Goal: Task Accomplishment & Management: Use online tool/utility

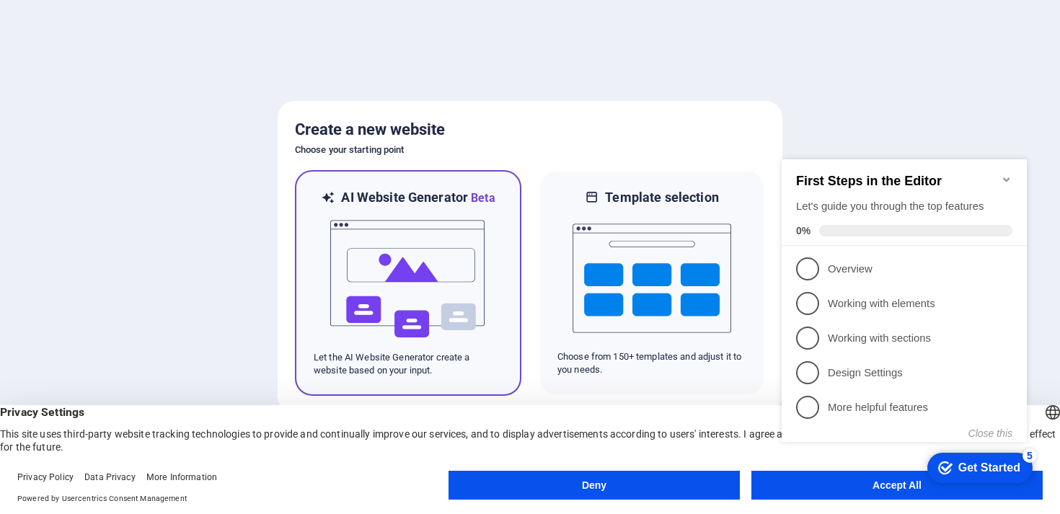
click at [411, 252] on img at bounding box center [408, 279] width 159 height 144
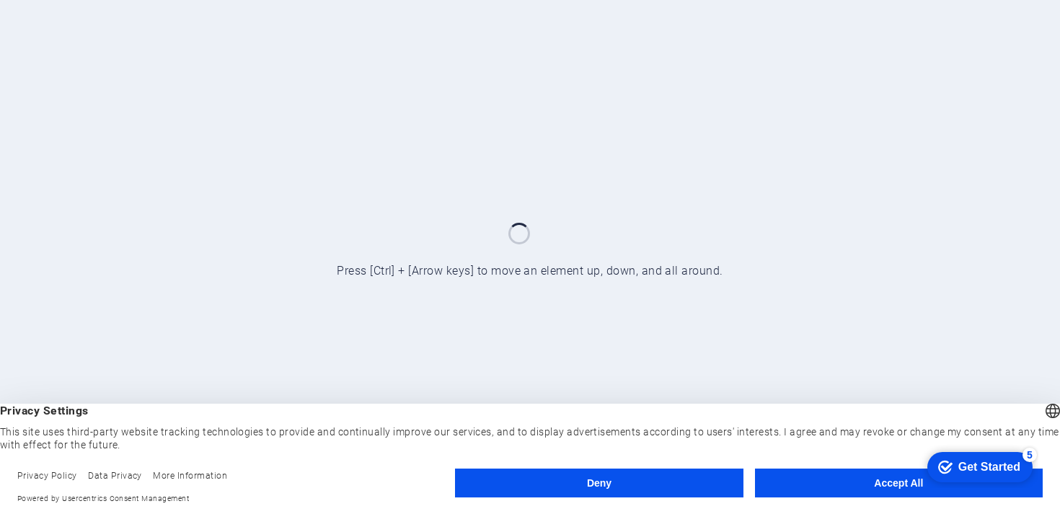
click at [823, 487] on button "Accept All" at bounding box center [899, 483] width 288 height 29
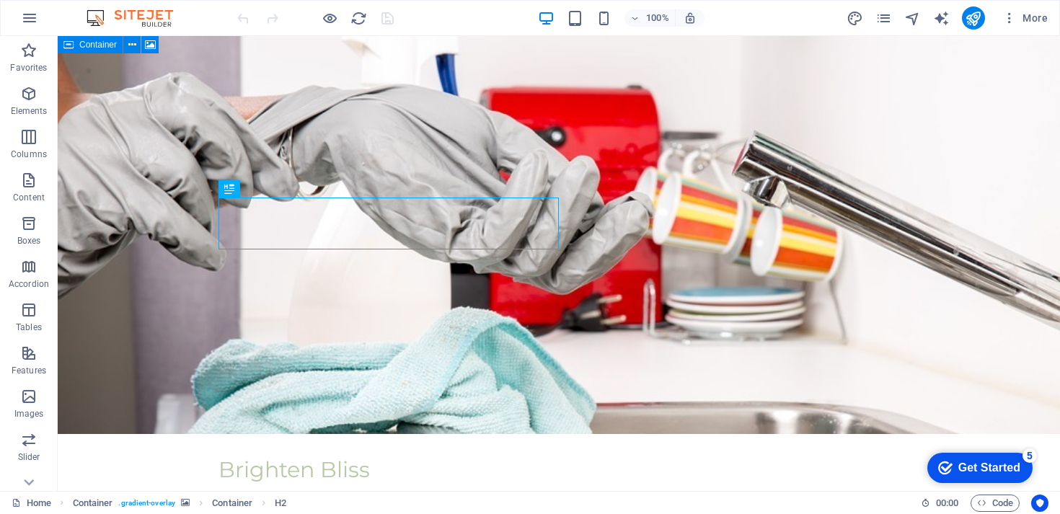
click at [989, 463] on div "Get Started" at bounding box center [989, 468] width 62 height 13
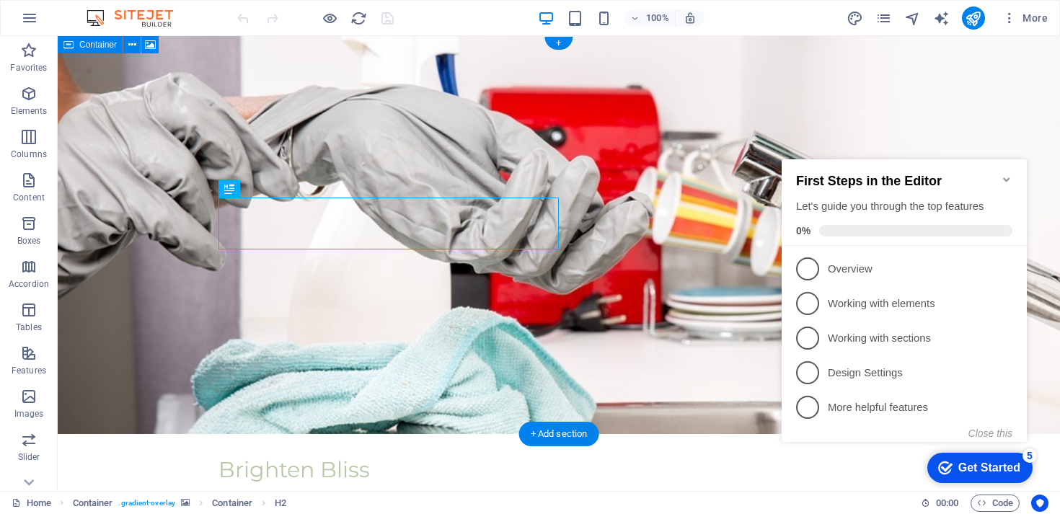
click at [1007, 68] on figure at bounding box center [559, 235] width 1002 height 398
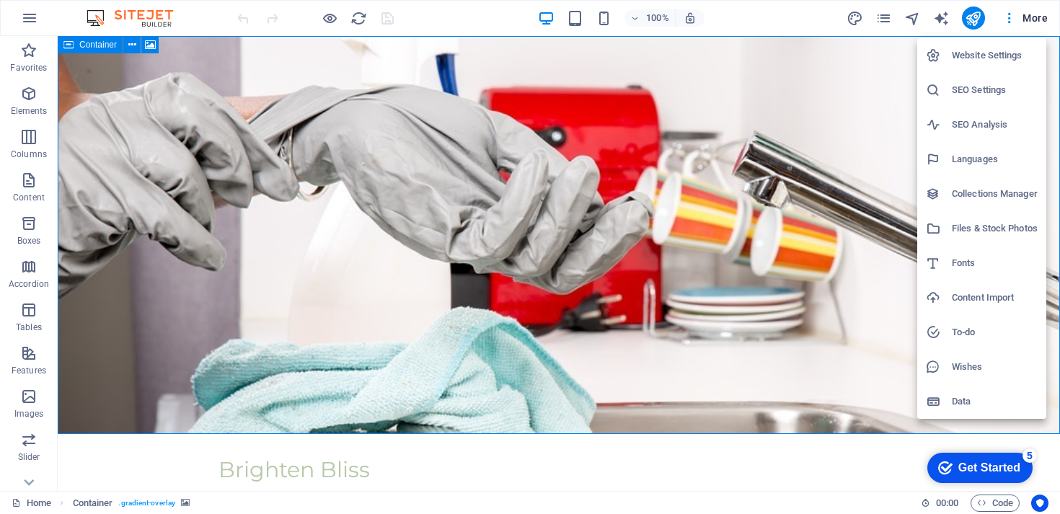
click at [1045, 28] on div at bounding box center [530, 257] width 1060 height 514
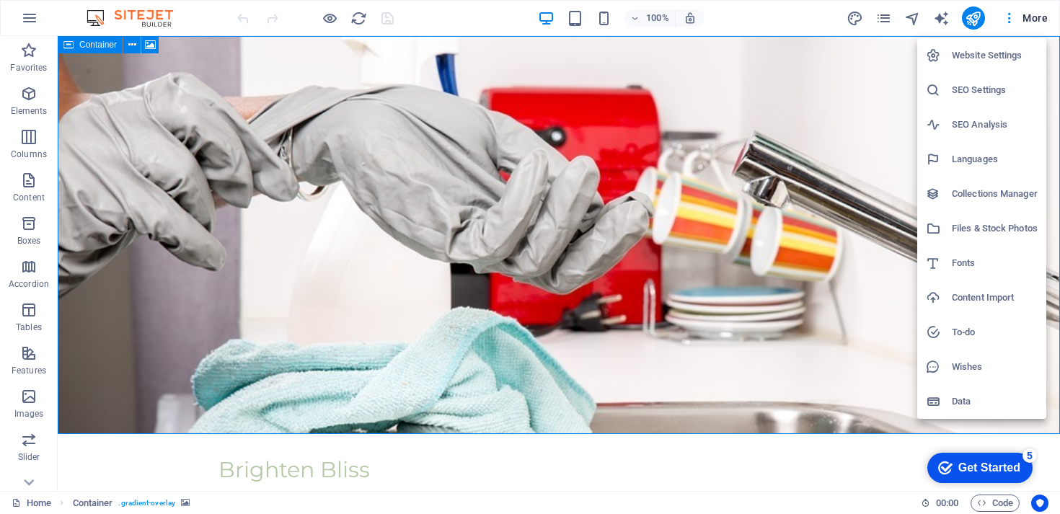
click at [336, 459] on div at bounding box center [530, 257] width 1060 height 514
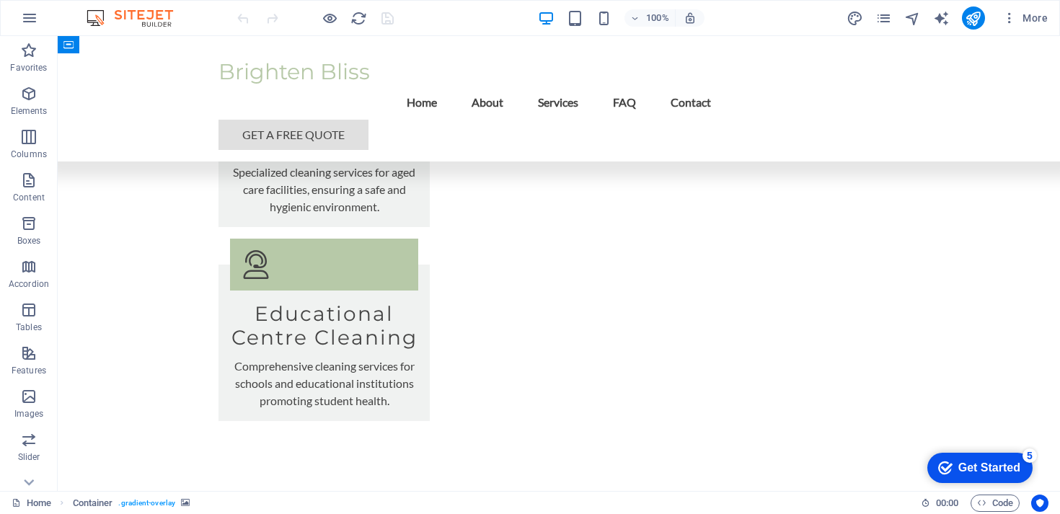
scroll to position [2222, 0]
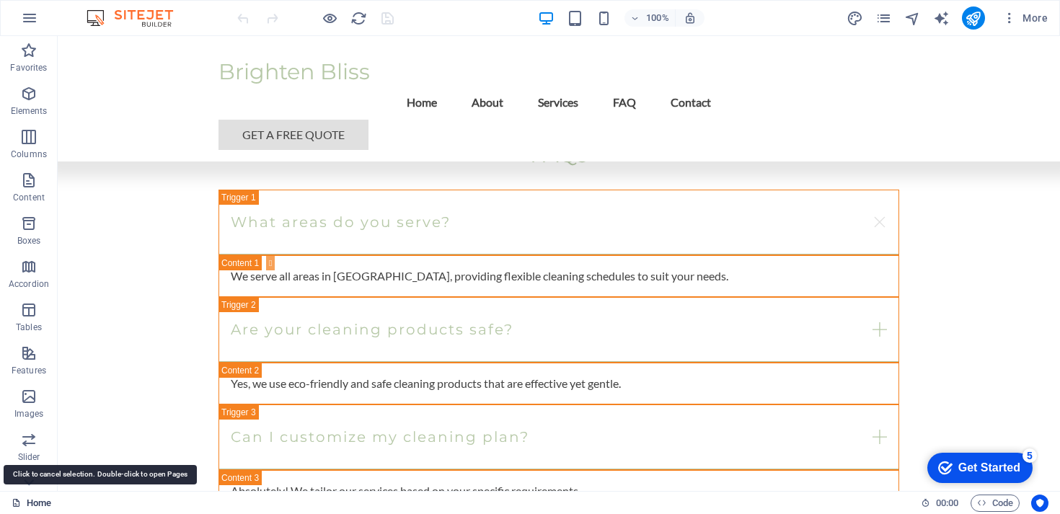
click at [43, 503] on link "Home" at bounding box center [32, 503] width 40 height 17
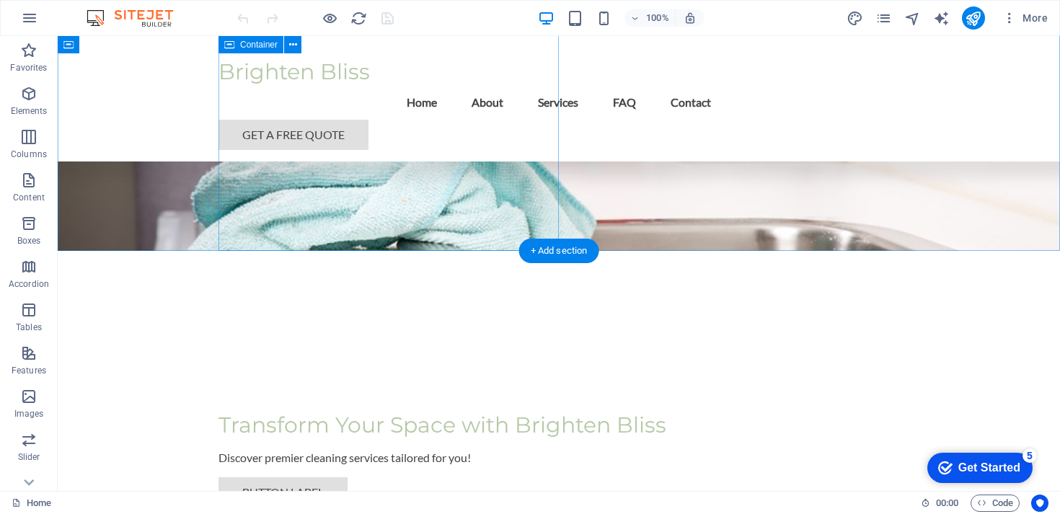
scroll to position [0, 0]
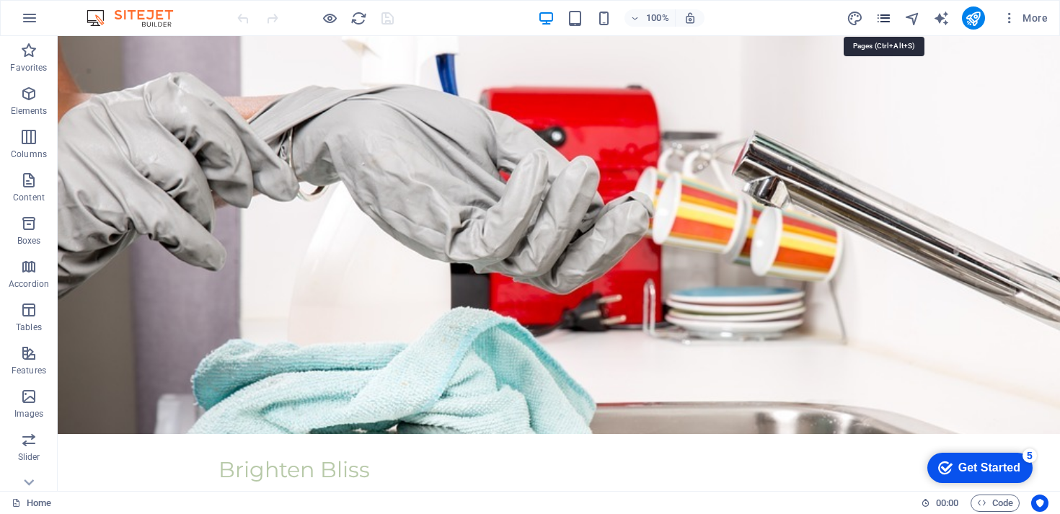
click at [889, 17] on icon "pages" at bounding box center [883, 18] width 17 height 17
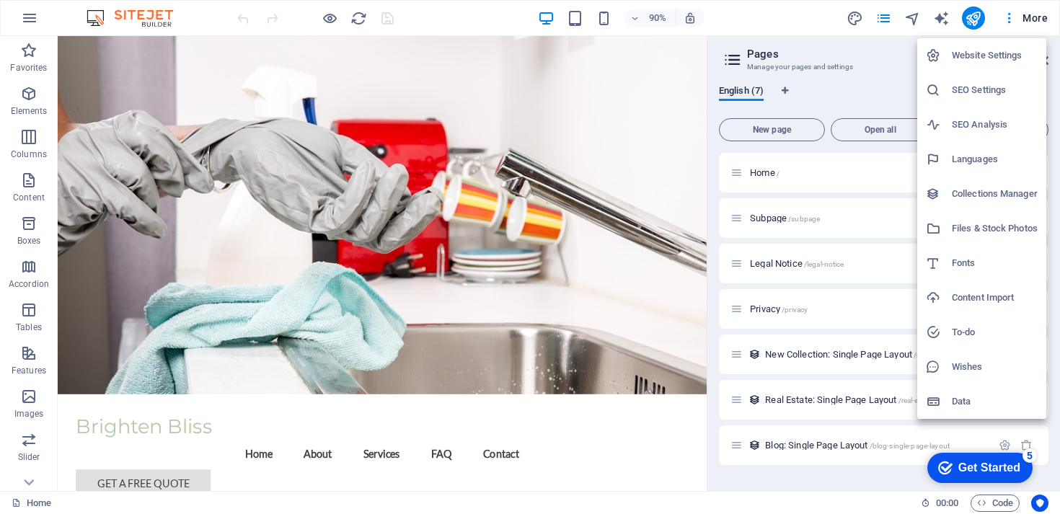
click at [1038, 16] on div at bounding box center [530, 257] width 1060 height 514
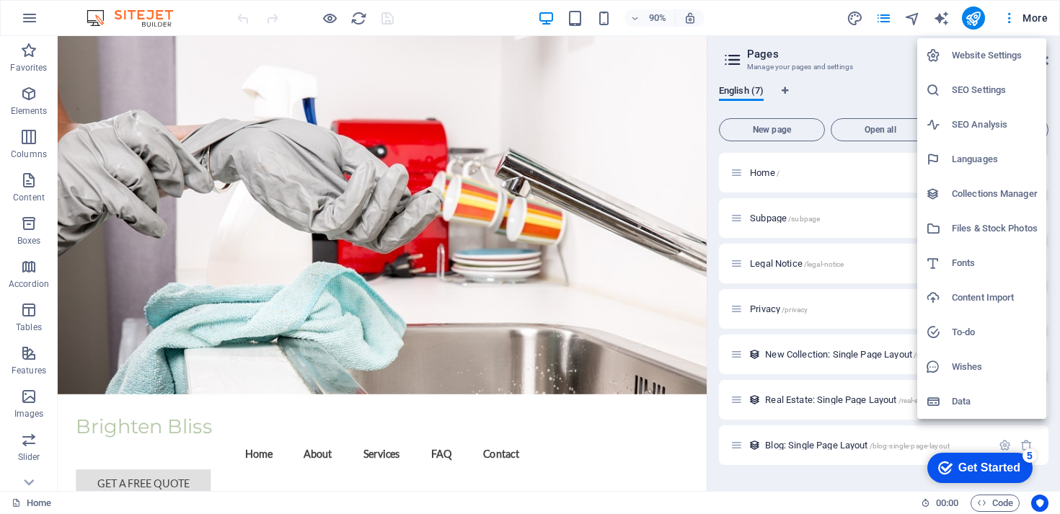
click at [979, 468] on div "Get Started" at bounding box center [989, 468] width 62 height 13
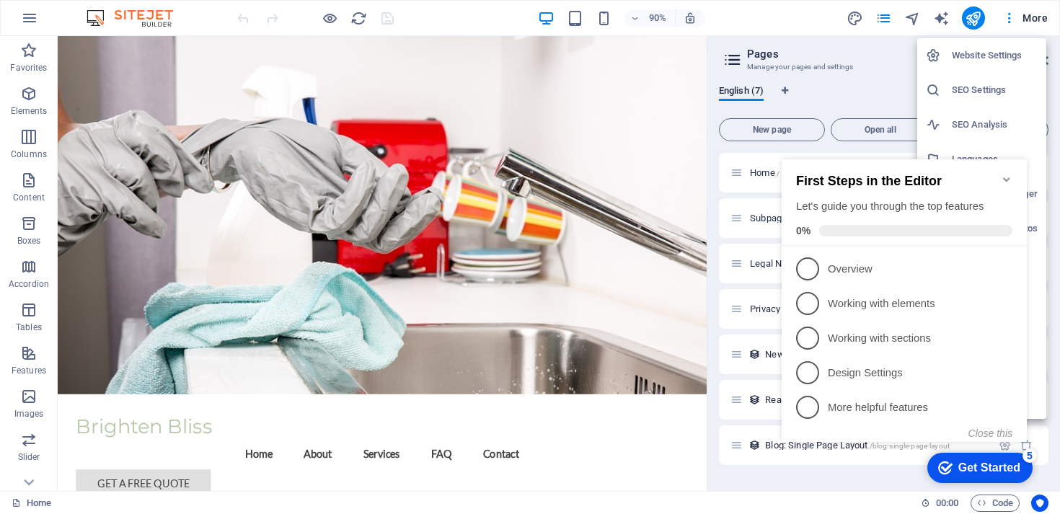
click at [527, 358] on div at bounding box center [530, 257] width 1060 height 514
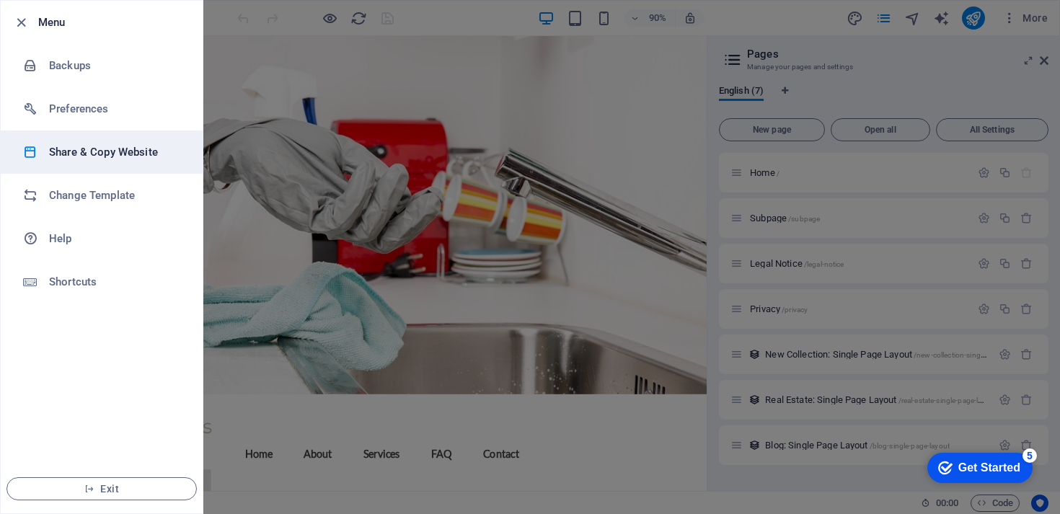
click at [90, 156] on h6 "Share & Copy Website" at bounding box center [115, 152] width 133 height 17
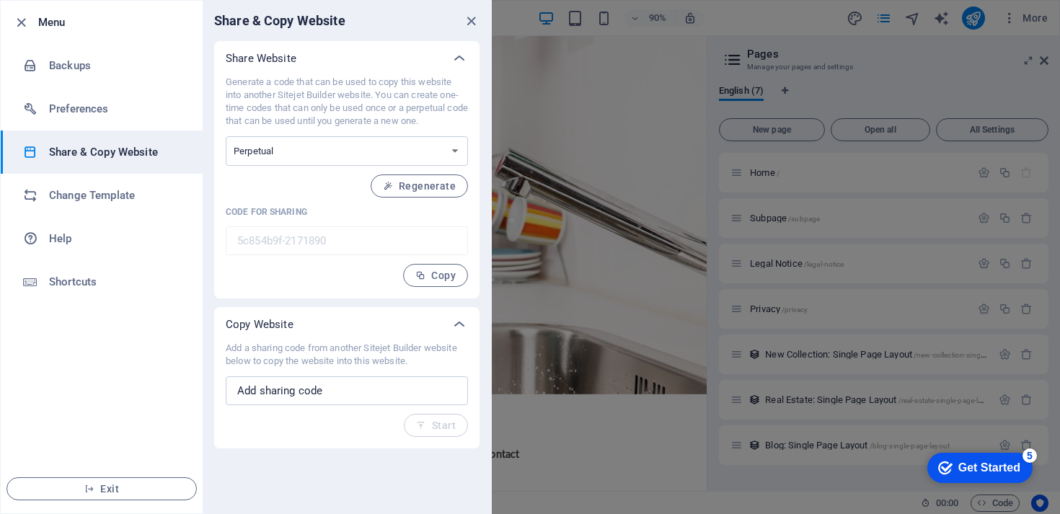
click at [35, 28] on div at bounding box center [25, 22] width 26 height 17
click at [28, 28] on icon "button" at bounding box center [21, 22] width 17 height 17
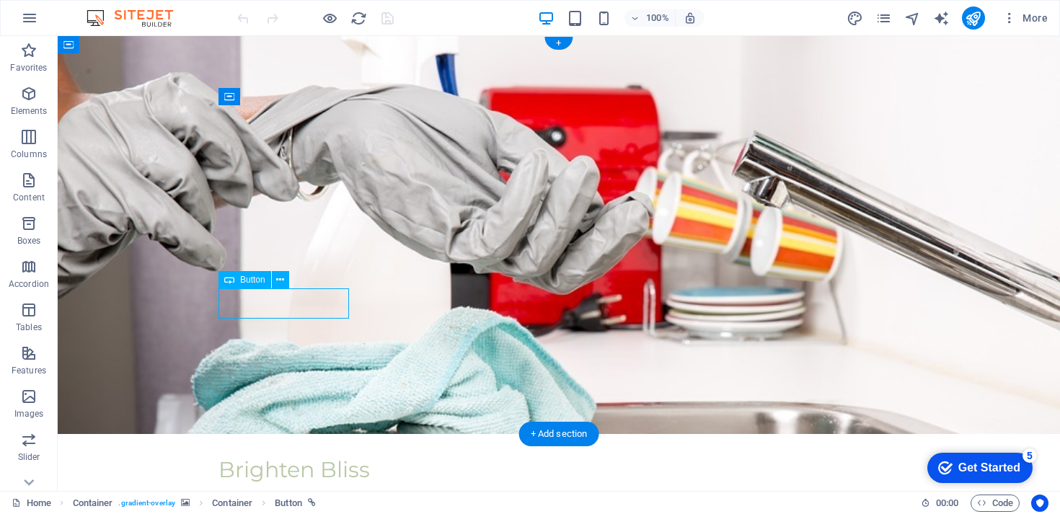
click at [58, 299] on figure at bounding box center [559, 235] width 1002 height 398
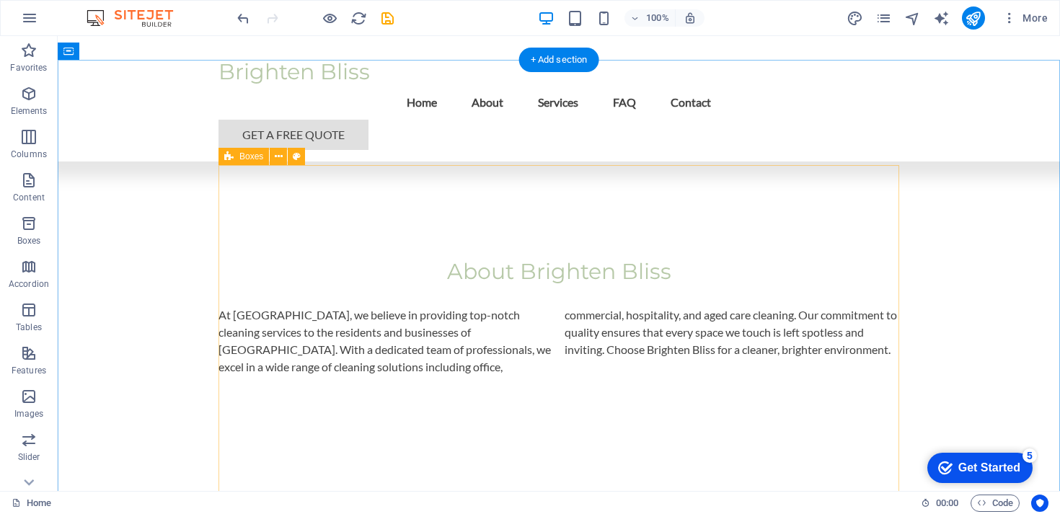
scroll to position [588, 0]
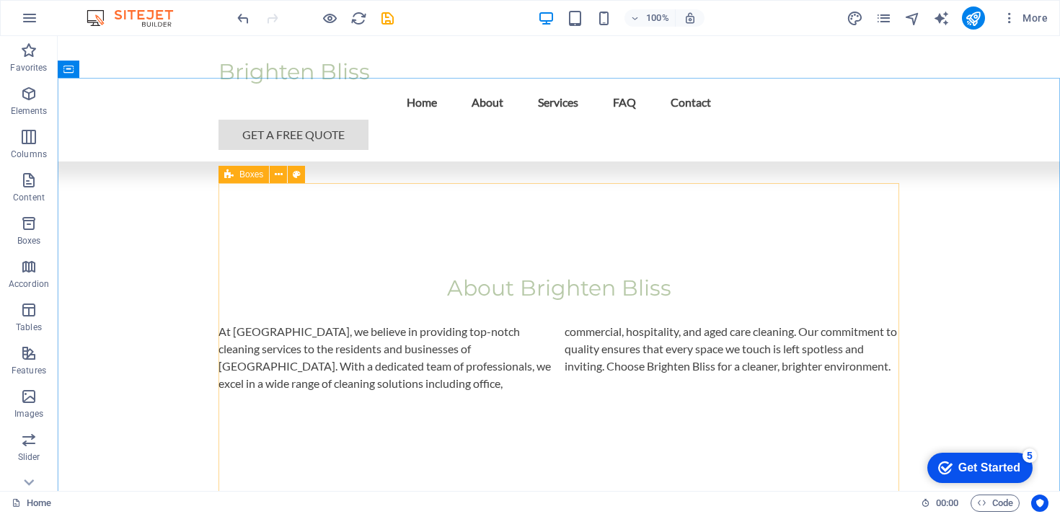
click at [240, 175] on span "Boxes" at bounding box center [251, 174] width 24 height 9
click at [276, 177] on icon at bounding box center [279, 174] width 8 height 15
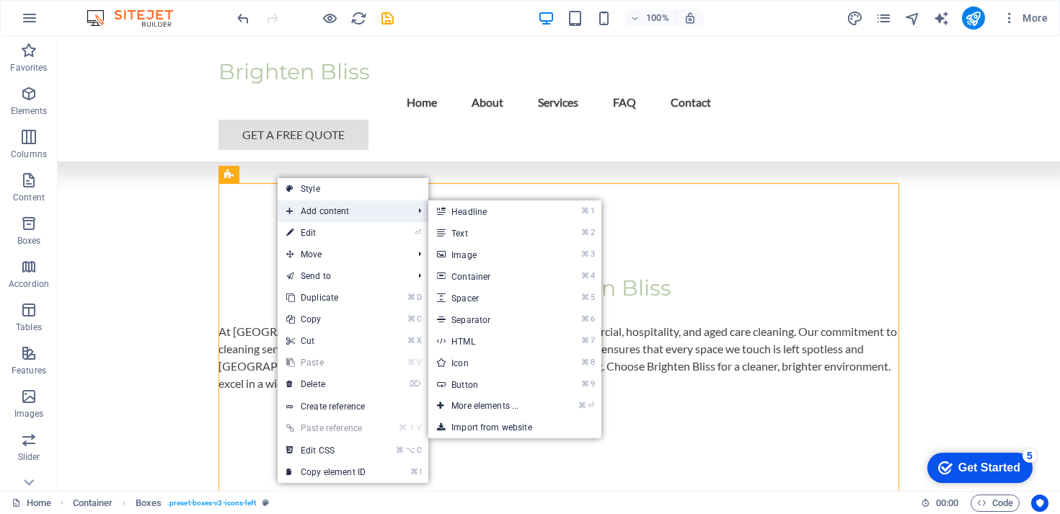
click at [305, 209] on span "Add content" at bounding box center [342, 211] width 129 height 22
click at [547, 278] on link "⌘ 4 Container" at bounding box center [487, 276] width 119 height 22
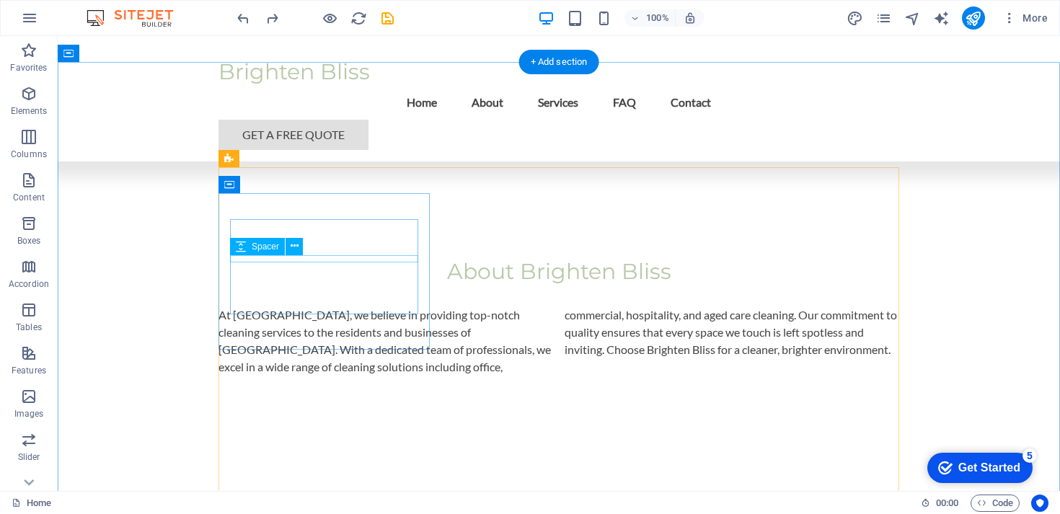
scroll to position [606, 0]
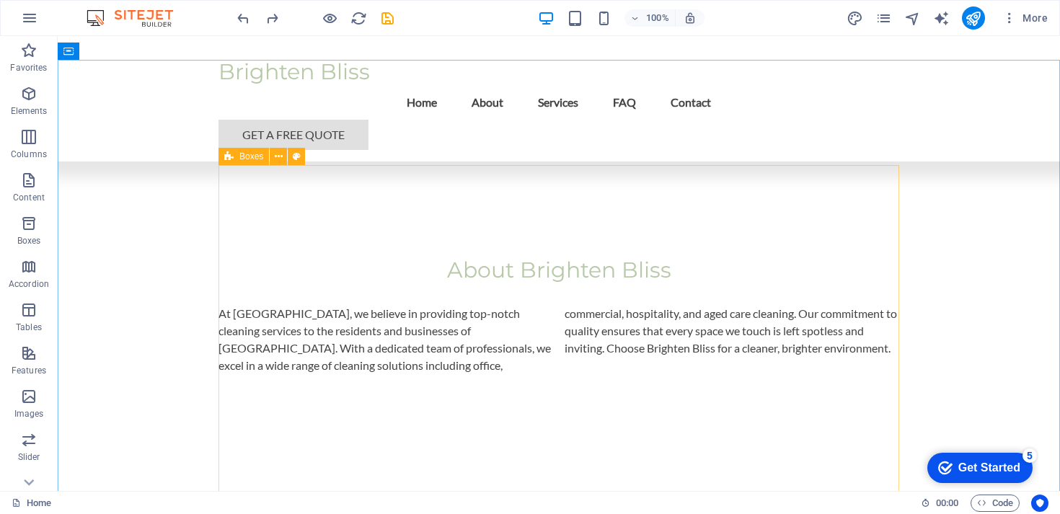
click at [254, 154] on span "Boxes" at bounding box center [251, 156] width 24 height 9
click at [273, 155] on button at bounding box center [278, 156] width 17 height 17
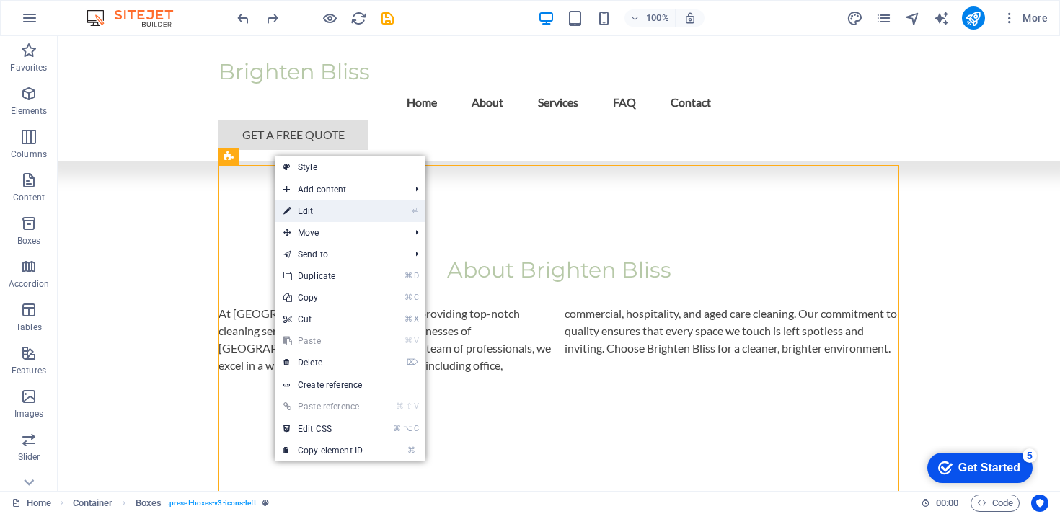
click at [301, 203] on link "⏎ Edit" at bounding box center [323, 211] width 97 height 22
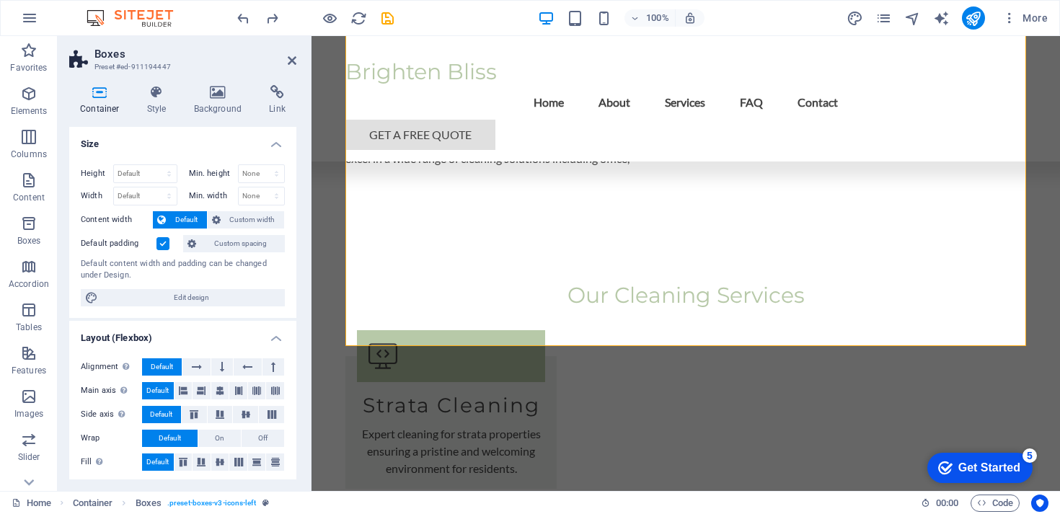
scroll to position [206, 0]
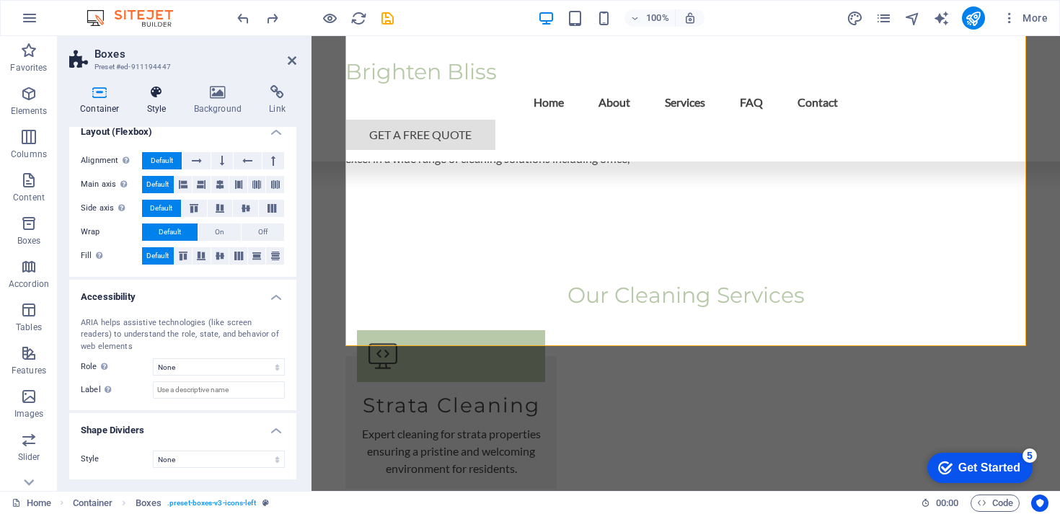
click at [156, 97] on icon at bounding box center [156, 92] width 41 height 14
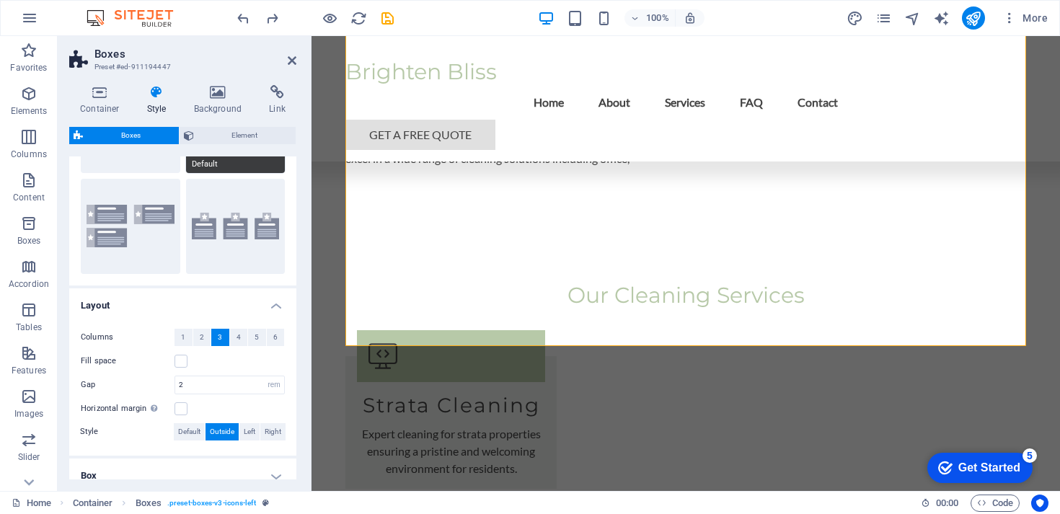
scroll to position [184, 0]
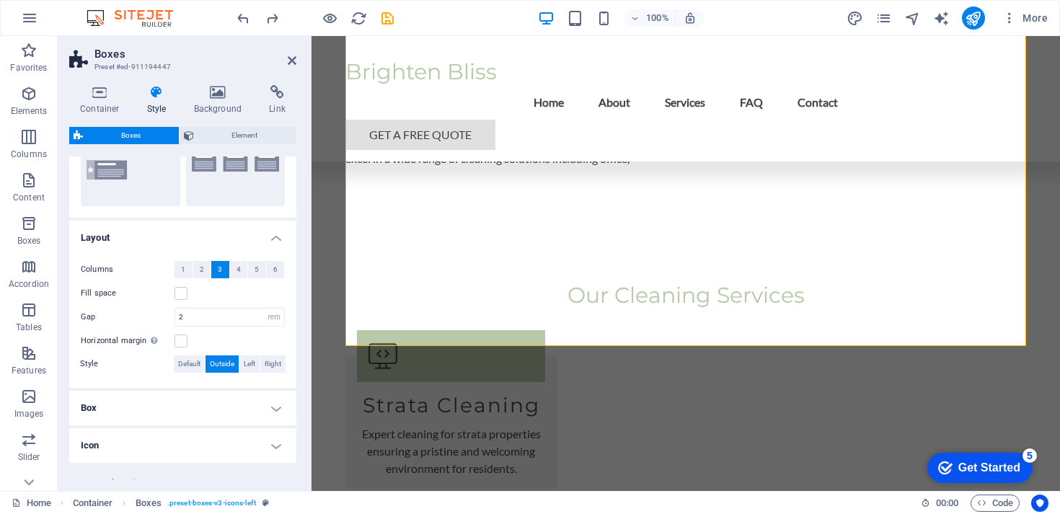
click at [185, 405] on h4 "Box" at bounding box center [182, 408] width 227 height 35
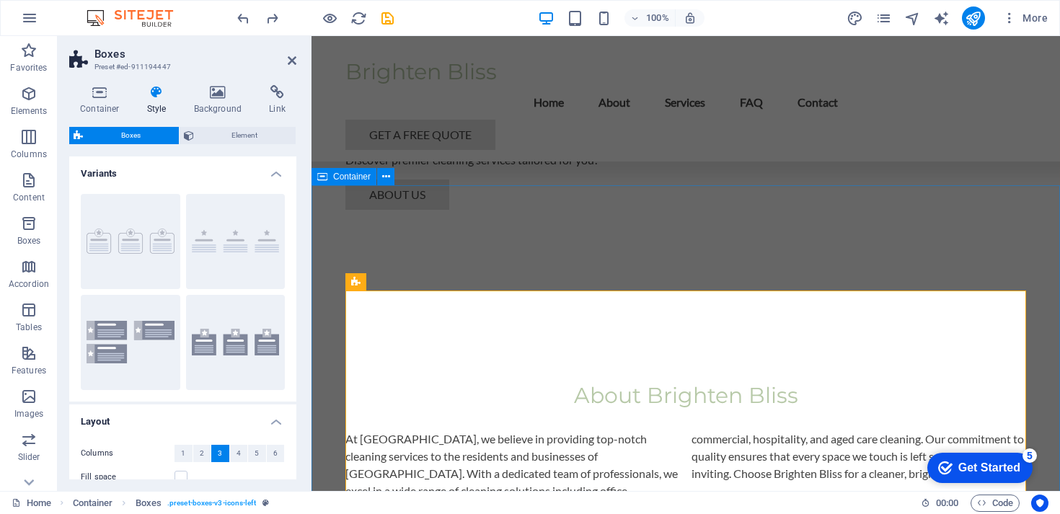
scroll to position [476, 0]
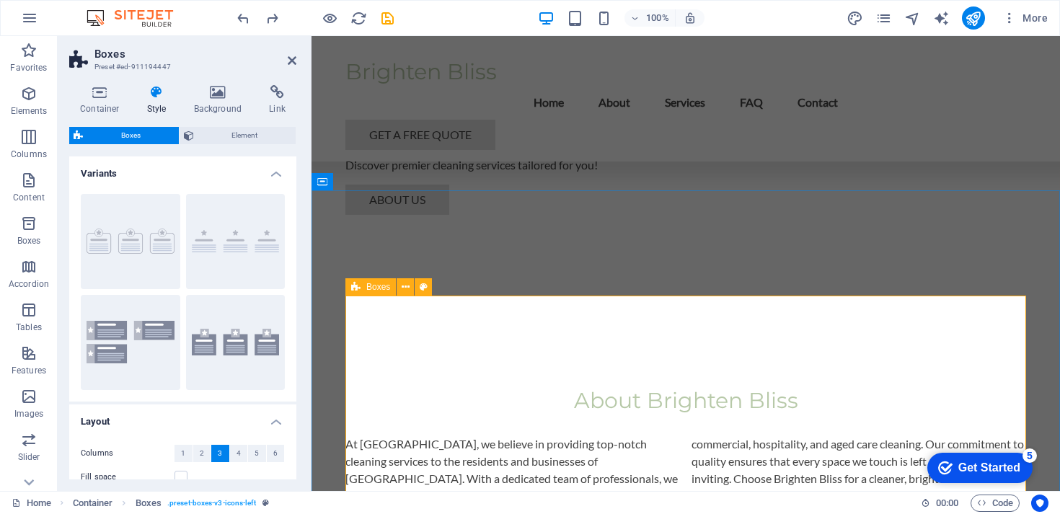
click at [407, 281] on icon at bounding box center [406, 287] width 8 height 15
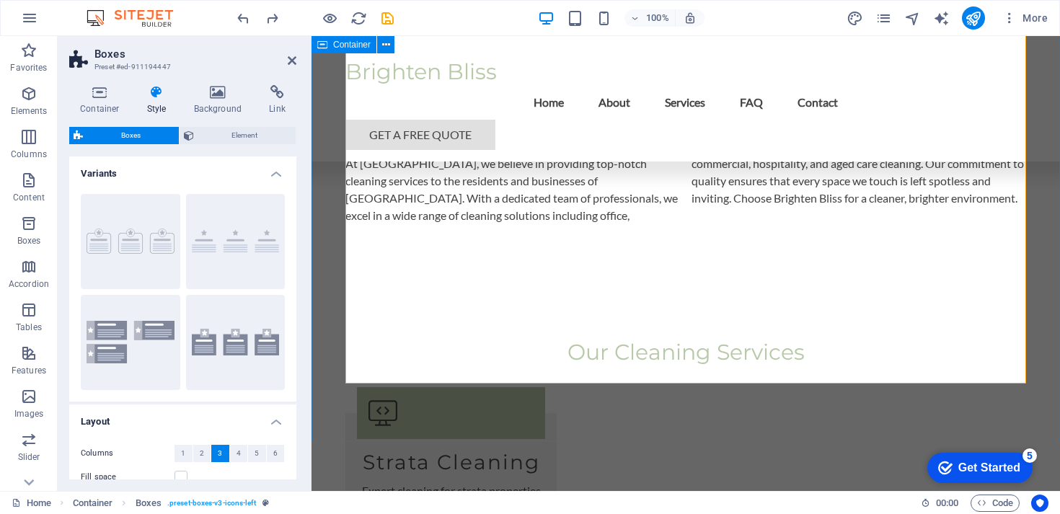
scroll to position [776, 0]
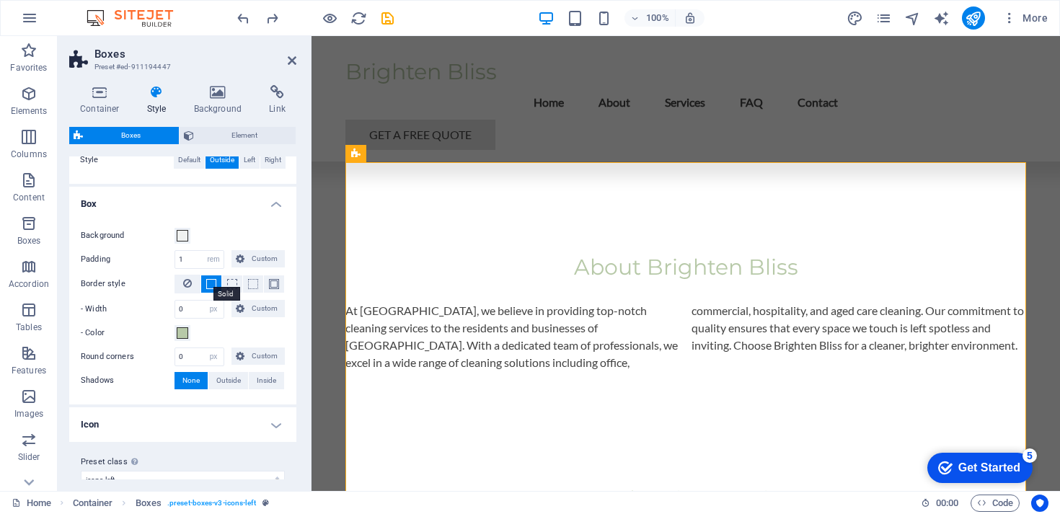
scroll to position [407, 0]
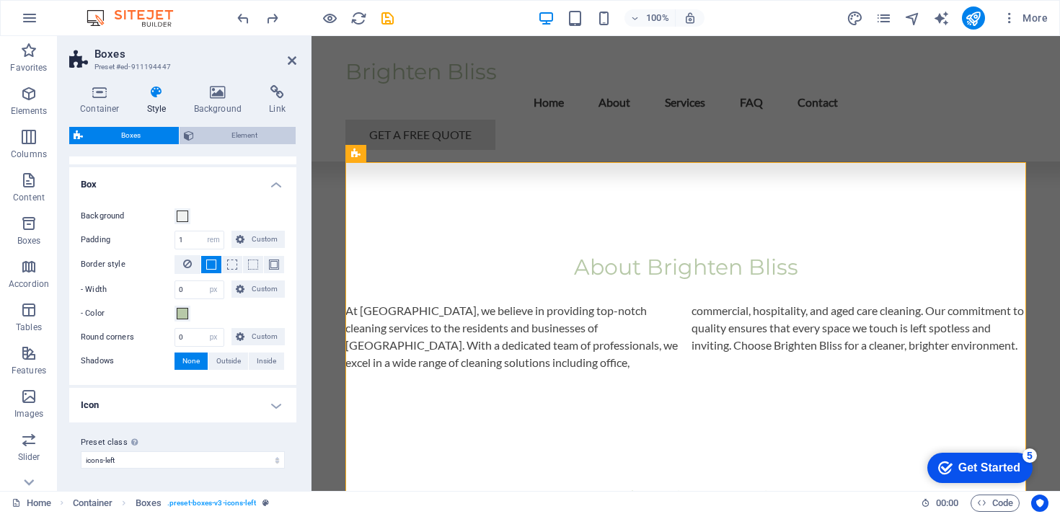
click at [226, 139] on span "Element" at bounding box center [245, 135] width 94 height 17
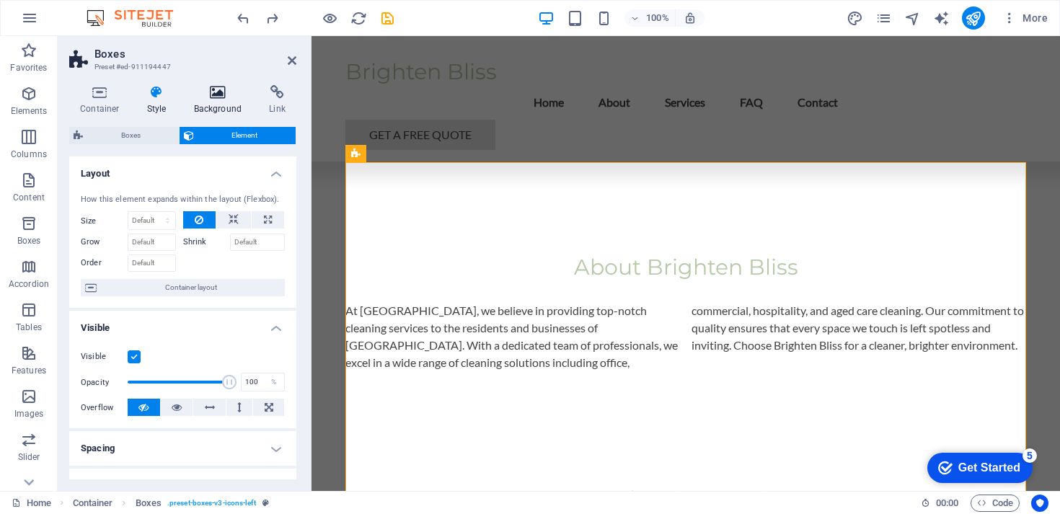
click at [213, 87] on icon at bounding box center [218, 92] width 70 height 14
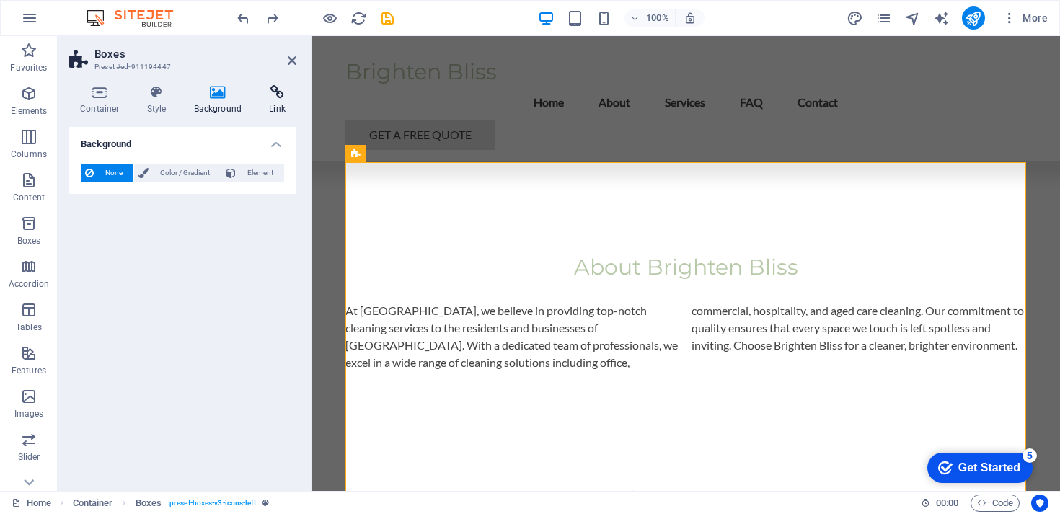
click at [269, 105] on h4 "Link" at bounding box center [277, 100] width 38 height 30
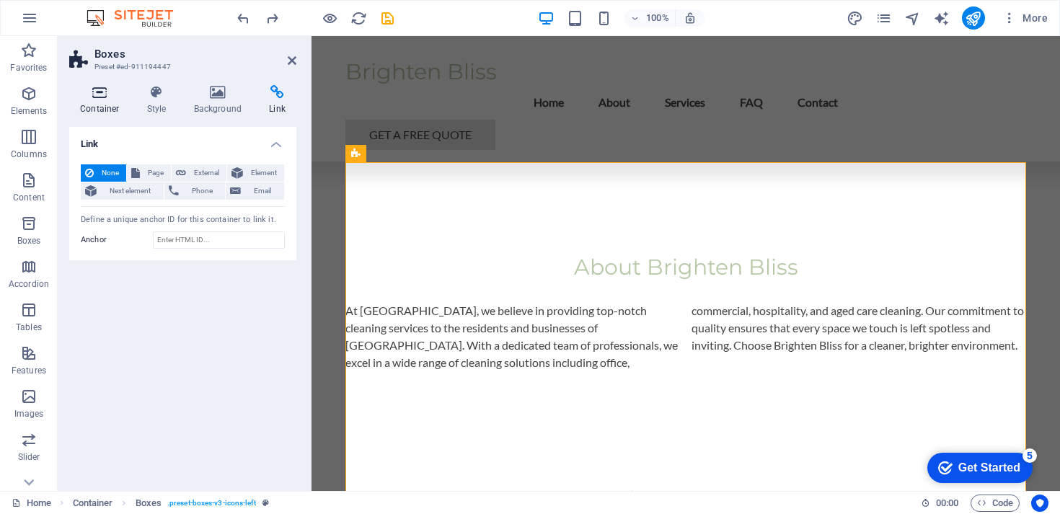
click at [121, 102] on h4 "Container" at bounding box center [102, 100] width 67 height 30
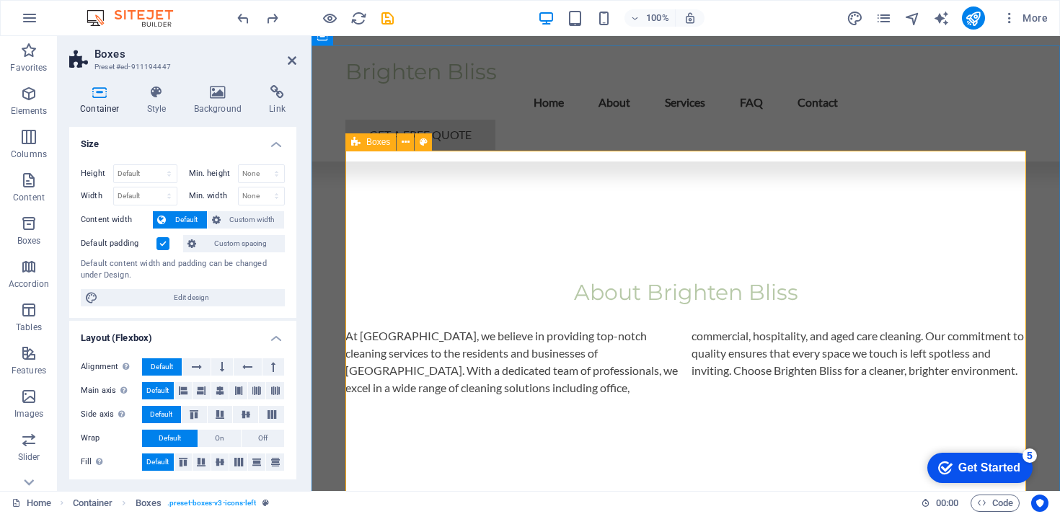
scroll to position [649, 0]
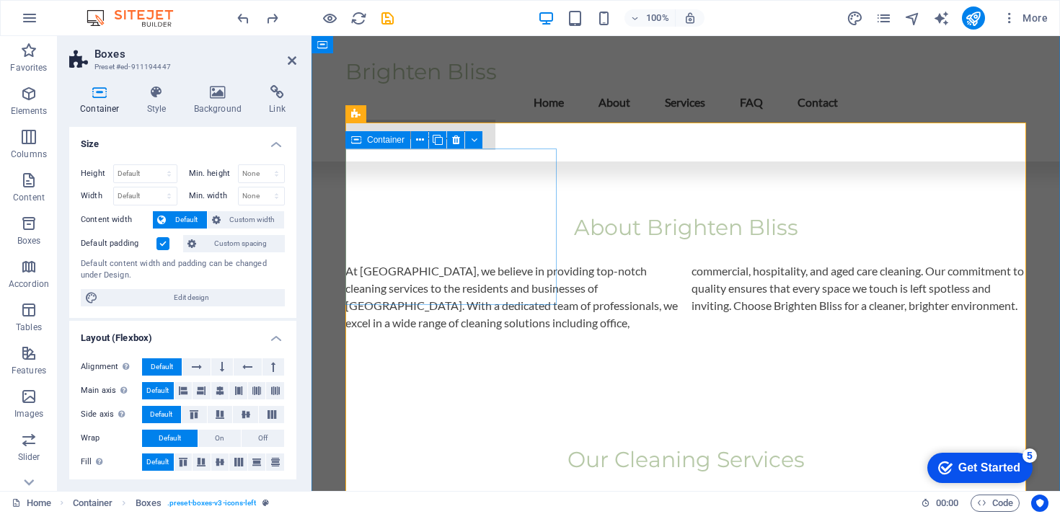
click at [459, 495] on figure at bounding box center [451, 521] width 188 height 52
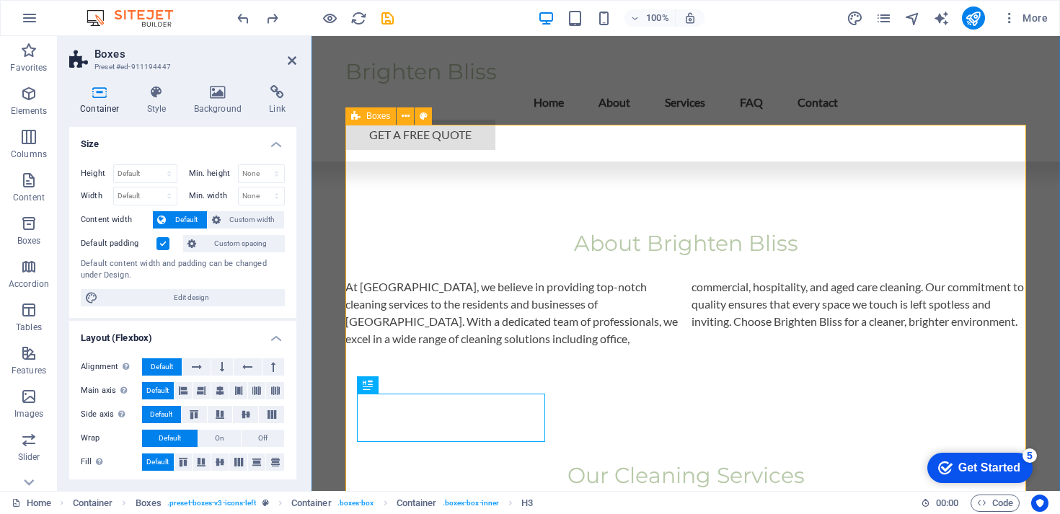
scroll to position [647, 0]
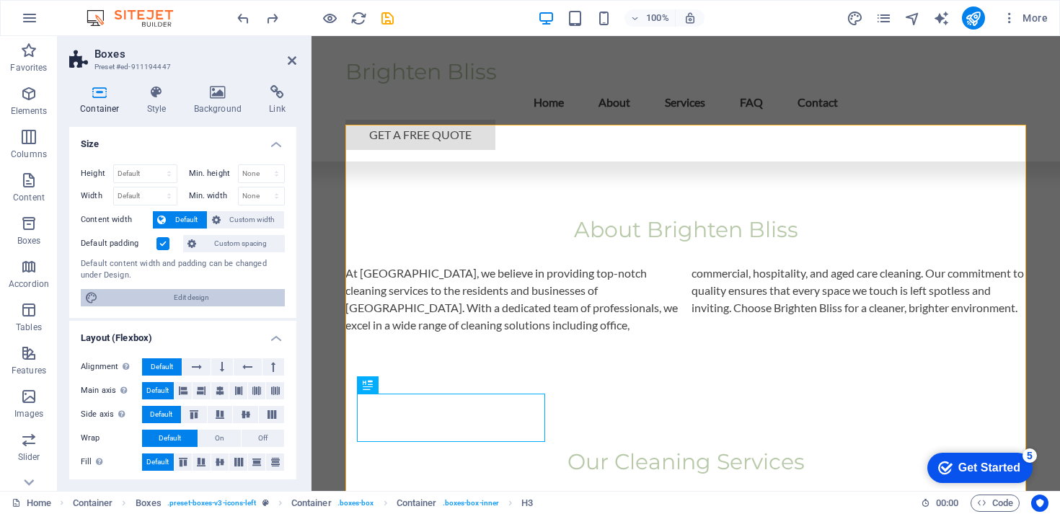
click at [169, 298] on span "Edit design" at bounding box center [191, 297] width 178 height 17
select select "px"
select select "200"
select select "px"
select select "rem"
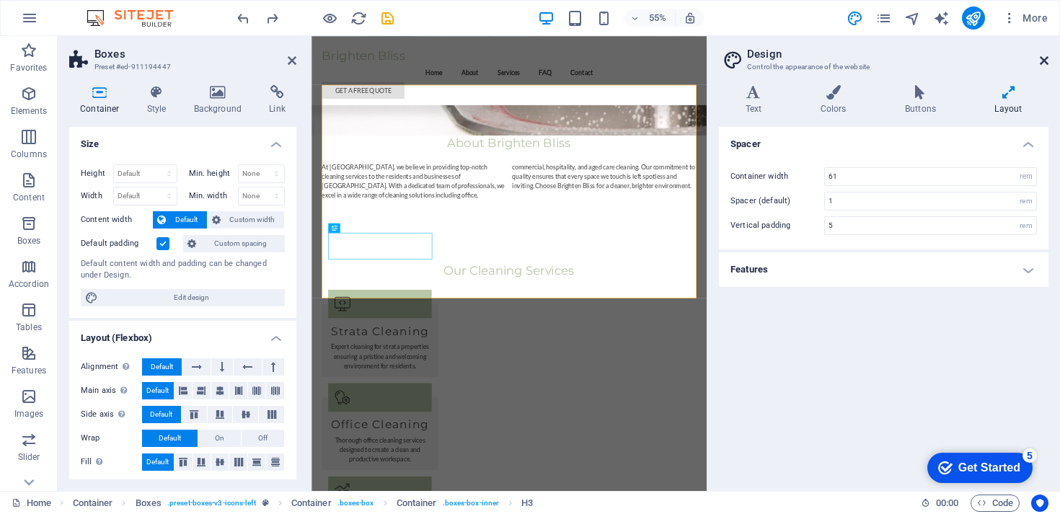
click at [1046, 65] on icon at bounding box center [1044, 61] width 9 height 12
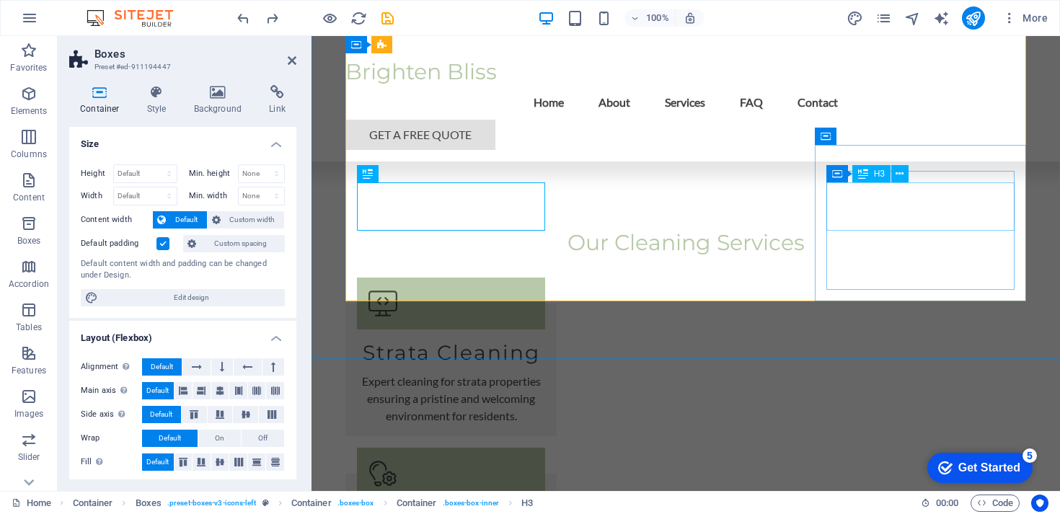
scroll to position [846, 0]
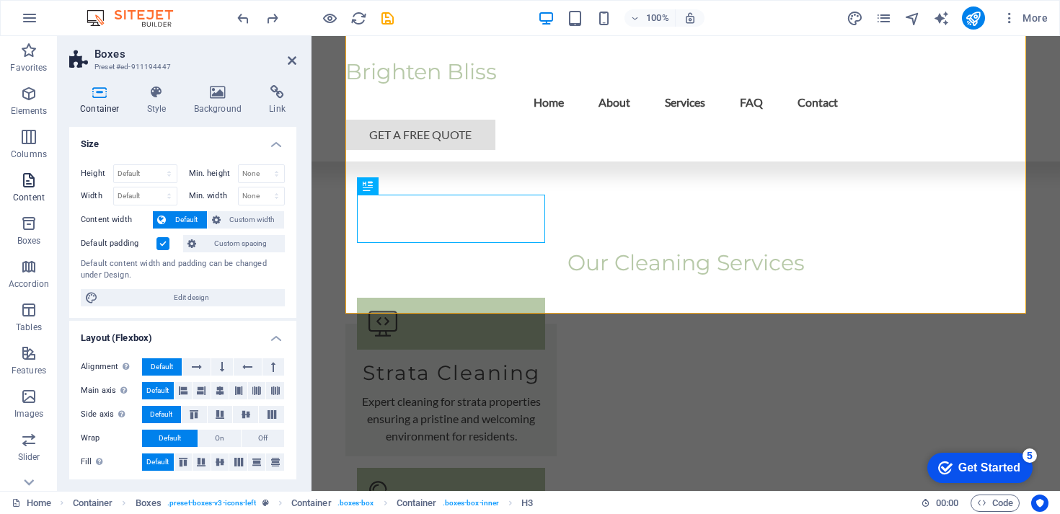
click at [35, 177] on icon "button" at bounding box center [28, 180] width 17 height 17
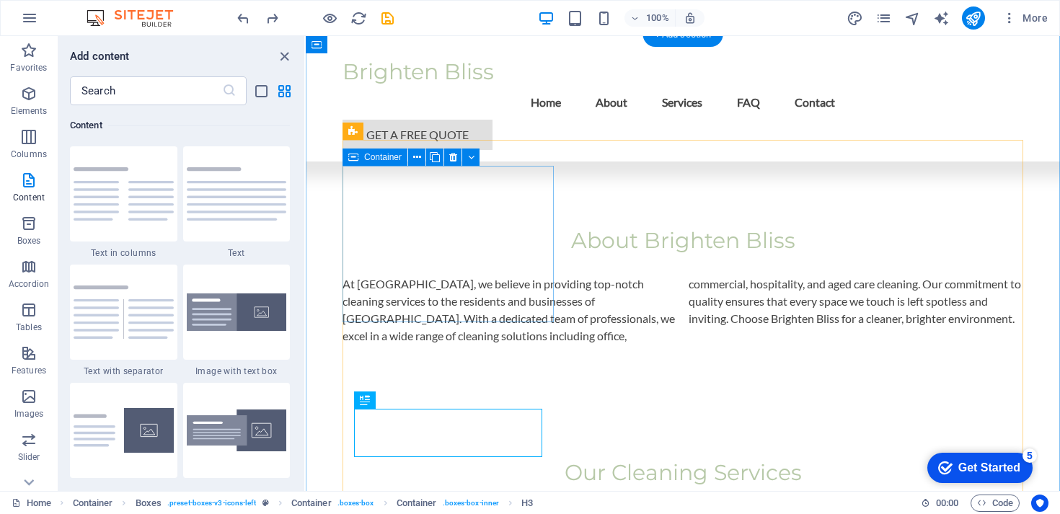
scroll to position [632, 0]
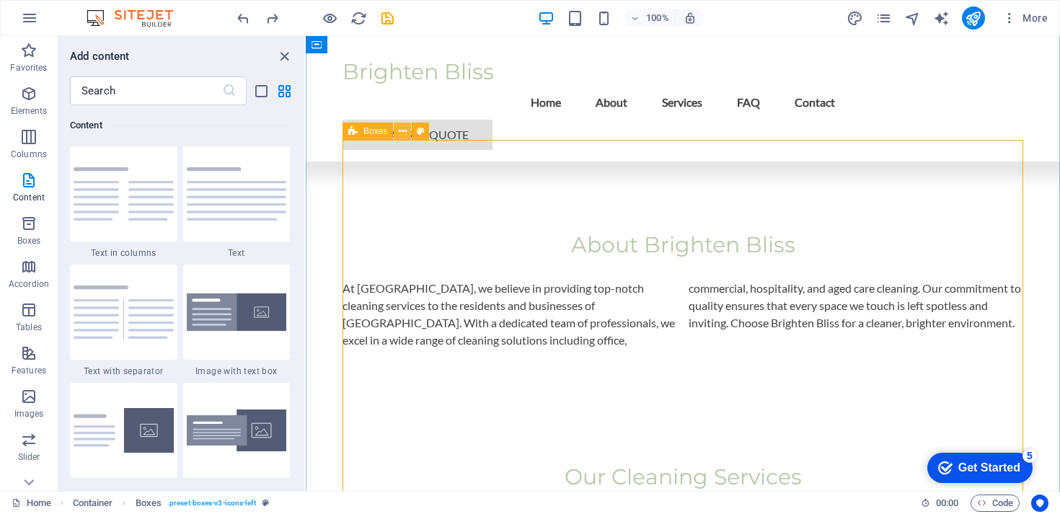
click at [401, 130] on icon at bounding box center [403, 131] width 8 height 15
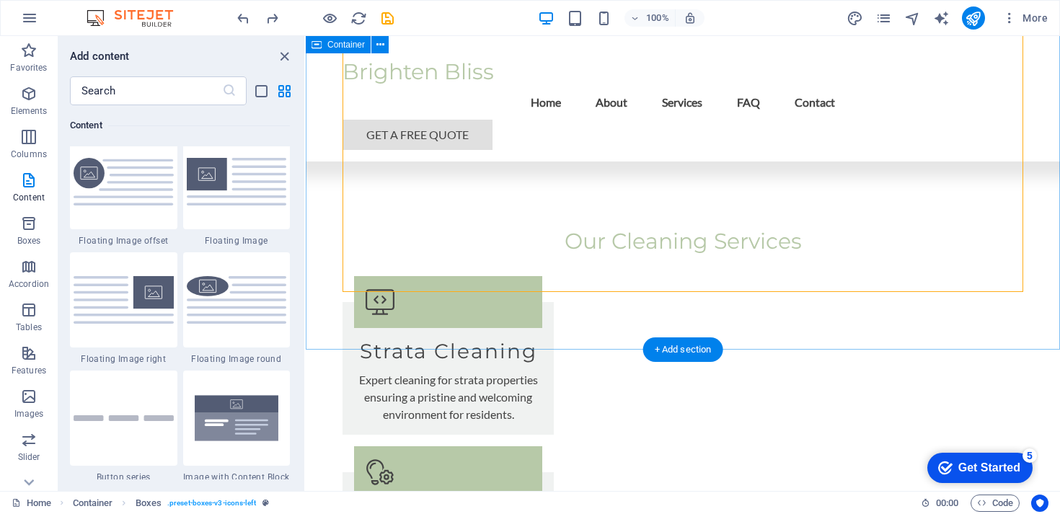
scroll to position [860, 0]
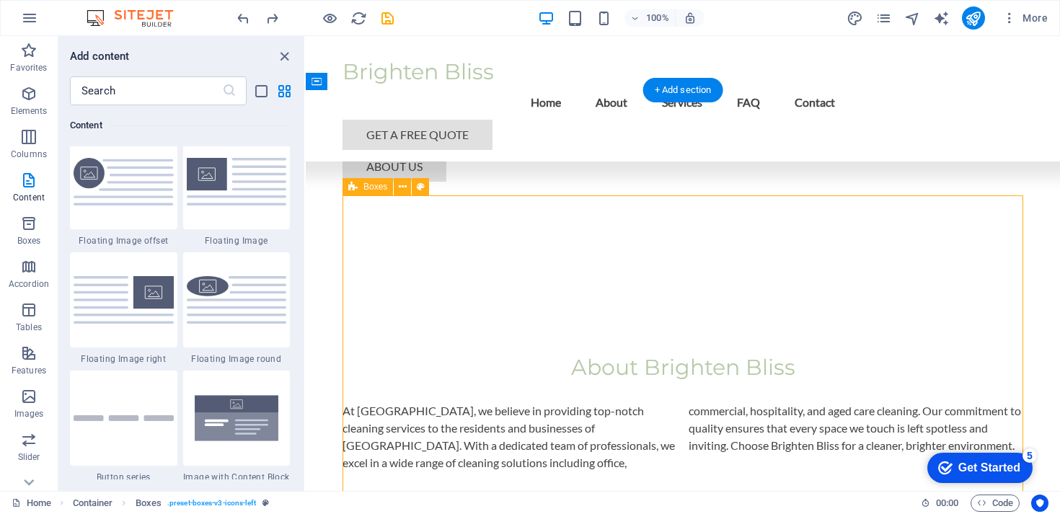
scroll to position [465, 0]
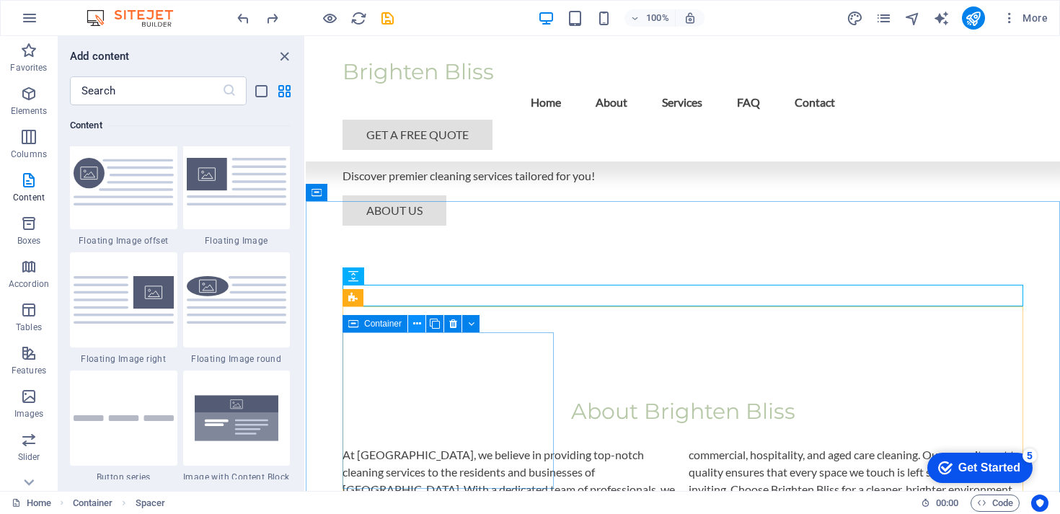
click at [417, 325] on icon at bounding box center [417, 324] width 8 height 15
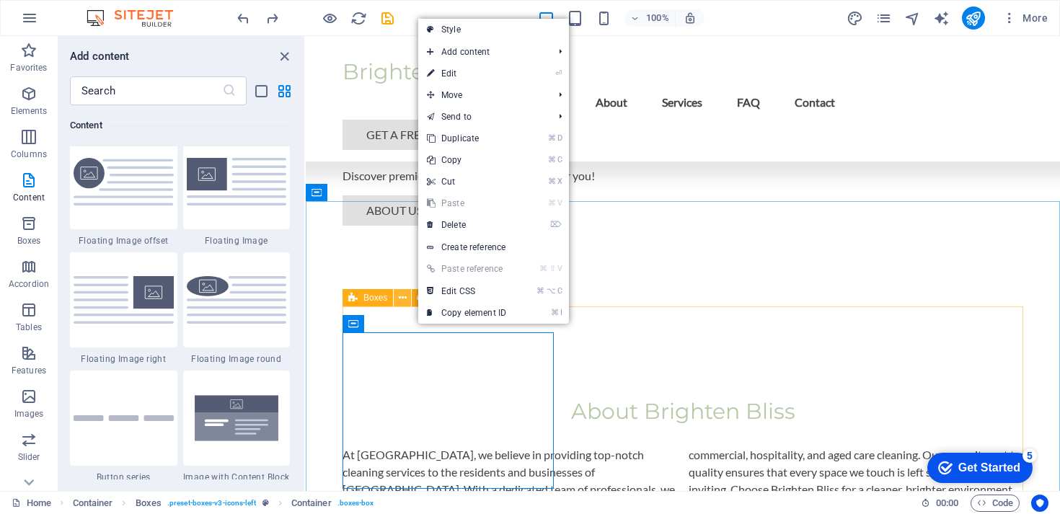
click at [400, 299] on icon at bounding box center [403, 298] width 8 height 15
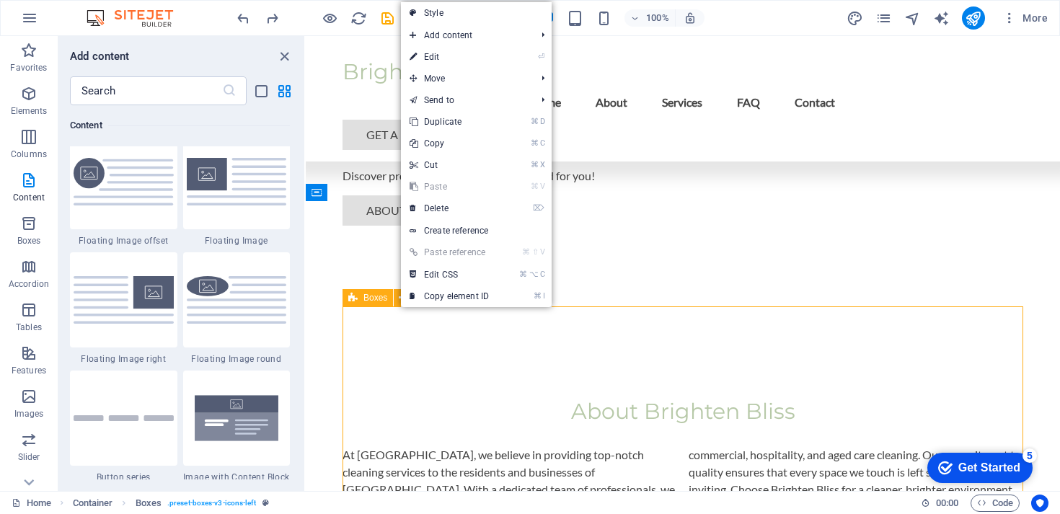
click at [369, 298] on span "Boxes" at bounding box center [375, 298] width 24 height 9
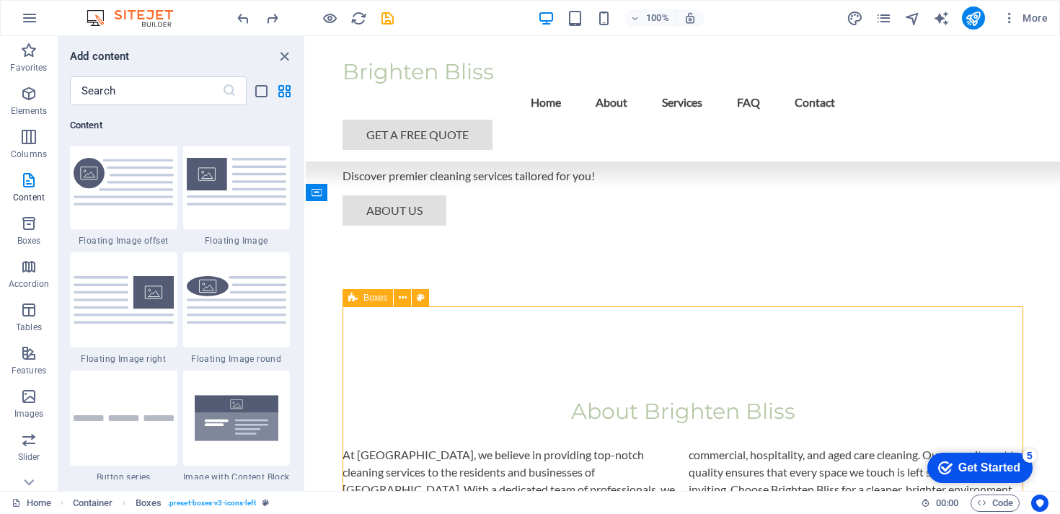
click at [369, 298] on span "Boxes" at bounding box center [375, 298] width 24 height 9
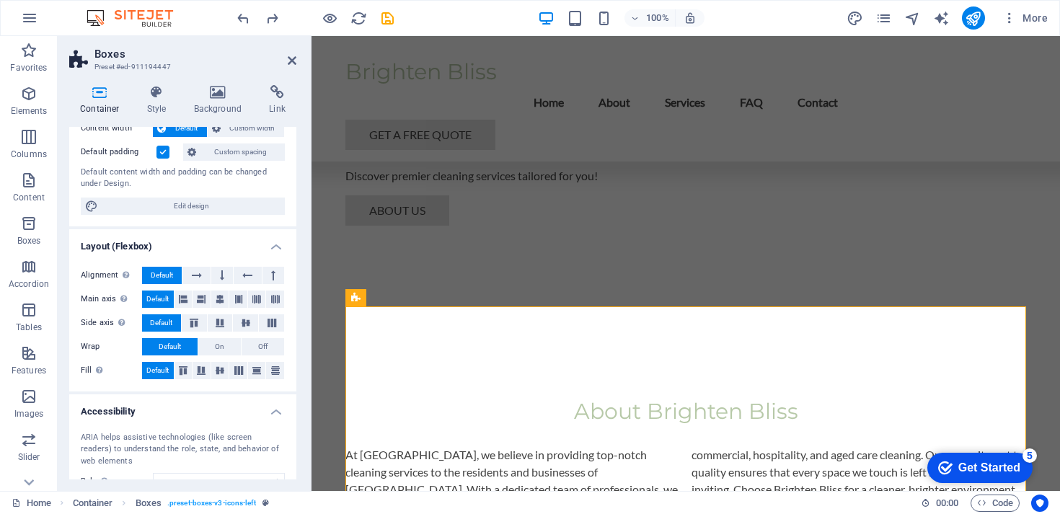
scroll to position [0, 0]
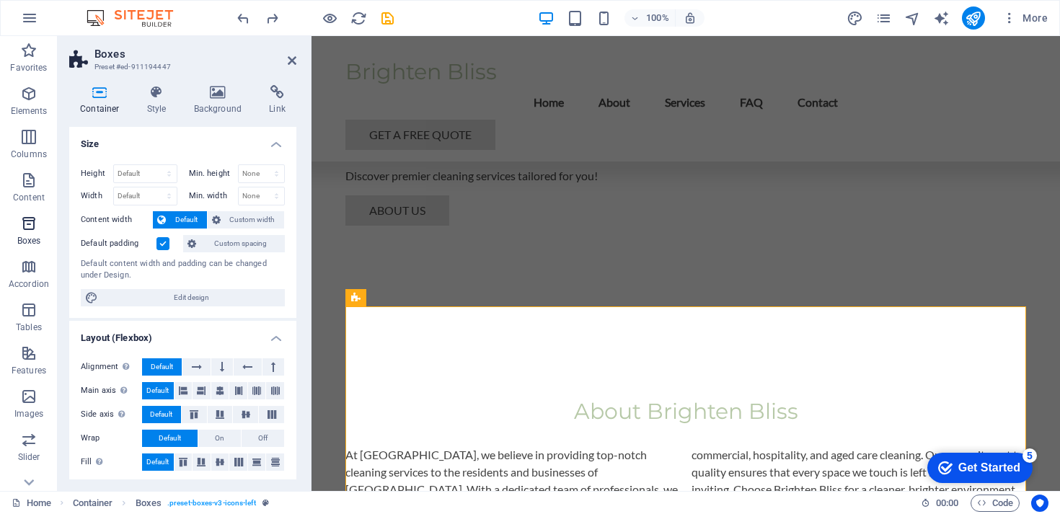
click at [35, 232] on span "Boxes" at bounding box center [29, 232] width 58 height 35
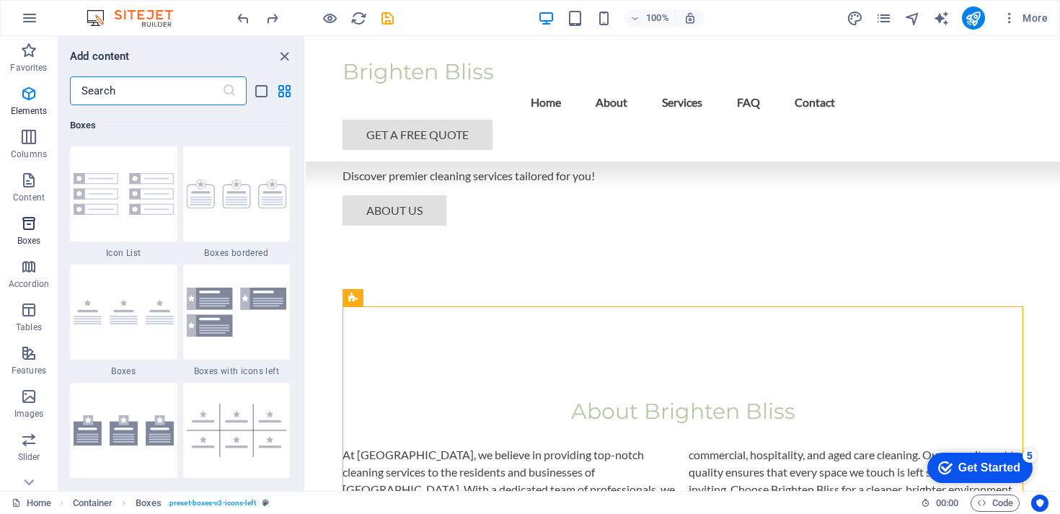
scroll to position [3978, 0]
click at [212, 220] on div at bounding box center [236, 193] width 107 height 95
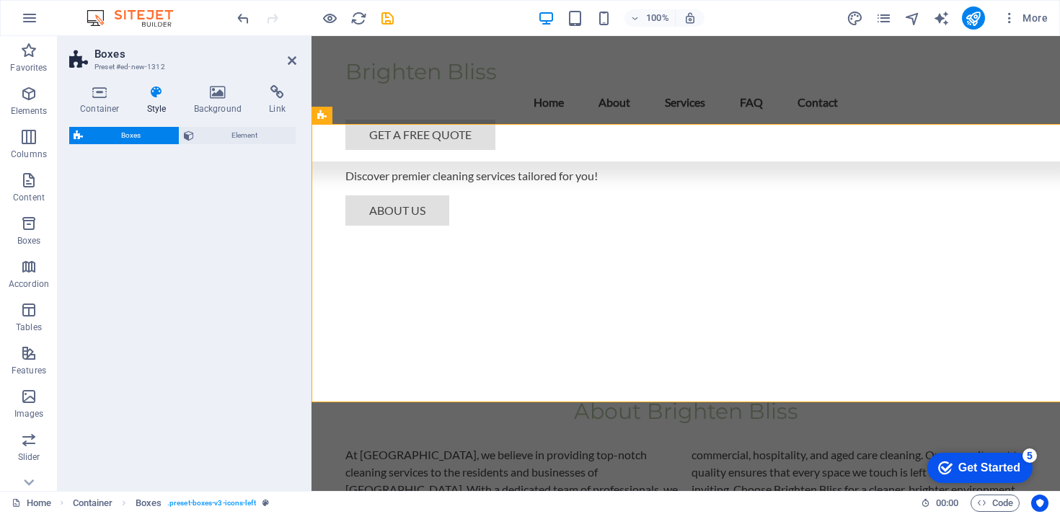
select select "rem"
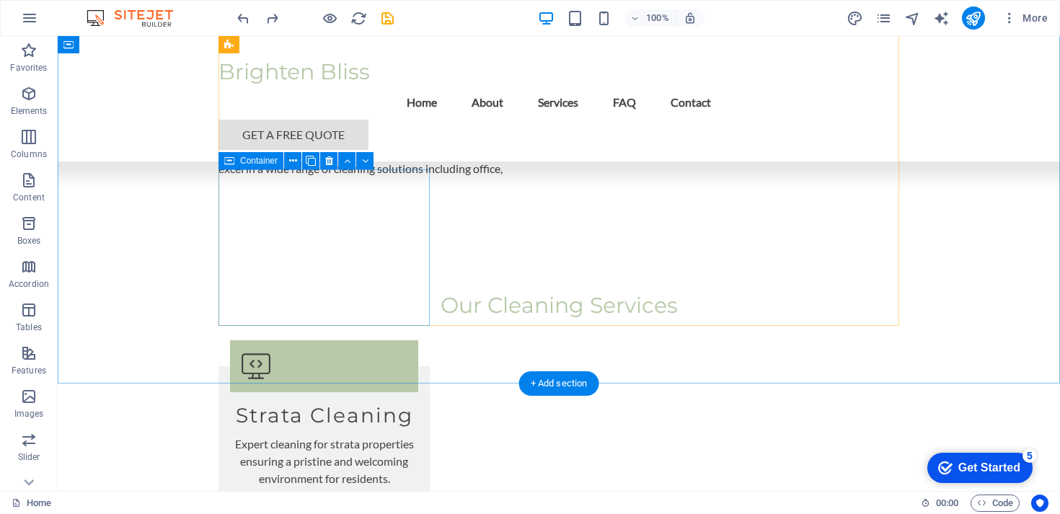
scroll to position [772, 0]
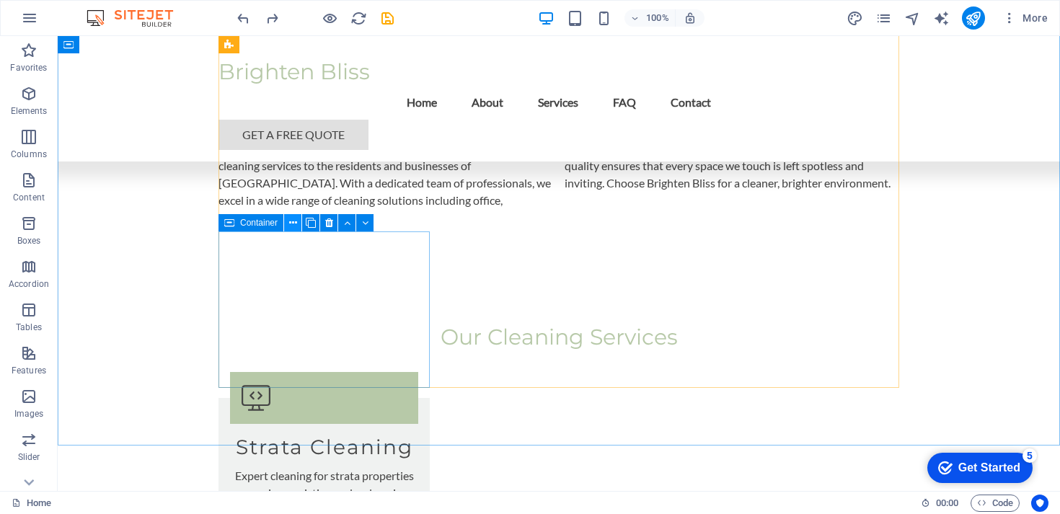
click at [297, 226] on button at bounding box center [292, 222] width 17 height 17
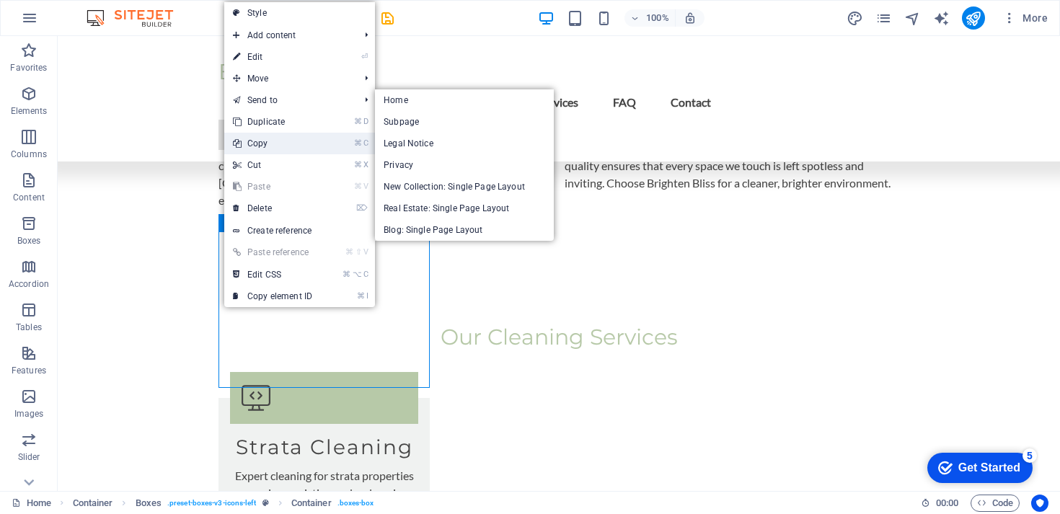
click at [291, 134] on link "⌘ C Copy" at bounding box center [272, 144] width 97 height 22
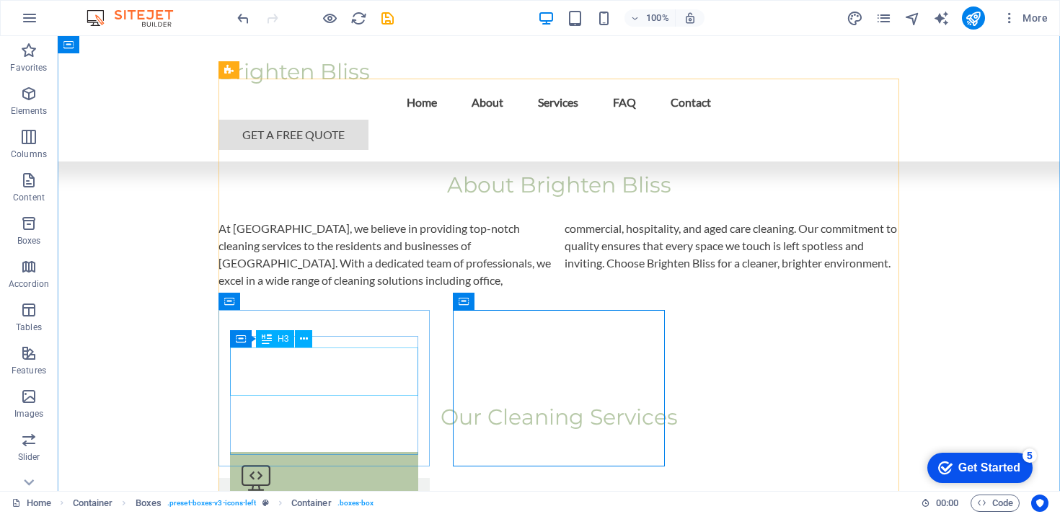
scroll to position [694, 0]
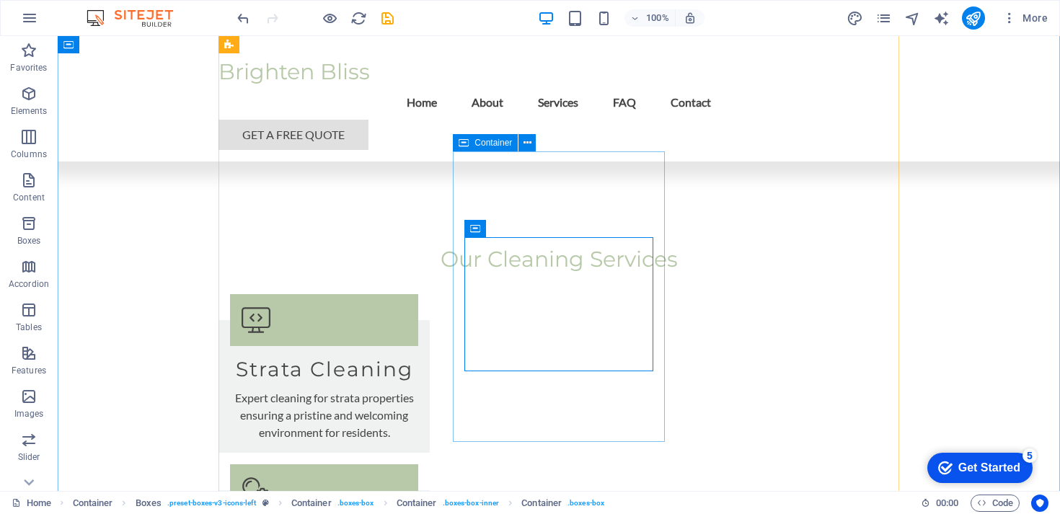
scroll to position [852, 0]
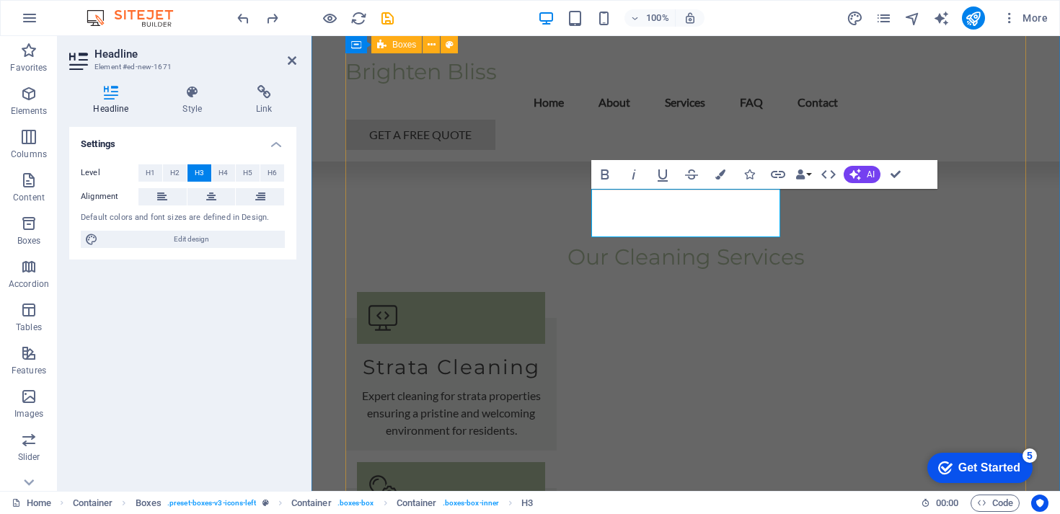
scroll to position [0, 5]
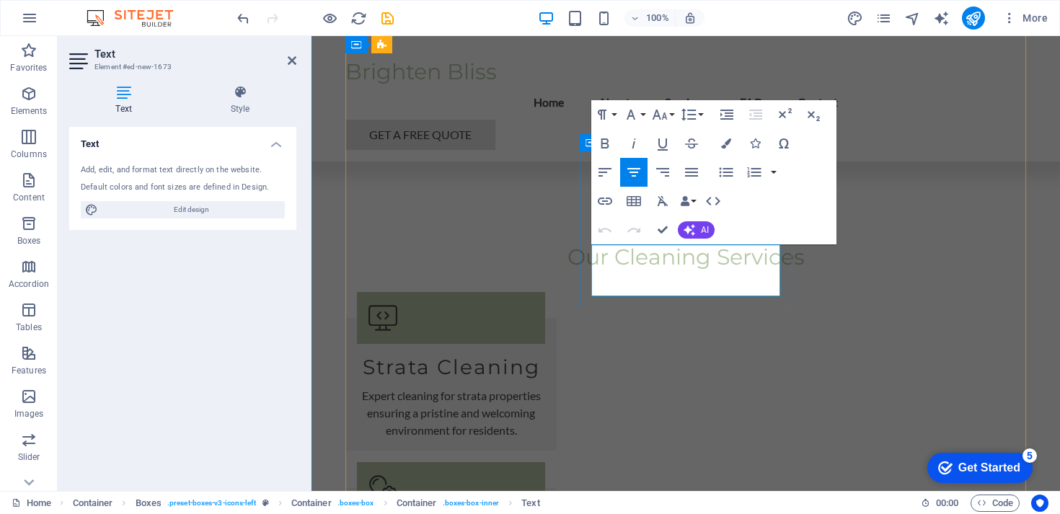
drag, startPoint x: 606, startPoint y: 255, endPoint x: 743, endPoint y: 289, distance: 140.6
drag, startPoint x: 737, startPoint y: 270, endPoint x: 595, endPoint y: 260, distance: 142.4
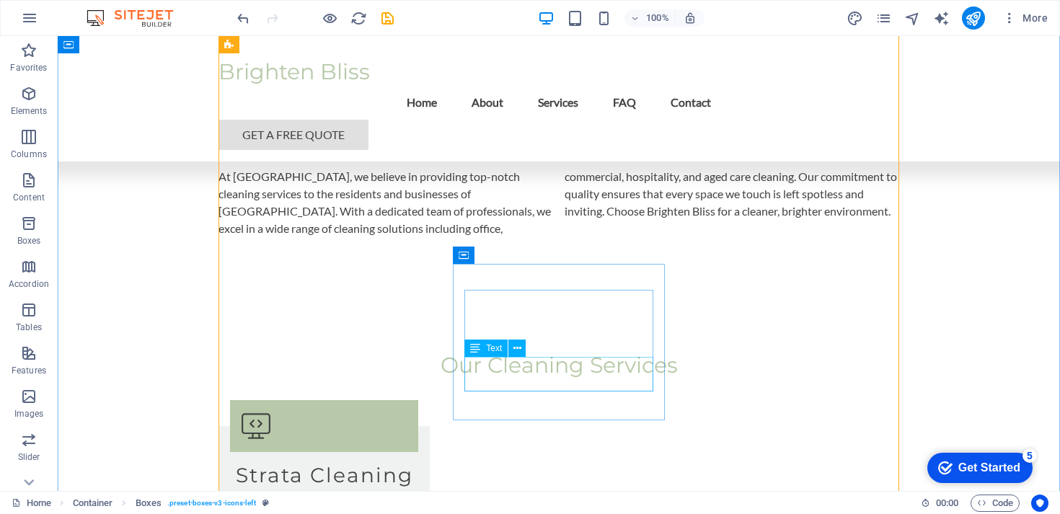
scroll to position [720, 0]
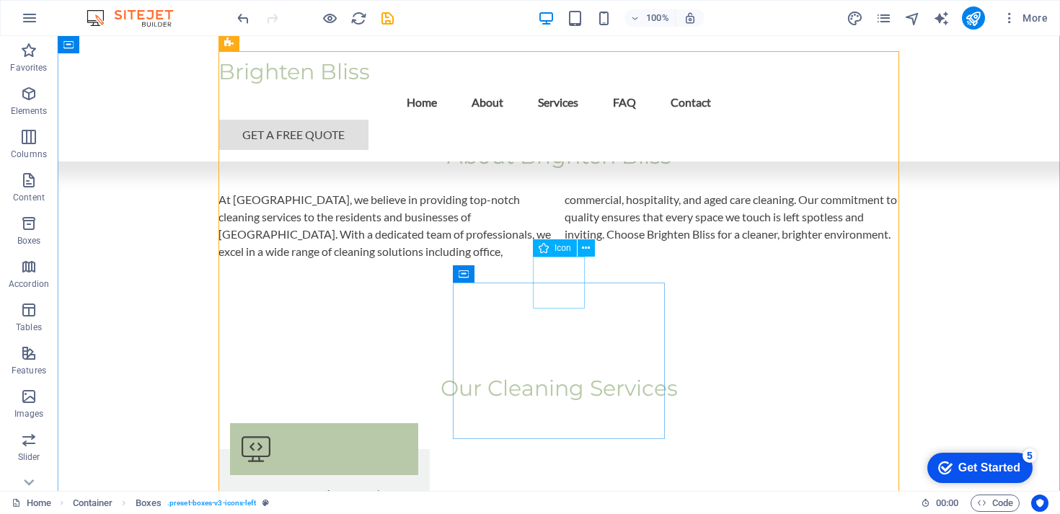
click at [555, 247] on span "Icon" at bounding box center [563, 248] width 17 height 9
click at [588, 249] on icon at bounding box center [586, 248] width 8 height 15
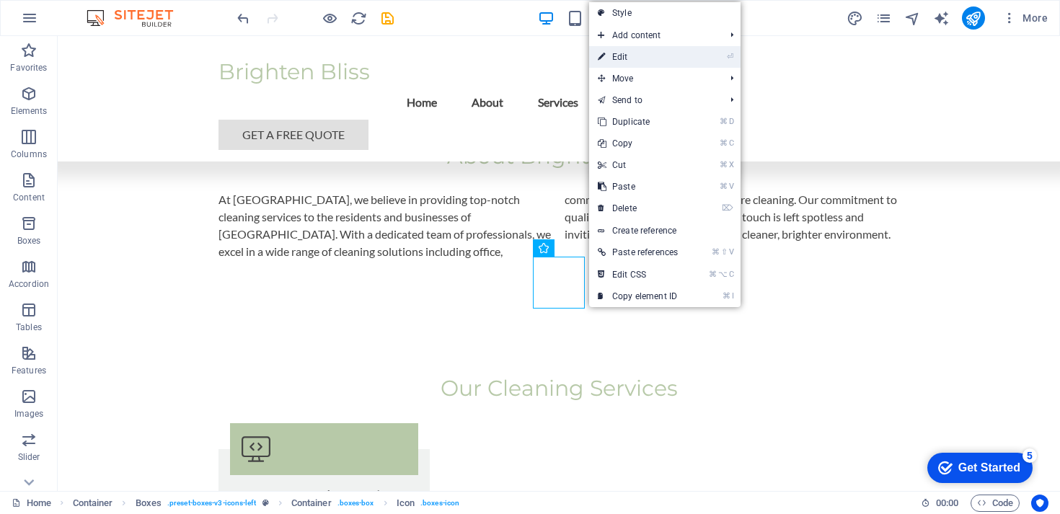
click at [640, 60] on link "⏎ Edit" at bounding box center [637, 57] width 97 height 22
select select "xMidYMid"
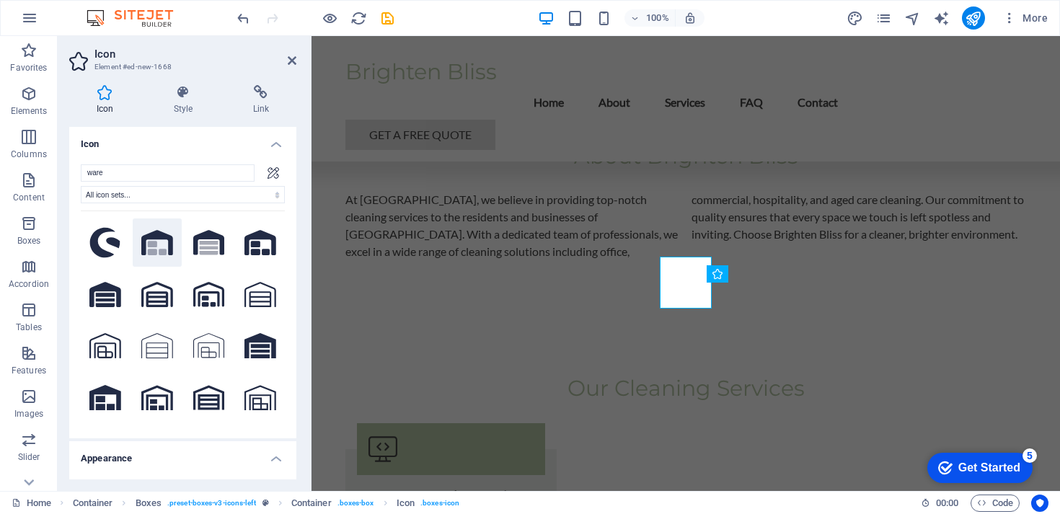
type input "ware"
click at [165, 244] on icon at bounding box center [157, 242] width 32 height 25
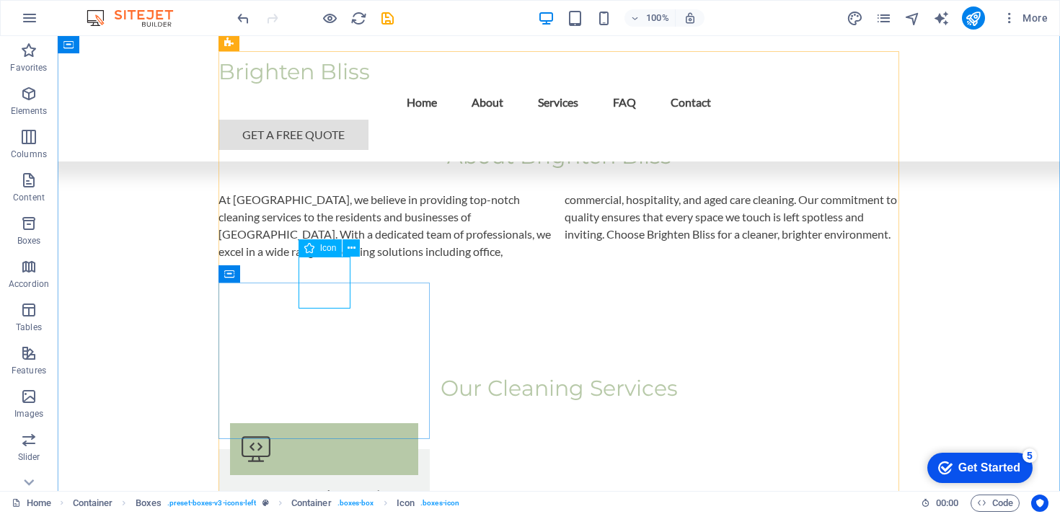
click at [322, 244] on span "Icon" at bounding box center [328, 248] width 17 height 9
click at [359, 242] on button at bounding box center [351, 247] width 17 height 17
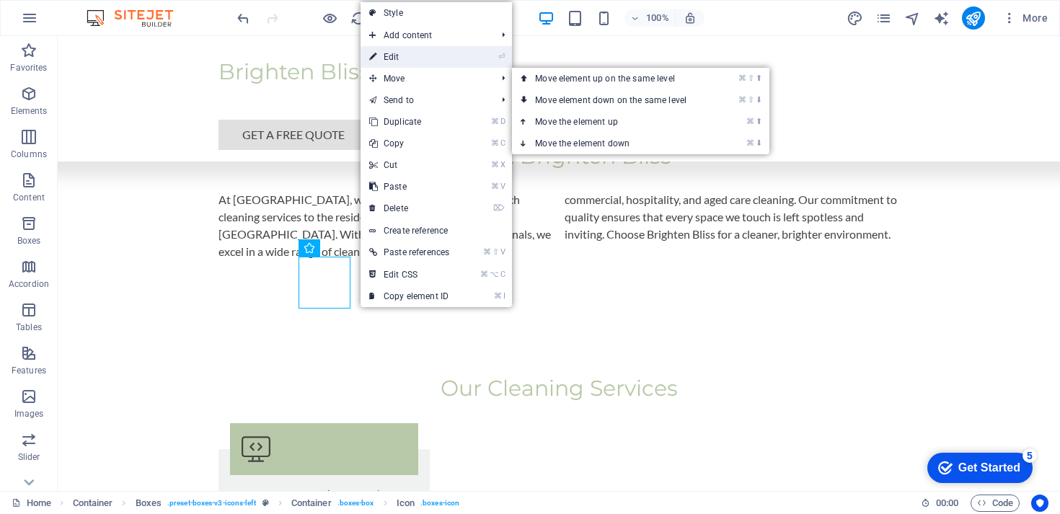
click at [423, 58] on link "⏎ Edit" at bounding box center [409, 57] width 97 height 22
select select "xMidYMid"
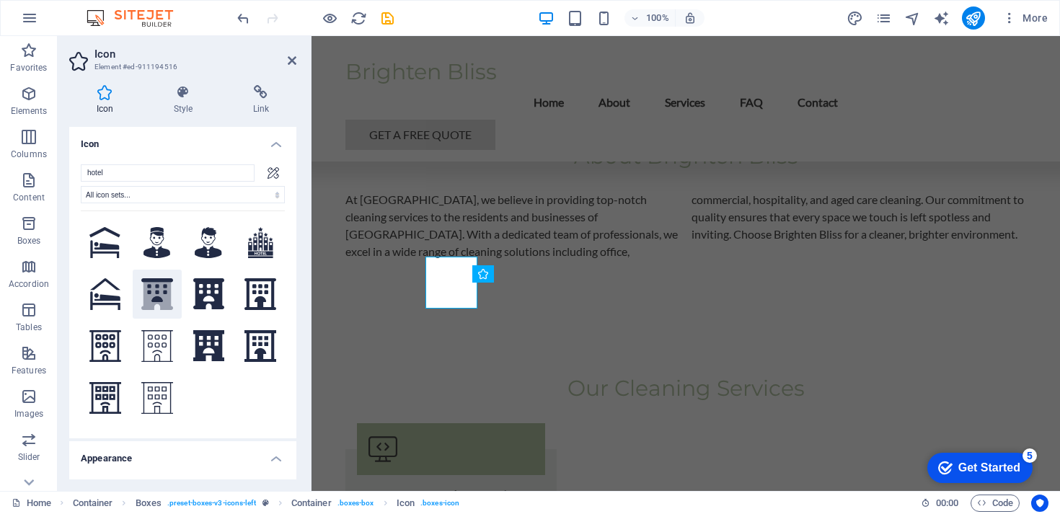
type input "hotel"
click at [159, 294] on icon at bounding box center [157, 296] width 32 height 27
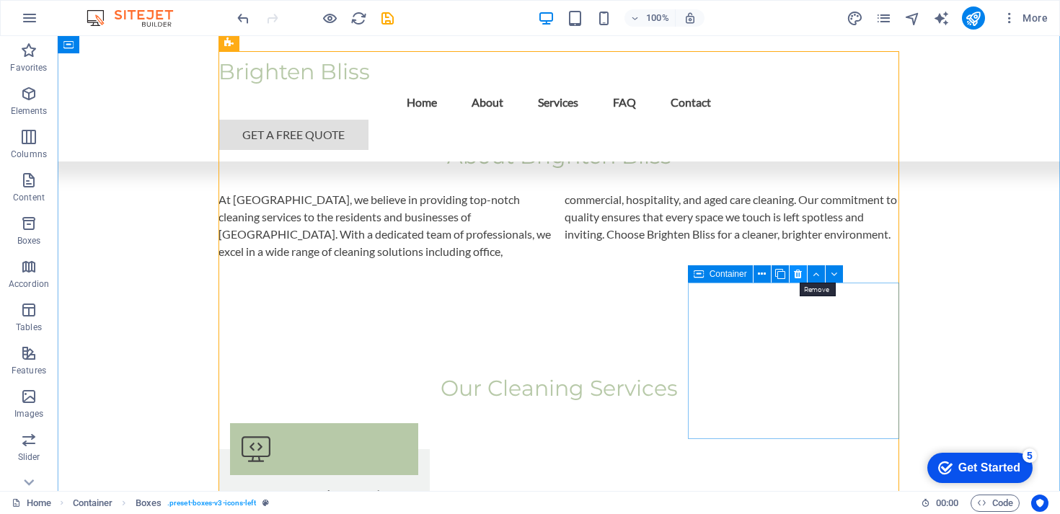
click at [793, 280] on button at bounding box center [798, 273] width 17 height 17
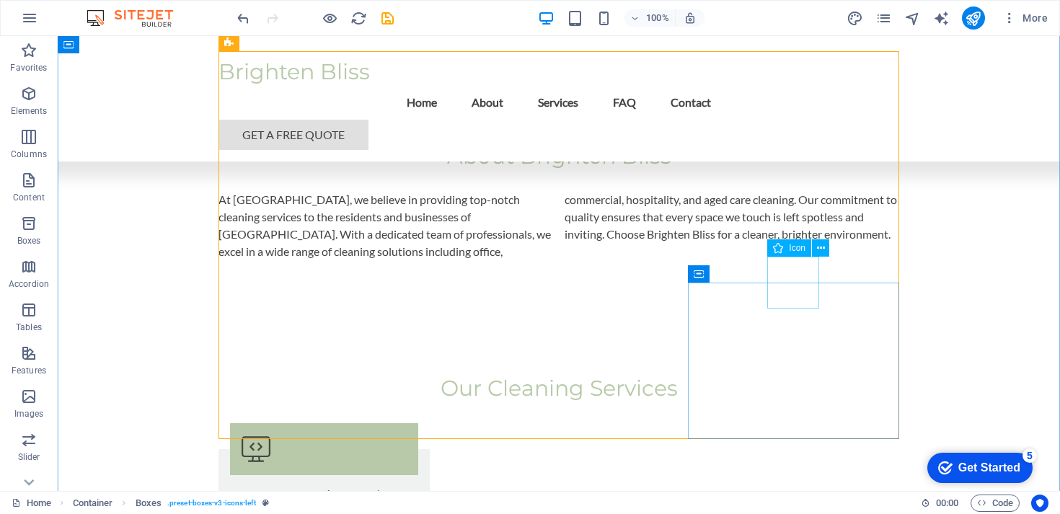
click at [793, 245] on span "Icon" at bounding box center [797, 248] width 17 height 9
click at [780, 248] on icon at bounding box center [778, 247] width 10 height 17
click at [777, 246] on icon at bounding box center [778, 247] width 10 height 17
click at [796, 246] on span "Icon" at bounding box center [797, 248] width 17 height 9
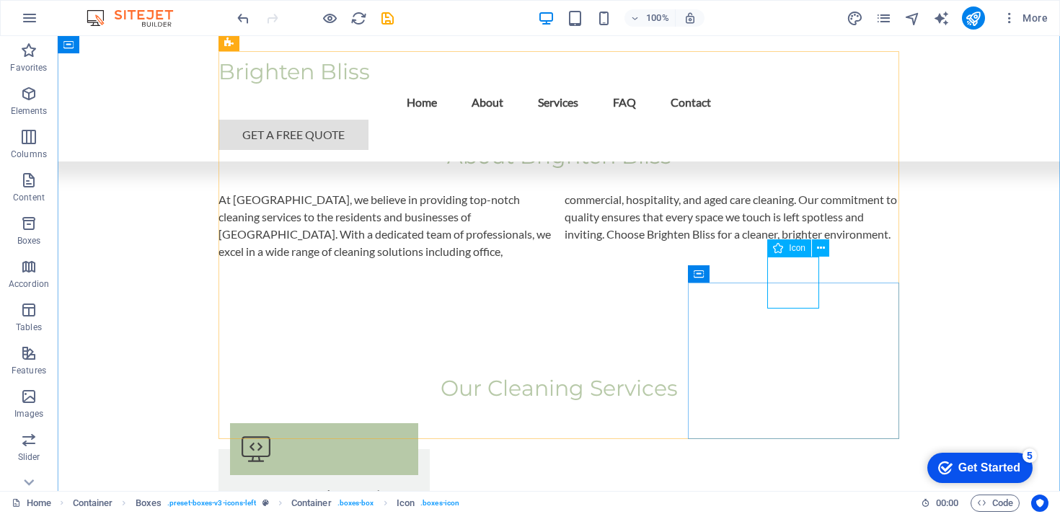
select select "xMidYMid"
click at [789, 251] on span "Icon" at bounding box center [797, 248] width 17 height 9
click at [780, 247] on icon at bounding box center [778, 247] width 10 height 17
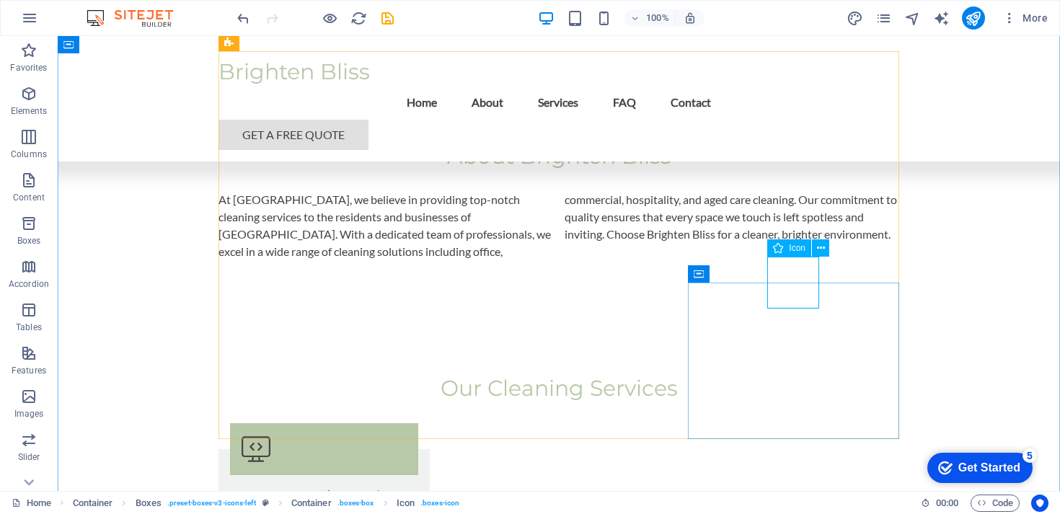
click at [780, 247] on icon at bounding box center [778, 247] width 10 height 17
select select "xMidYMid"
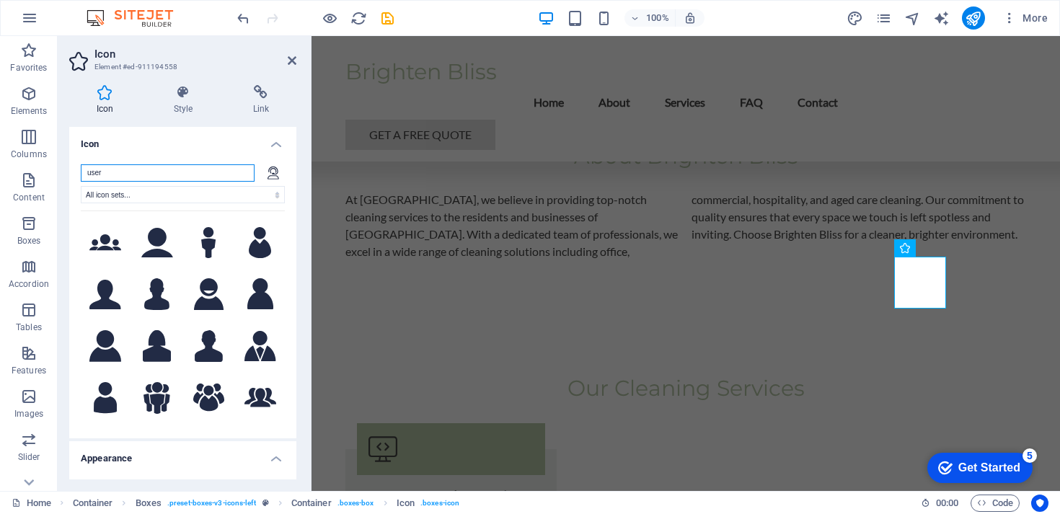
click at [123, 170] on input "user" at bounding box center [168, 172] width 174 height 17
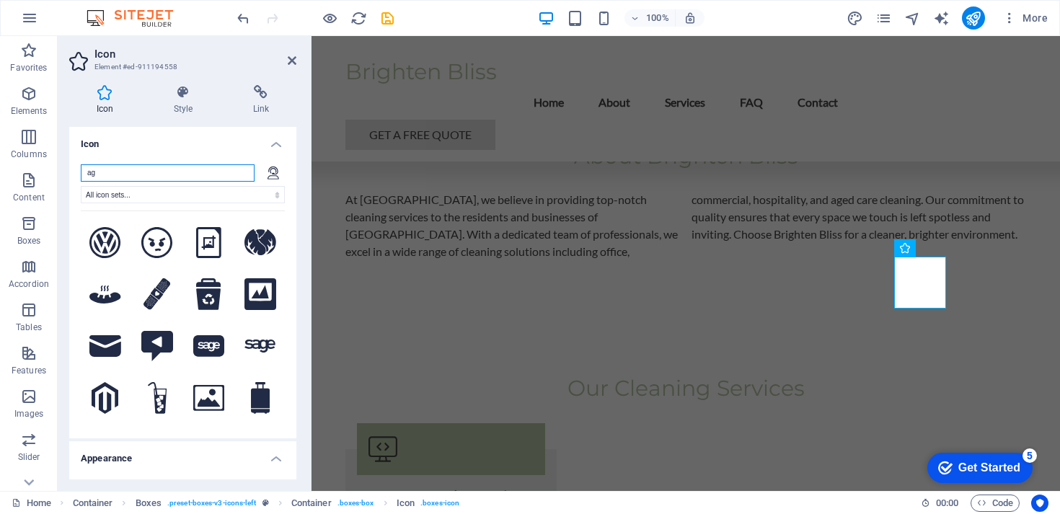
type input "a"
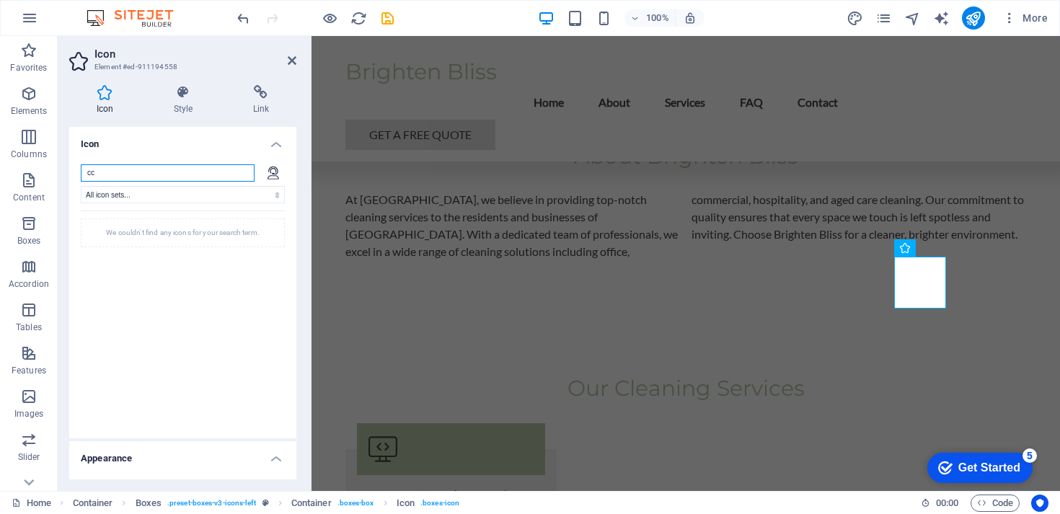
type input "c"
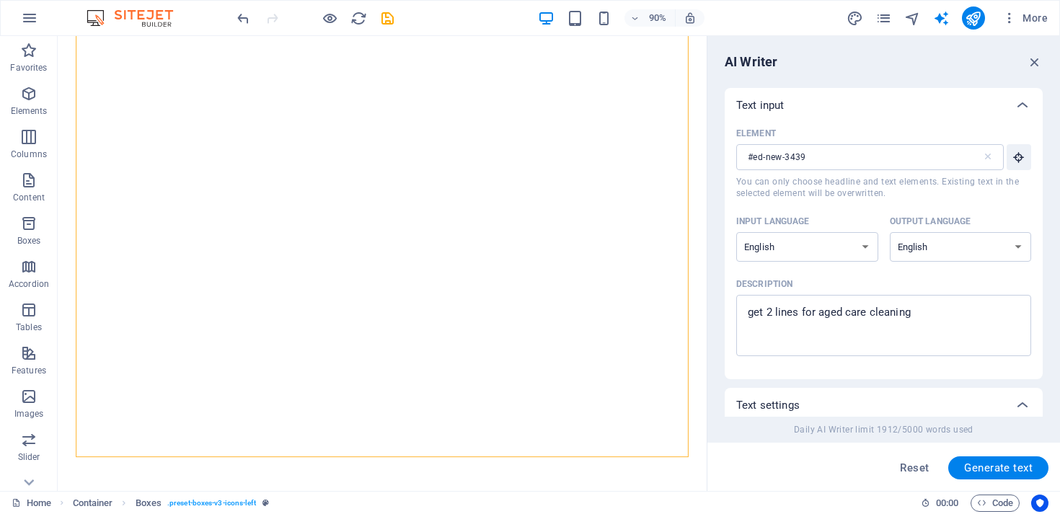
select select "English"
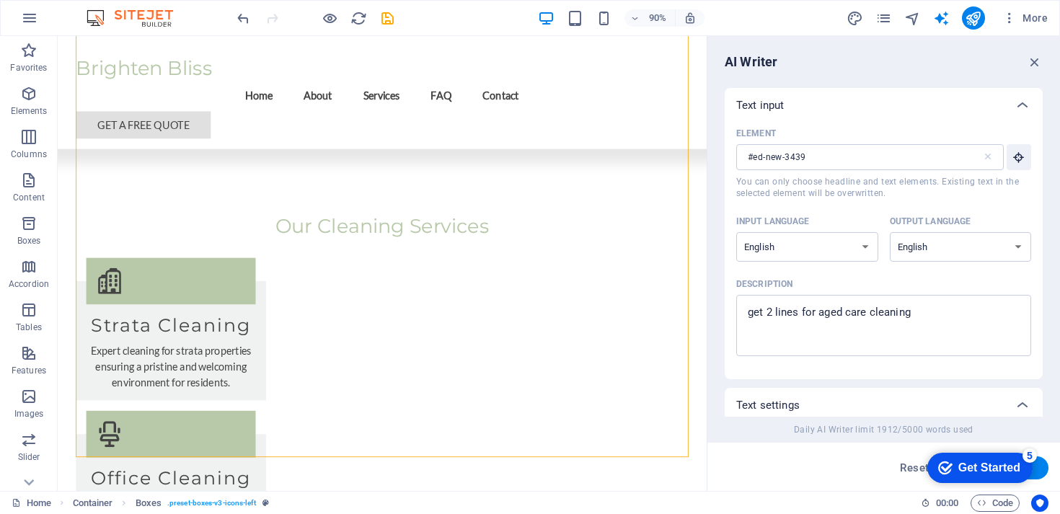
scroll to position [407, 0]
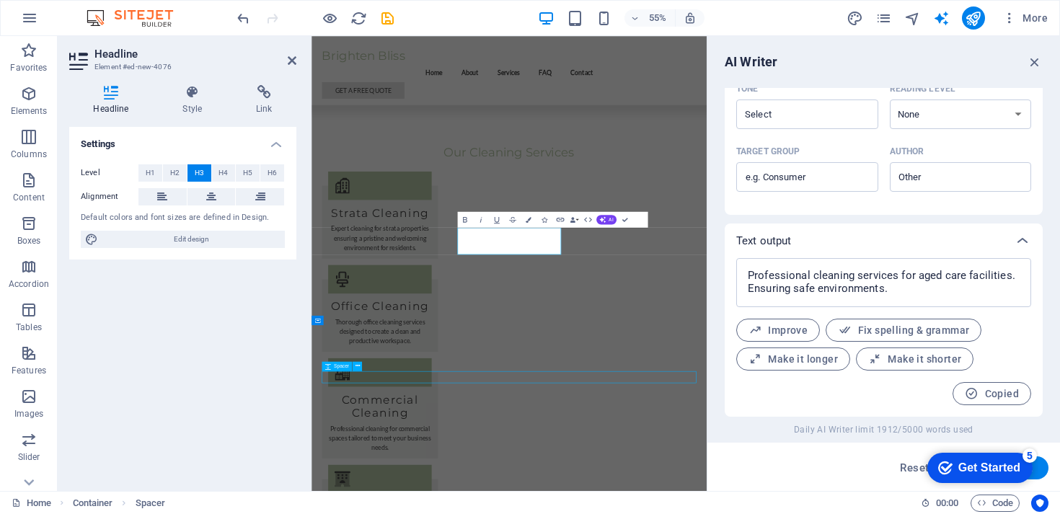
type input "#ed-new-4076"
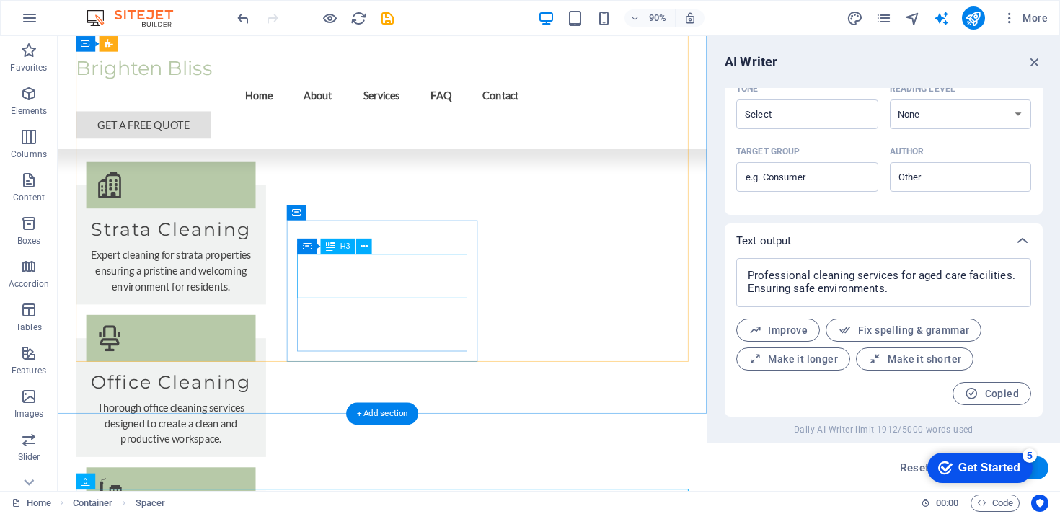
scroll to position [956, 0]
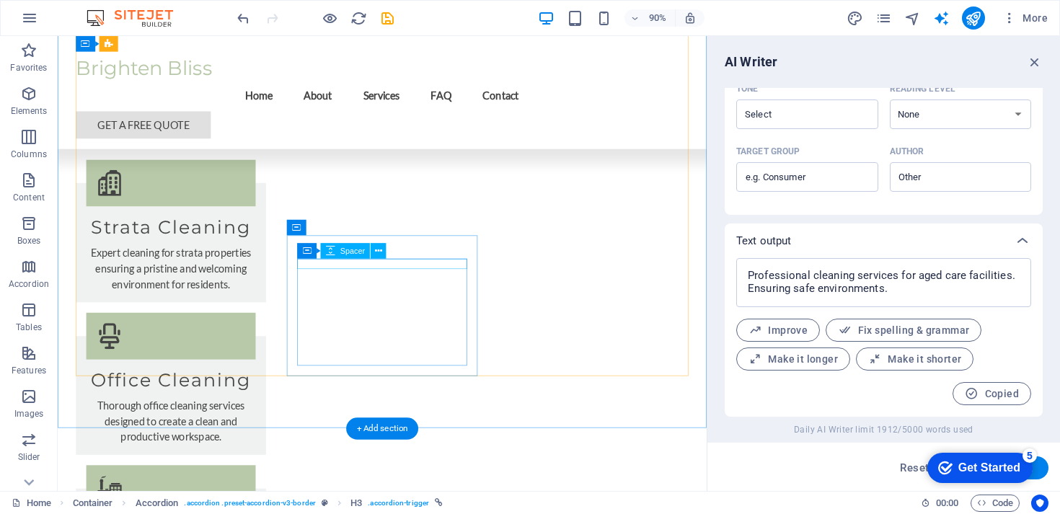
scroll to position [973, 0]
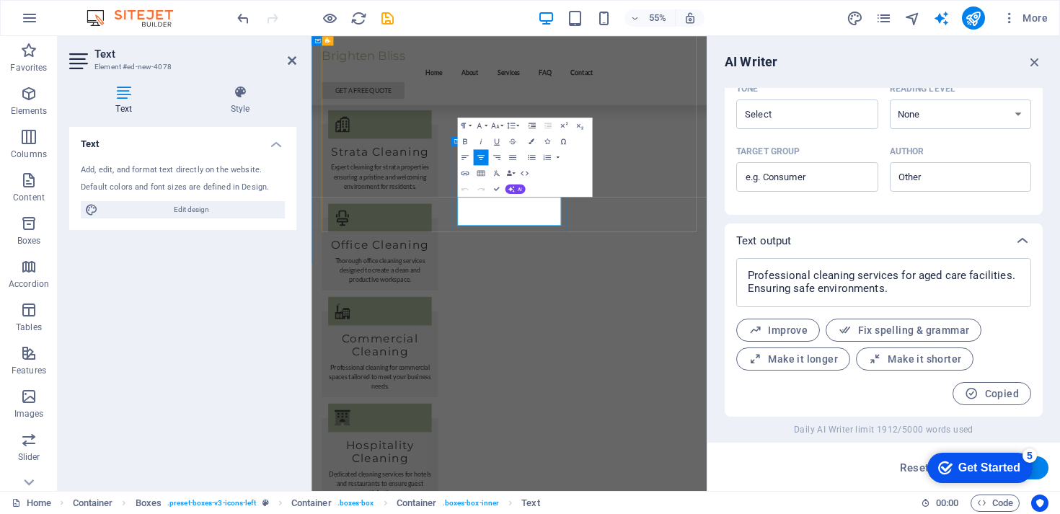
type input "#ed-new-4078"
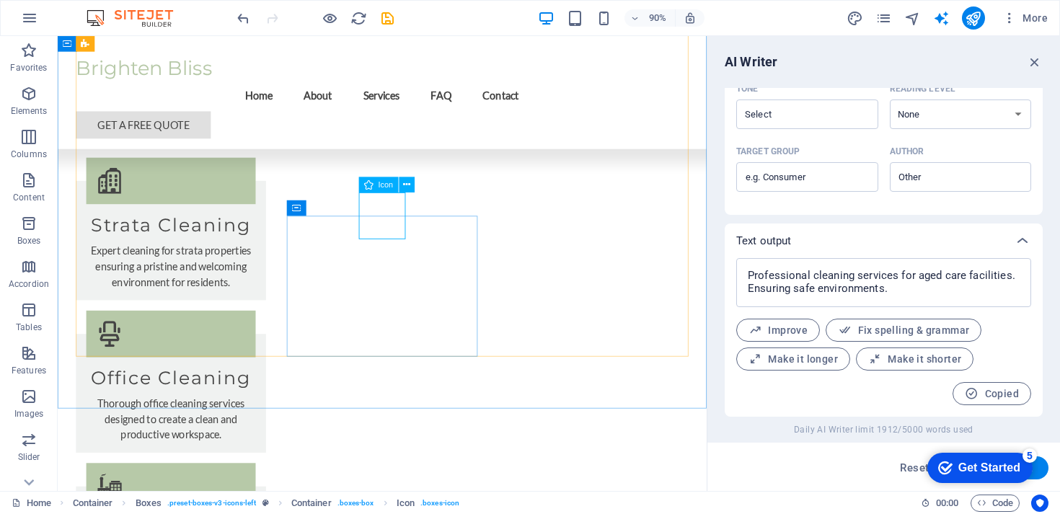
click at [381, 187] on span "Icon" at bounding box center [386, 185] width 14 height 8
click at [374, 181] on div "Icon" at bounding box center [379, 185] width 40 height 16
select select "xMidYMid"
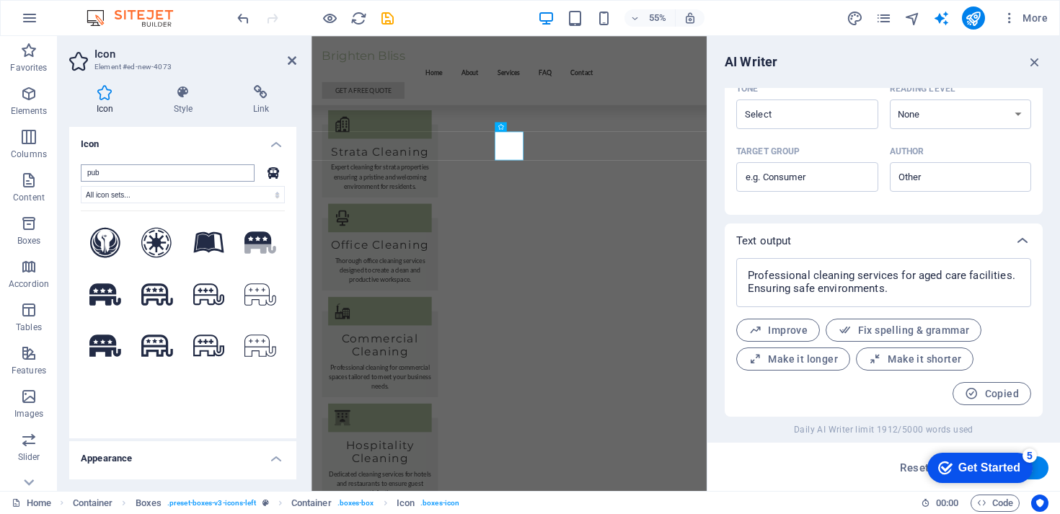
click at [131, 174] on input "pub" at bounding box center [168, 172] width 174 height 17
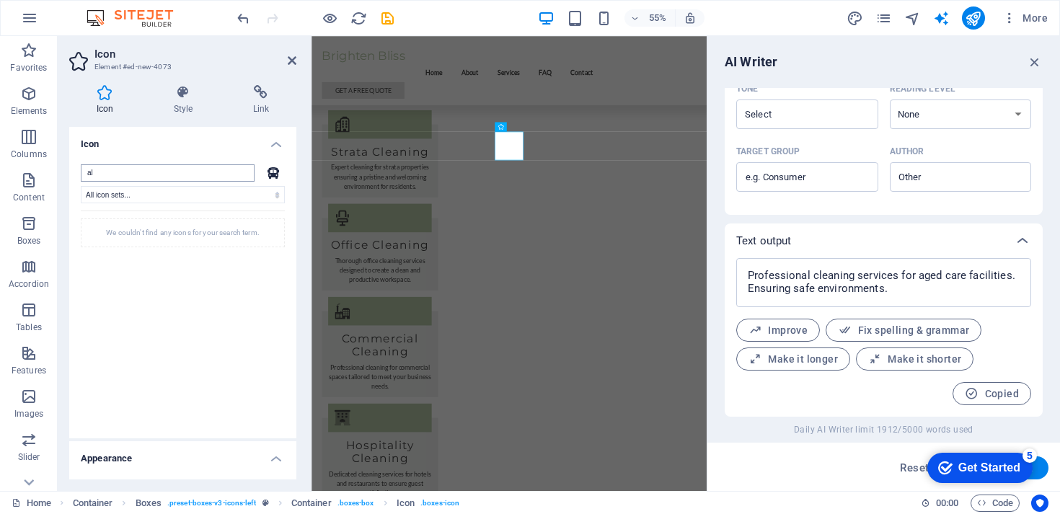
type input "a"
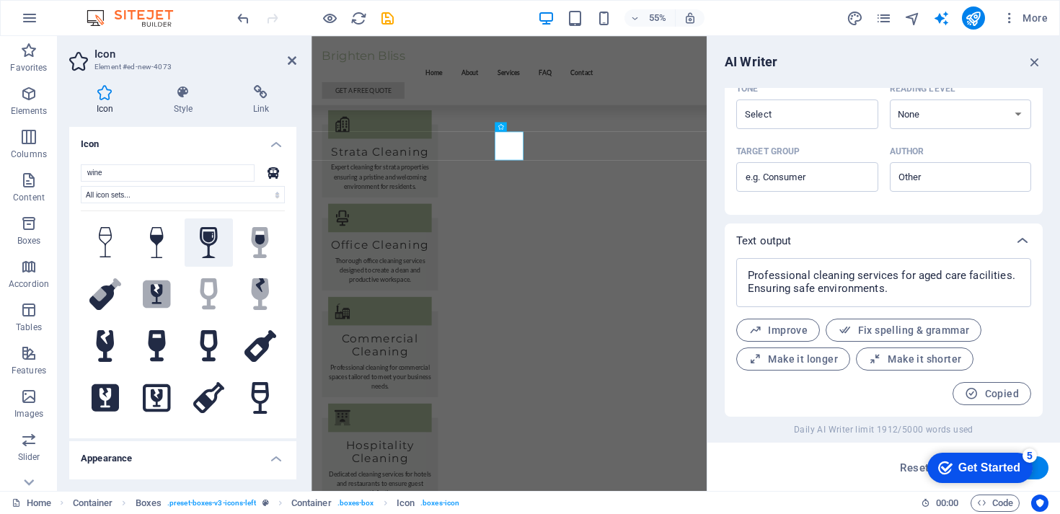
type input "wine"
click at [203, 242] on icon at bounding box center [209, 243] width 18 height 32
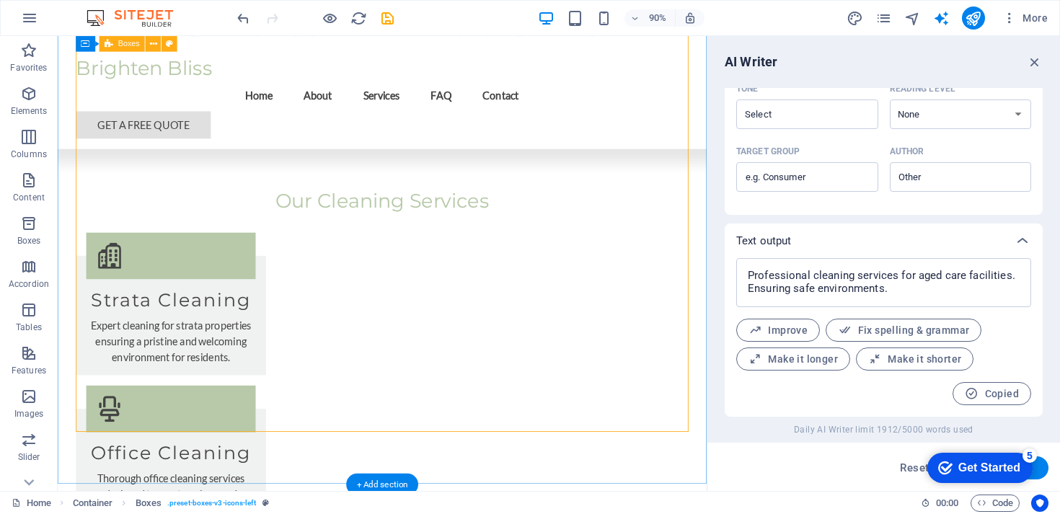
scroll to position [841, 0]
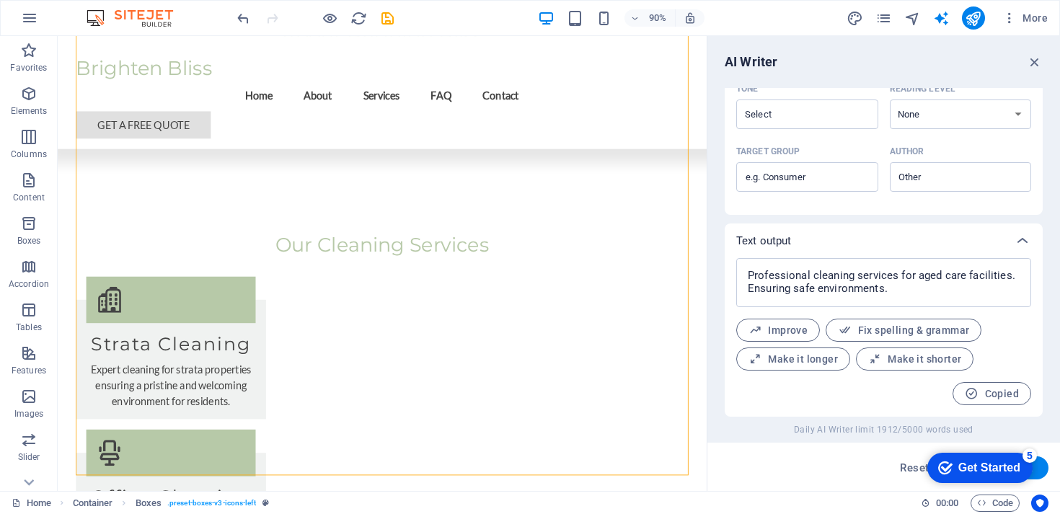
click at [1043, 61] on div "AI Writer Text input Element #ed-new-4078 ​ You can only choose headline and te…" at bounding box center [883, 263] width 353 height 455
click at [1038, 63] on icon "button" at bounding box center [1035, 62] width 16 height 16
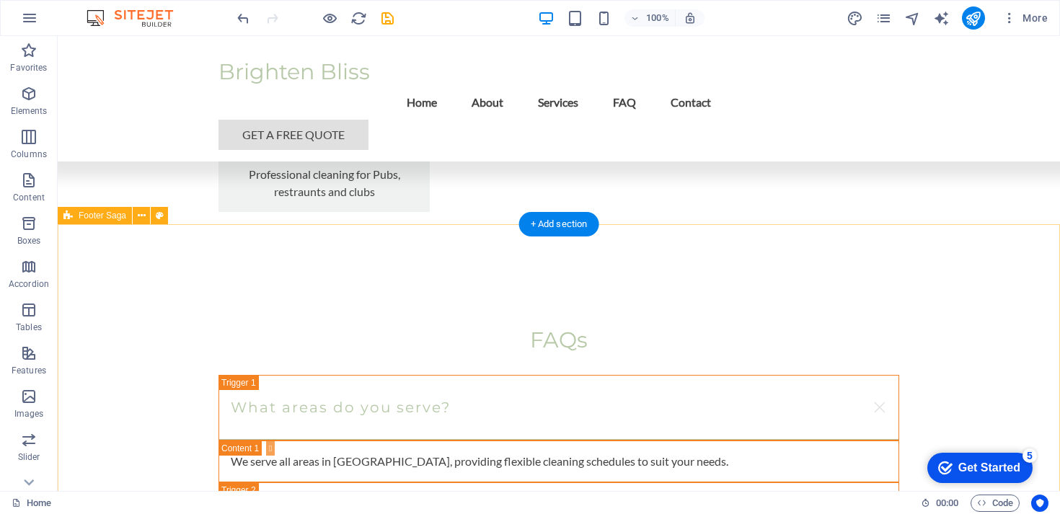
scroll to position [2428, 0]
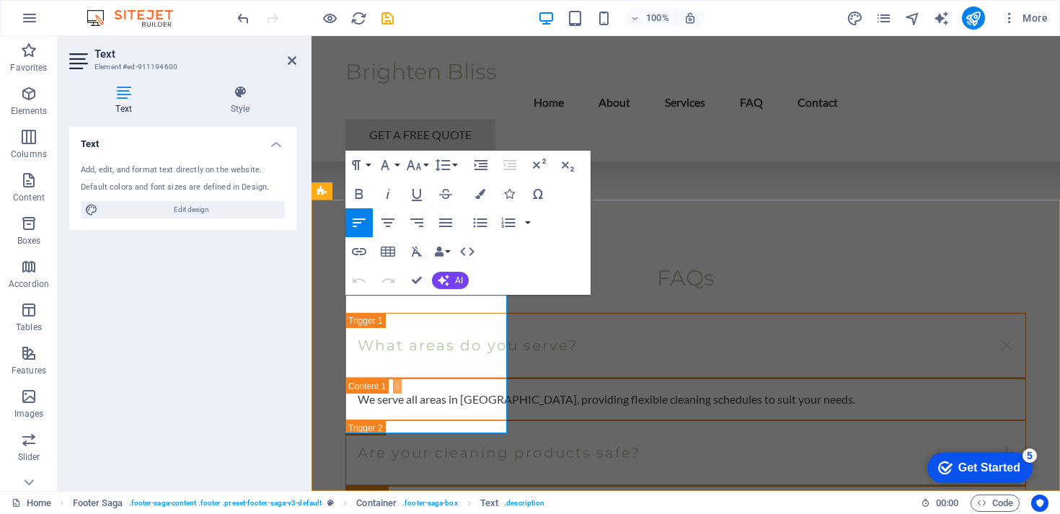
drag, startPoint x: 459, startPoint y: 423, endPoint x: 348, endPoint y: 428, distance: 111.2
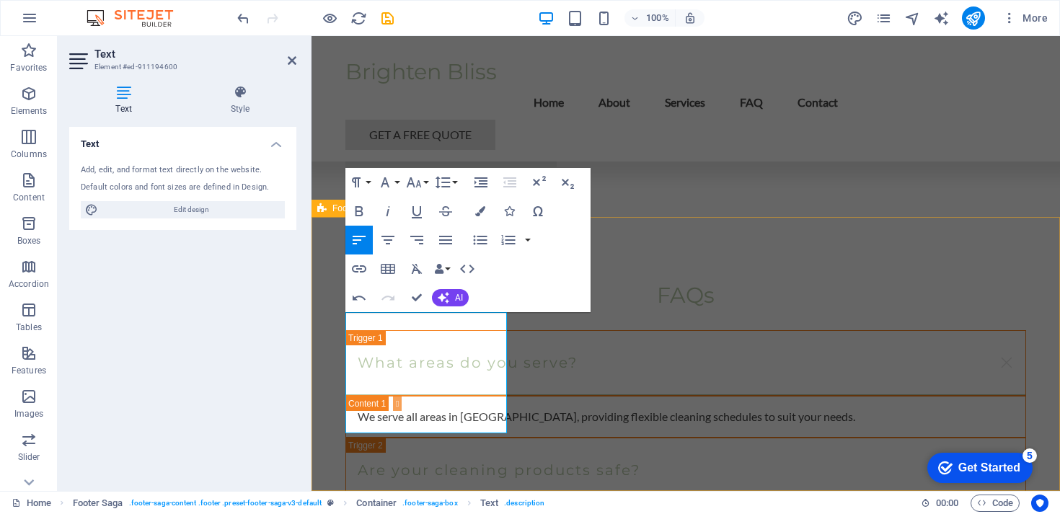
drag, startPoint x: 482, startPoint y: 428, endPoint x: 340, endPoint y: 428, distance: 141.3
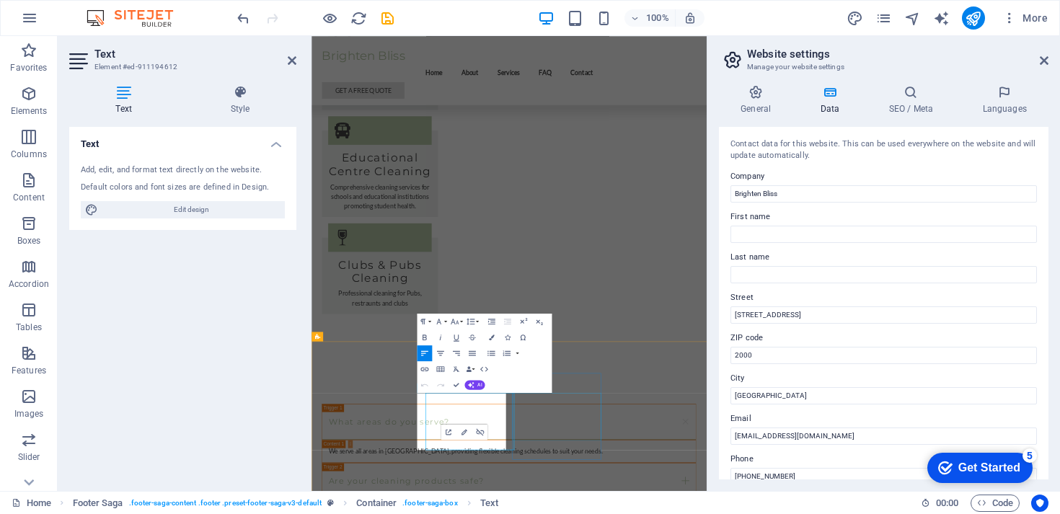
select select
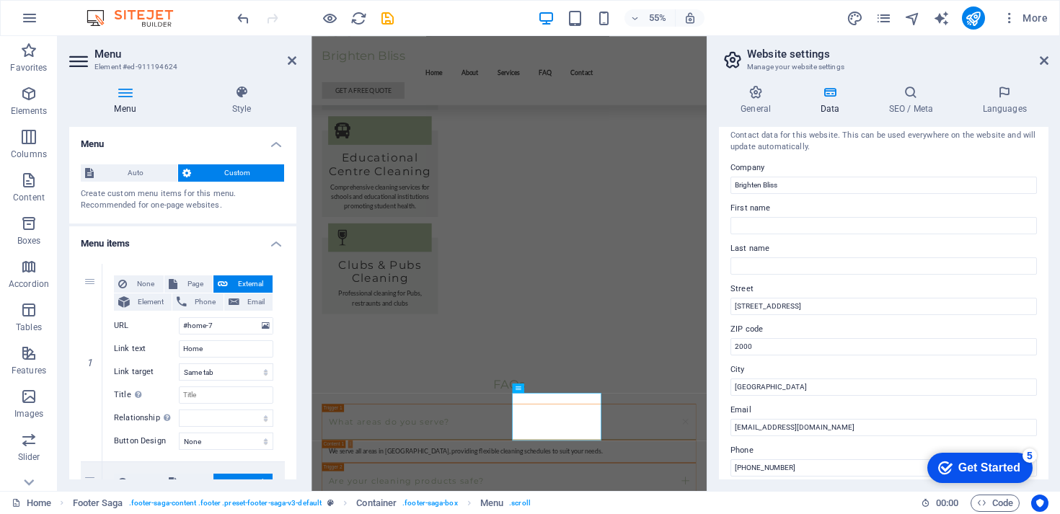
scroll to position [0, 0]
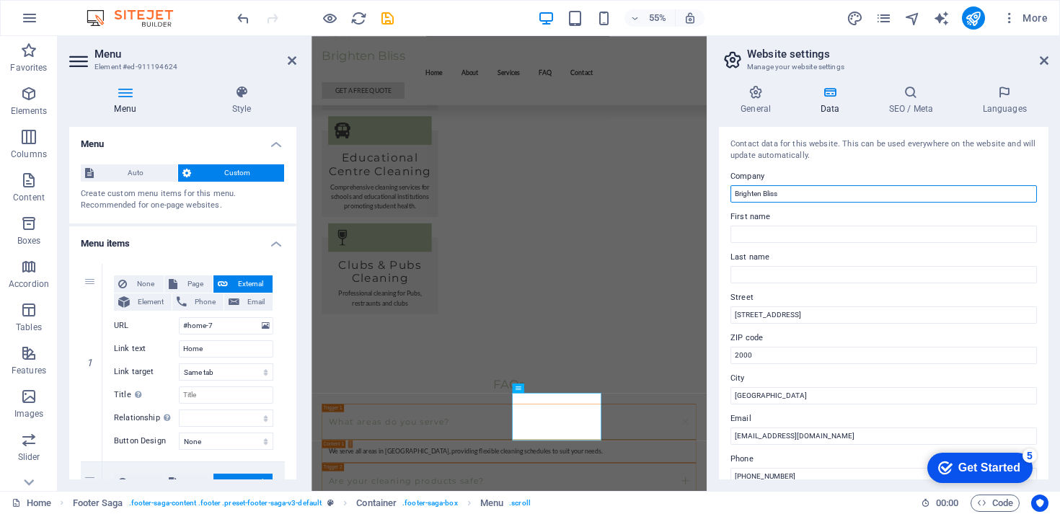
click at [793, 189] on input "Brighten Bliss" at bounding box center [884, 193] width 306 height 17
click at [791, 244] on div "Contact data for this website. This can be used everywhere on the website and w…" at bounding box center [884, 303] width 330 height 353
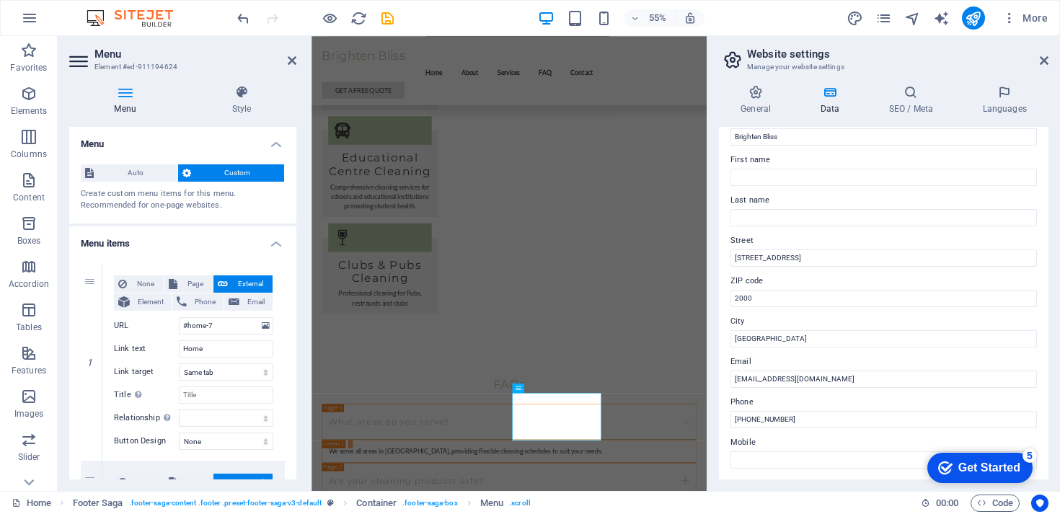
scroll to position [85, 0]
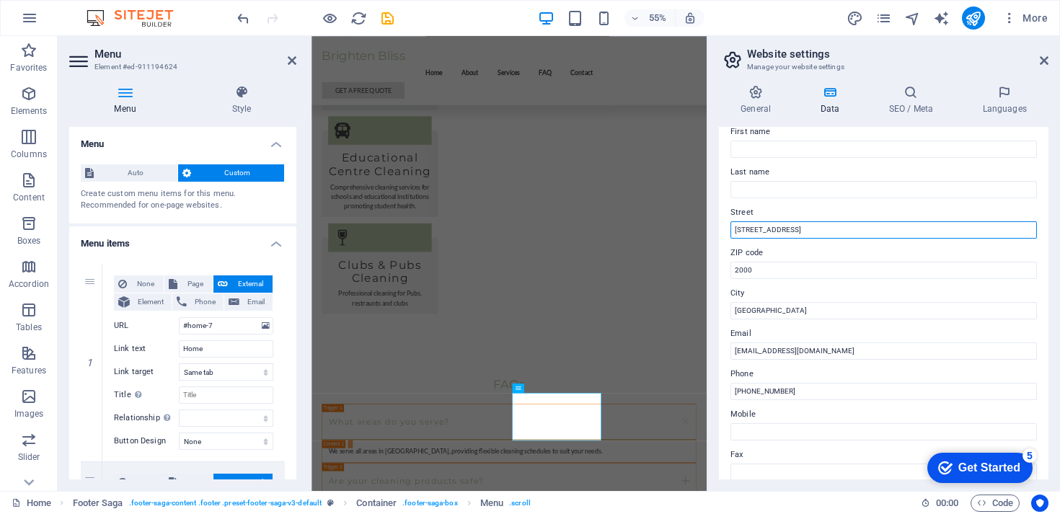
click at [806, 230] on input "123 Clean Street" at bounding box center [884, 229] width 306 height 17
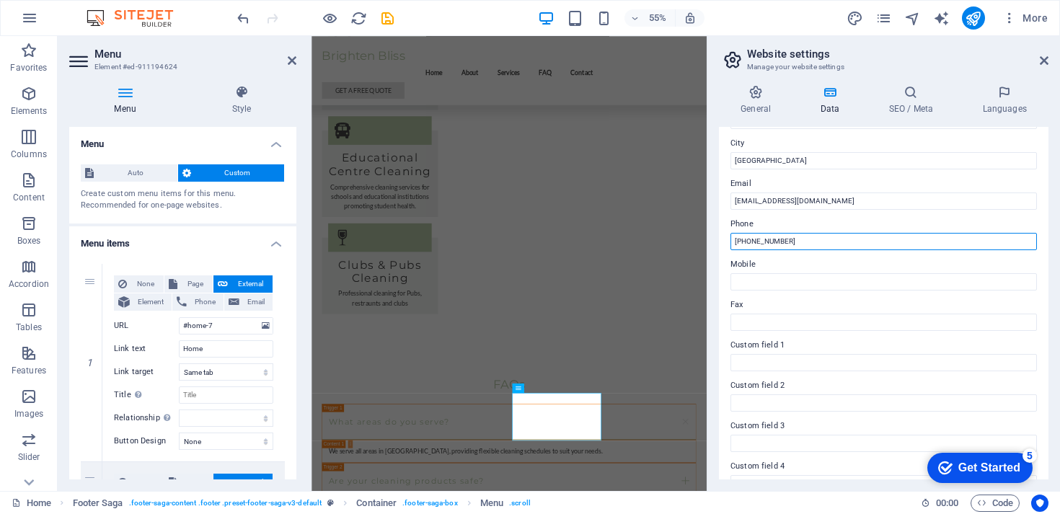
click at [811, 239] on input "(02) 1234 5678" at bounding box center [884, 241] width 306 height 17
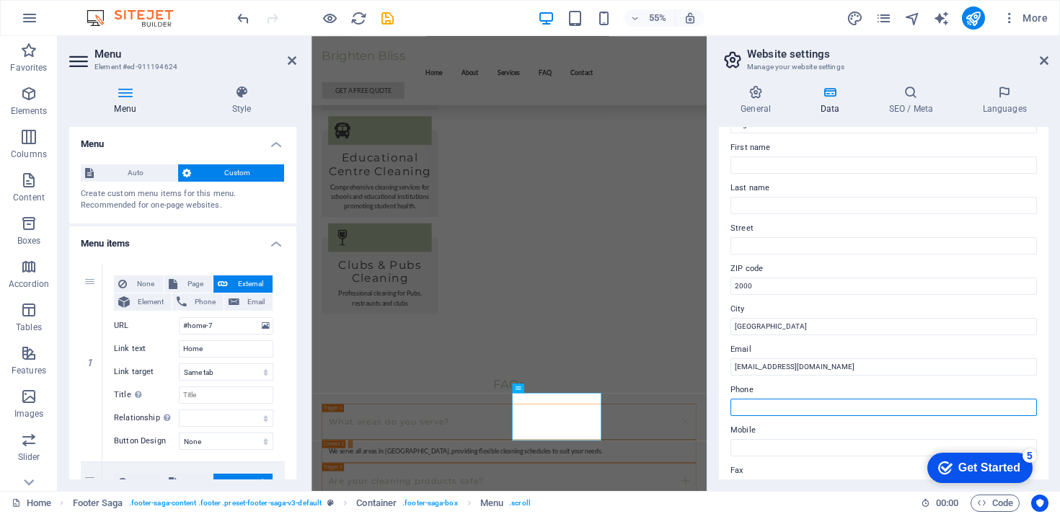
scroll to position [68, 0]
type input "2"
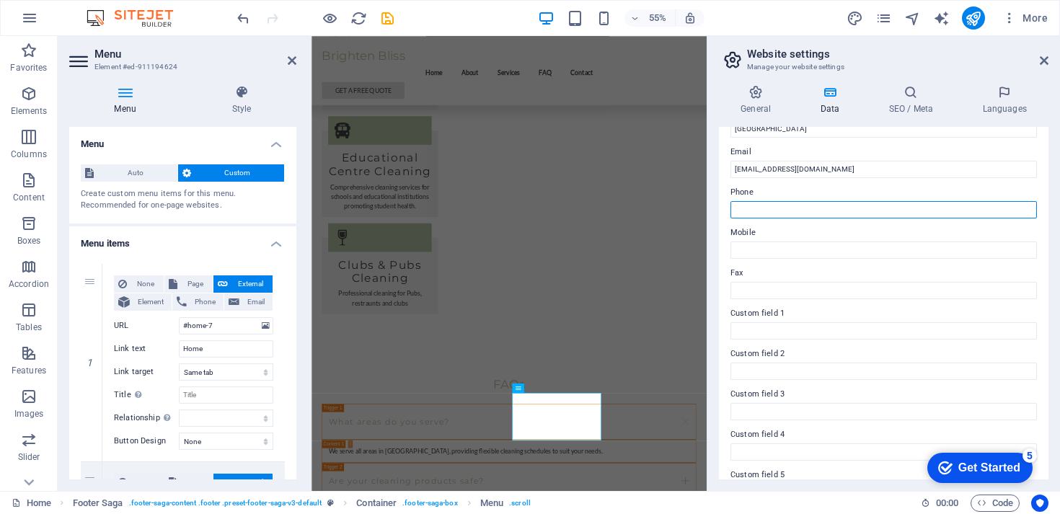
scroll to position [268, 0]
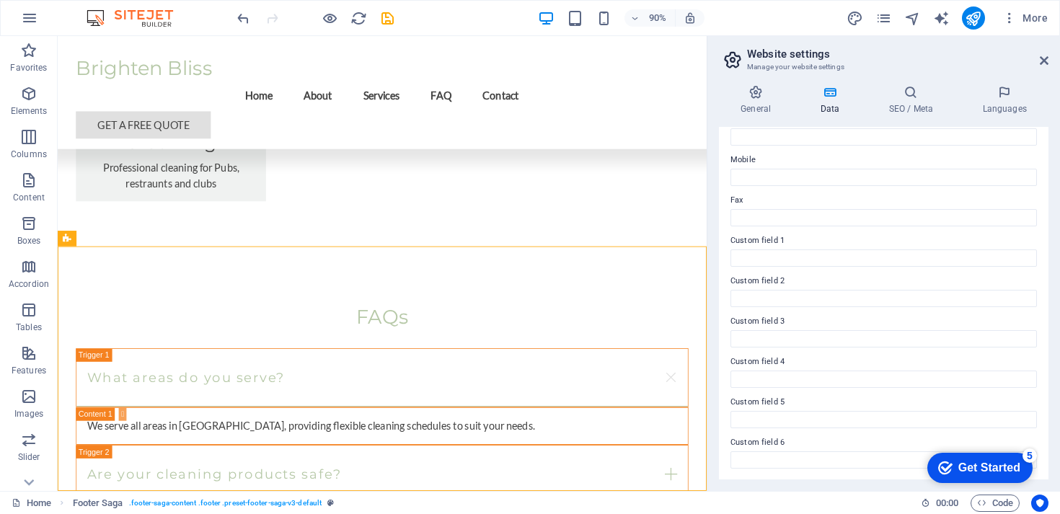
scroll to position [0, 0]
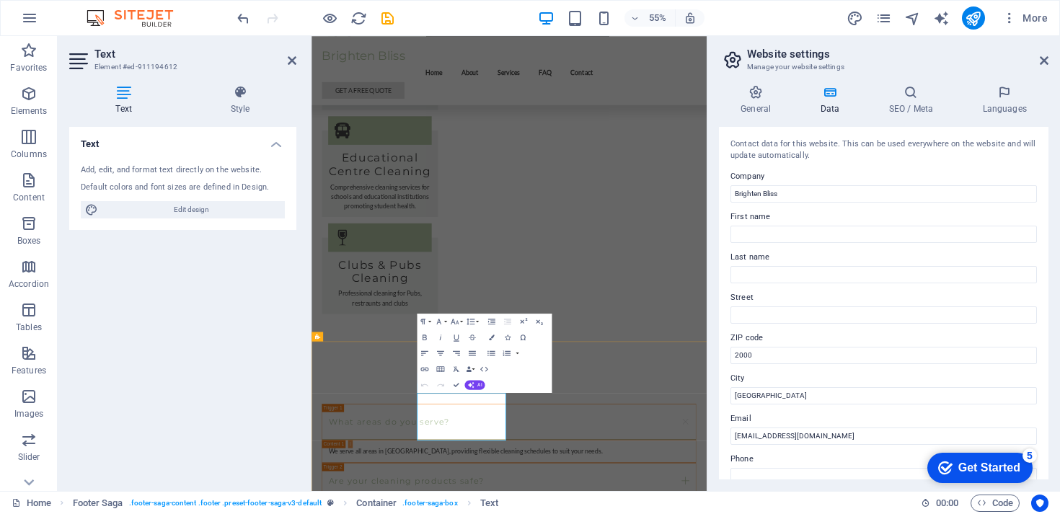
drag, startPoint x: 554, startPoint y: 731, endPoint x: 504, endPoint y: 718, distance: 51.2
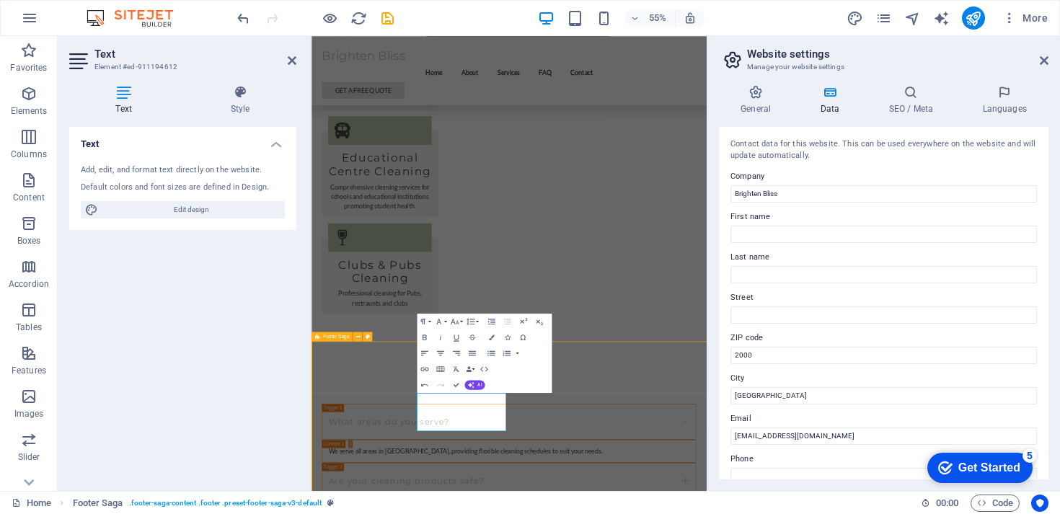
scroll to position [2358, 0]
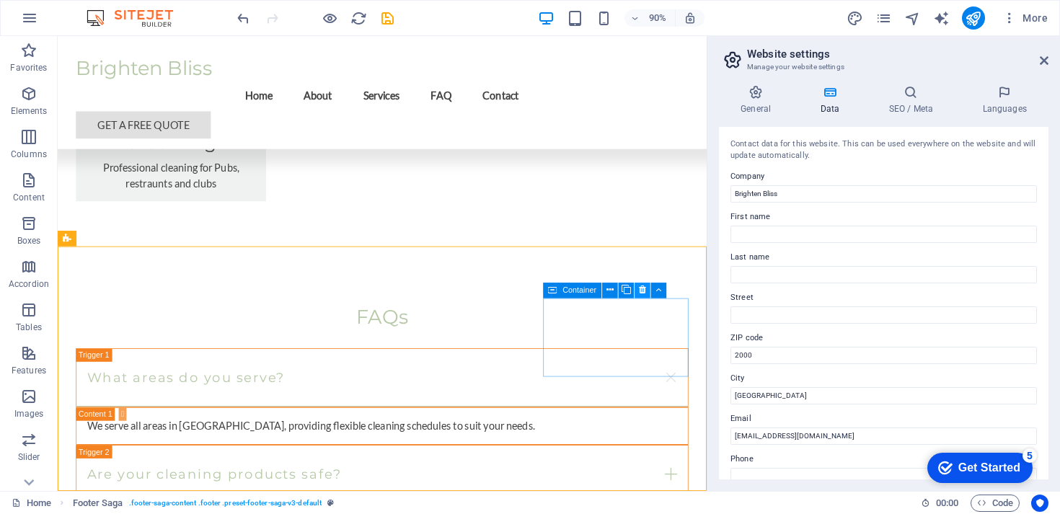
click at [643, 292] on icon at bounding box center [642, 290] width 7 height 14
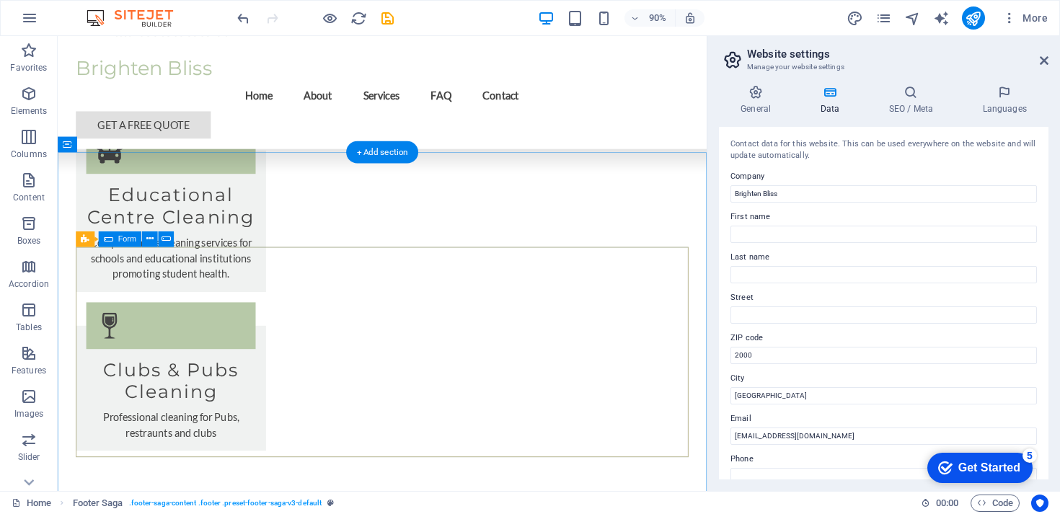
scroll to position [2066, 0]
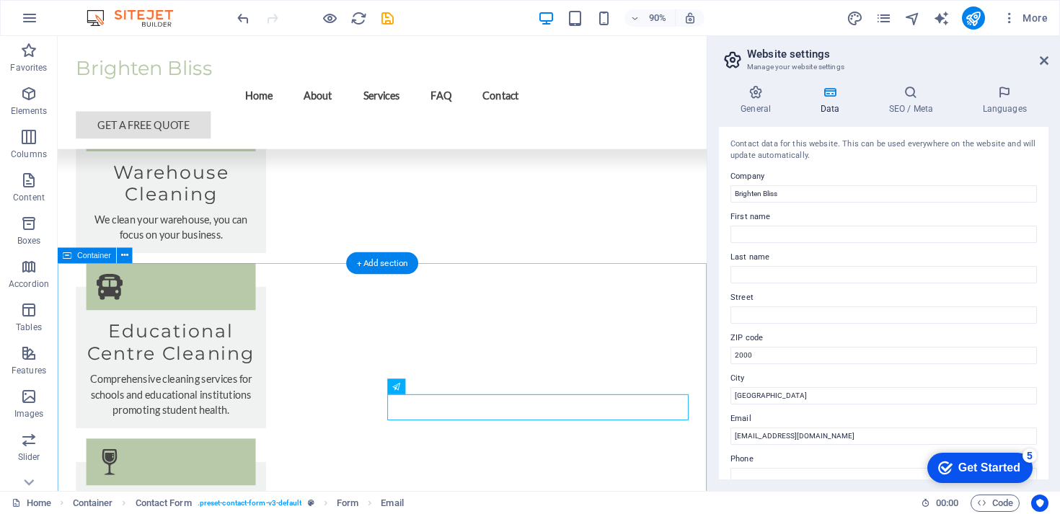
scroll to position [1947, 0]
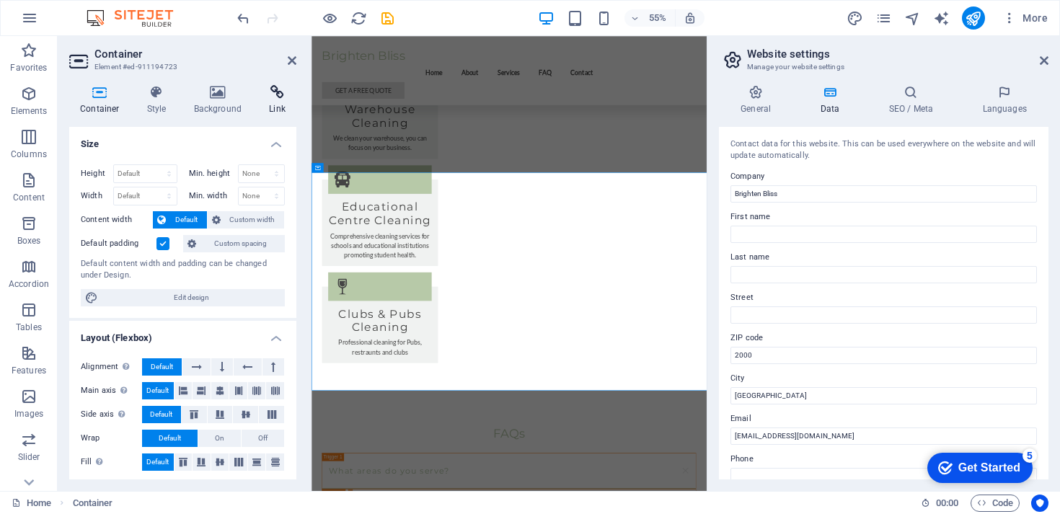
click at [288, 93] on icon at bounding box center [277, 92] width 38 height 14
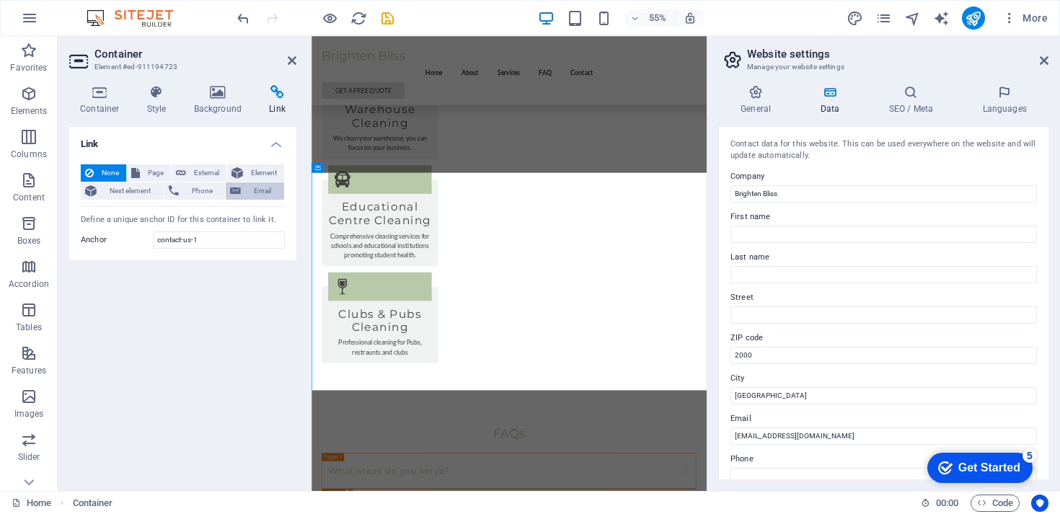
click at [256, 188] on span "Email" at bounding box center [262, 190] width 35 height 17
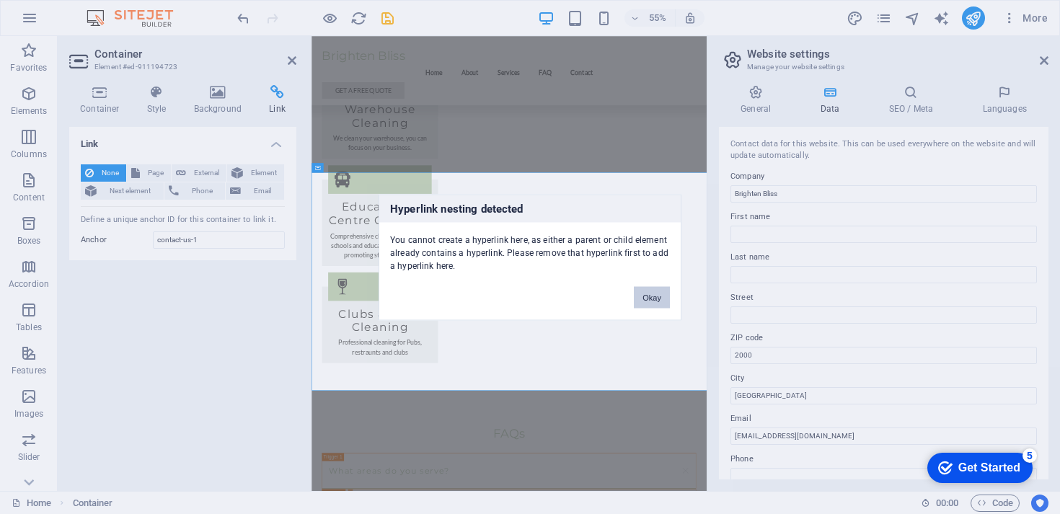
click at [654, 291] on button "Okay" at bounding box center [652, 297] width 36 height 22
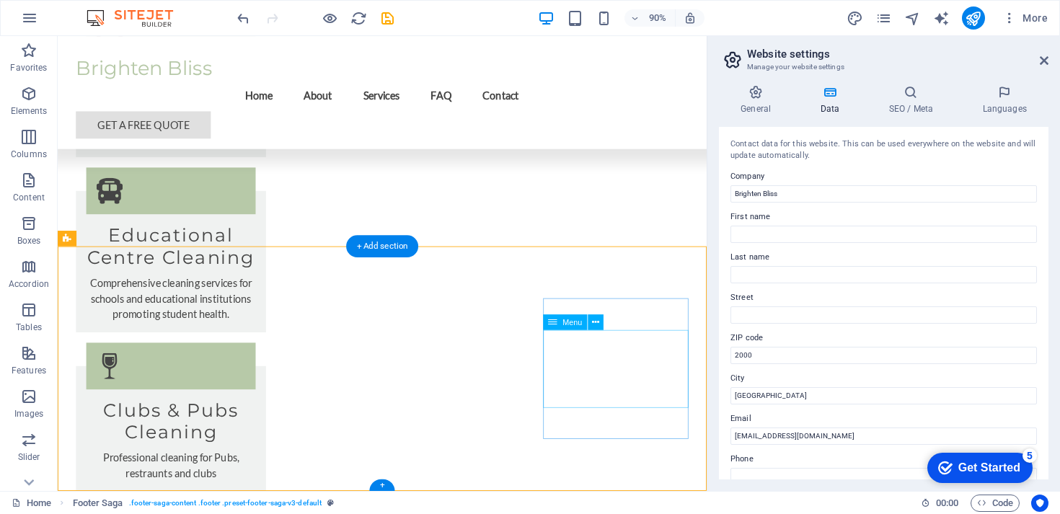
scroll to position [2358, 0]
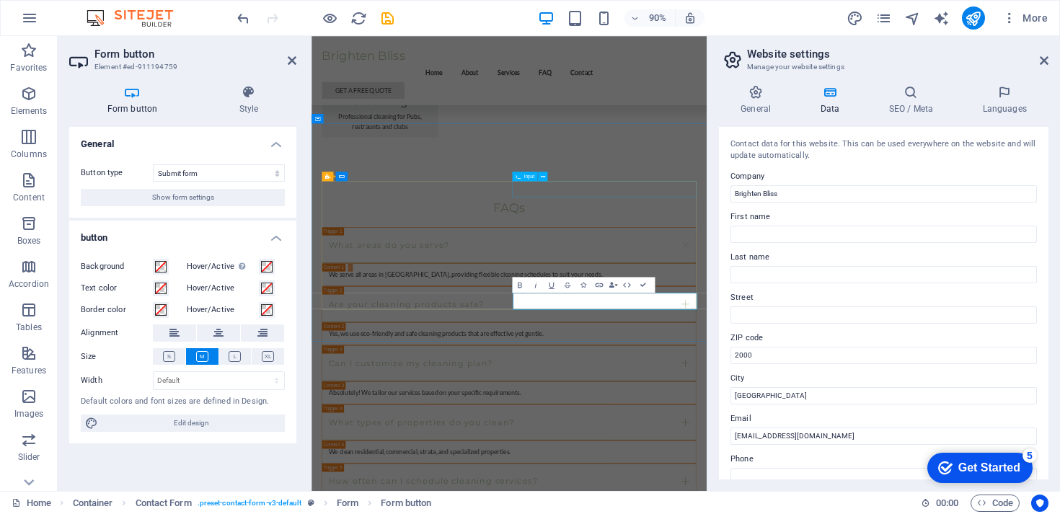
scroll to position [2036, 0]
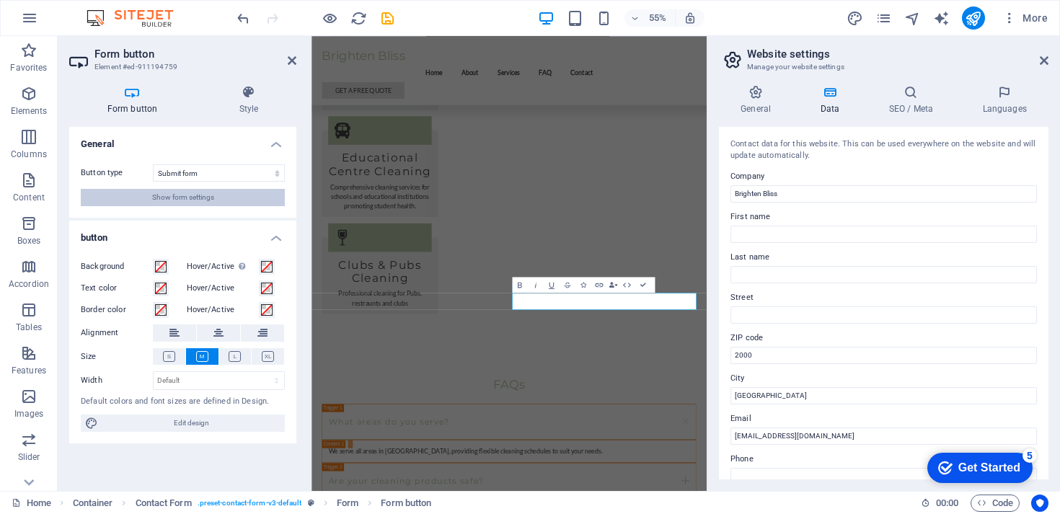
click at [215, 197] on button "Show form settings" at bounding box center [183, 197] width 204 height 17
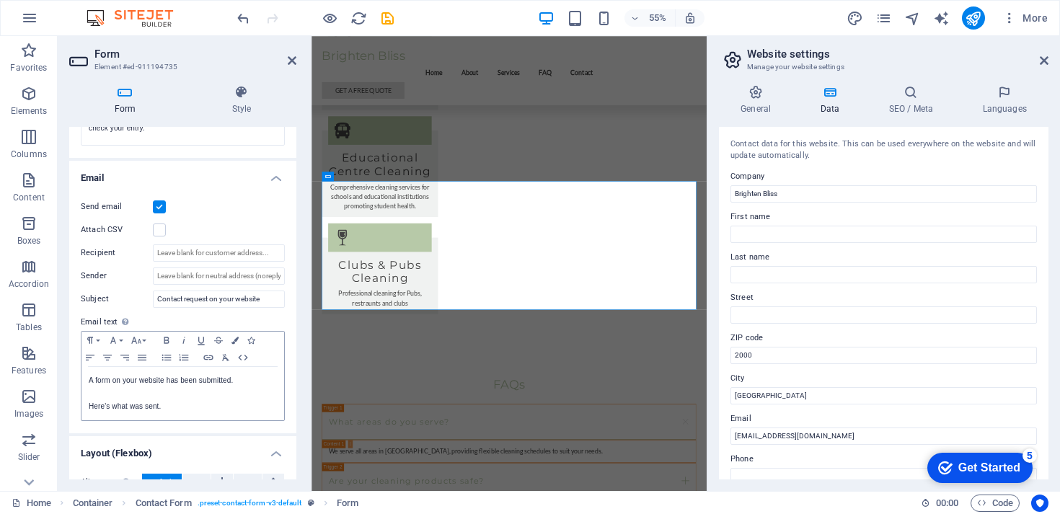
scroll to position [332, 0]
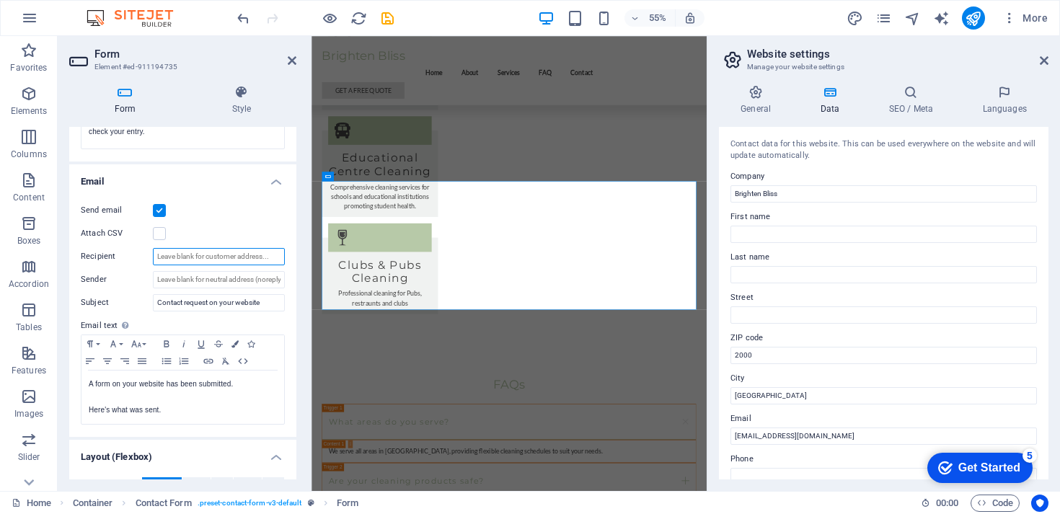
click at [207, 252] on input "Recipient" at bounding box center [219, 256] width 132 height 17
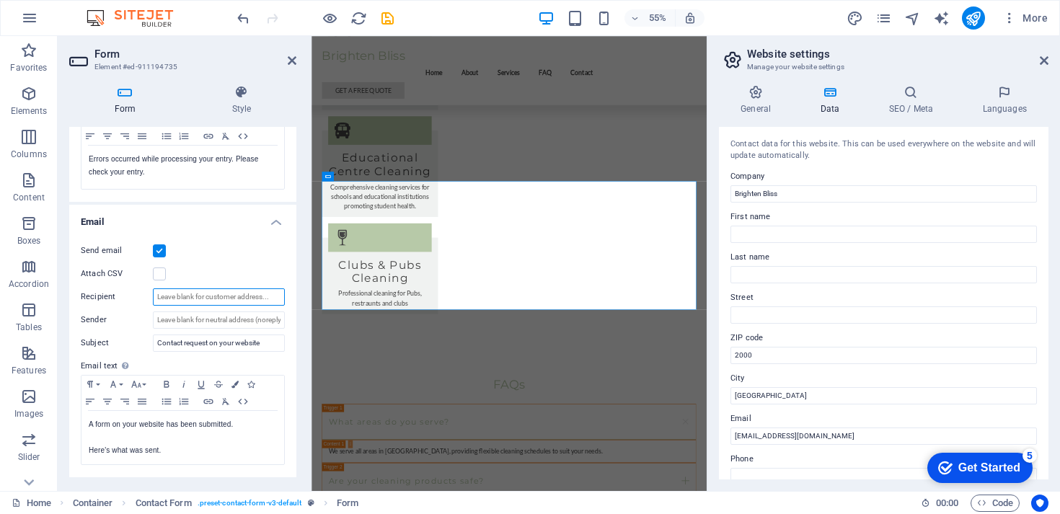
scroll to position [294, 0]
paste input "[EMAIL_ADDRESS][DOMAIN_NAME]"
click at [210, 322] on input "Sender" at bounding box center [219, 317] width 132 height 17
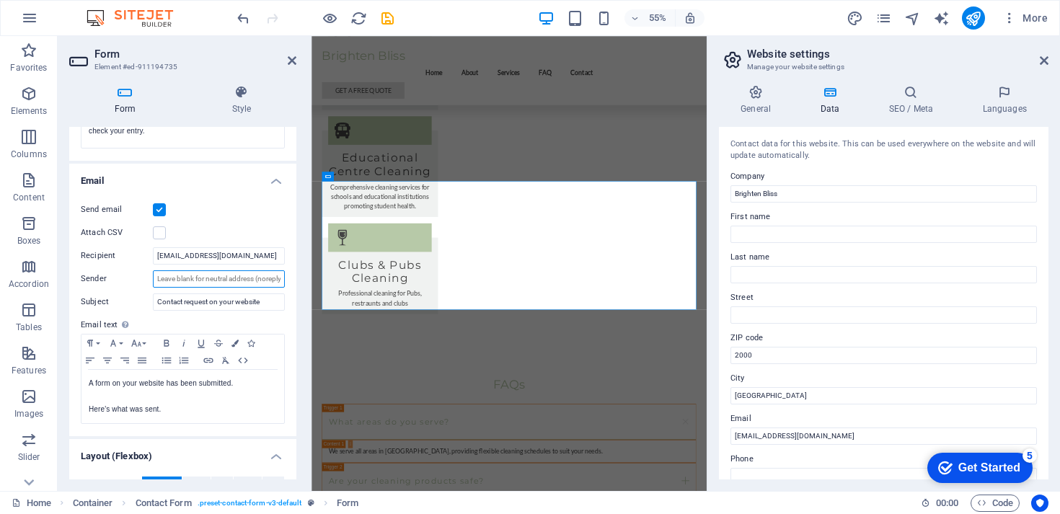
scroll to position [342, 0]
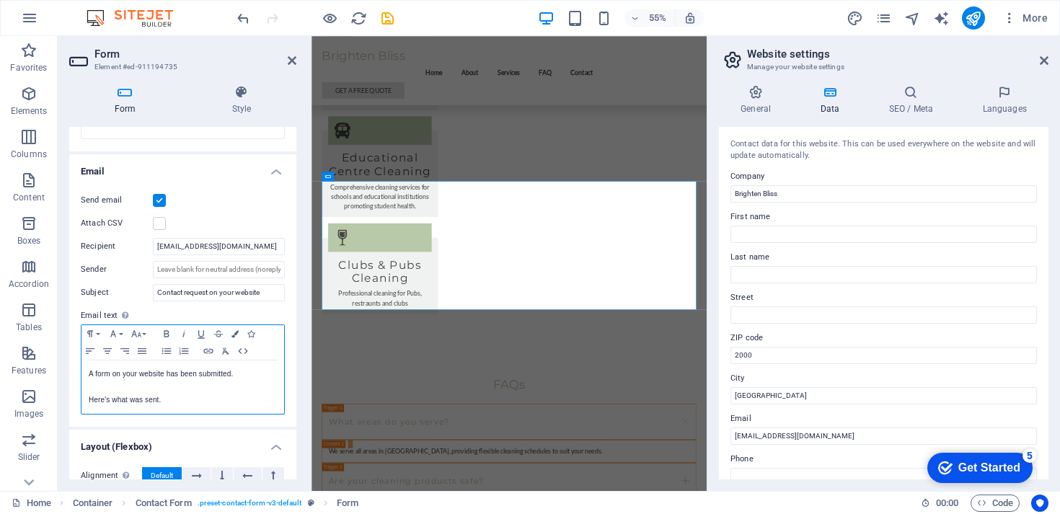
click at [186, 380] on p "A form on your website has been submitted." at bounding box center [183, 374] width 188 height 13
drag, startPoint x: 186, startPoint y: 380, endPoint x: 185, endPoint y: 411, distance: 31.0
click at [185, 411] on div "A form on your website has been submitted. Here's what was sent." at bounding box center [182, 387] width 203 height 53
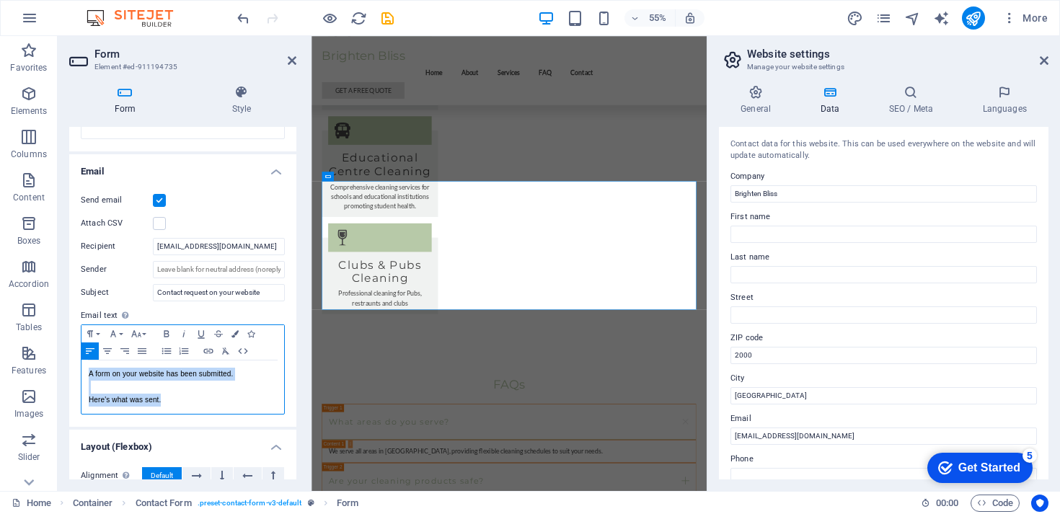
scroll to position [395, 0]
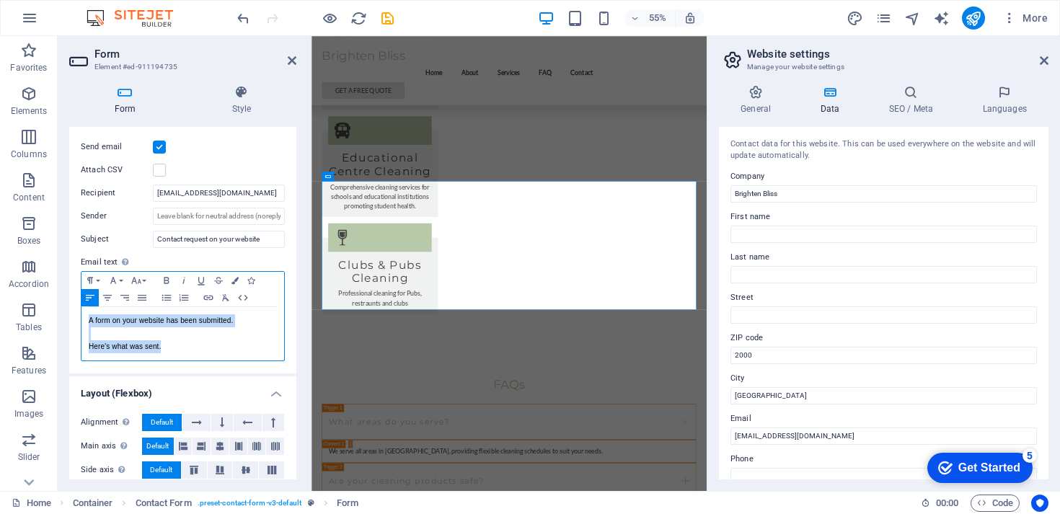
click at [182, 348] on p "Here's what was sent." at bounding box center [183, 346] width 188 height 13
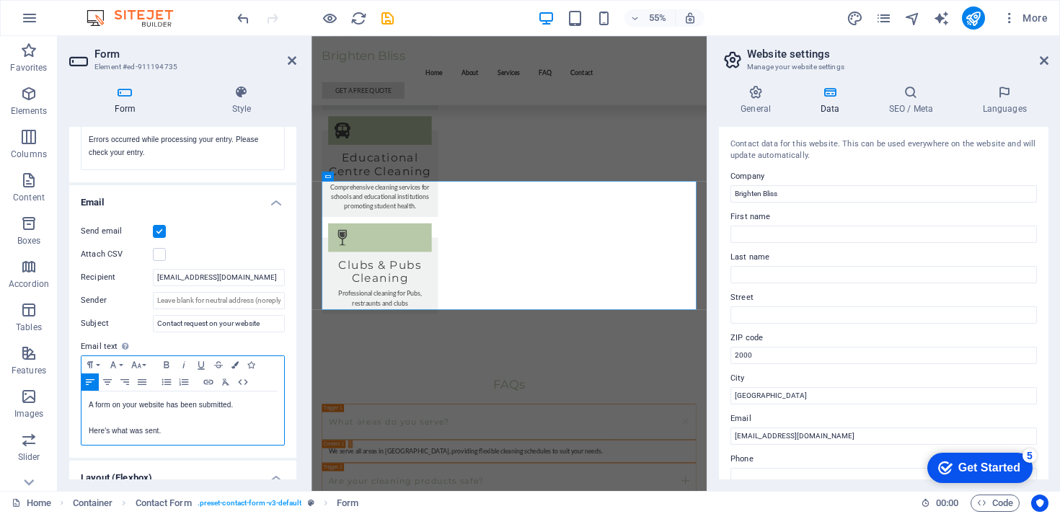
scroll to position [367, 0]
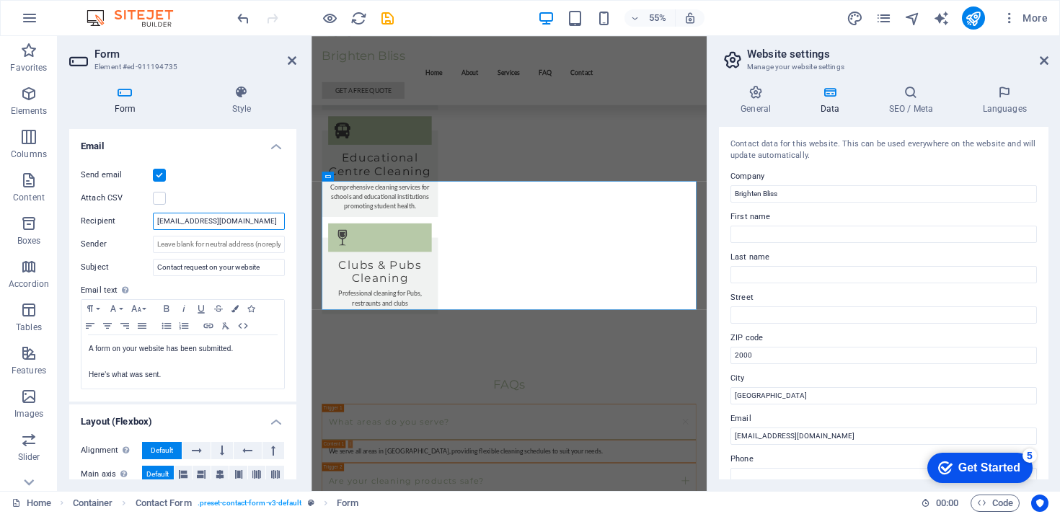
click at [232, 213] on input "[EMAIL_ADDRESS][DOMAIN_NAME]" at bounding box center [219, 221] width 132 height 17
type input "divyansh.sultania@gmail.com"
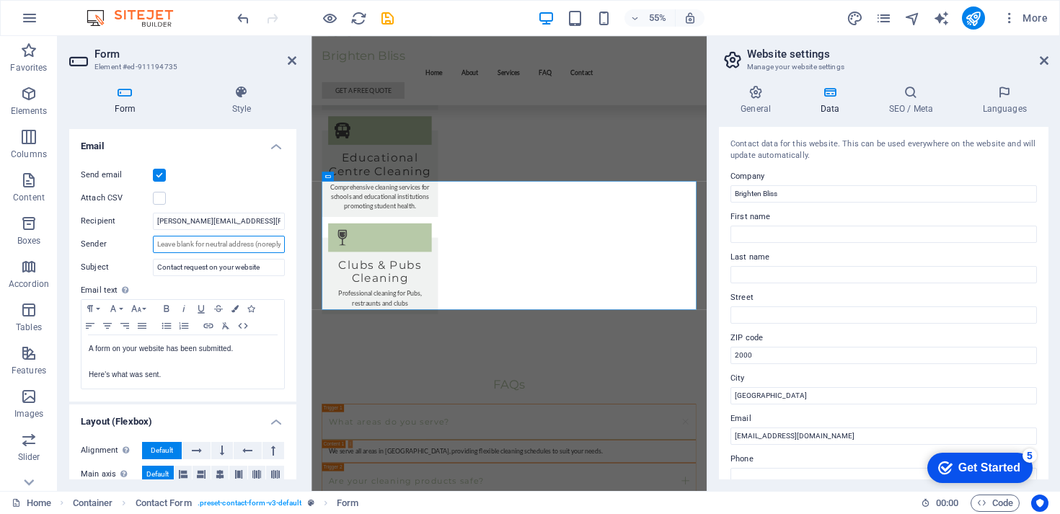
click at [234, 244] on input "Sender" at bounding box center [219, 244] width 132 height 17
paste input "[EMAIL_ADDRESS][DOMAIN_NAME]"
type input "[EMAIL_ADDRESS][DOMAIN_NAME]"
click at [244, 263] on input "Contact request on your website" at bounding box center [219, 267] width 132 height 17
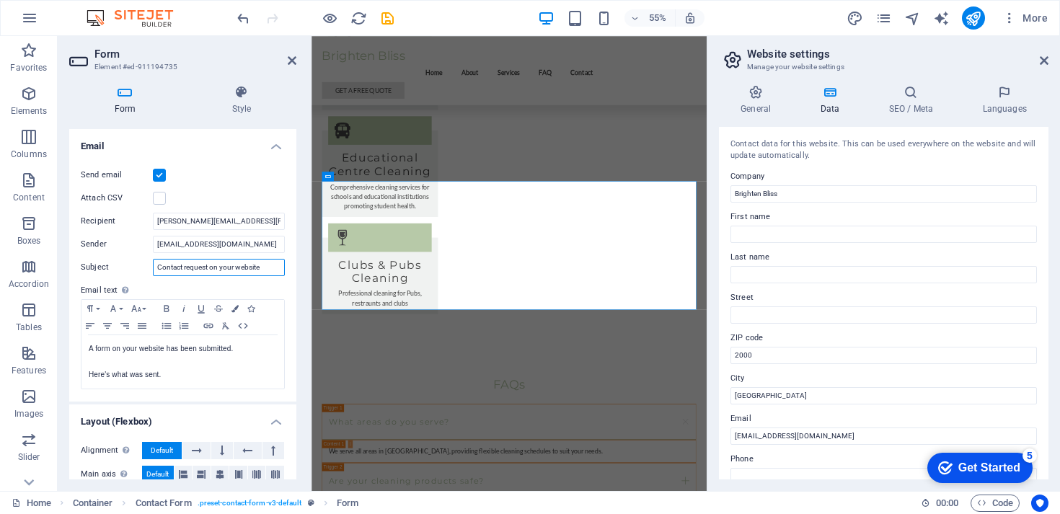
click at [244, 263] on input "Contact request on your website" at bounding box center [219, 267] width 132 height 17
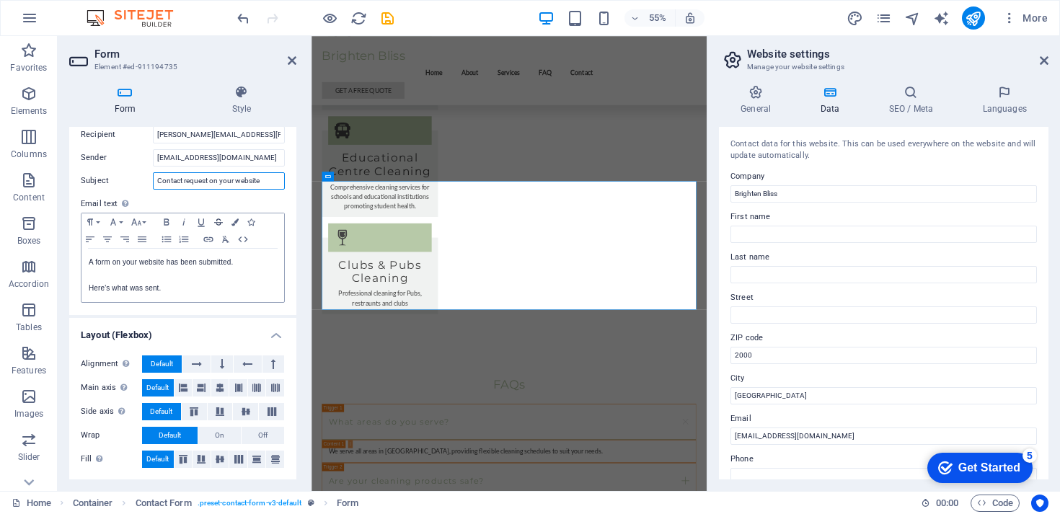
scroll to position [0, 0]
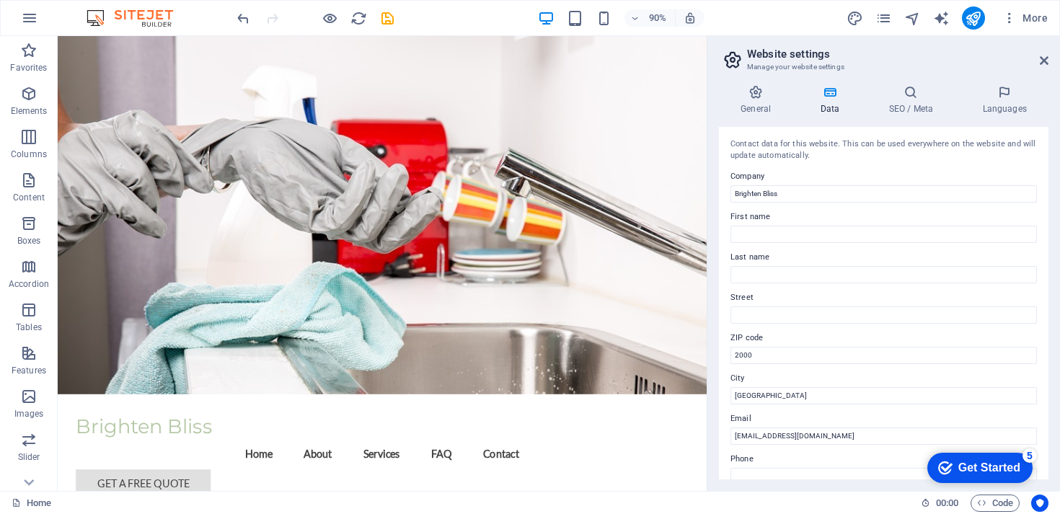
click at [1049, 61] on aside "Website settings Manage your website settings General Data SEO / Meta Languages…" at bounding box center [883, 263] width 353 height 455
click at [1043, 60] on icon at bounding box center [1044, 61] width 9 height 12
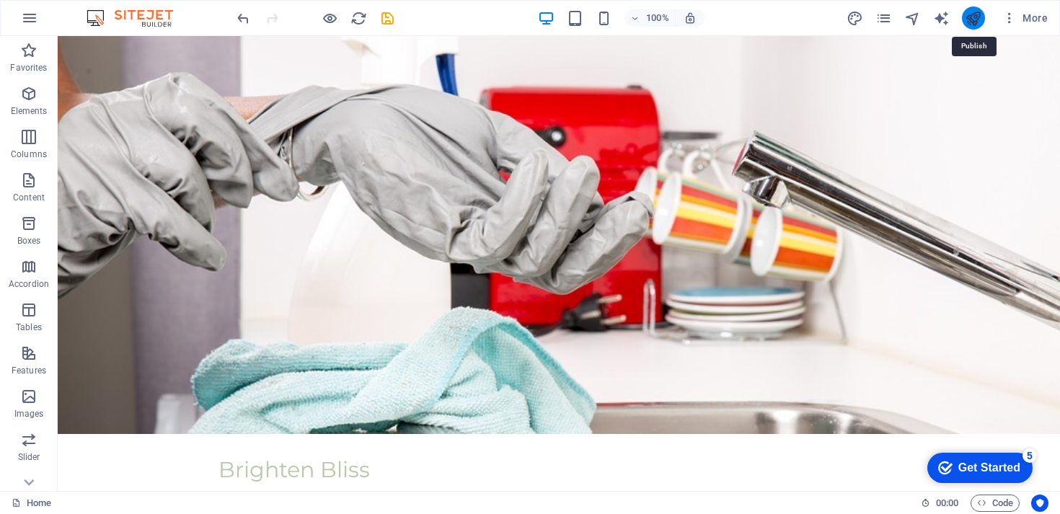
click at [971, 20] on icon "publish" at bounding box center [973, 18] width 17 height 17
click at [971, 17] on icon "publish" at bounding box center [973, 18] width 17 height 17
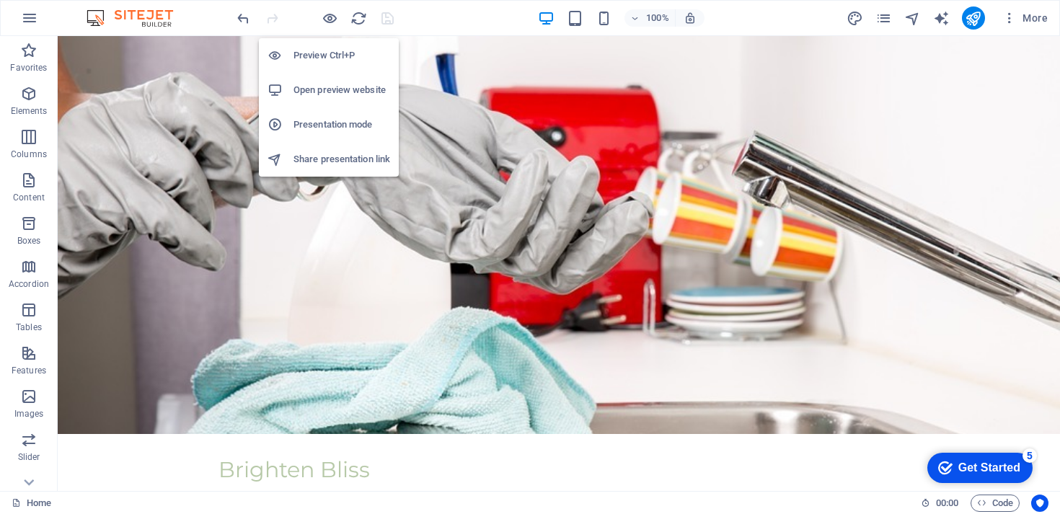
click at [327, 87] on h6 "Open preview website" at bounding box center [342, 89] width 97 height 17
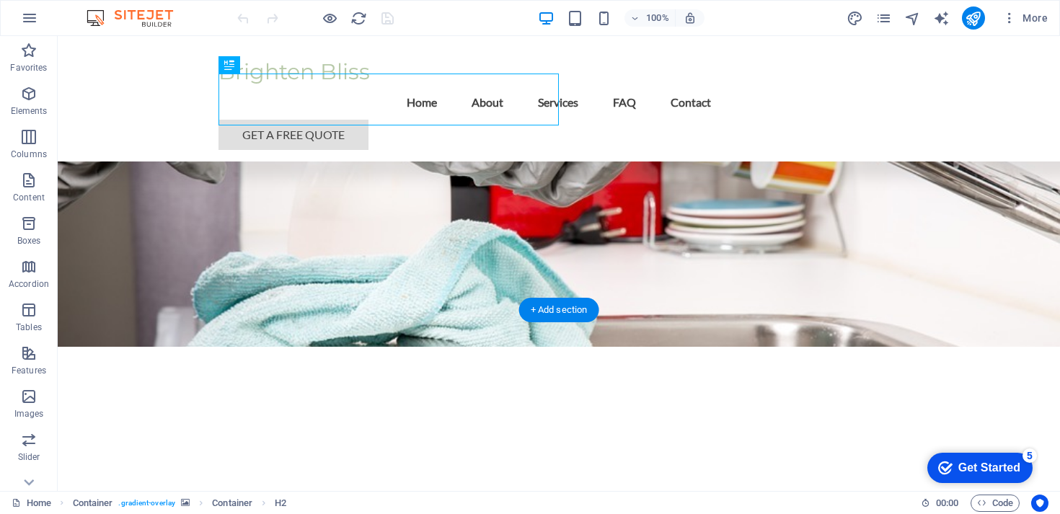
scroll to position [219, 0]
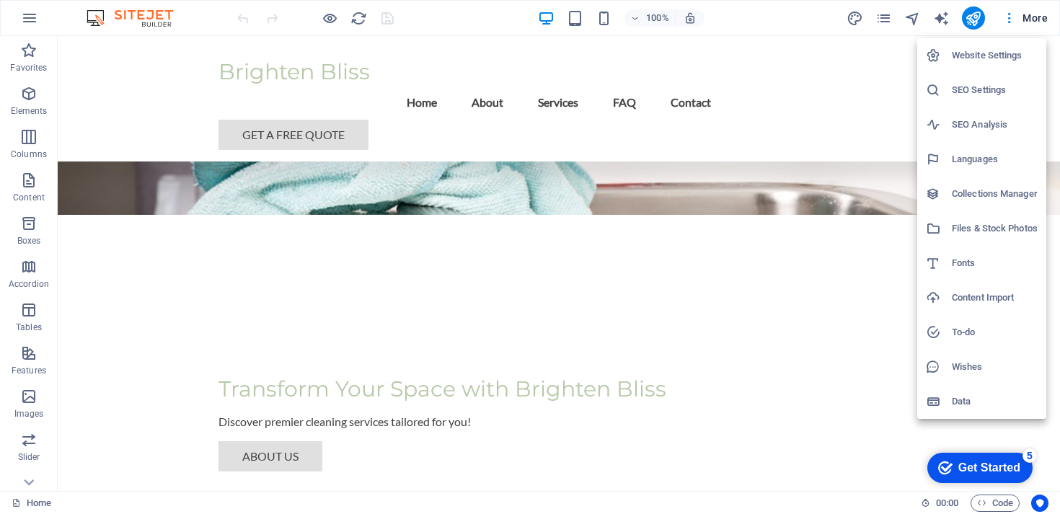
click at [969, 81] on h6 "SEO Settings" at bounding box center [995, 89] width 86 height 17
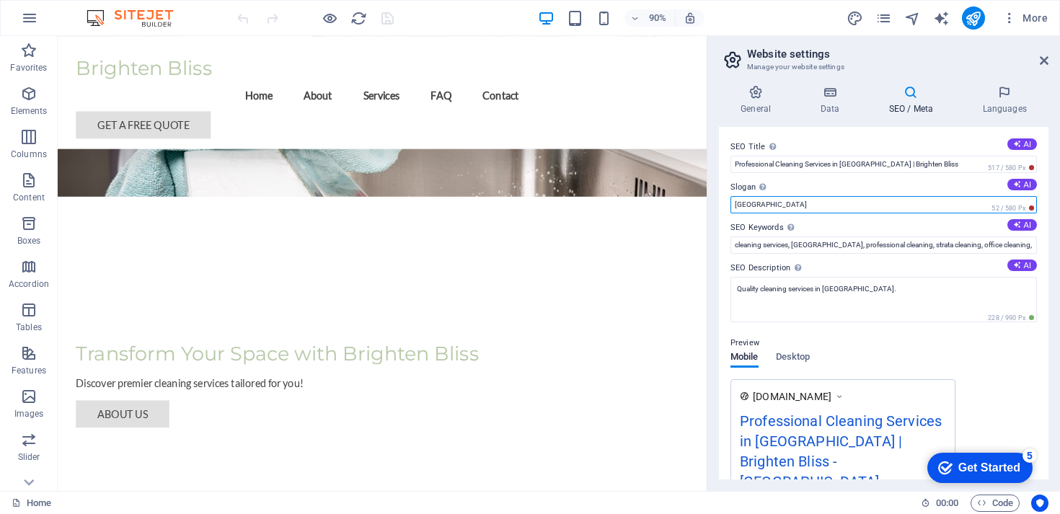
click at [862, 202] on input "[GEOGRAPHIC_DATA]" at bounding box center [884, 204] width 306 height 17
click at [1013, 187] on icon at bounding box center [1017, 184] width 8 height 8
type input "Elevate Cleanliness, Embrace Tranquility [DATE]!"
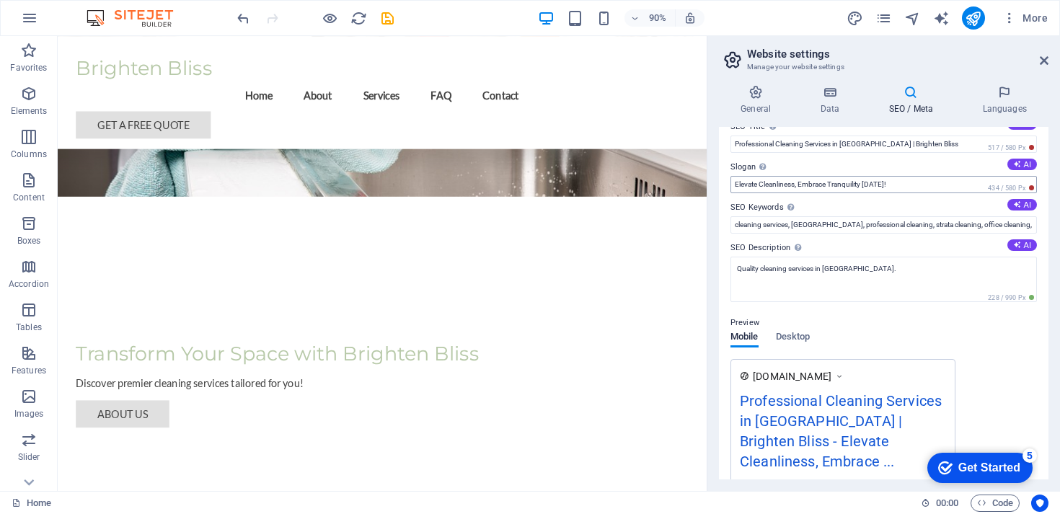
scroll to position [25, 0]
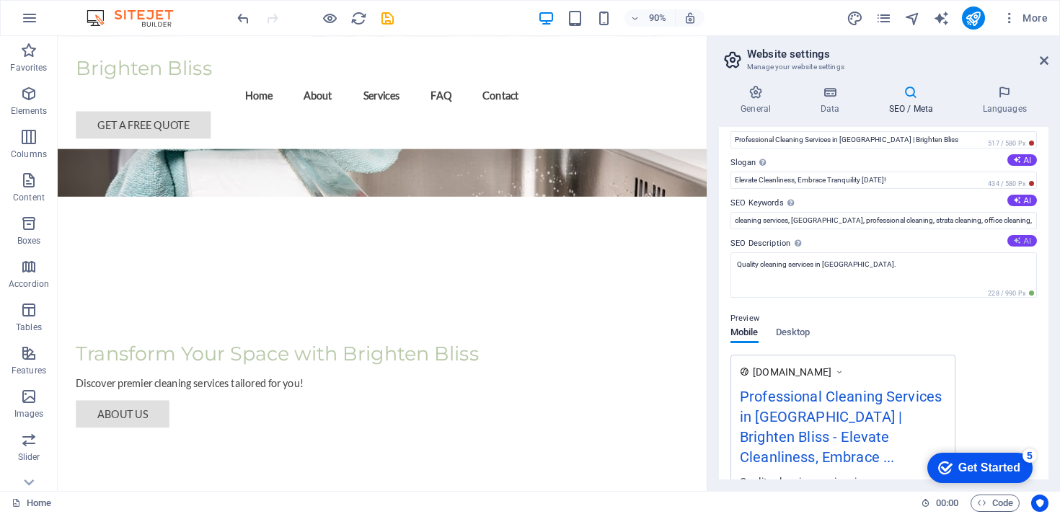
click at [1020, 239] on button "AI" at bounding box center [1022, 241] width 30 height 12
type textarea "Experience top-notch cleaning services in [GEOGRAPHIC_DATA] with Brighten Bliss…"
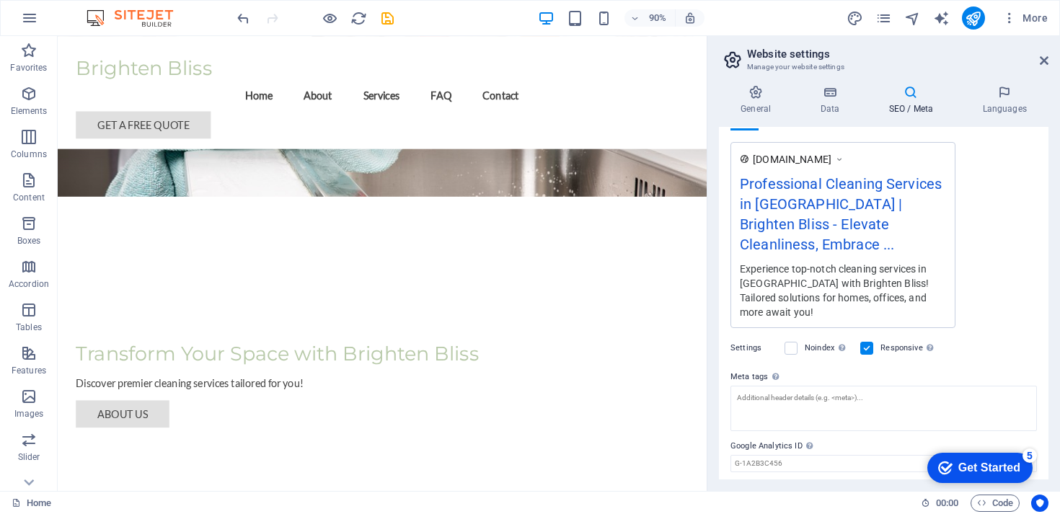
scroll to position [261, 0]
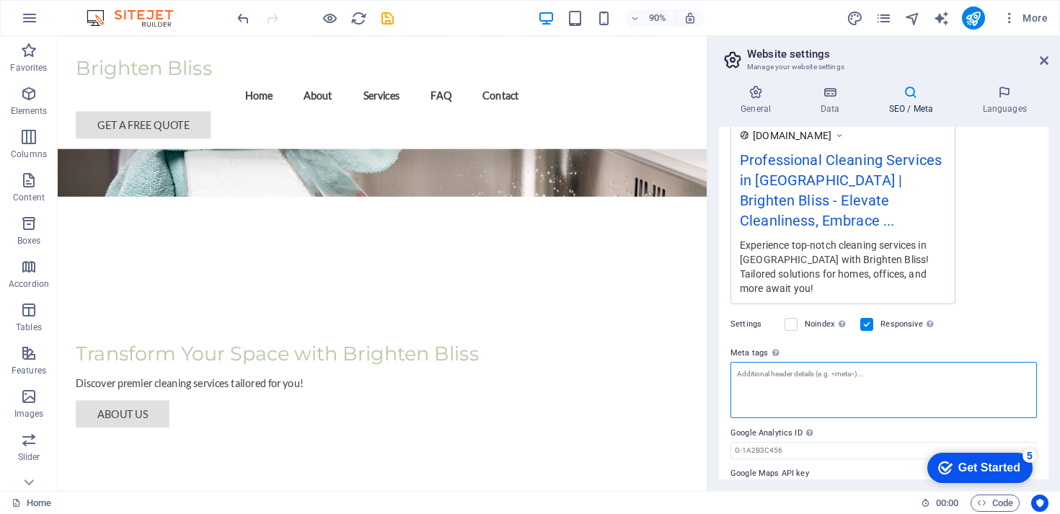
click at [840, 366] on textarea "Meta tags Enter HTML code here that will be placed inside the tags of your webs…" at bounding box center [884, 390] width 306 height 56
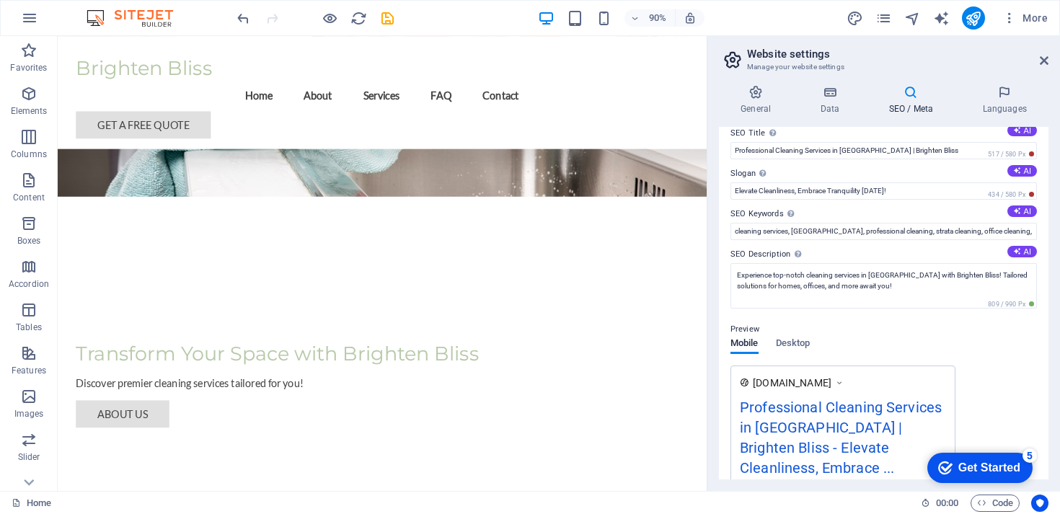
scroll to position [272, 0]
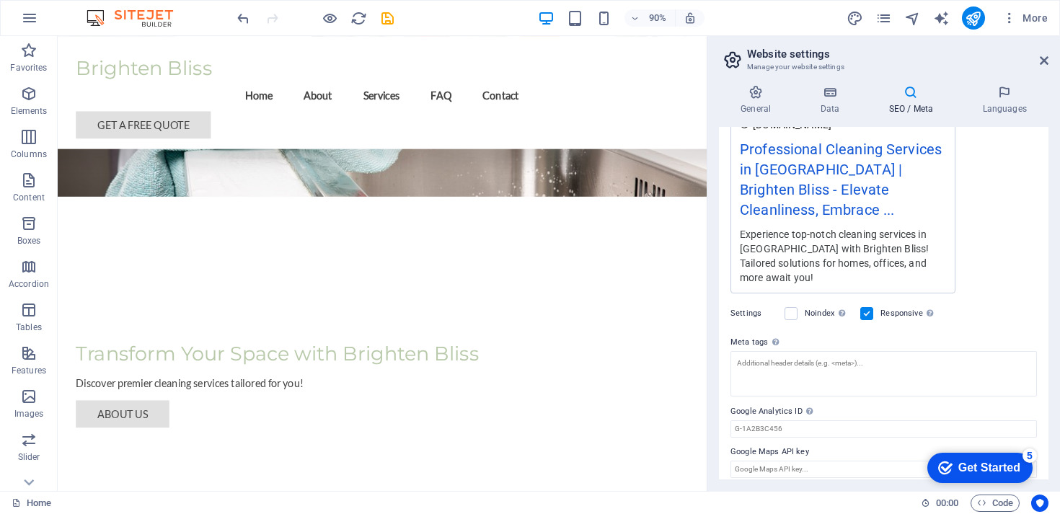
click at [992, 467] on div "Get Started" at bounding box center [989, 468] width 62 height 13
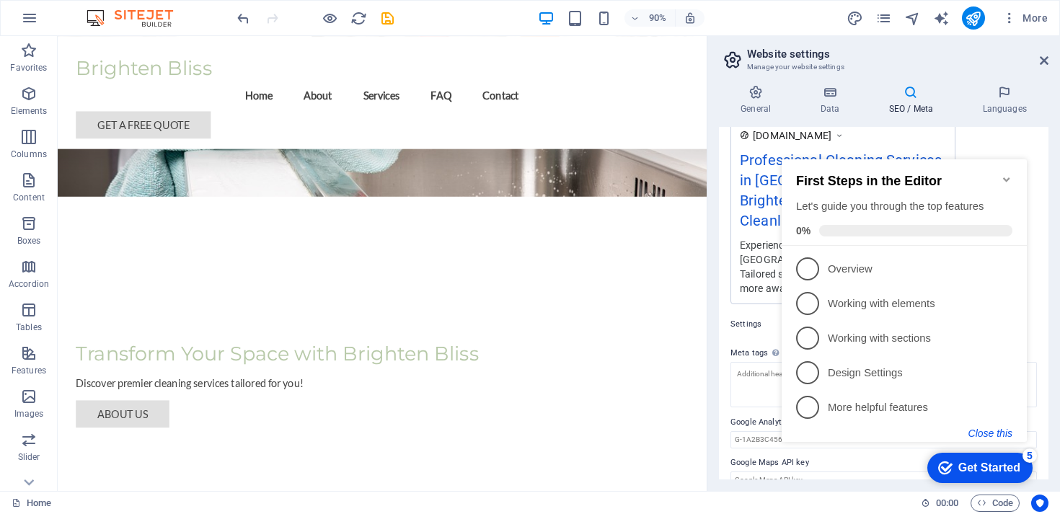
click at [996, 437] on button "Close this" at bounding box center [990, 434] width 44 height 12
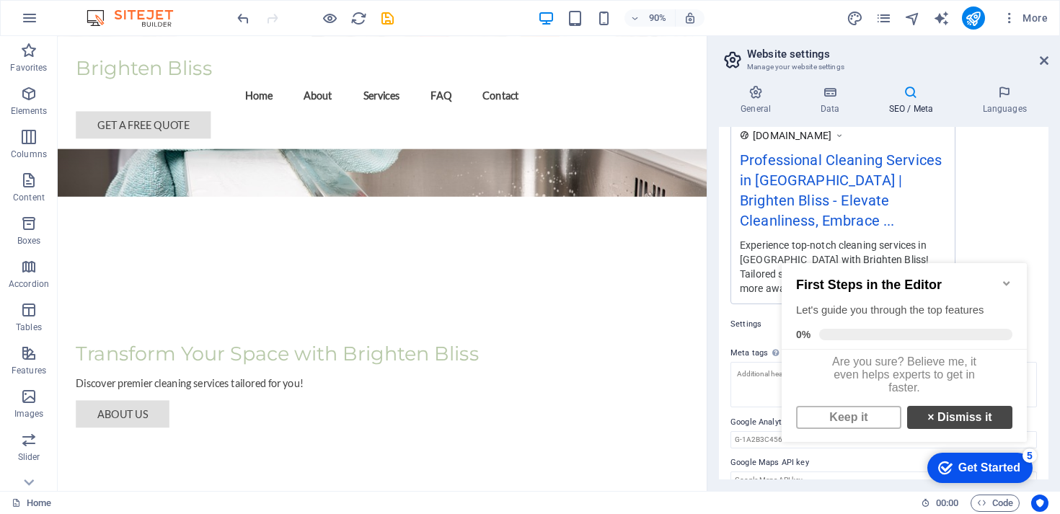
click at [950, 429] on link "× Dismiss it" at bounding box center [959, 417] width 105 height 23
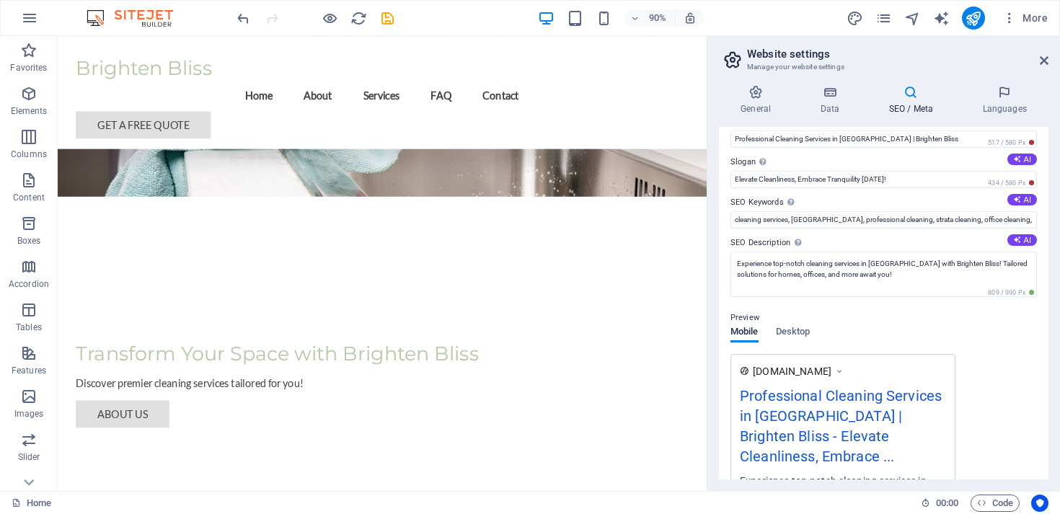
scroll to position [0, 0]
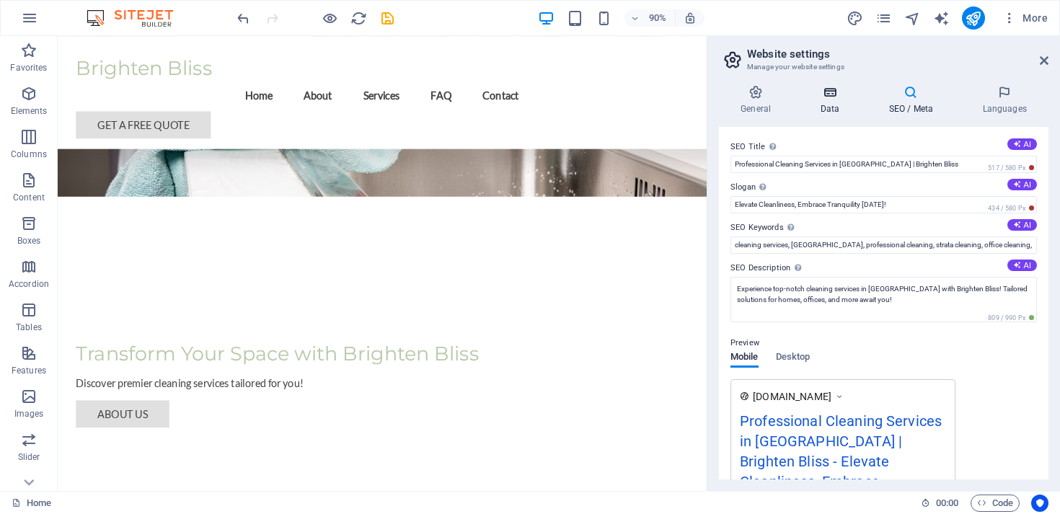
click at [835, 95] on icon at bounding box center [829, 92] width 63 height 14
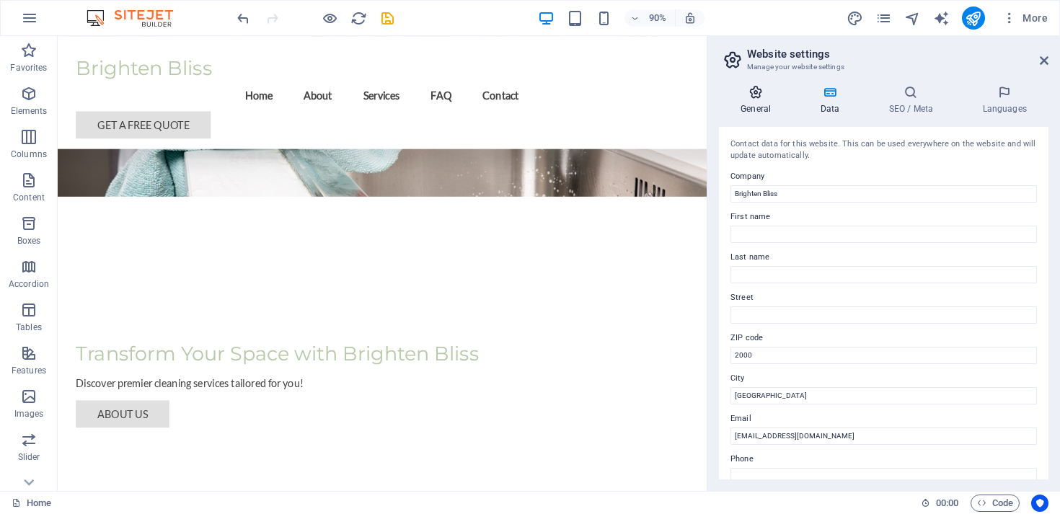
click at [760, 87] on icon at bounding box center [756, 92] width 74 height 14
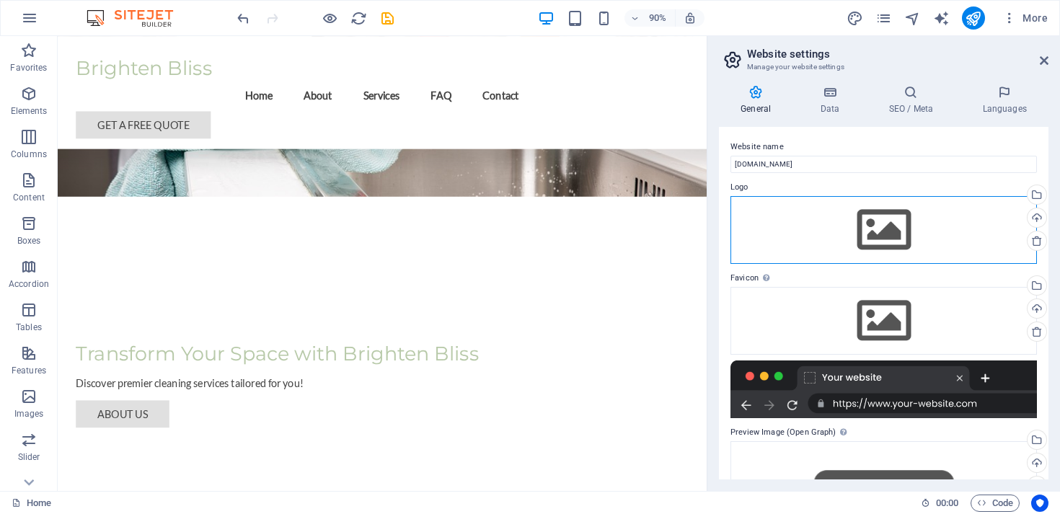
click at [863, 226] on div "Drag files here, click to choose files or select files from Files or our free s…" at bounding box center [884, 230] width 306 height 68
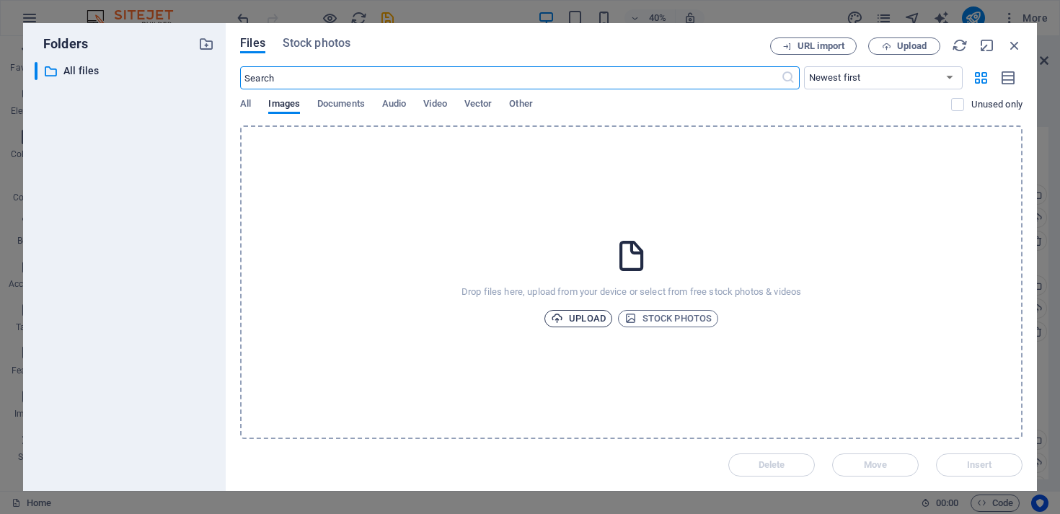
click at [576, 316] on span "Upload" at bounding box center [578, 318] width 55 height 17
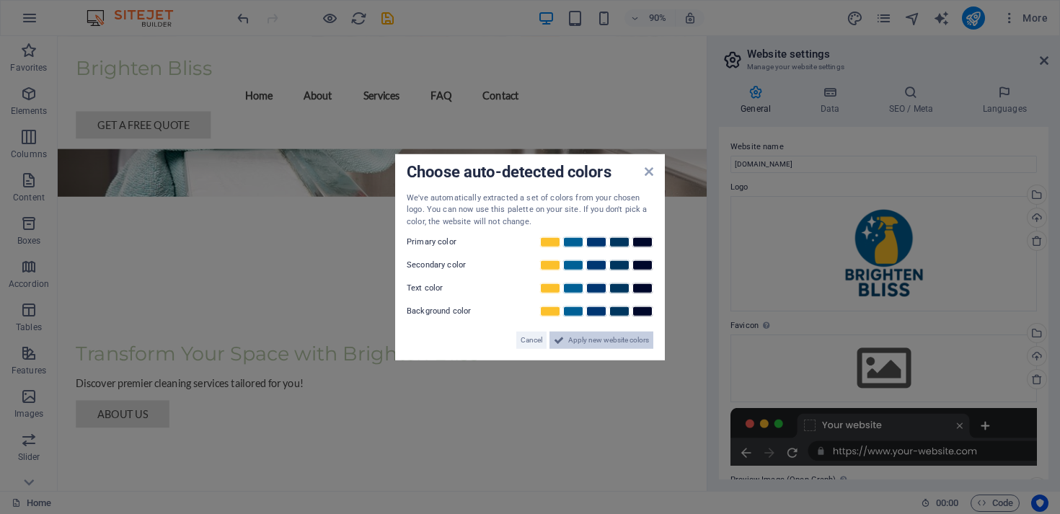
click at [606, 337] on span "Apply new website colors" at bounding box center [608, 340] width 81 height 17
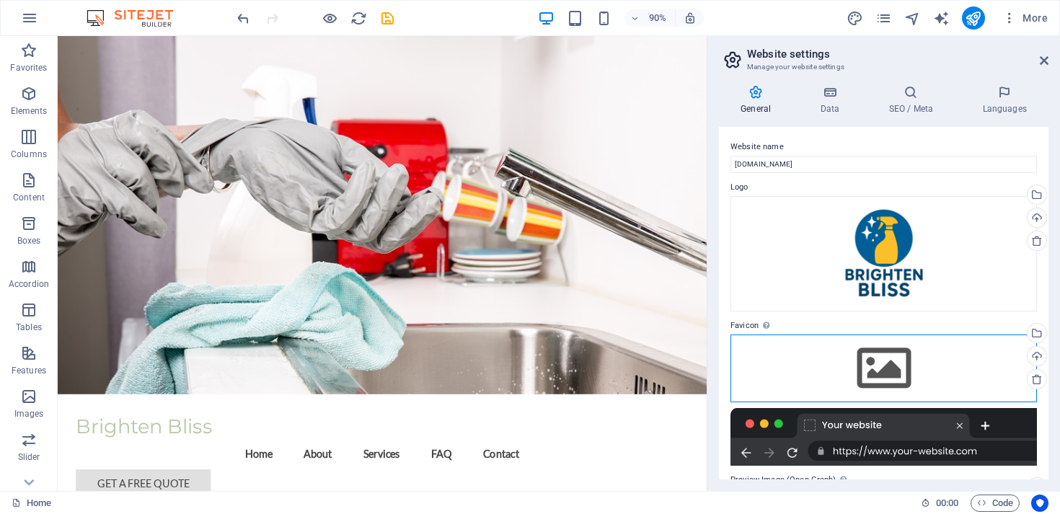
click at [848, 363] on div "Drag files here, click to choose files or select files from Files or our free s…" at bounding box center [884, 369] width 306 height 68
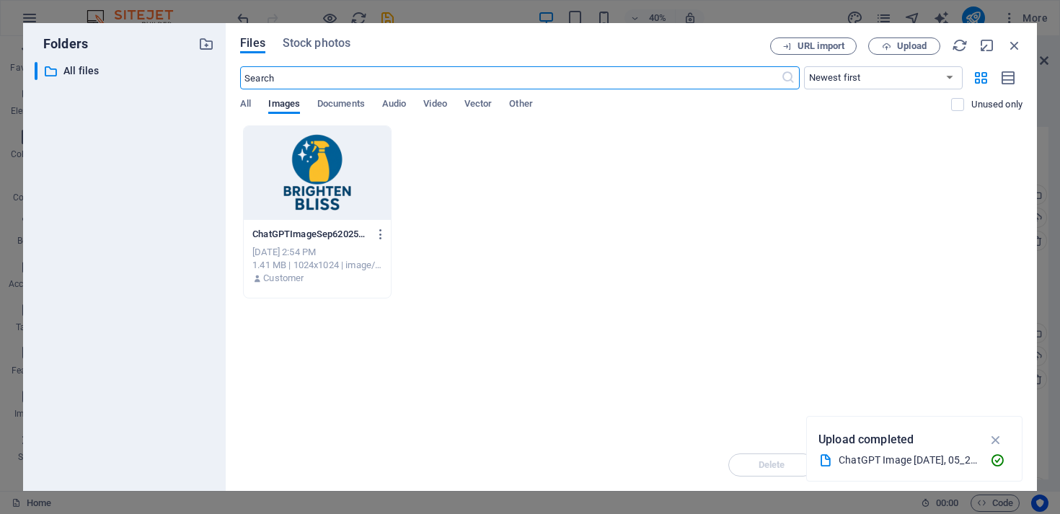
click at [286, 167] on div at bounding box center [317, 173] width 147 height 94
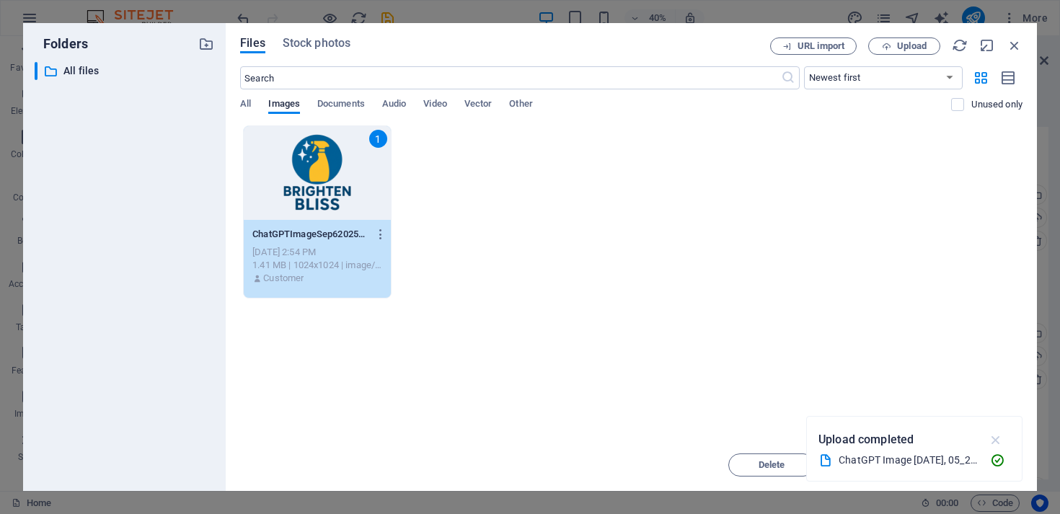
click at [998, 436] on icon "button" at bounding box center [996, 440] width 17 height 16
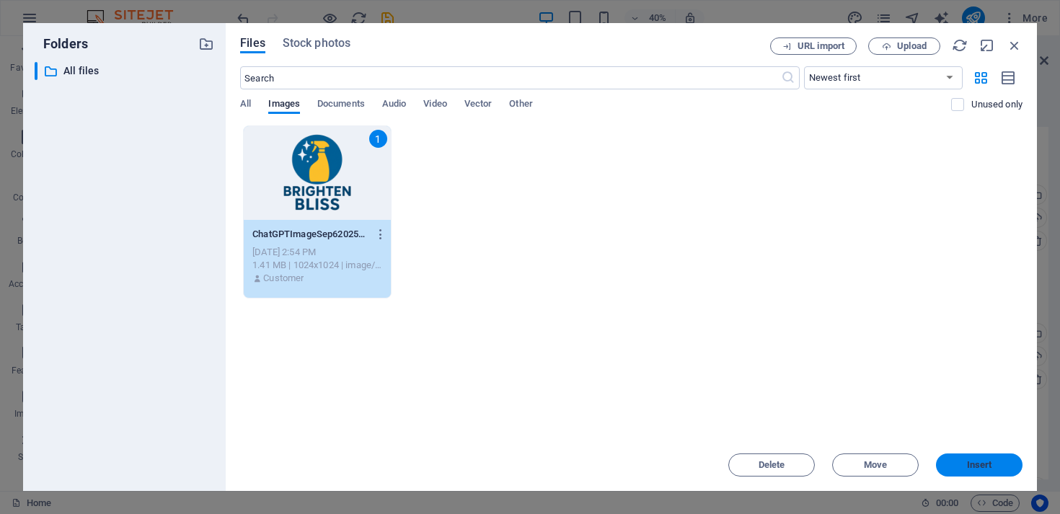
click at [978, 468] on span "Insert" at bounding box center [979, 465] width 25 height 9
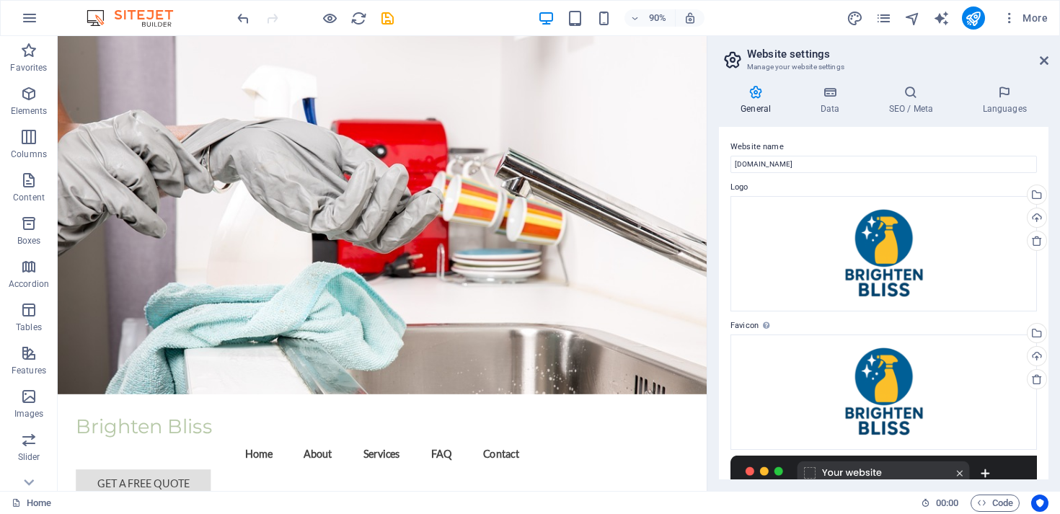
scroll to position [234, 0]
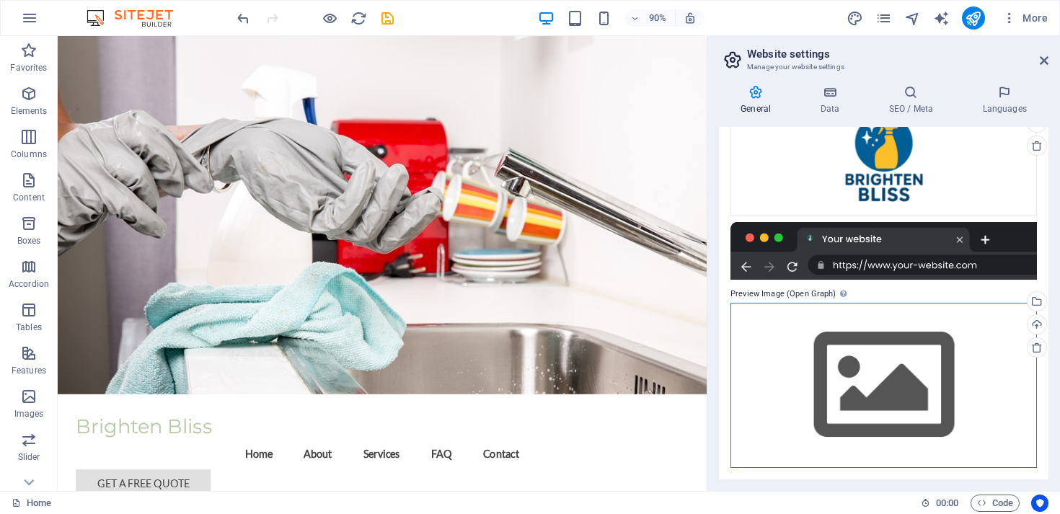
click at [857, 389] on div "Drag files here, click to choose files or select files from Files or our free s…" at bounding box center [884, 385] width 306 height 165
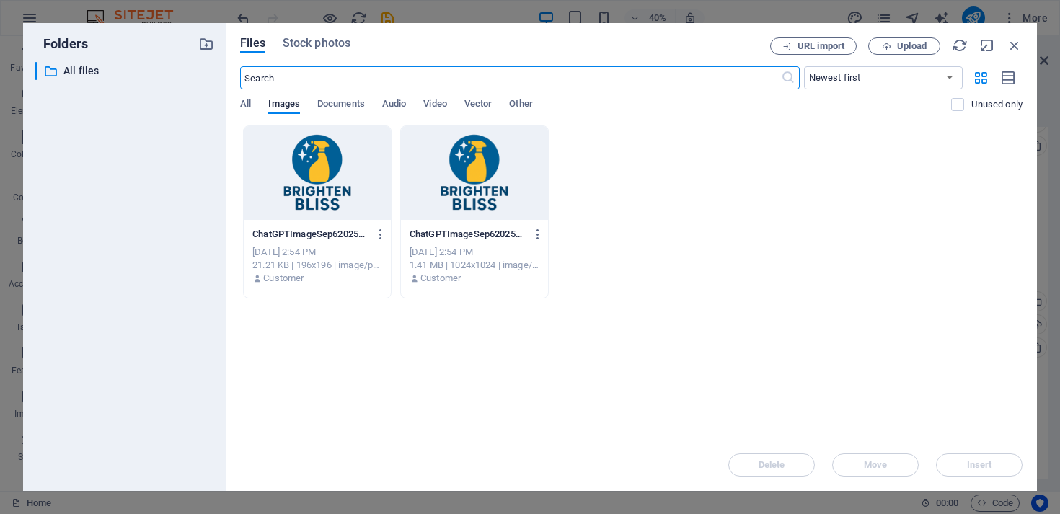
click at [473, 141] on div at bounding box center [474, 173] width 147 height 94
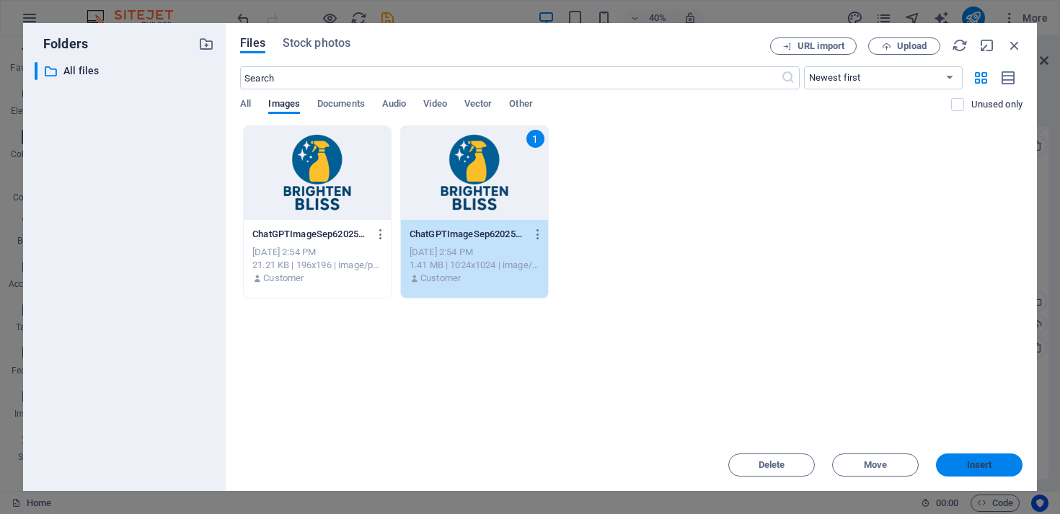
click at [960, 459] on button "Insert" at bounding box center [979, 465] width 87 height 23
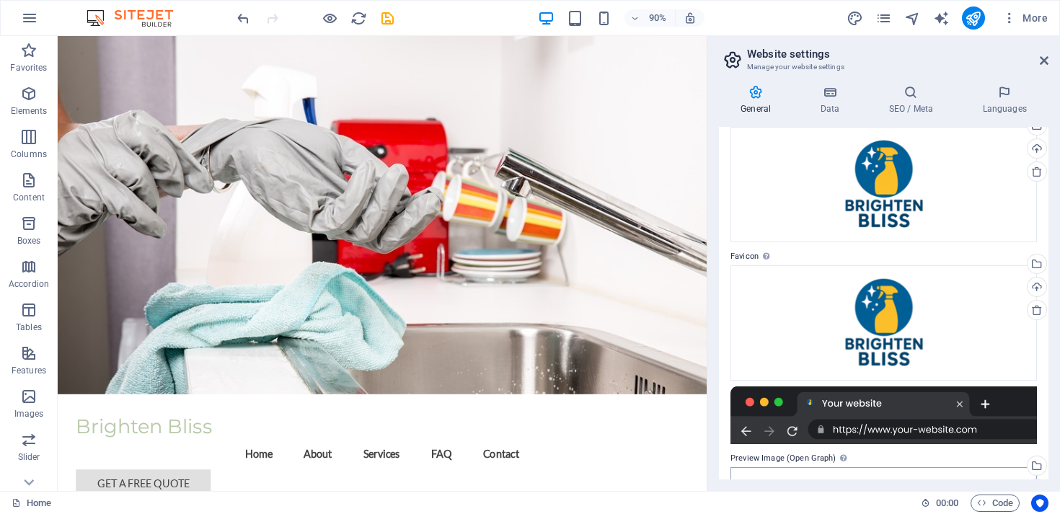
scroll to position [0, 0]
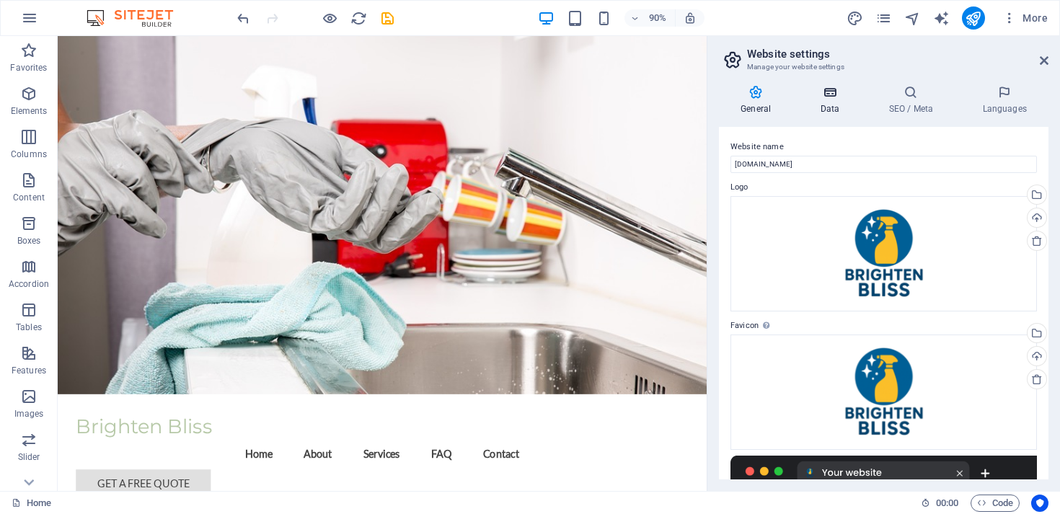
click at [826, 92] on icon at bounding box center [829, 92] width 63 height 14
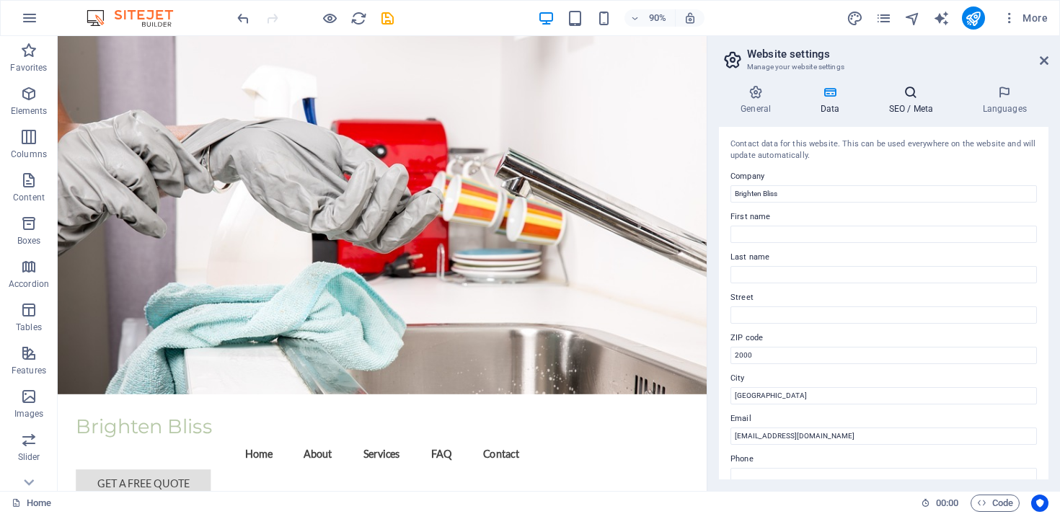
click at [908, 101] on h4 "SEO / Meta" at bounding box center [914, 100] width 94 height 30
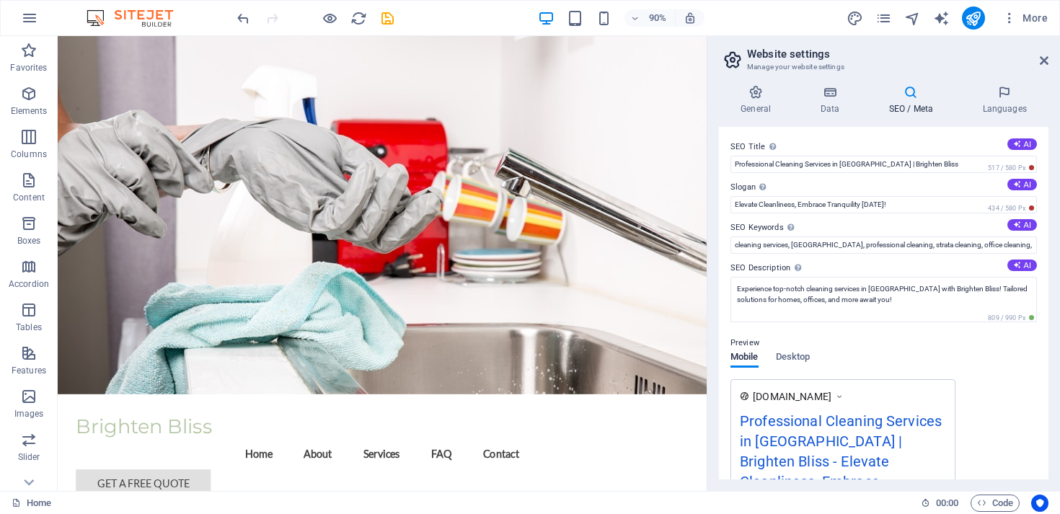
click at [1018, 116] on div "General Data SEO / Meta Languages Website name [DOMAIN_NAME] Logo Drag files he…" at bounding box center [884, 282] width 330 height 394
click at [1002, 102] on h4 "Languages" at bounding box center [1005, 100] width 88 height 30
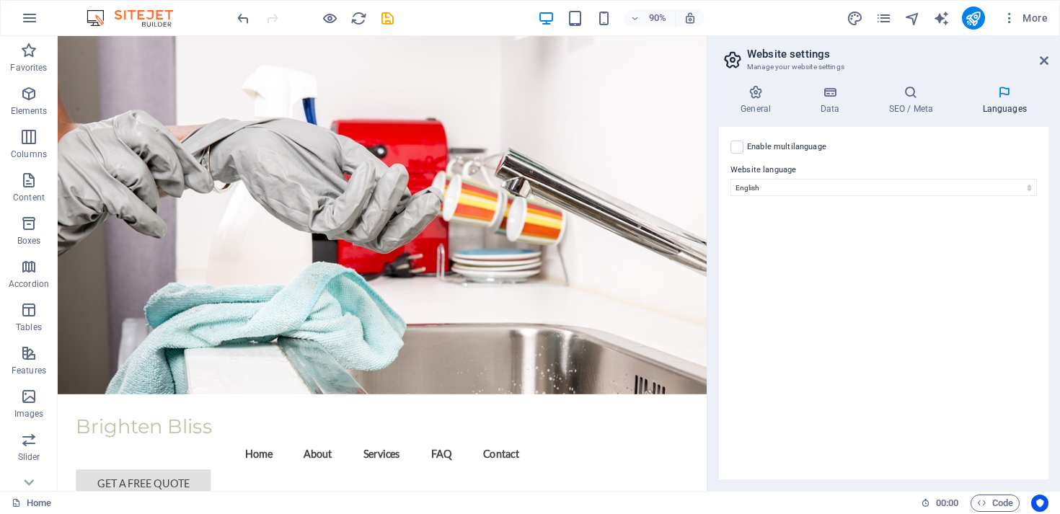
click at [800, 145] on label "Enable multilanguage To disable multilanguage delete all languages until only o…" at bounding box center [786, 146] width 79 height 17
click at [0, 0] on input "Enable multilanguage To disable multilanguage delete all languages until only o…" at bounding box center [0, 0] width 0 height 0
select select
click at [800, 145] on label "Enable multilanguage To disable multilanguage delete all languages until only o…" at bounding box center [786, 146] width 79 height 17
click at [0, 0] on input "Enable multilanguage To disable multilanguage delete all languages until only o…" at bounding box center [0, 0] width 0 height 0
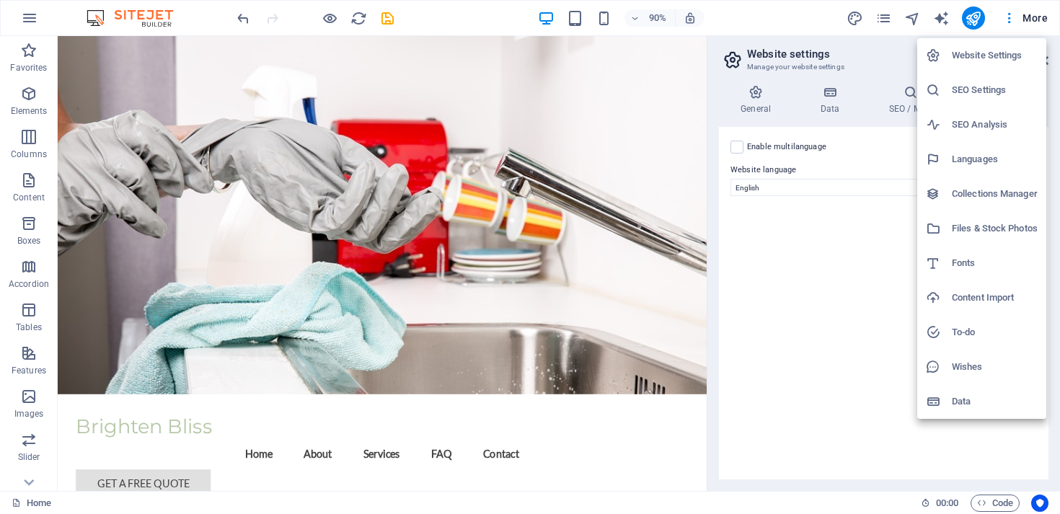
click at [994, 227] on h6 "Files & Stock Photos" at bounding box center [995, 228] width 86 height 17
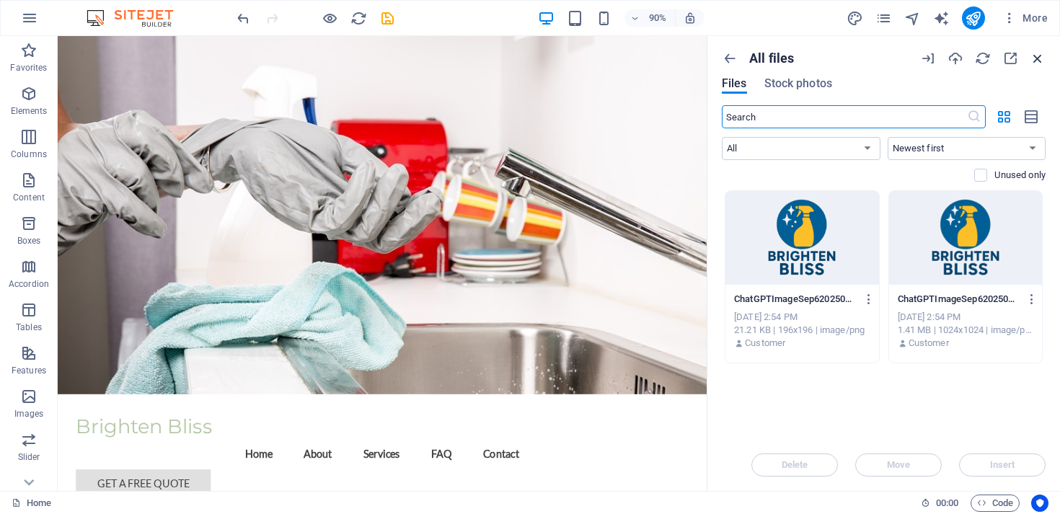
click at [1041, 58] on icon "button" at bounding box center [1038, 58] width 16 height 16
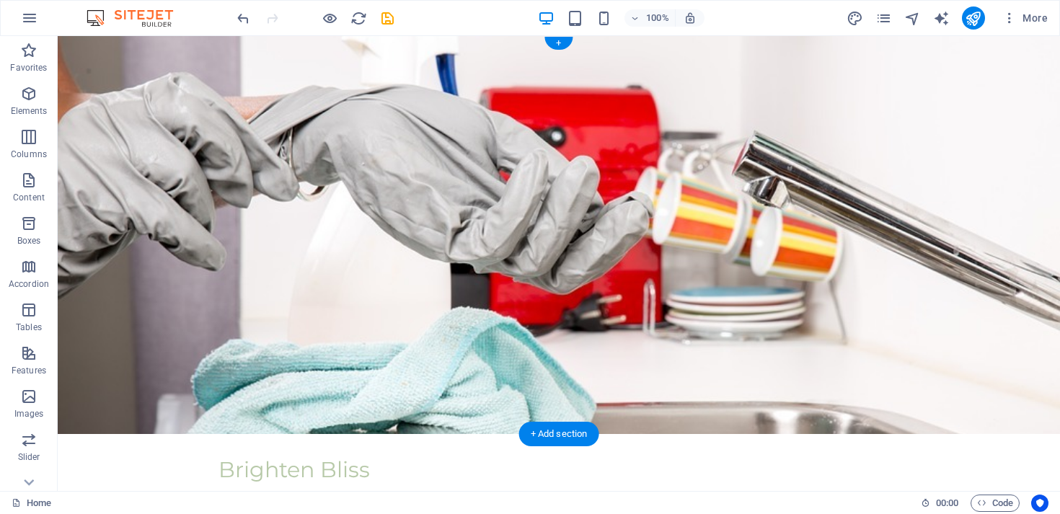
click at [821, 198] on figure at bounding box center [559, 235] width 1002 height 398
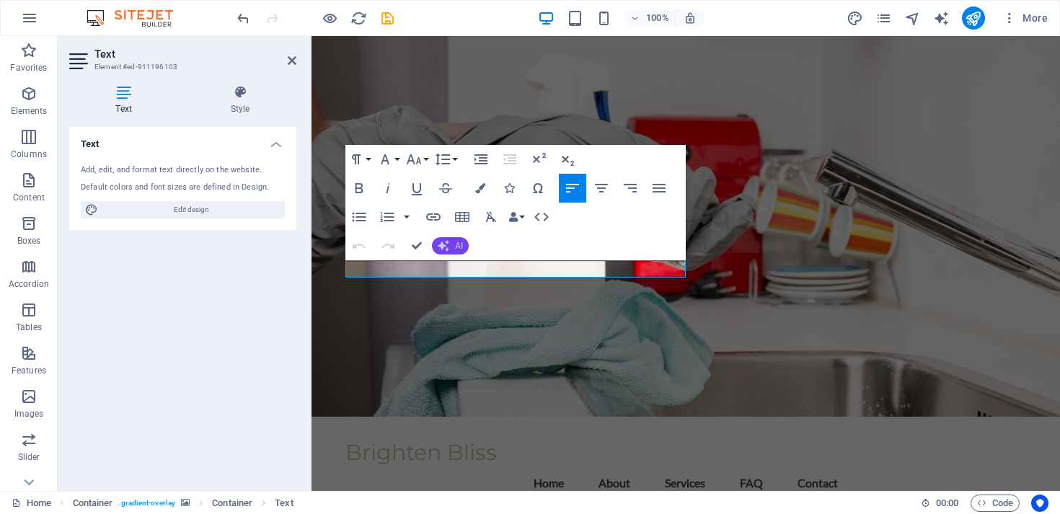
click at [453, 239] on button "AI" at bounding box center [450, 245] width 37 height 17
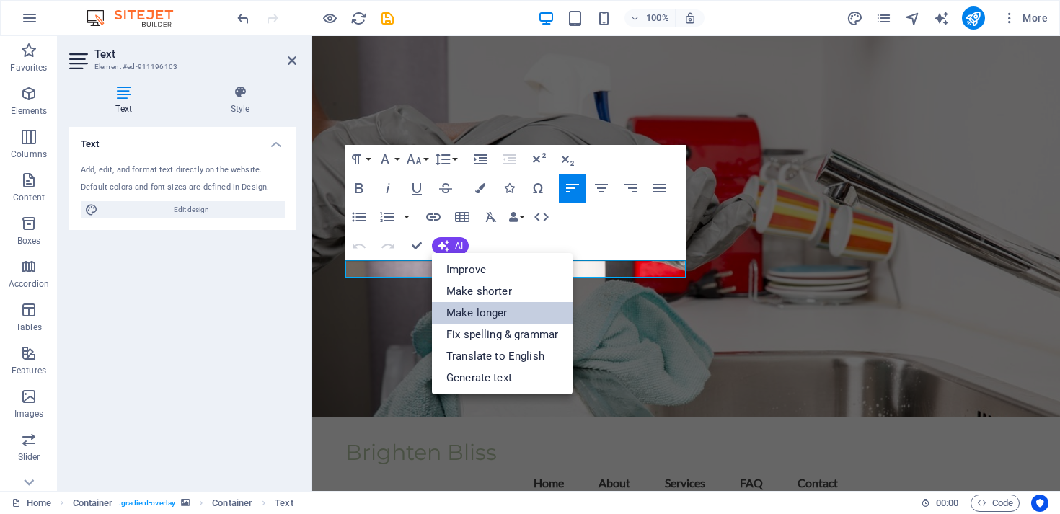
click at [500, 317] on link "Make longer" at bounding box center [502, 313] width 141 height 22
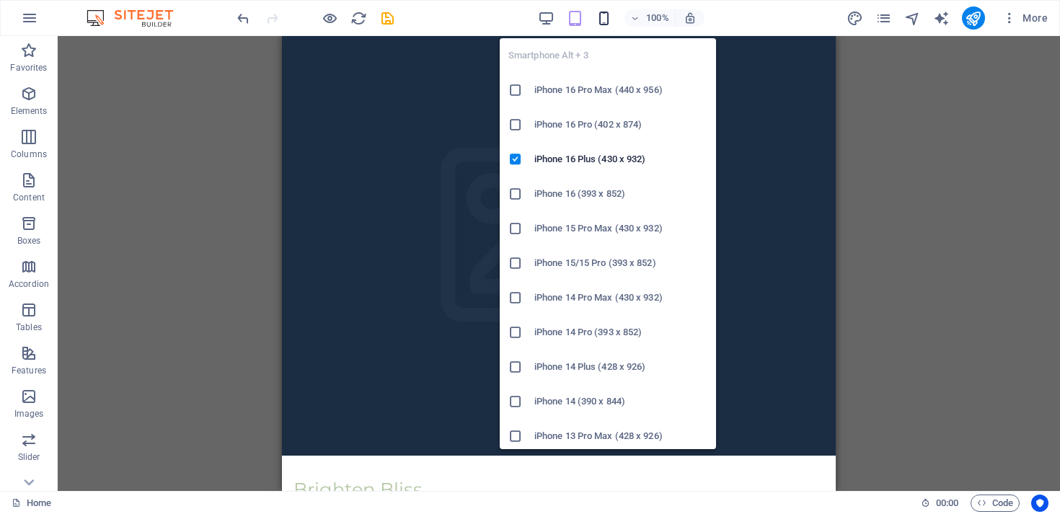
click at [602, 15] on icon "button" at bounding box center [604, 18] width 17 height 17
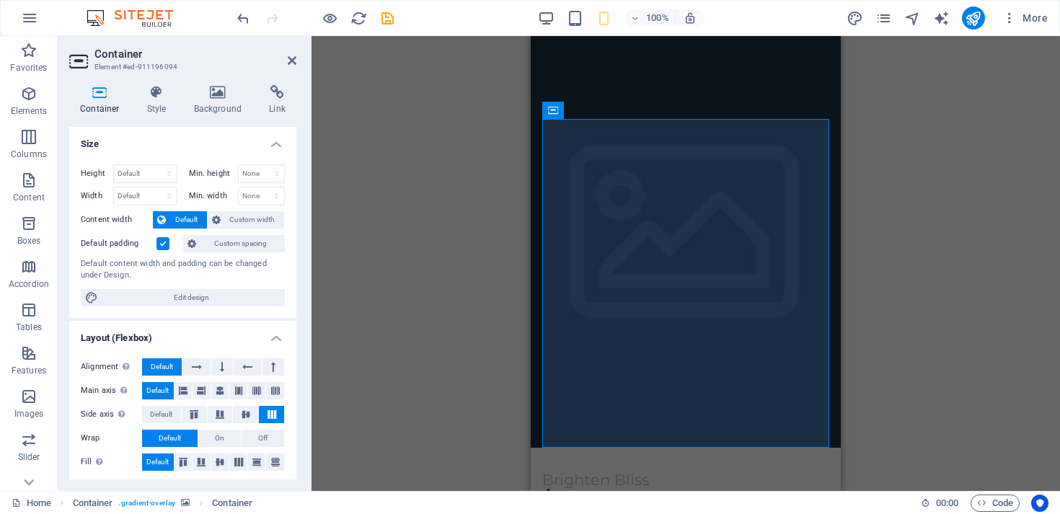
click at [211, 84] on div "Container Style Background Link Size Height Default px rem % vh vw Min. height …" at bounding box center [183, 283] width 250 height 418
click at [216, 95] on icon at bounding box center [218, 92] width 70 height 14
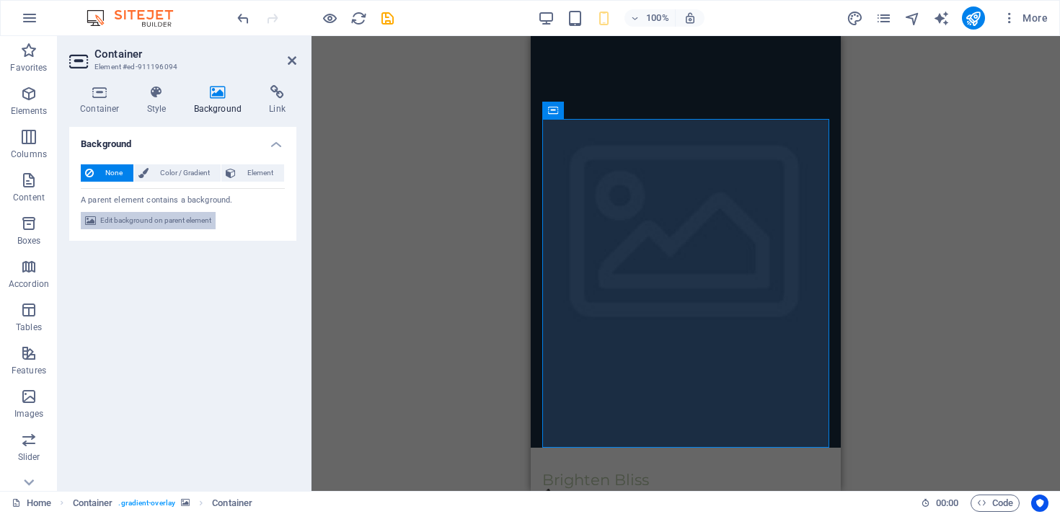
click at [154, 224] on span "Edit background on parent element" at bounding box center [155, 220] width 111 height 17
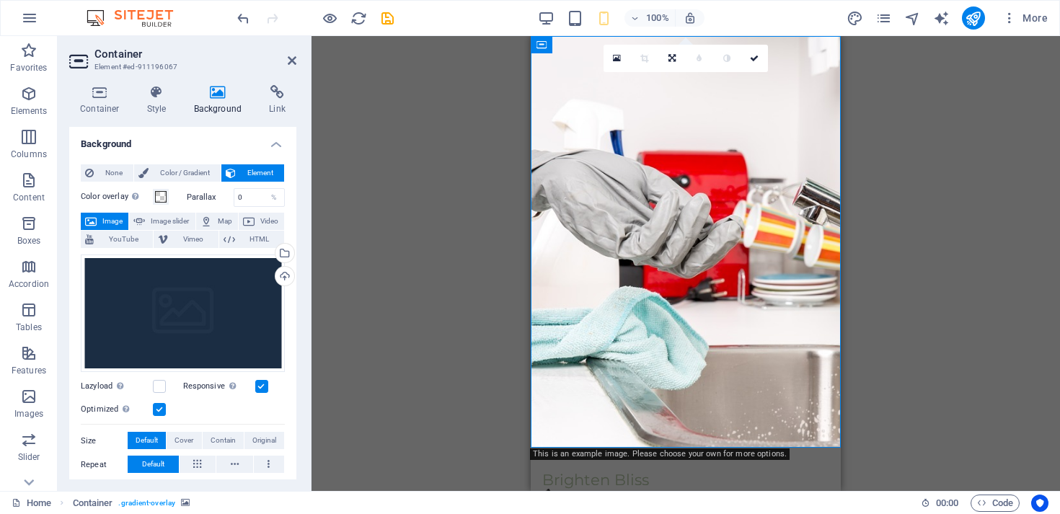
click at [557, 21] on div "100%" at bounding box center [621, 17] width 167 height 23
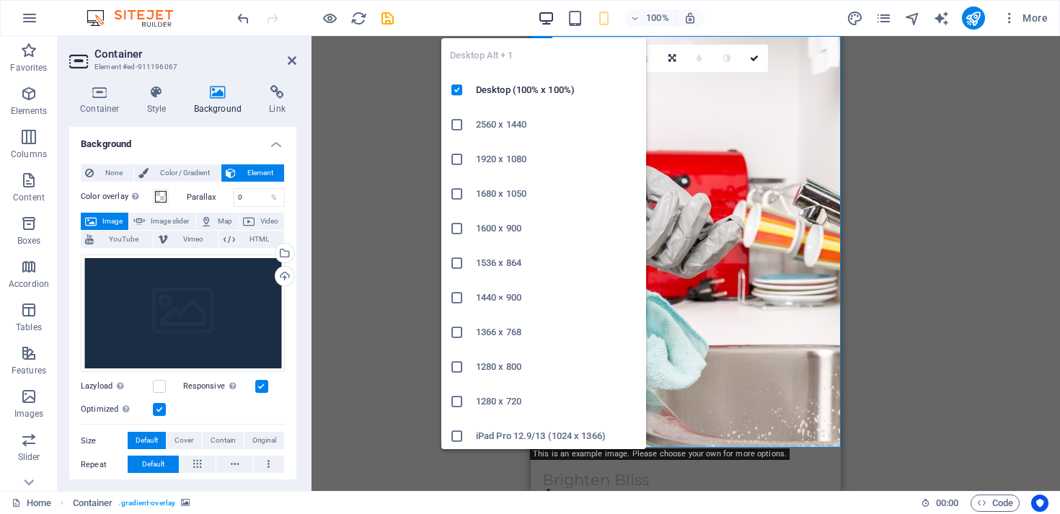
click at [0, 0] on icon "button" at bounding box center [0, 0] width 0 height 0
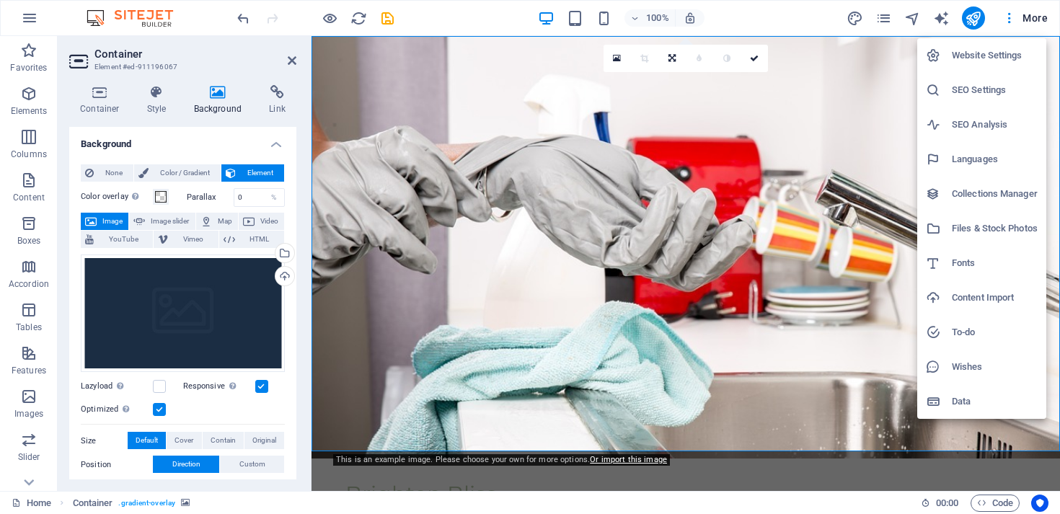
click at [971, 362] on h6 "Wishes" at bounding box center [995, 366] width 86 height 17
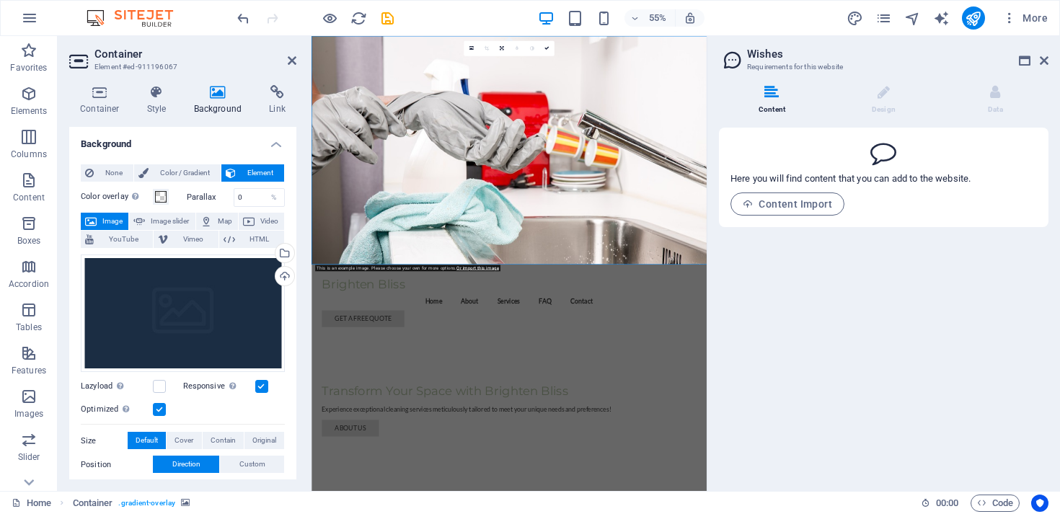
click at [1047, 53] on h2 "Wishes" at bounding box center [897, 54] width 301 height 13
click at [1046, 58] on icon at bounding box center [1044, 61] width 9 height 12
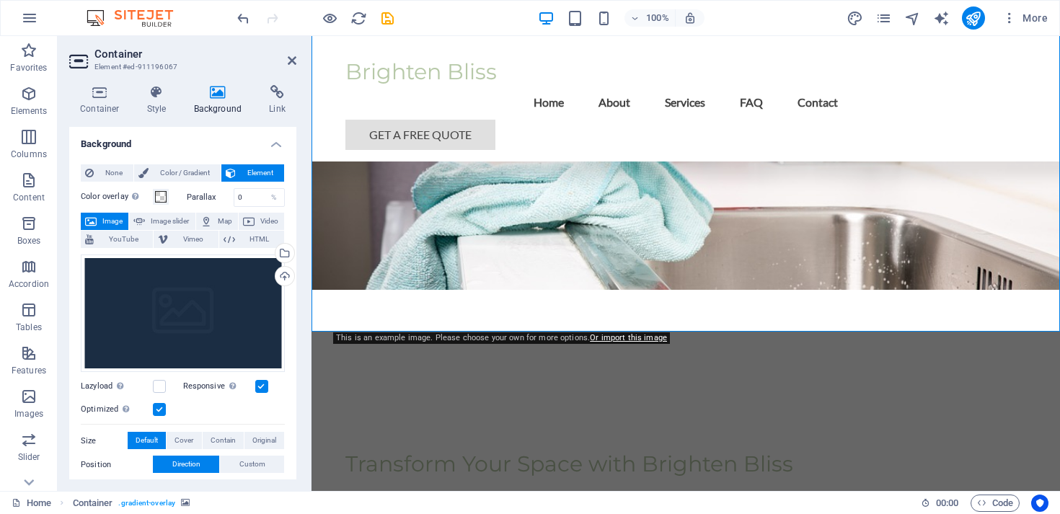
scroll to position [200, 0]
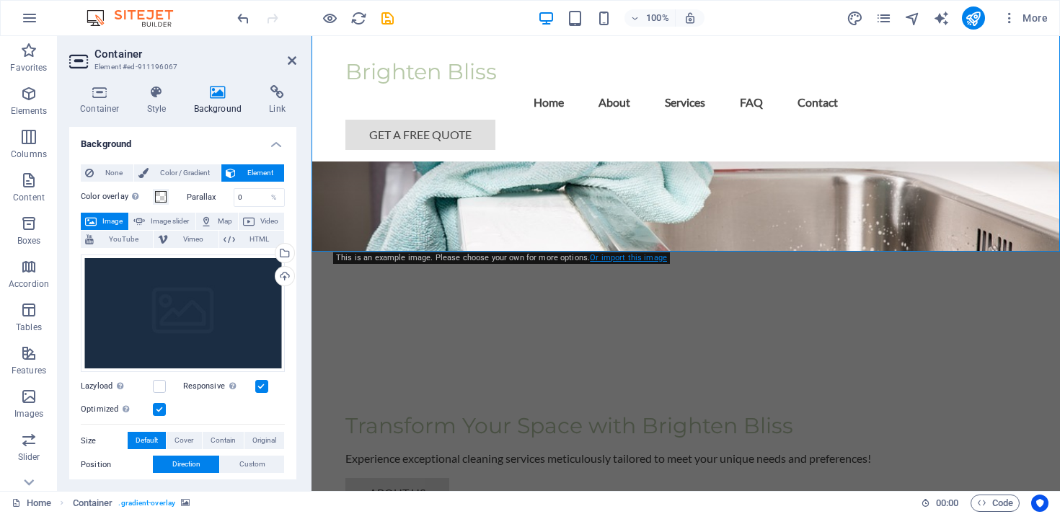
click at [632, 260] on link "Or import this image" at bounding box center [628, 257] width 77 height 9
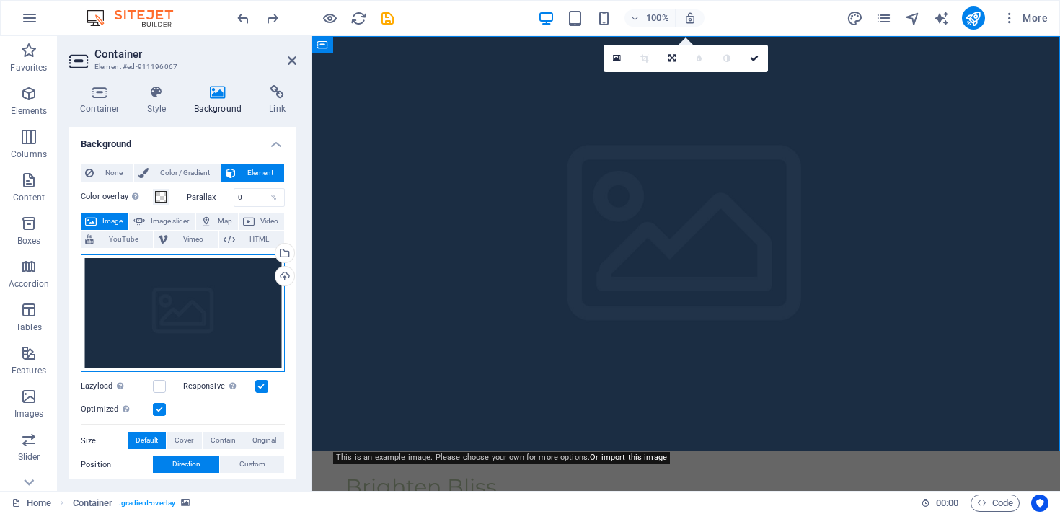
click at [257, 280] on div "Drag files here, click to choose files or select files from Files or our free s…" at bounding box center [183, 314] width 204 height 118
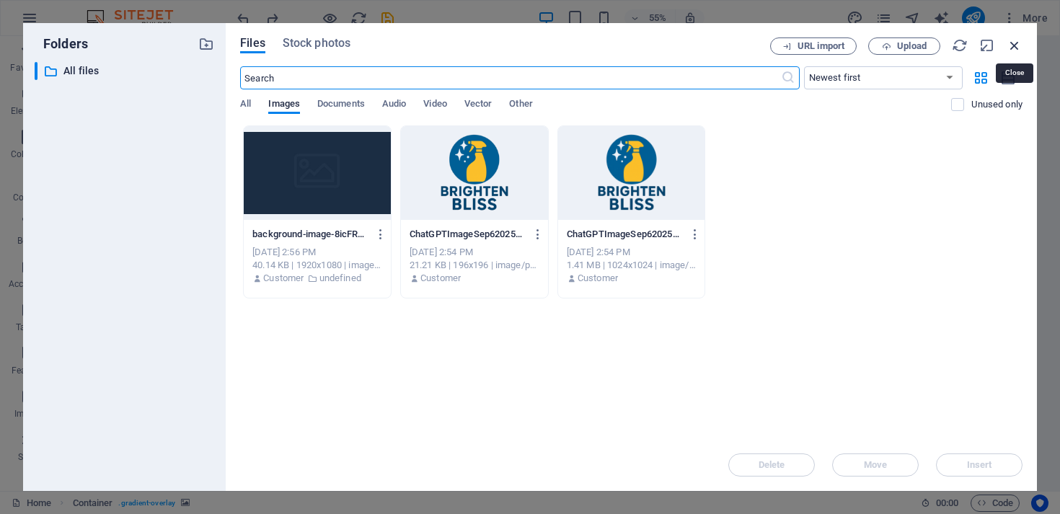
click at [1018, 45] on icon "button" at bounding box center [1015, 45] width 16 height 16
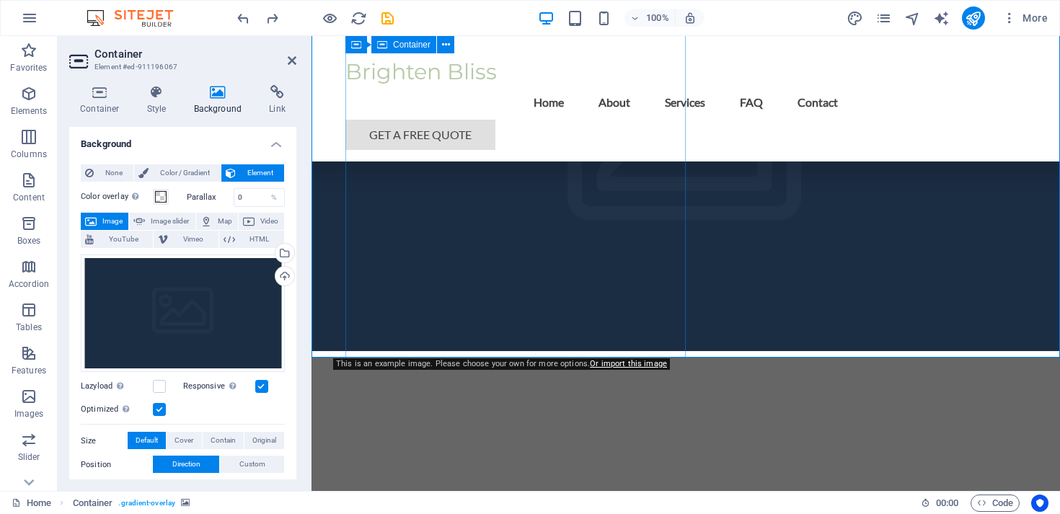
scroll to position [90, 0]
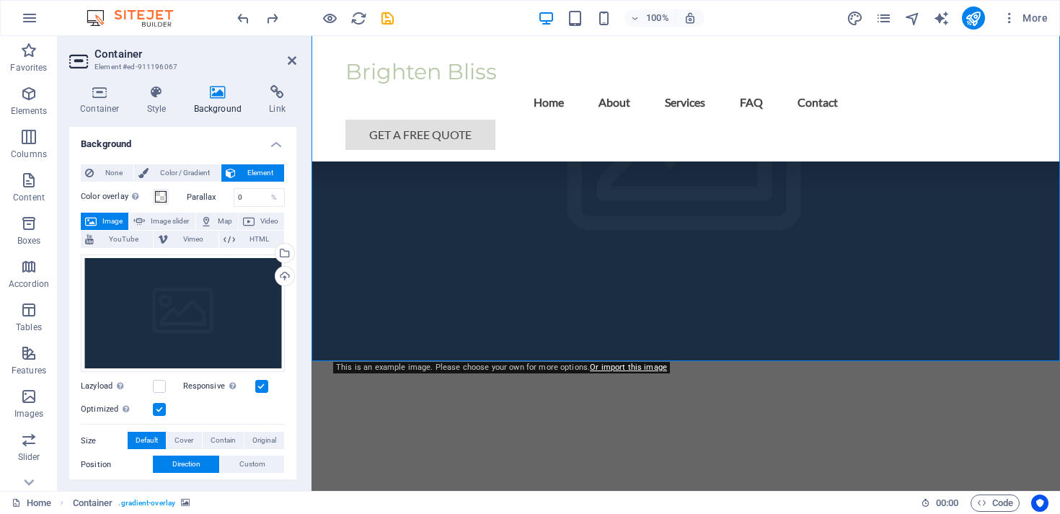
click at [773, 260] on figure at bounding box center [686, 153] width 749 height 415
click at [157, 219] on span "Image slider" at bounding box center [169, 221] width 41 height 17
select select "ms"
select select "s"
select select "progressive"
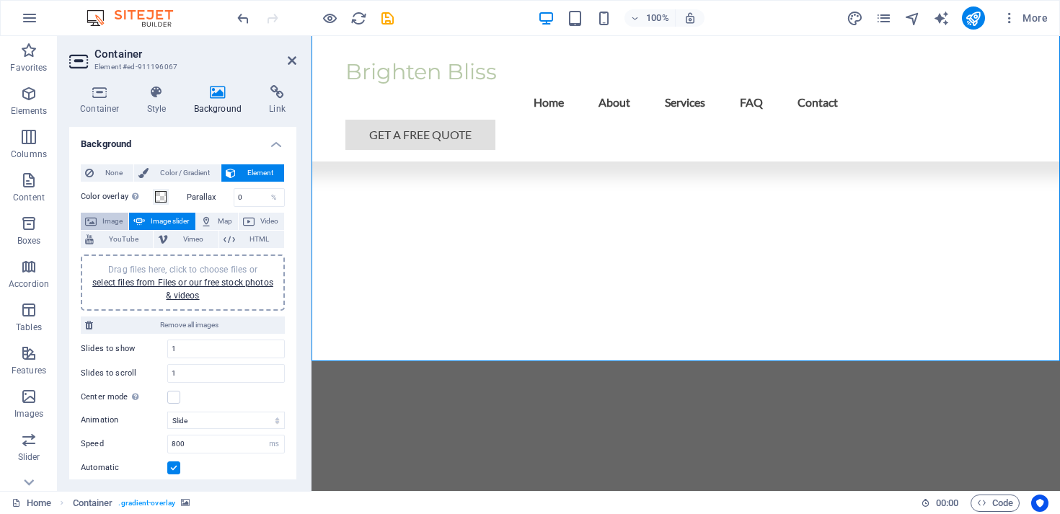
click at [111, 221] on span "Image" at bounding box center [112, 221] width 23 height 17
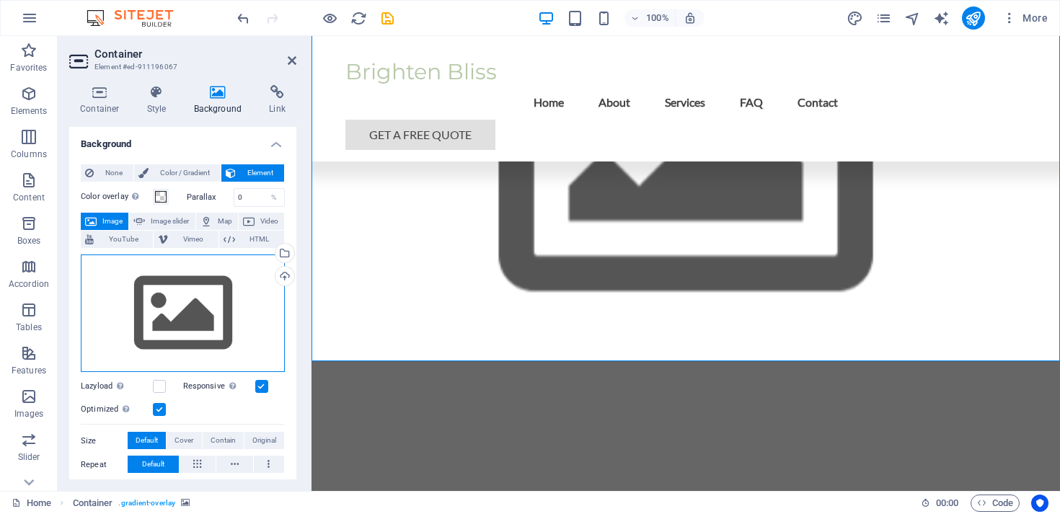
click at [171, 299] on div "Drag files here, click to choose files or select files from Files or our free s…" at bounding box center [183, 314] width 204 height 118
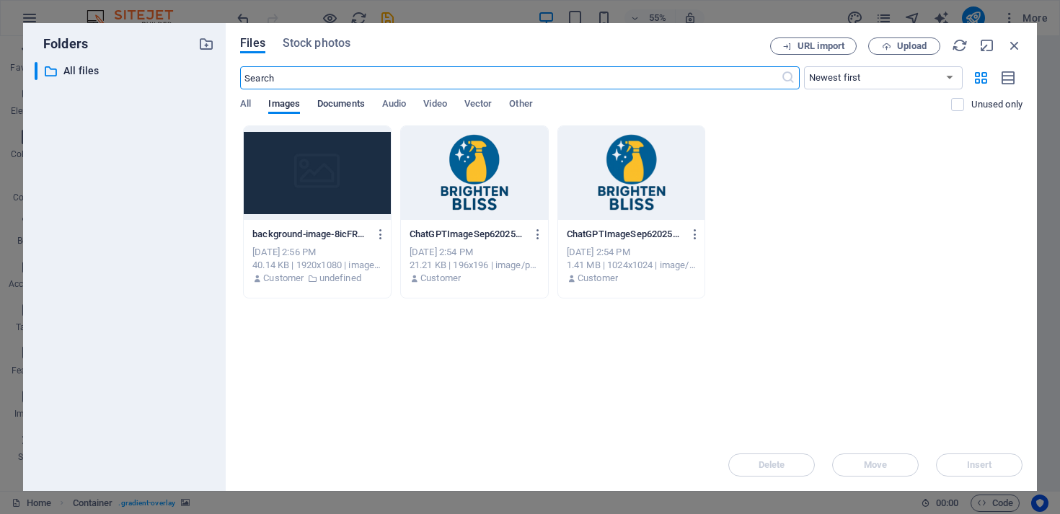
click at [332, 99] on span "Documents" at bounding box center [341, 105] width 48 height 20
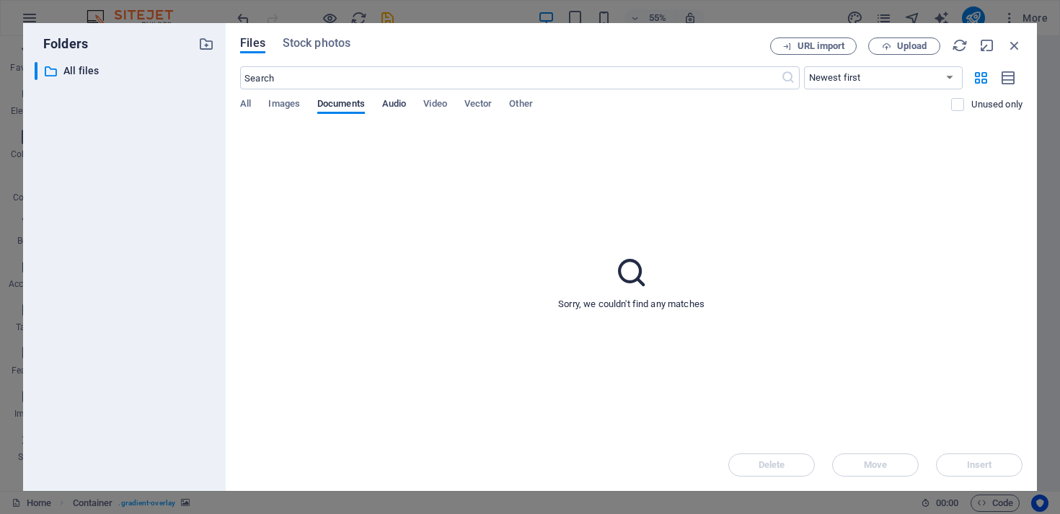
click at [406, 110] on span "Audio" at bounding box center [394, 105] width 24 height 20
click at [231, 105] on div "Files Stock photos URL import Upload ​ Newest first Oldest first Name (A-Z) Nam…" at bounding box center [631, 257] width 811 height 468
click at [241, 105] on span "All" at bounding box center [245, 105] width 11 height 20
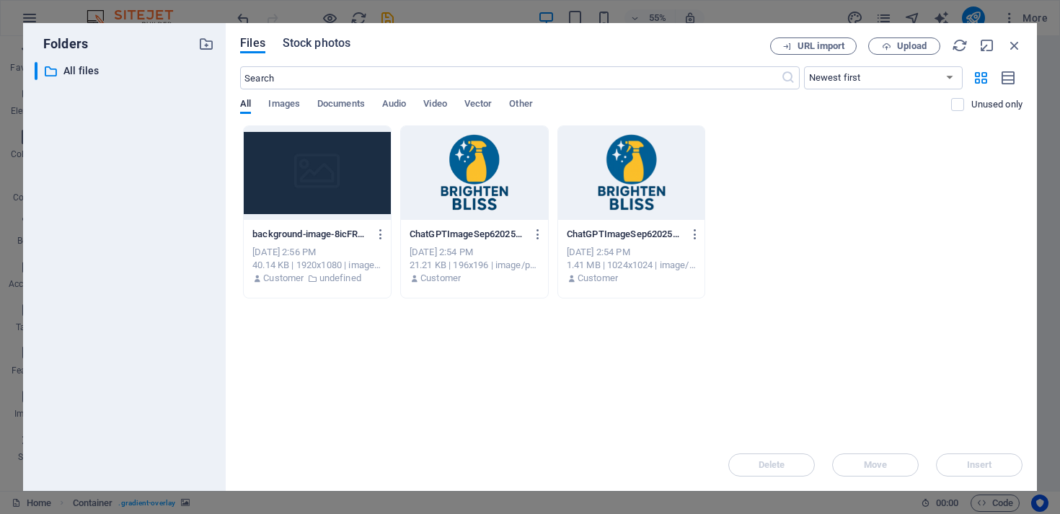
click at [325, 45] on span "Stock photos" at bounding box center [317, 43] width 68 height 17
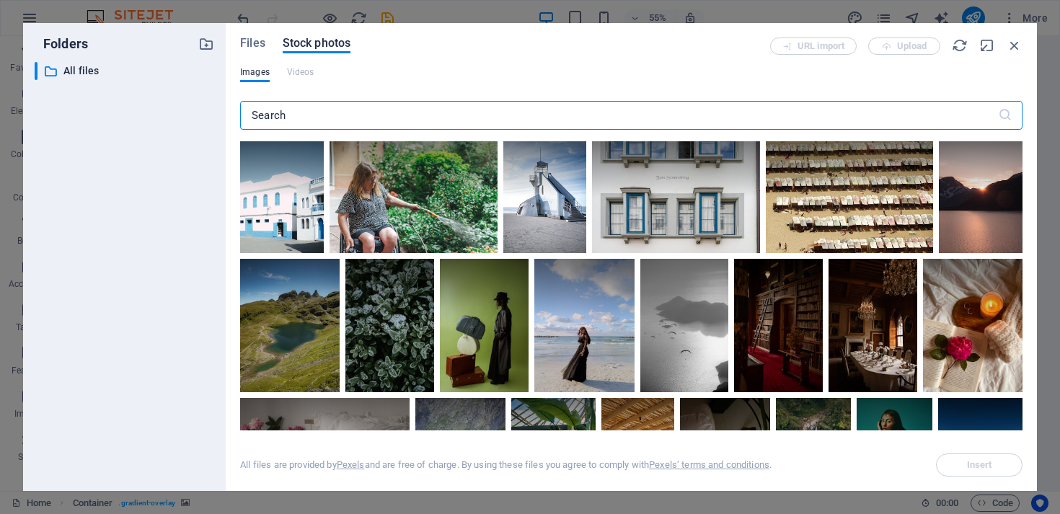
click at [438, 118] on input "text" at bounding box center [619, 115] width 758 height 29
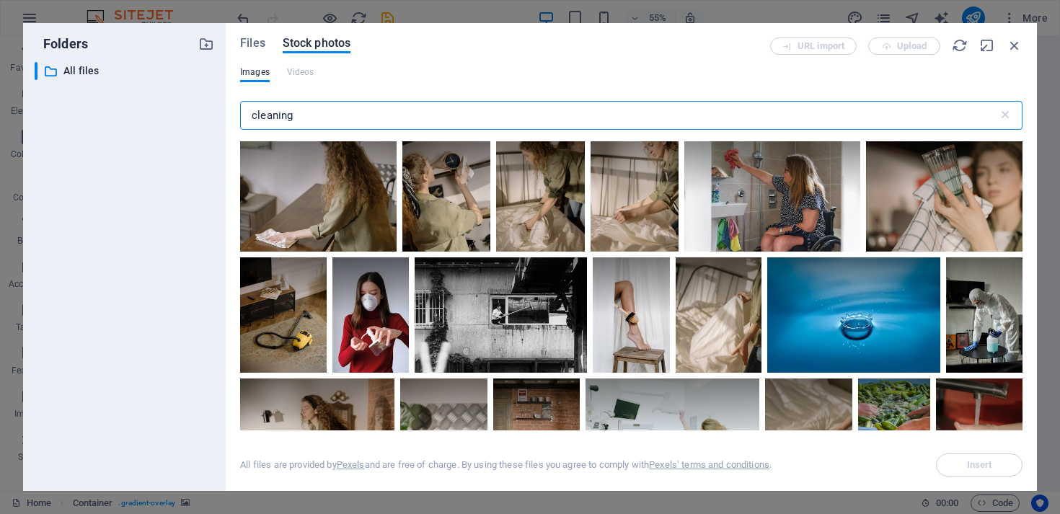
scroll to position [4195, 0]
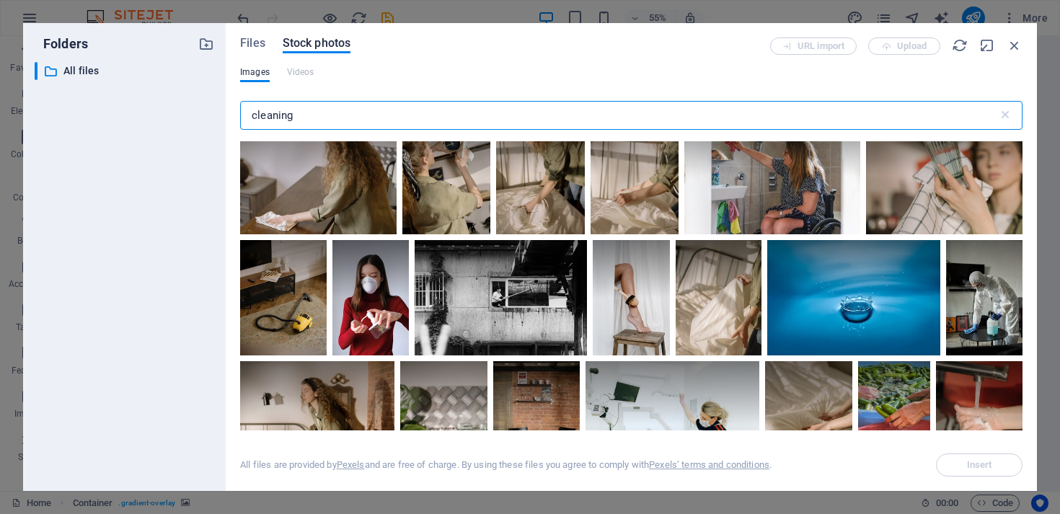
click at [247, 112] on input "cleaning" at bounding box center [619, 115] width 758 height 29
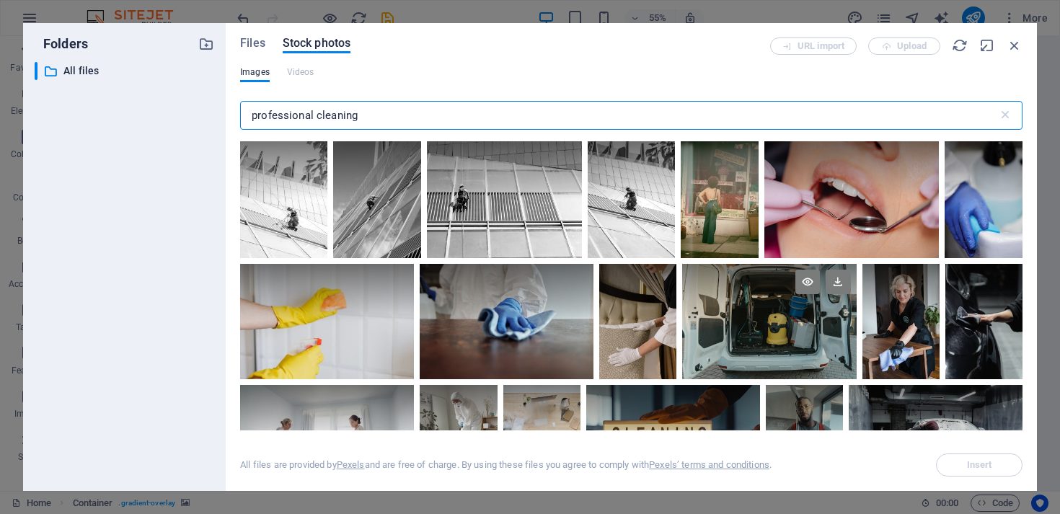
type input "professional cleaning"
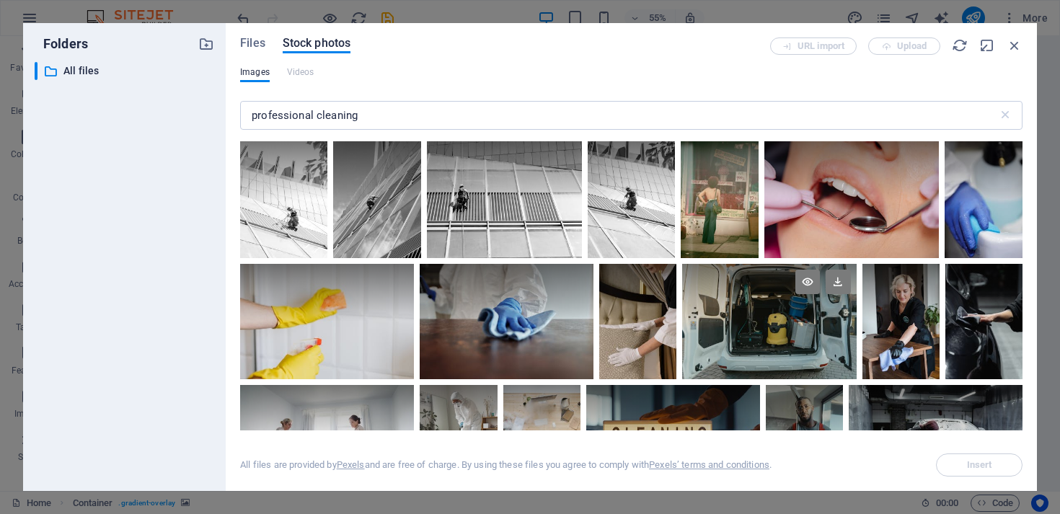
click at [793, 326] on div at bounding box center [769, 322] width 174 height 116
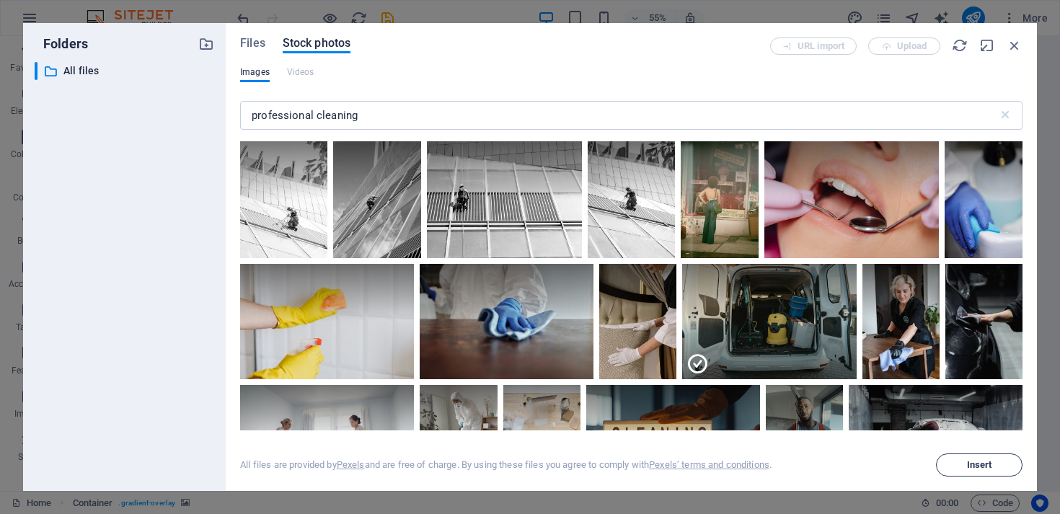
click at [979, 464] on span "Insert" at bounding box center [979, 465] width 25 height 9
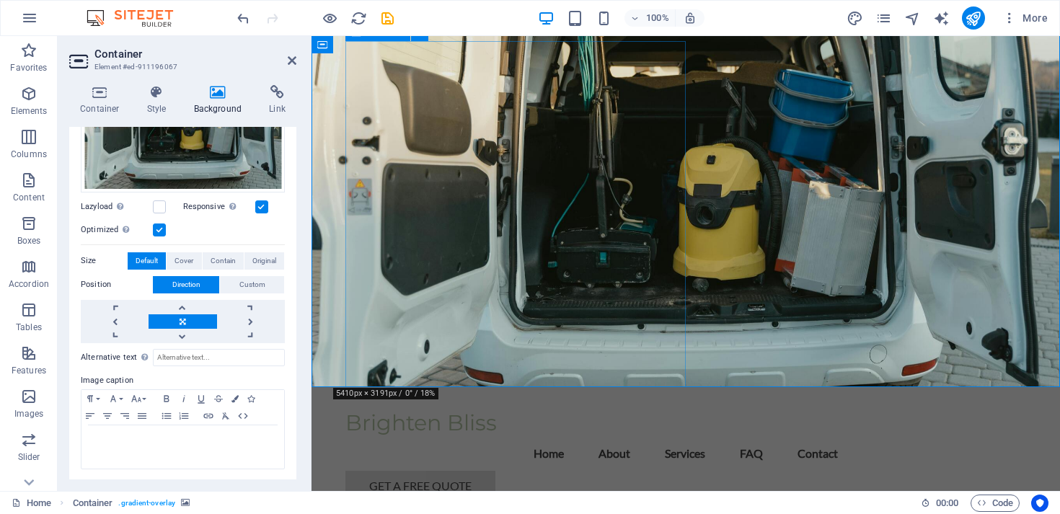
scroll to position [84, 0]
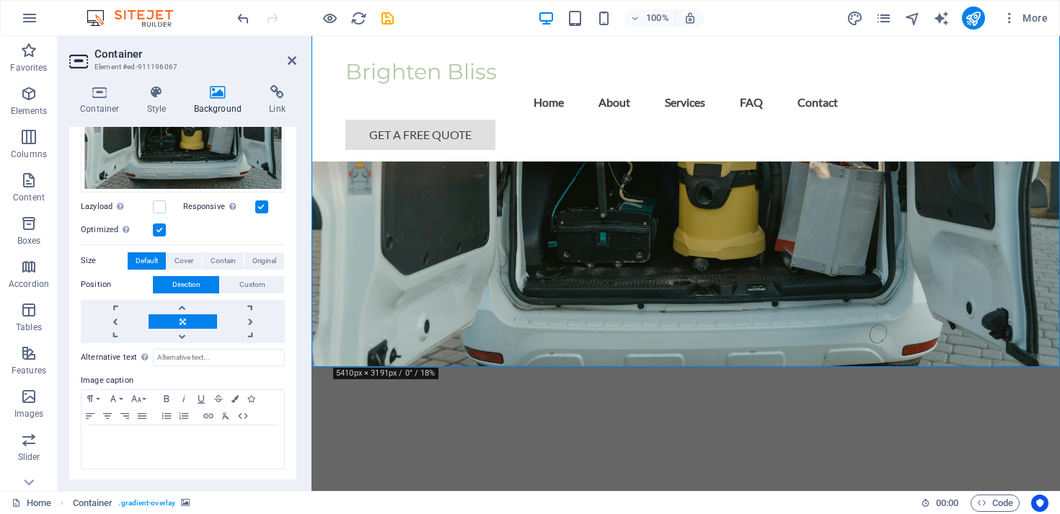
click at [800, 259] on figure at bounding box center [686, 159] width 749 height 415
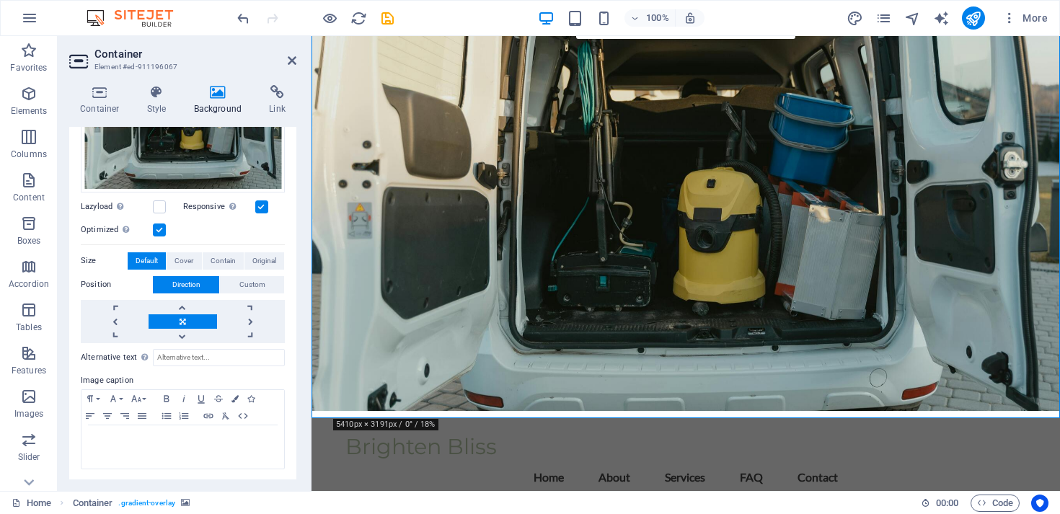
scroll to position [33, 0]
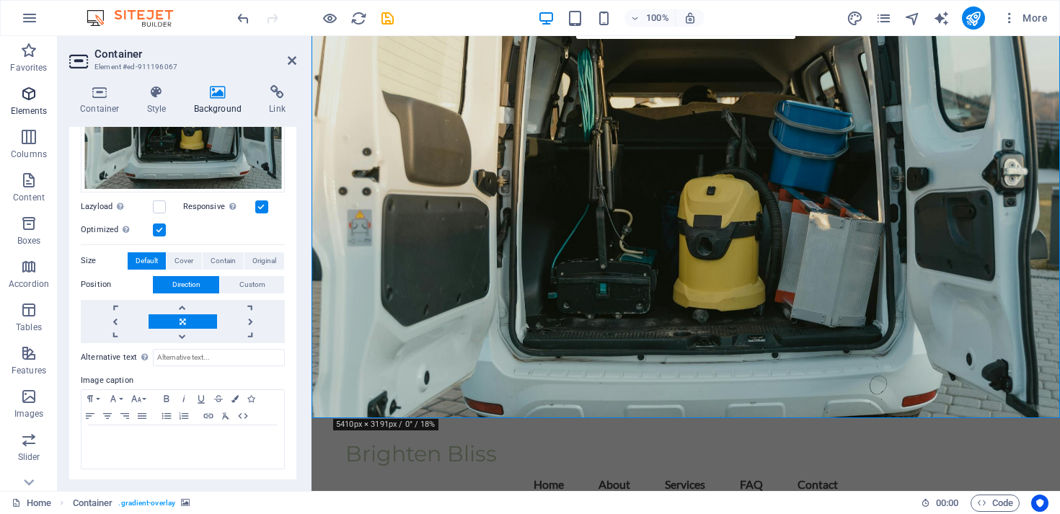
click at [24, 94] on icon "button" at bounding box center [28, 93] width 17 height 17
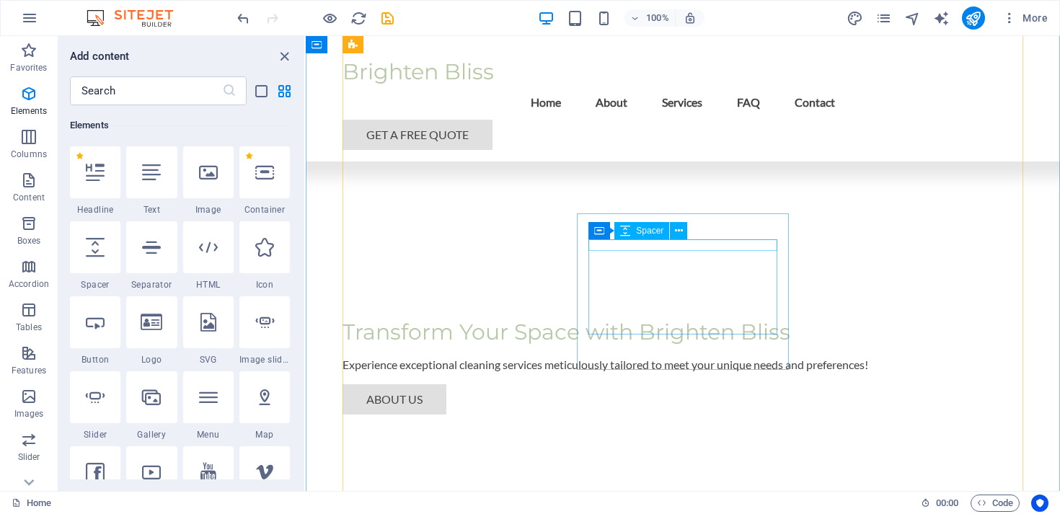
scroll to position [0, 0]
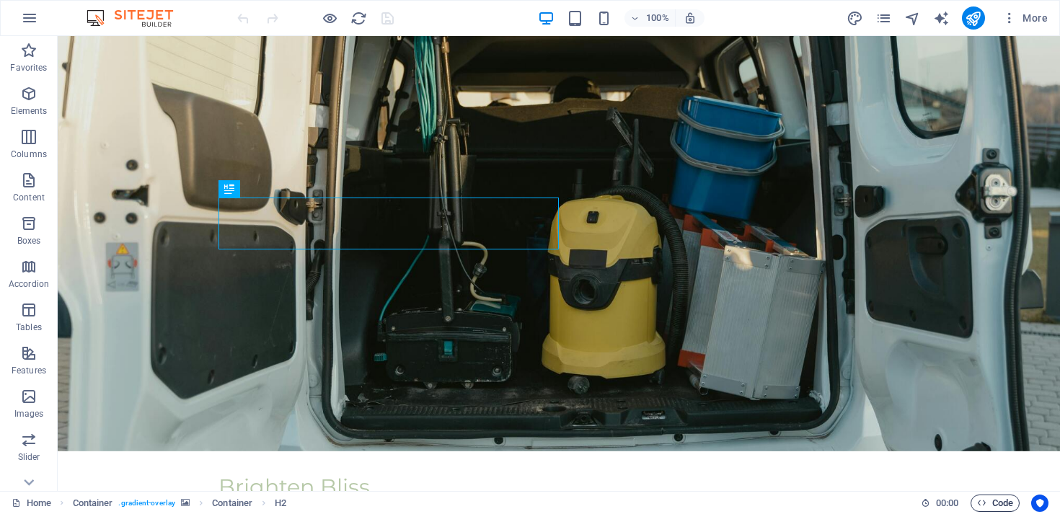
click at [981, 502] on icon "button" at bounding box center [981, 502] width 9 height 9
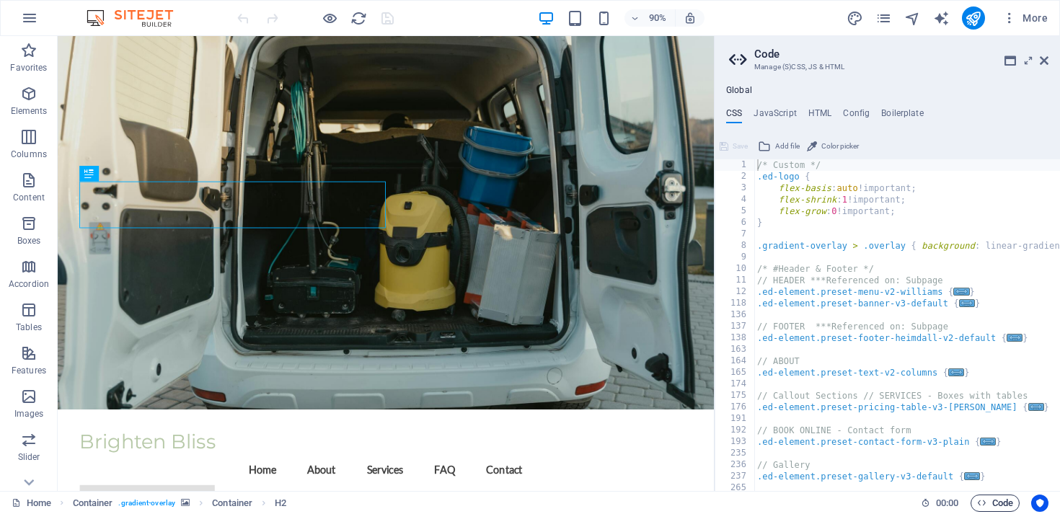
click at [981, 502] on icon "button" at bounding box center [981, 502] width 9 height 9
click at [1045, 64] on icon at bounding box center [1044, 61] width 9 height 12
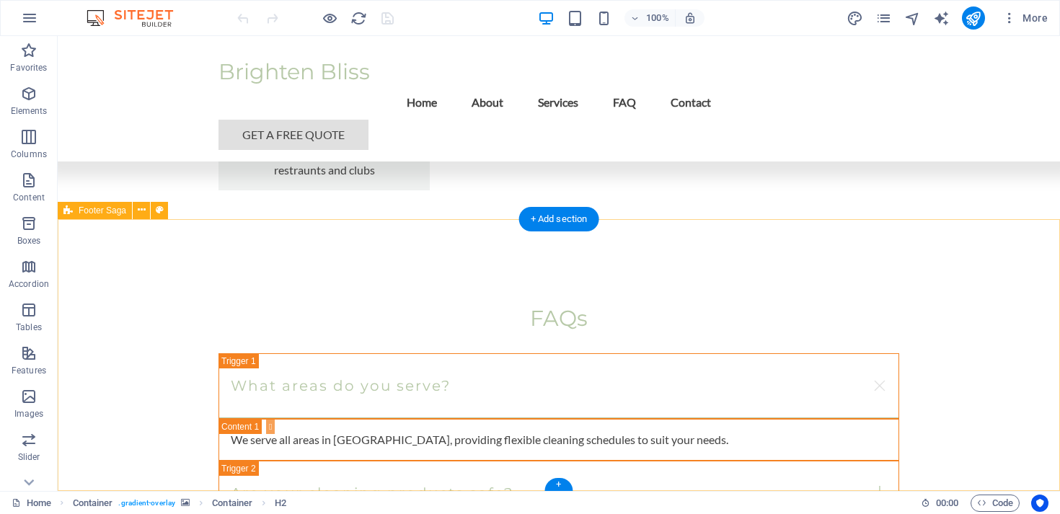
scroll to position [2426, 0]
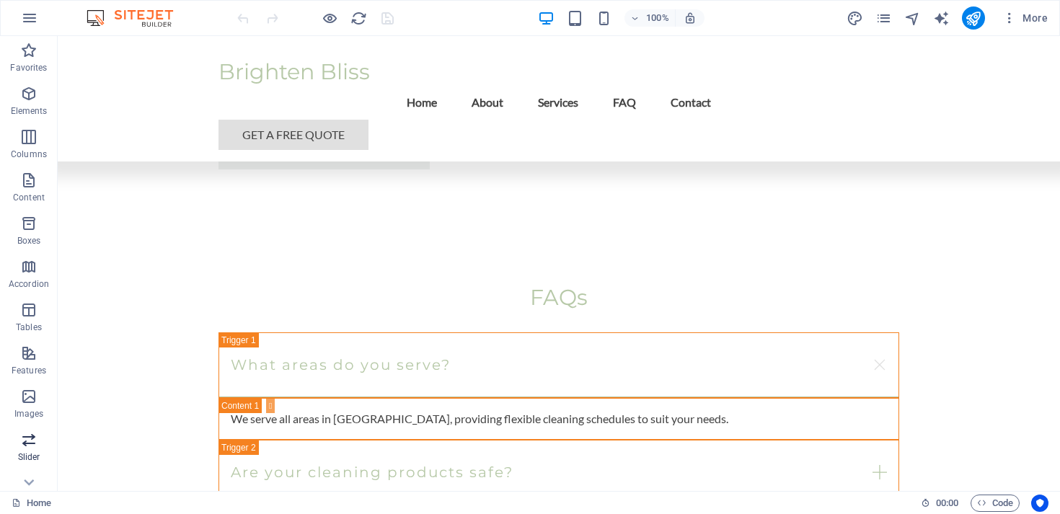
click at [17, 457] on span "Slider" at bounding box center [29, 448] width 58 height 35
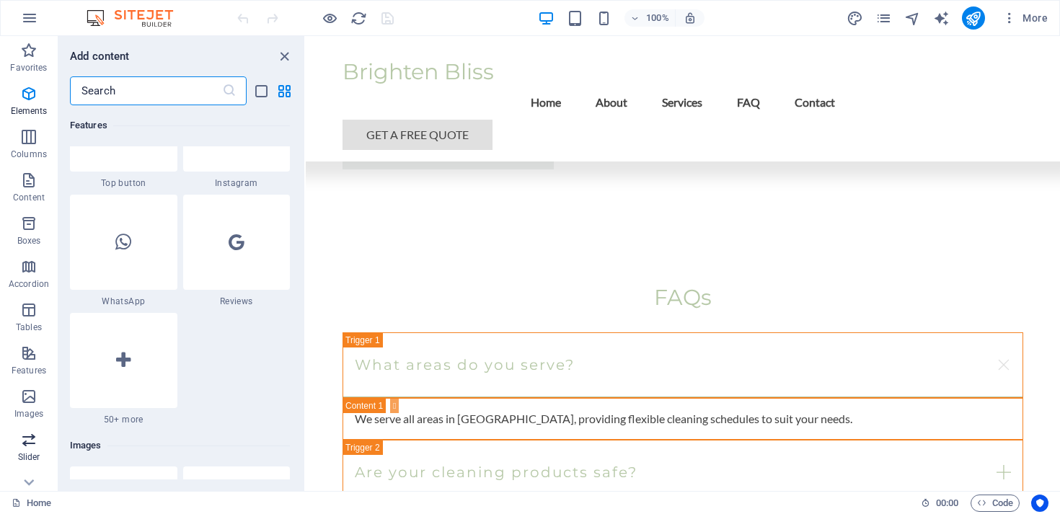
scroll to position [8176, 0]
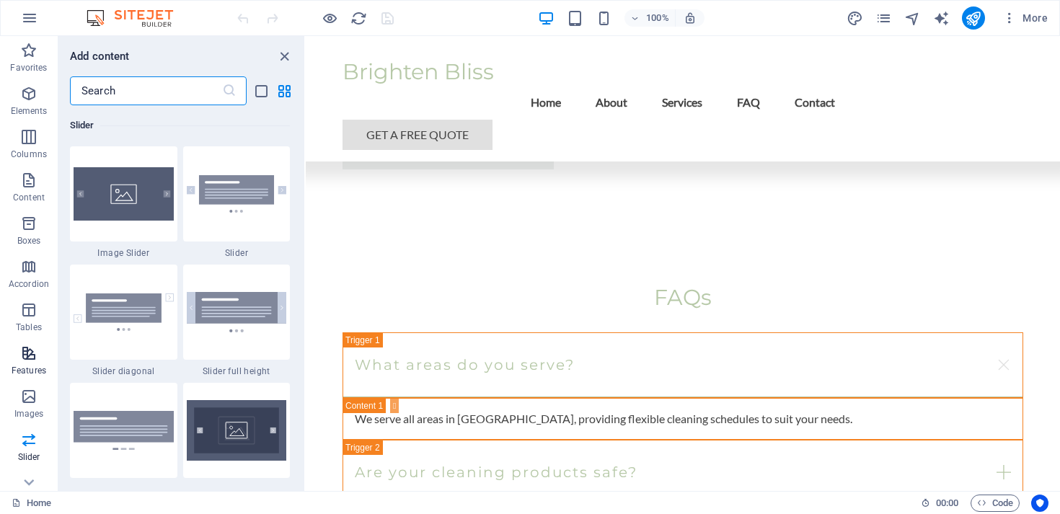
click at [37, 343] on button "Features" at bounding box center [29, 360] width 58 height 43
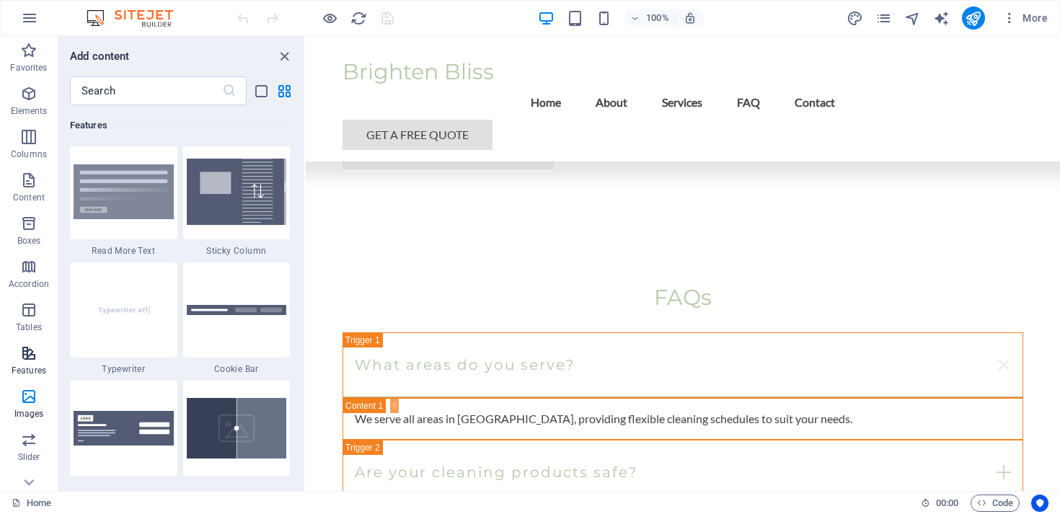
scroll to position [5621, 0]
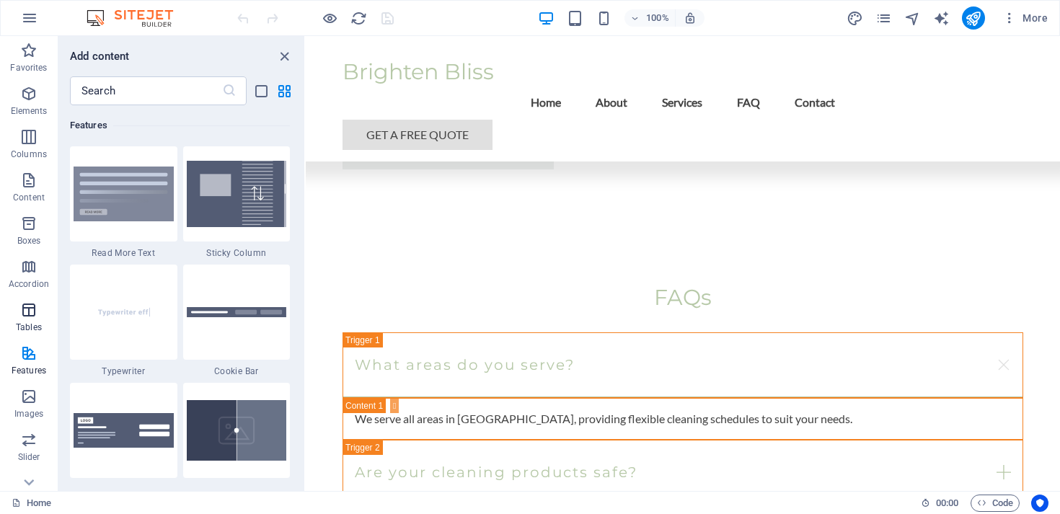
click at [31, 308] on icon "button" at bounding box center [28, 309] width 17 height 17
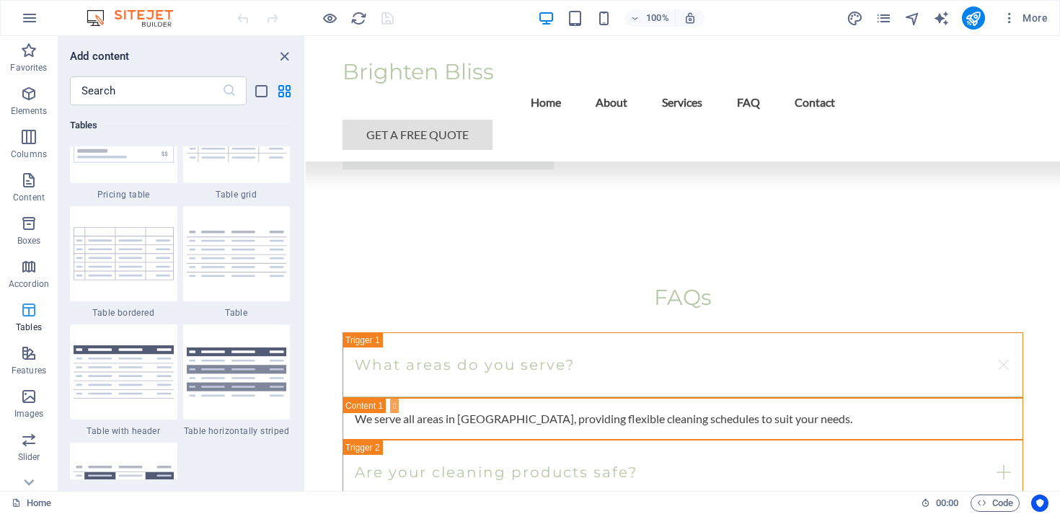
scroll to position [4995, 0]
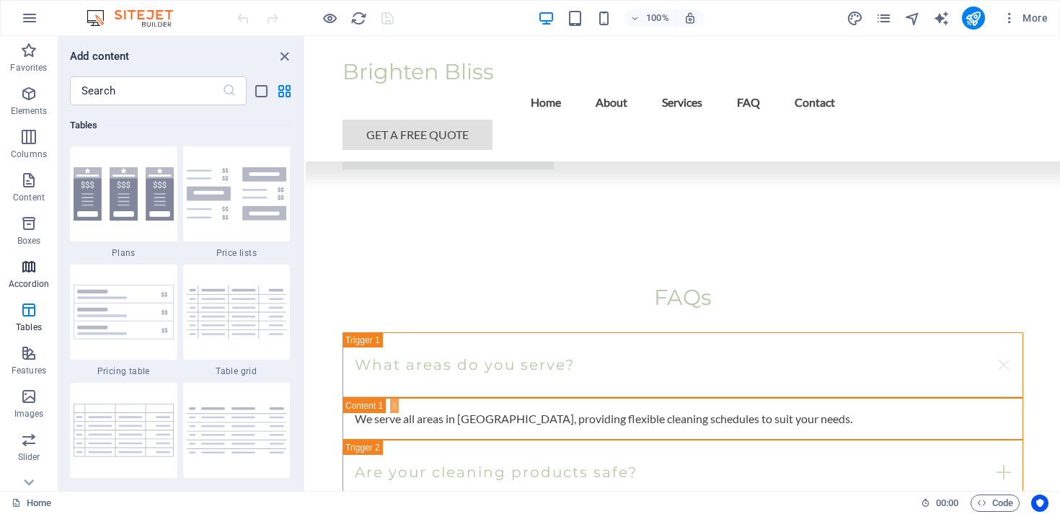
click at [28, 272] on icon "button" at bounding box center [28, 266] width 17 height 17
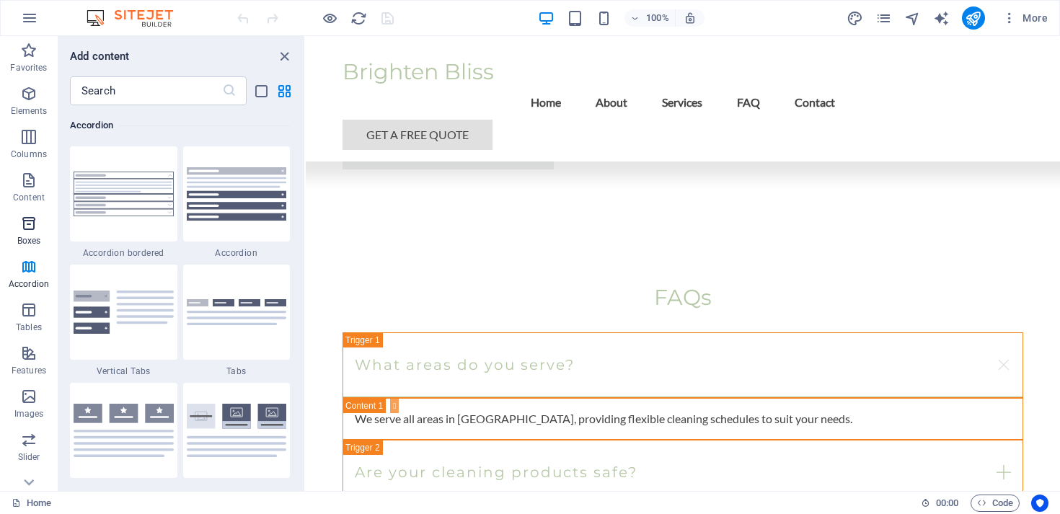
click at [27, 235] on p "Boxes" at bounding box center [29, 241] width 24 height 12
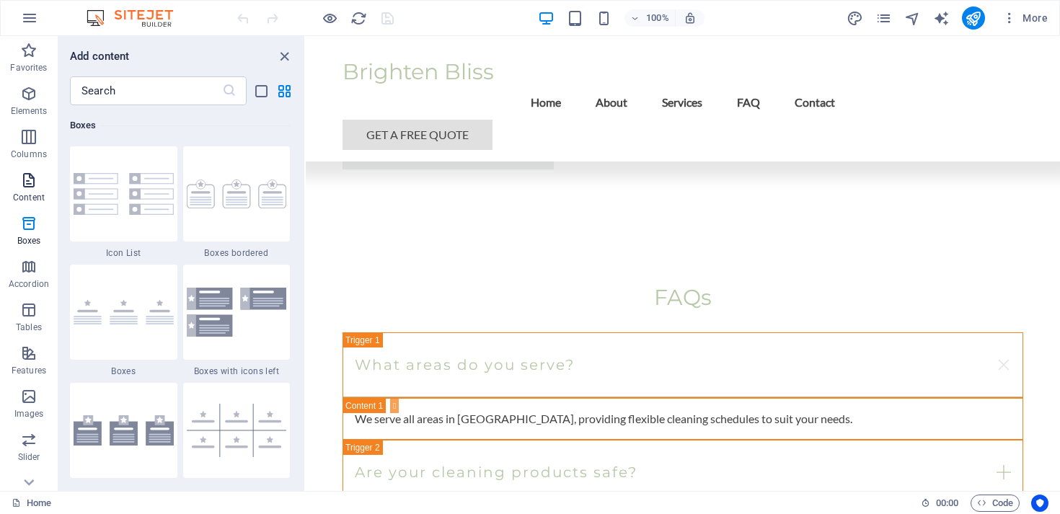
click at [32, 190] on span "Content" at bounding box center [29, 189] width 58 height 35
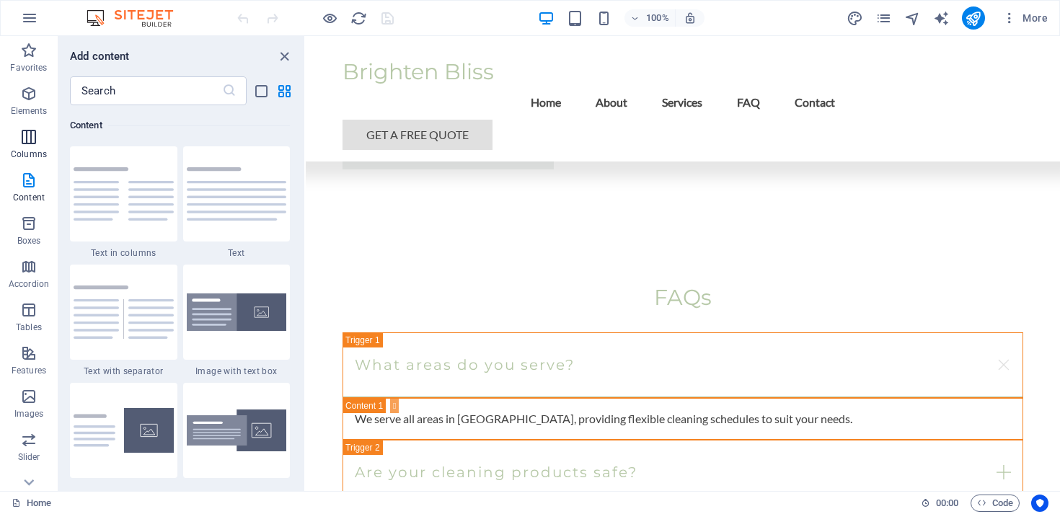
click at [33, 144] on icon "button" at bounding box center [28, 136] width 17 height 17
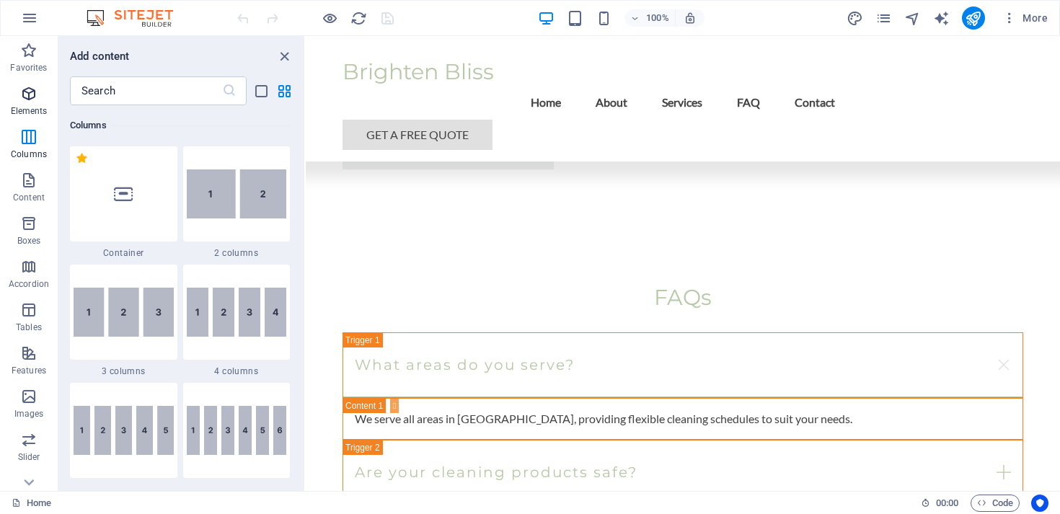
click at [30, 97] on icon "button" at bounding box center [28, 93] width 17 height 17
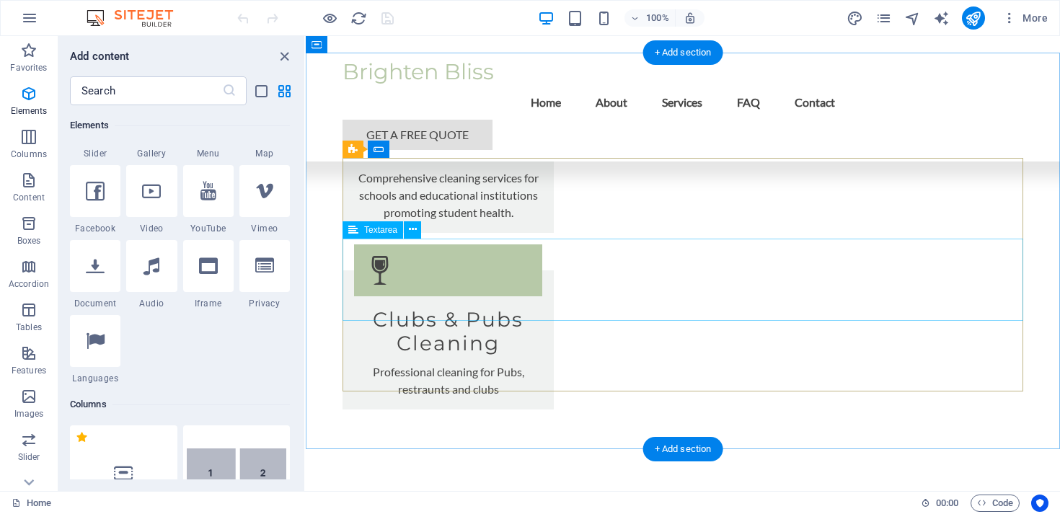
scroll to position [2183, 0]
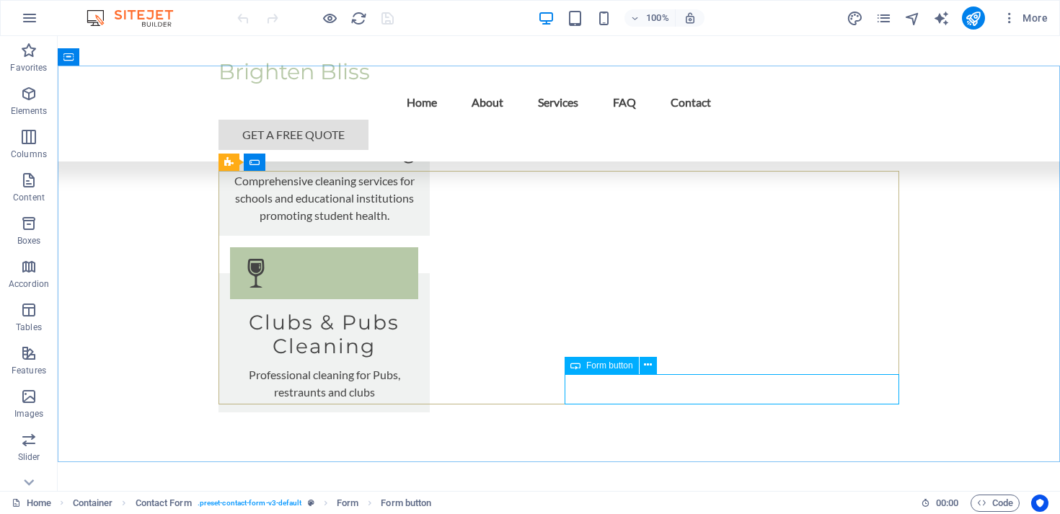
click at [619, 362] on span "Form button" at bounding box center [609, 365] width 47 height 9
click at [605, 363] on span "Form button" at bounding box center [609, 365] width 47 height 9
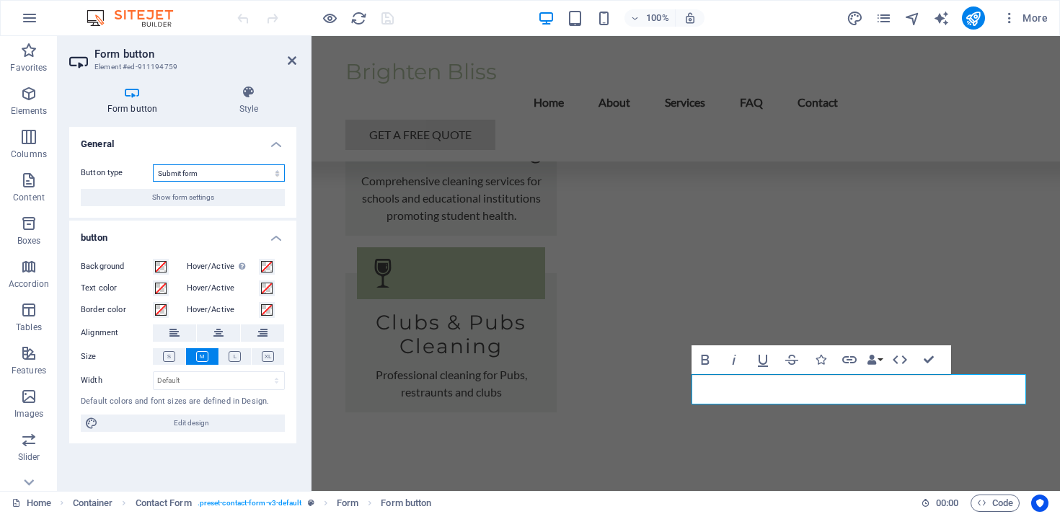
click at [205, 175] on select "Submit form Reset form No action" at bounding box center [219, 172] width 132 height 17
click at [203, 93] on icon at bounding box center [248, 92] width 95 height 14
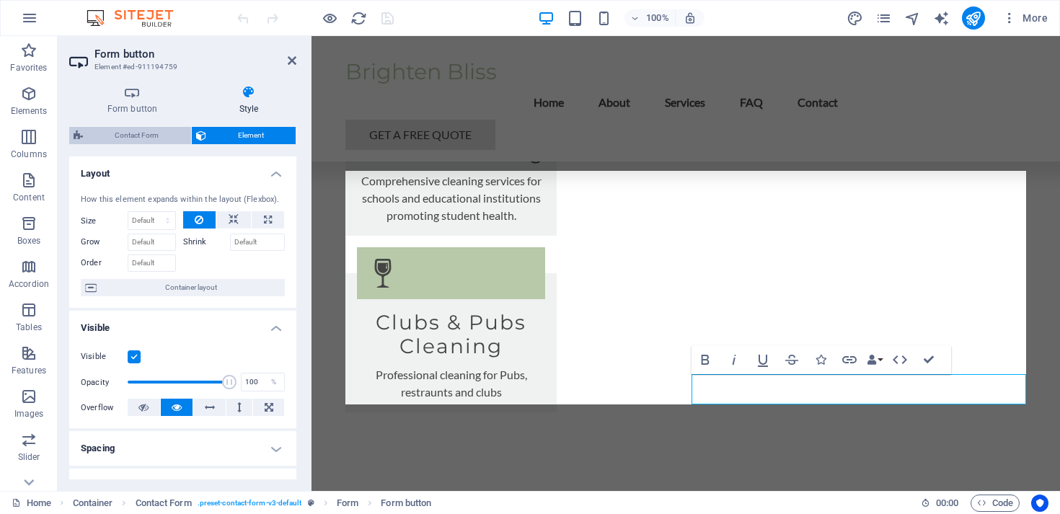
click at [151, 133] on span "Contact Form" at bounding box center [137, 135] width 100 height 17
select select "rem"
select select "preset-contact-form-v3-default"
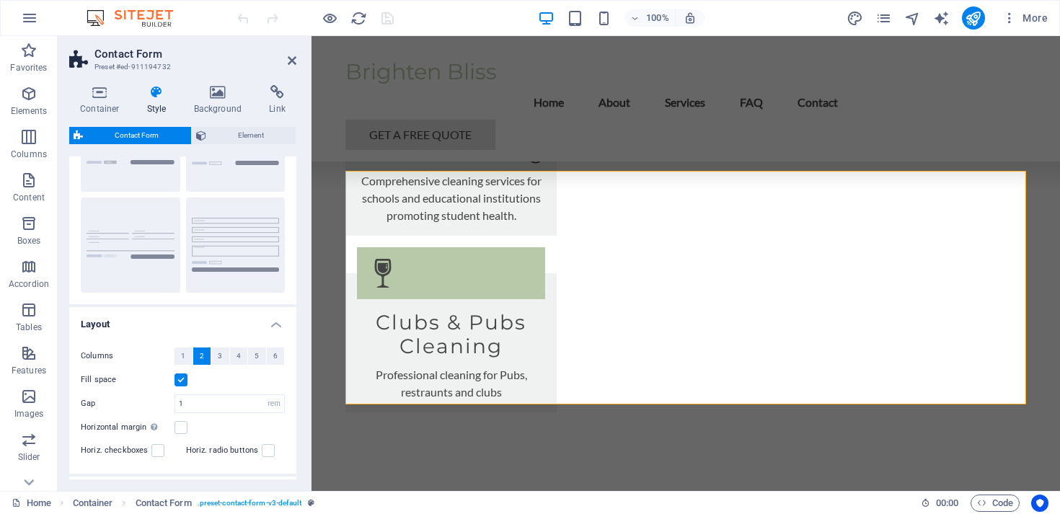
scroll to position [224, 0]
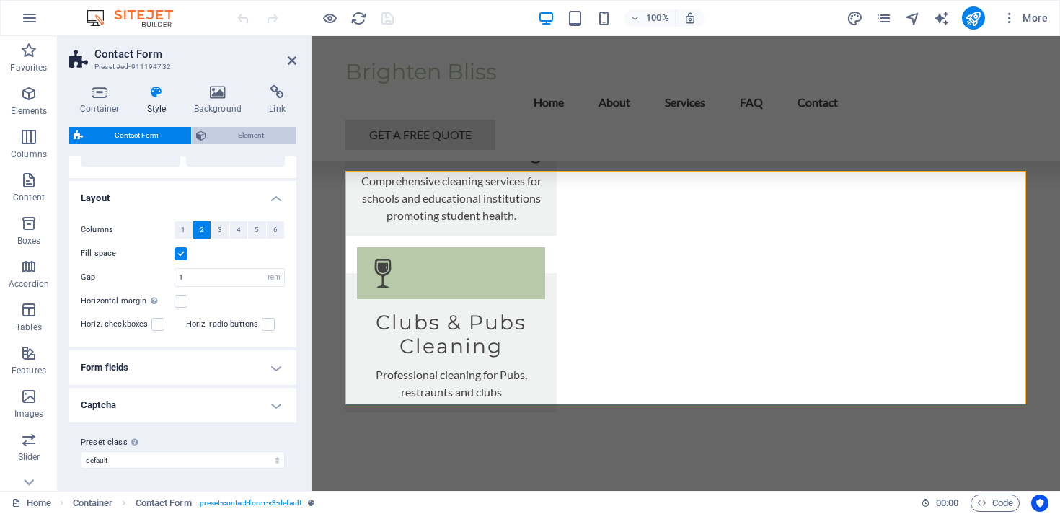
click at [221, 137] on span "Element" at bounding box center [251, 135] width 81 height 17
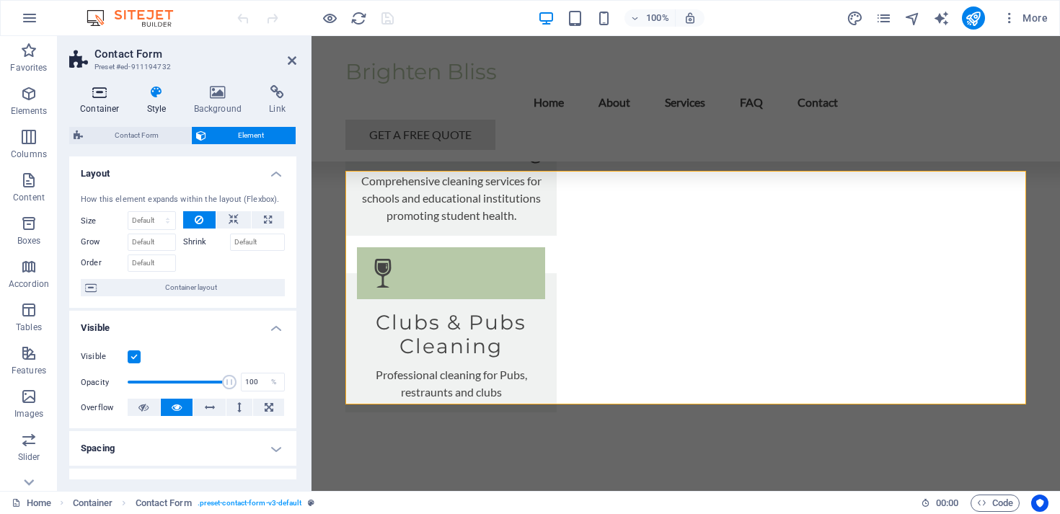
click at [94, 98] on icon at bounding box center [99, 92] width 61 height 14
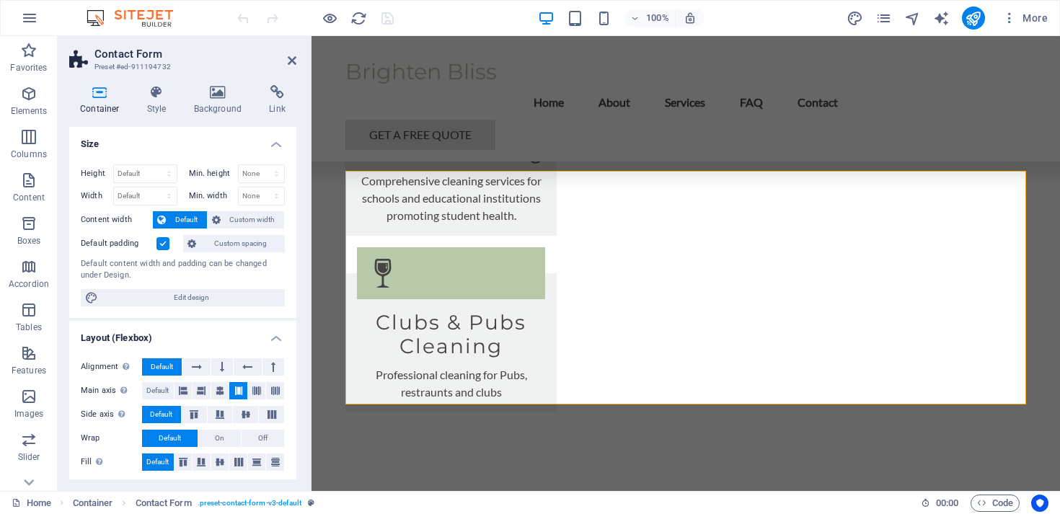
scroll to position [206, 0]
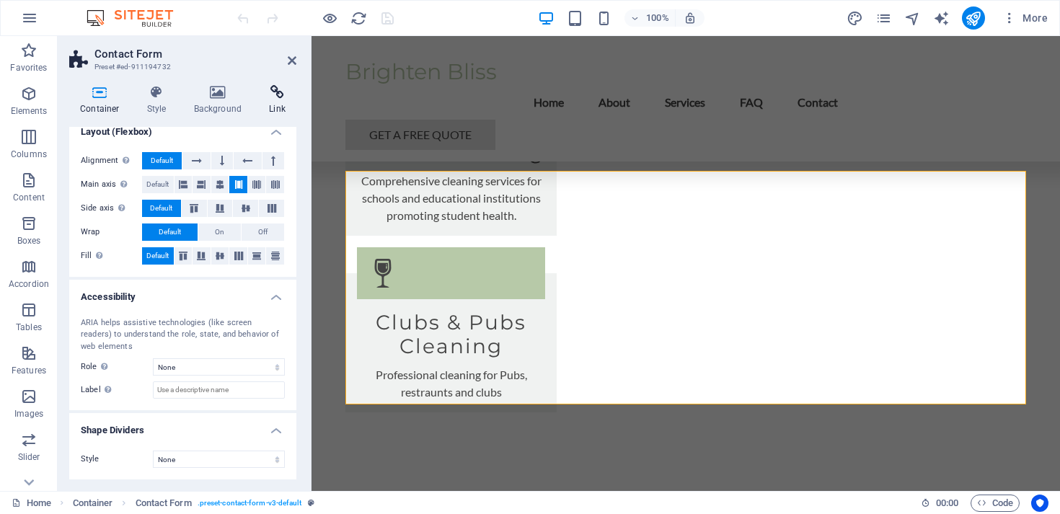
click at [286, 104] on h4 "Link" at bounding box center [277, 100] width 38 height 30
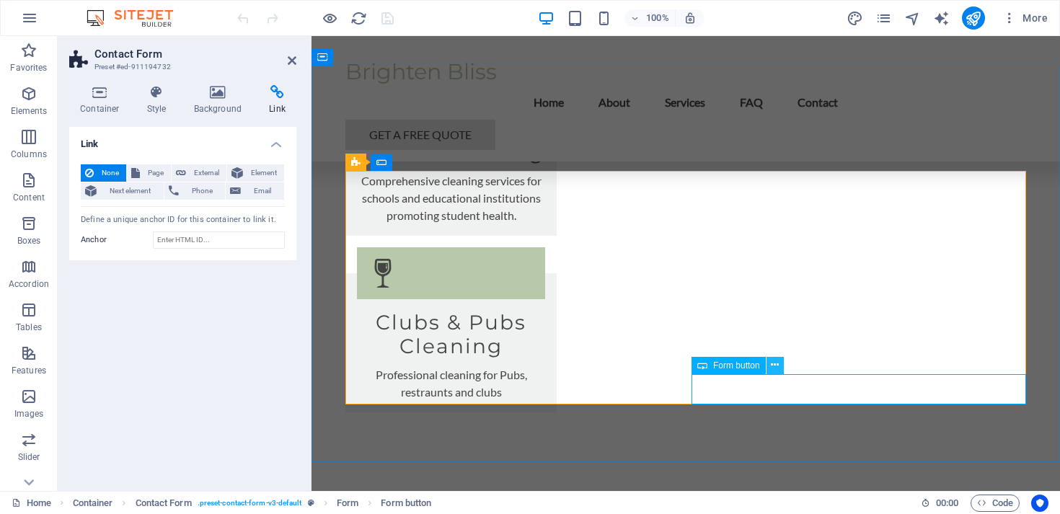
click at [775, 366] on icon at bounding box center [775, 365] width 8 height 15
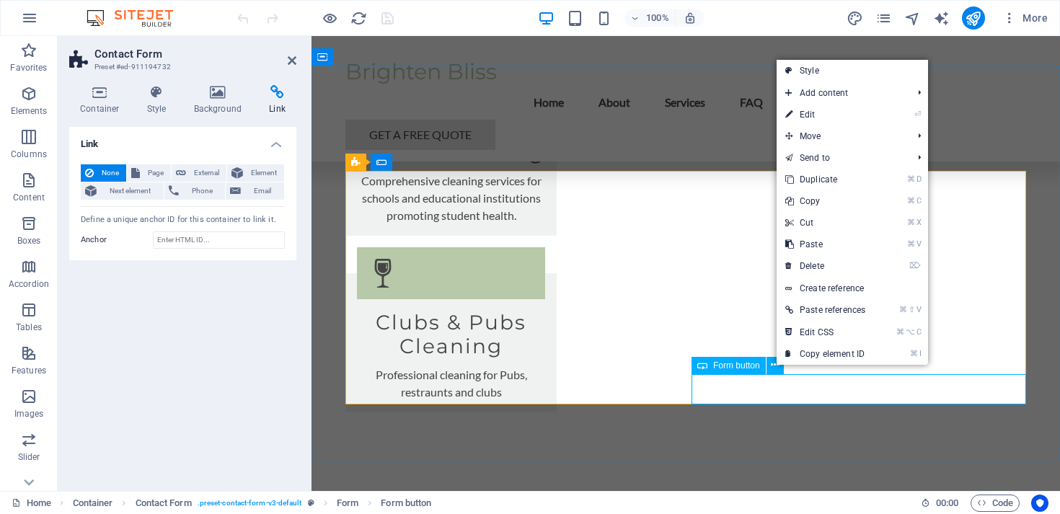
click at [737, 361] on span "Form button" at bounding box center [736, 365] width 47 height 9
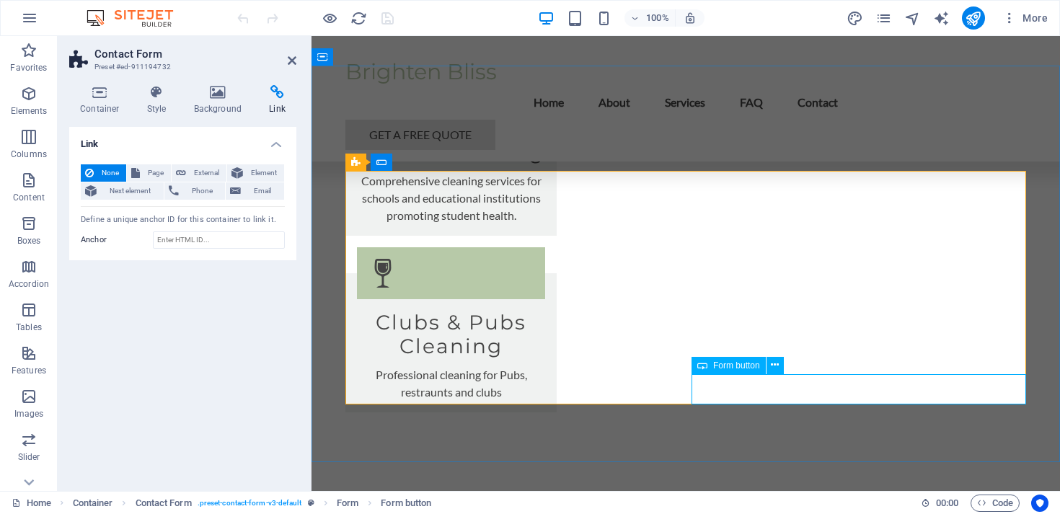
click at [731, 363] on span "Form button" at bounding box center [736, 365] width 47 height 9
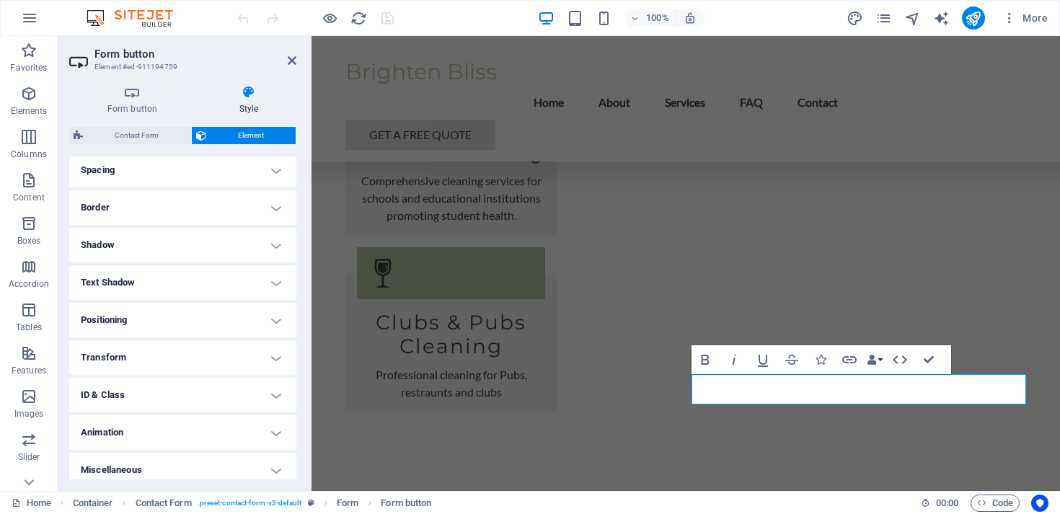
scroll to position [278, 0]
click at [166, 353] on h4 "Transform" at bounding box center [182, 358] width 227 height 35
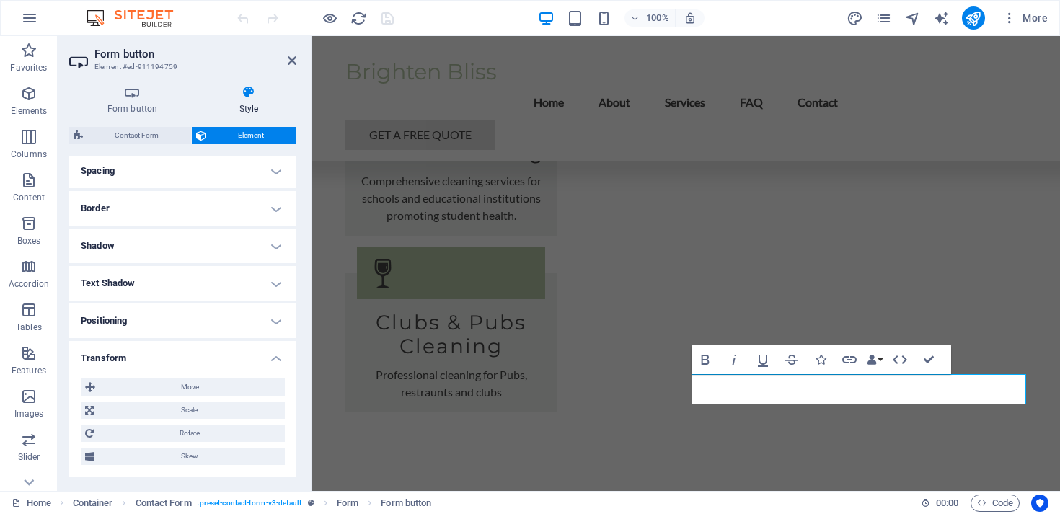
click at [166, 353] on h4 "Transform" at bounding box center [182, 354] width 227 height 26
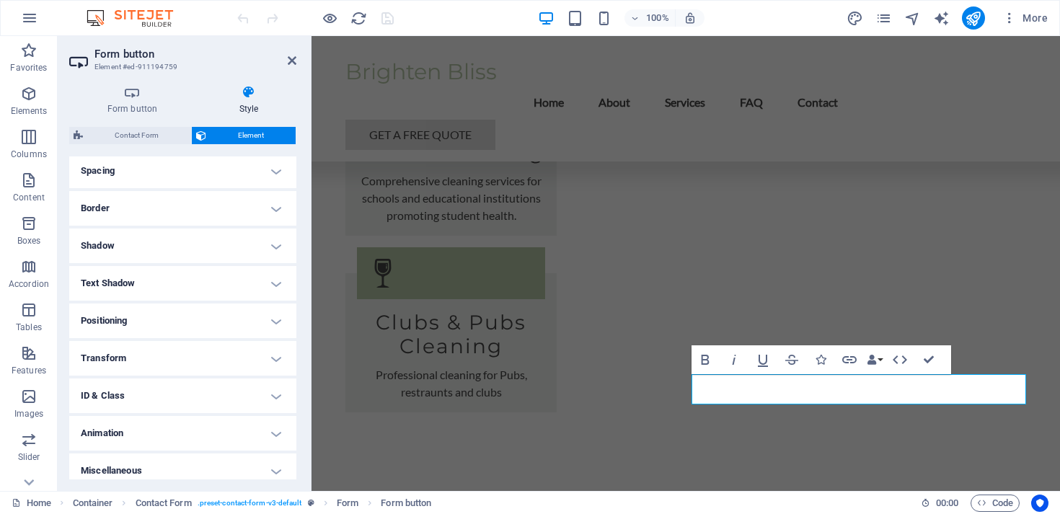
click at [187, 319] on h4 "Positioning" at bounding box center [182, 321] width 227 height 35
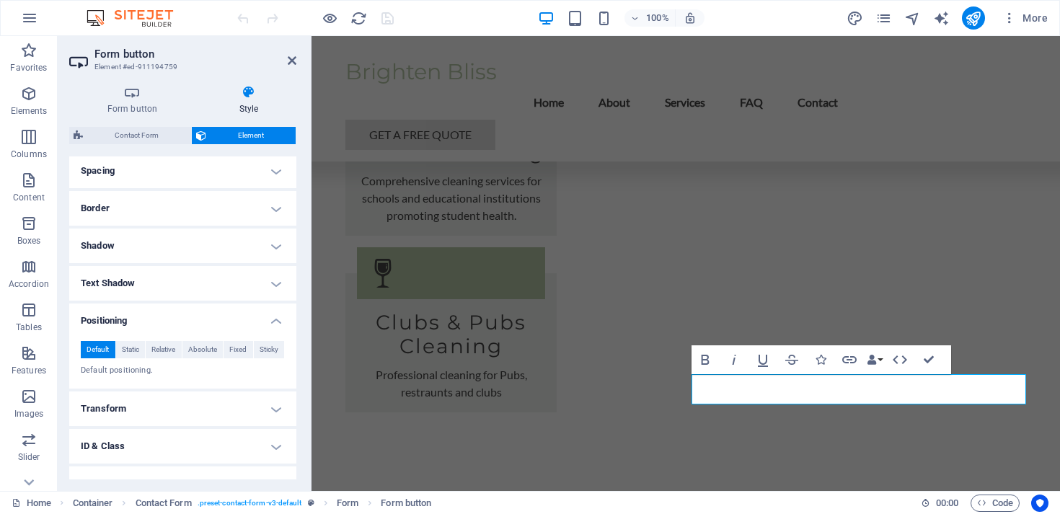
click at [187, 319] on h4 "Positioning" at bounding box center [182, 317] width 227 height 26
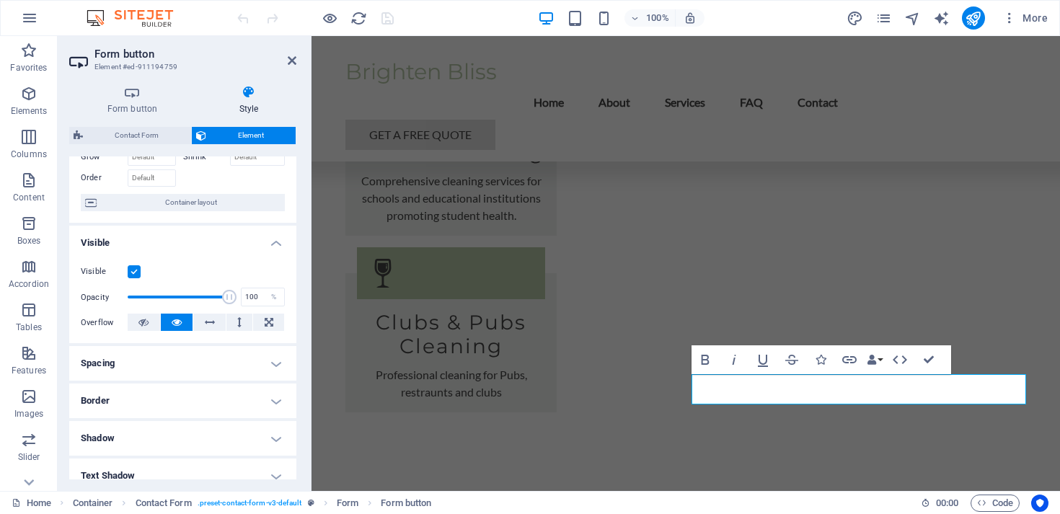
scroll to position [0, 0]
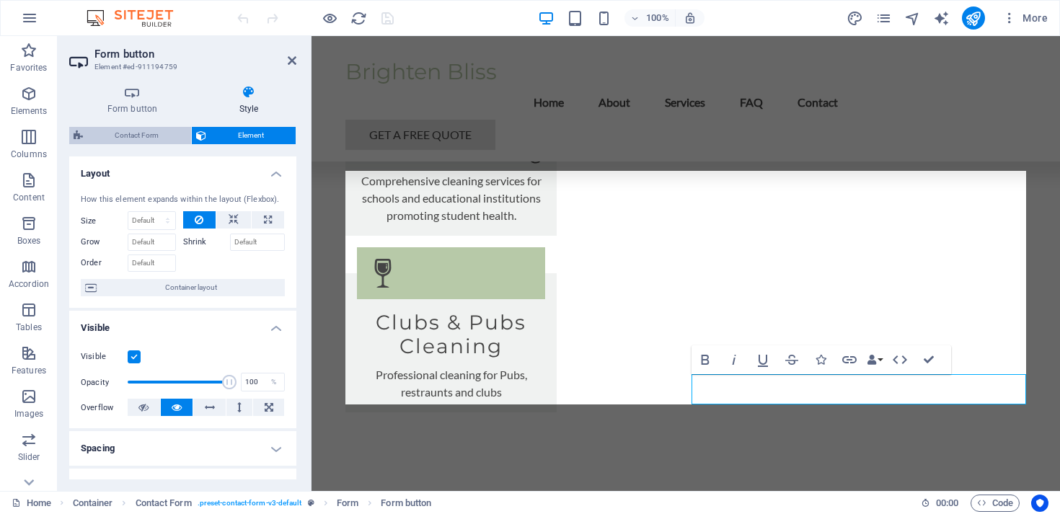
click at [150, 141] on span "Contact Form" at bounding box center [137, 135] width 100 height 17
select select "rem"
select select "preset-contact-form-v3-default"
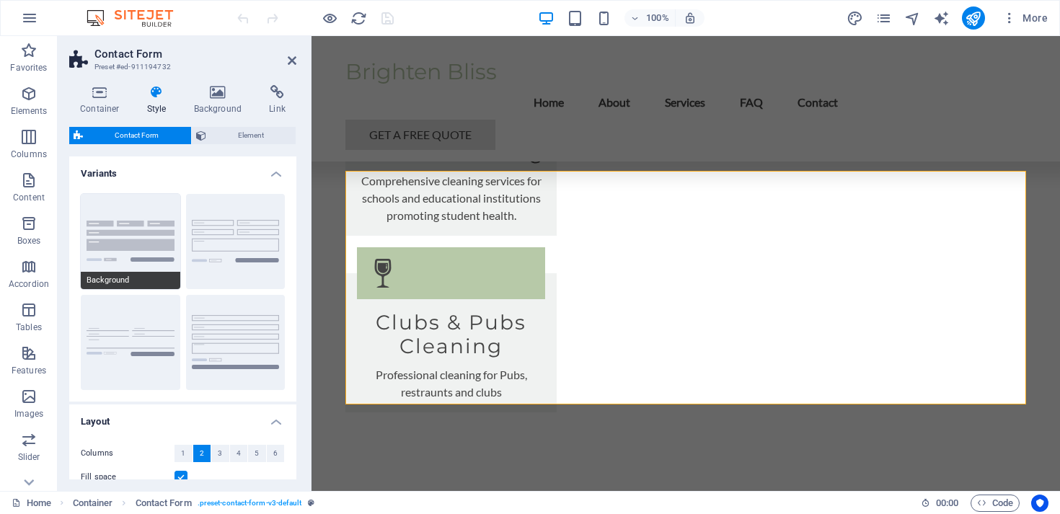
scroll to position [224, 0]
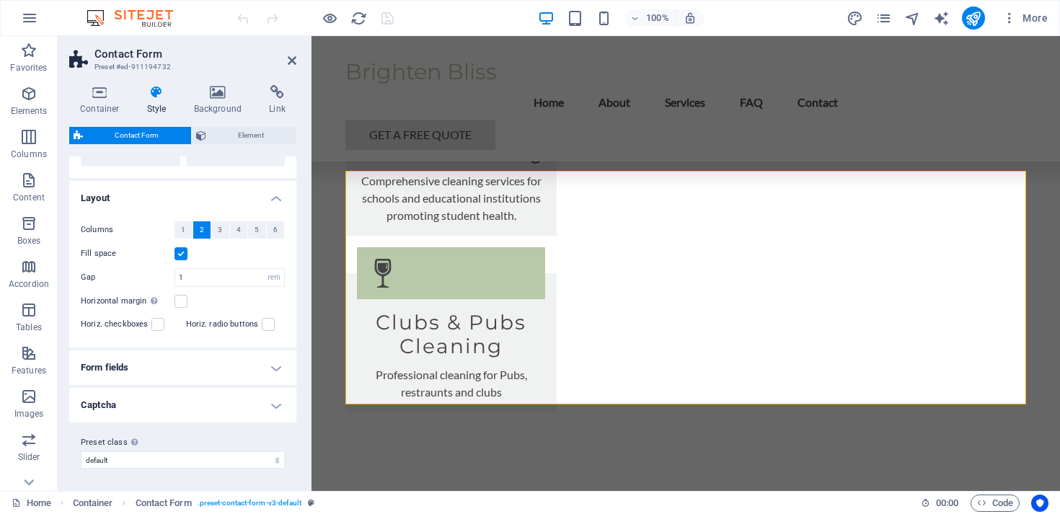
click at [161, 358] on h4 "Form fields" at bounding box center [182, 367] width 227 height 35
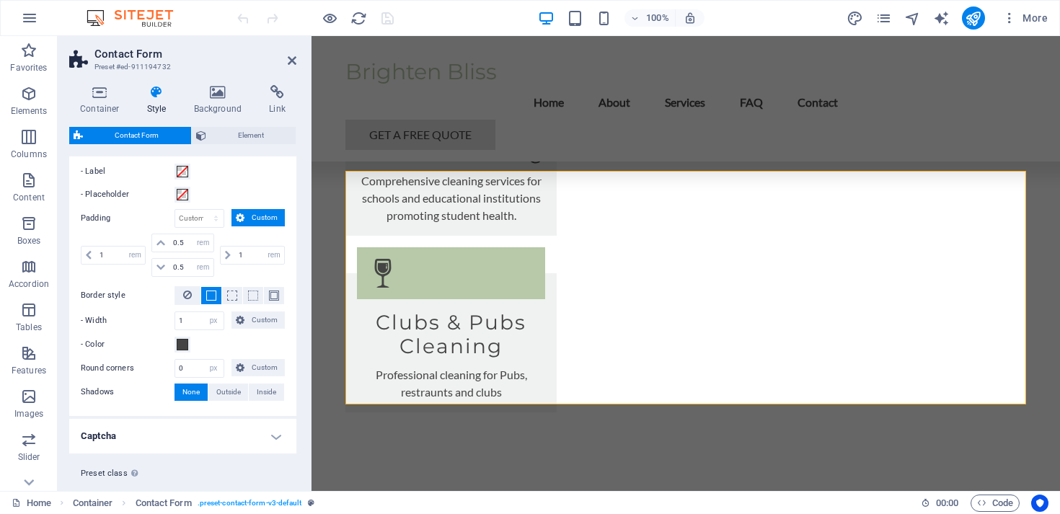
scroll to position [582, 0]
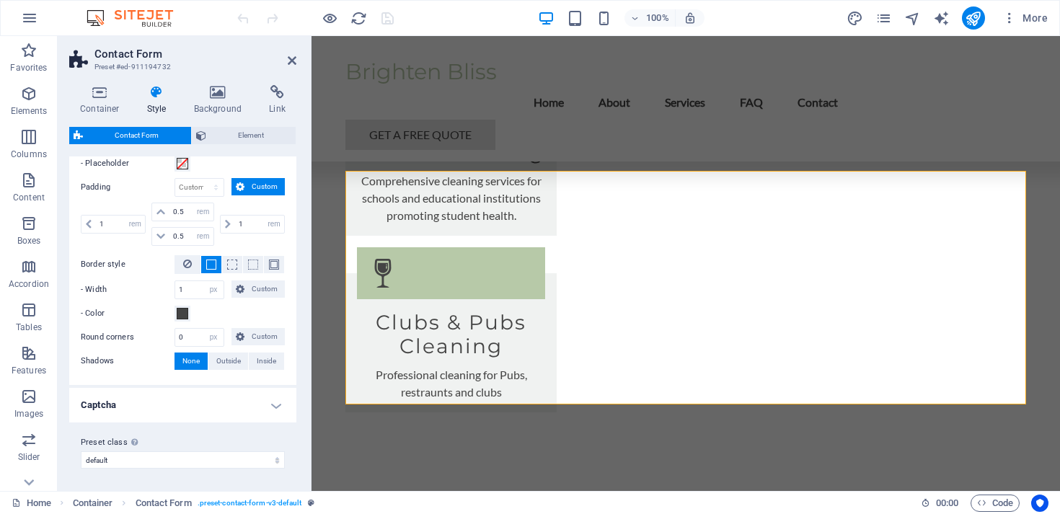
click at [159, 402] on h4 "Captcha" at bounding box center [182, 405] width 227 height 35
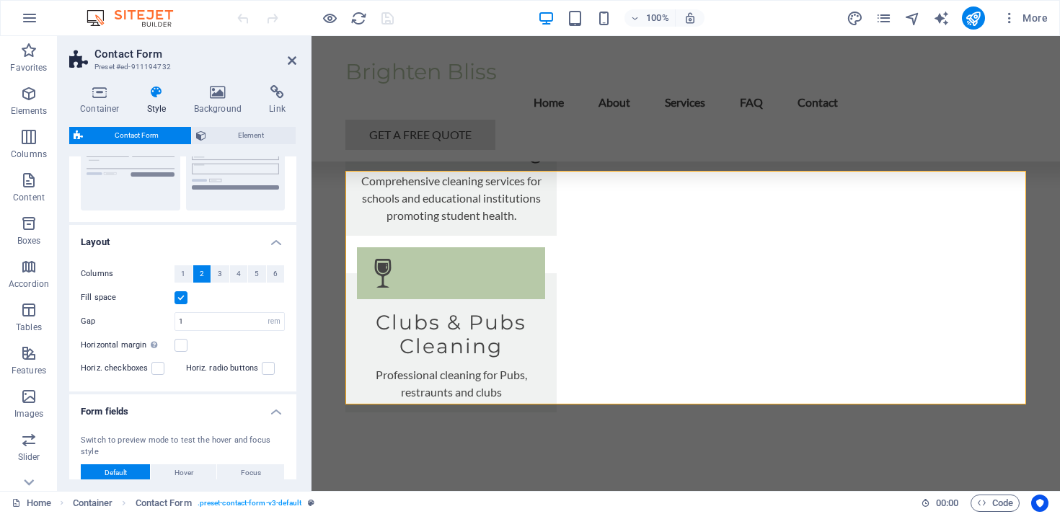
scroll to position [0, 0]
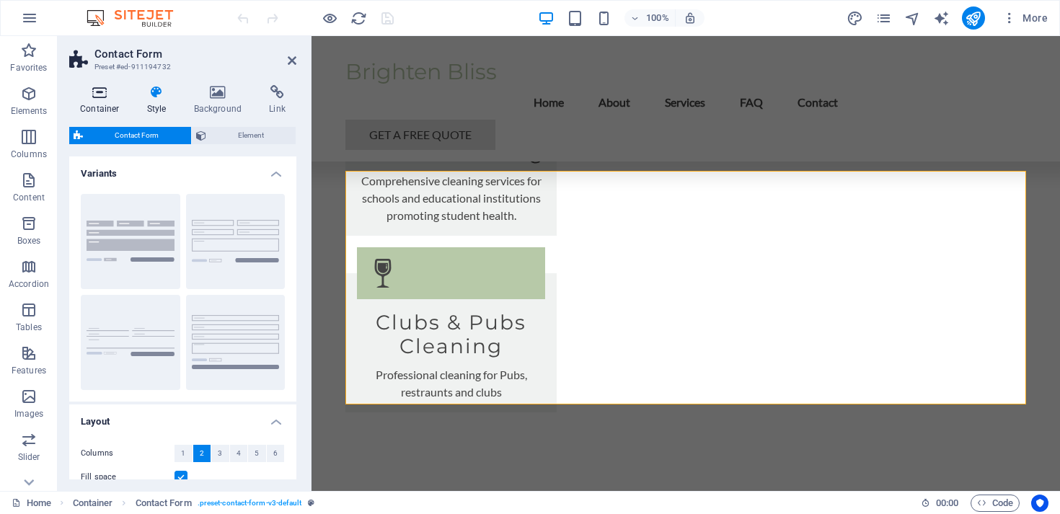
click at [123, 87] on icon at bounding box center [99, 92] width 61 height 14
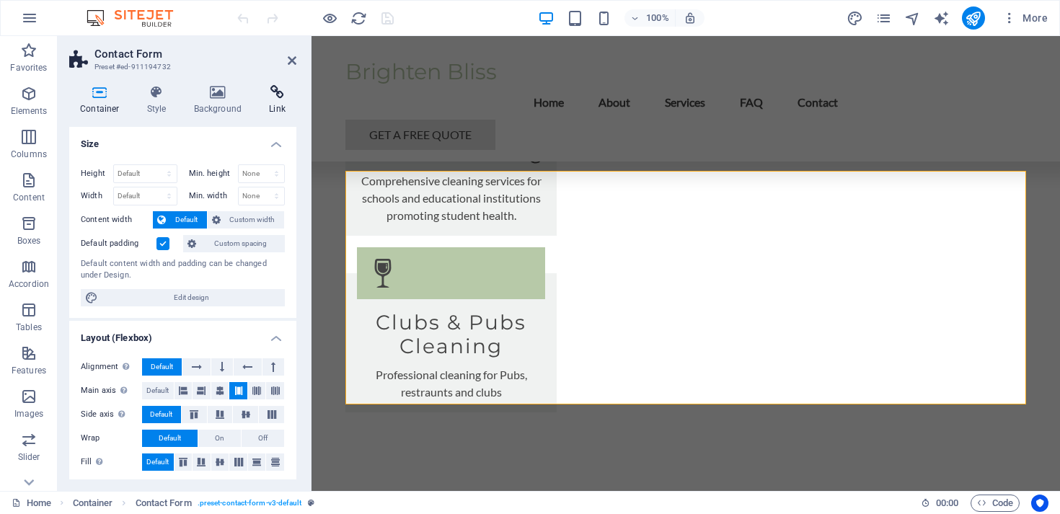
click at [266, 101] on h4 "Link" at bounding box center [277, 100] width 38 height 30
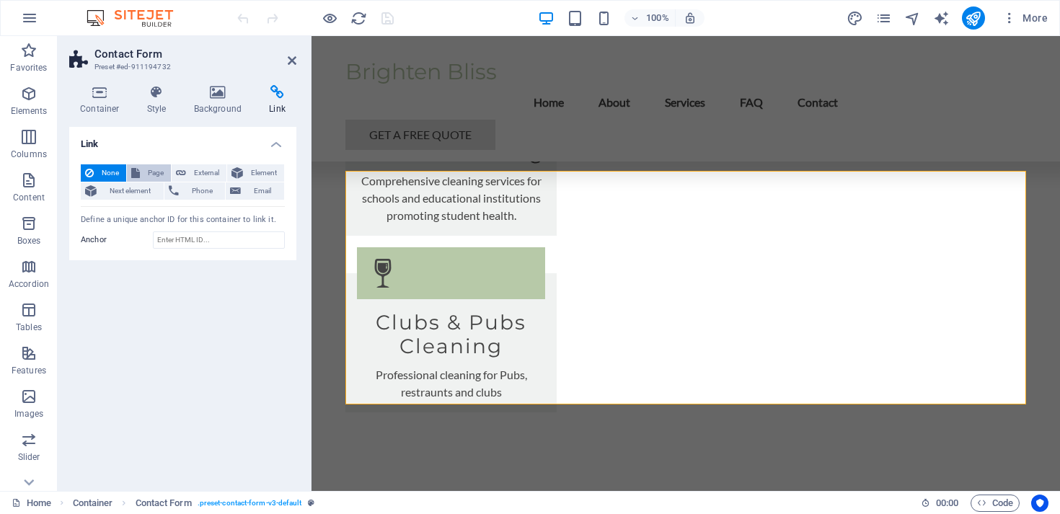
click at [145, 170] on span "Page" at bounding box center [155, 172] width 22 height 17
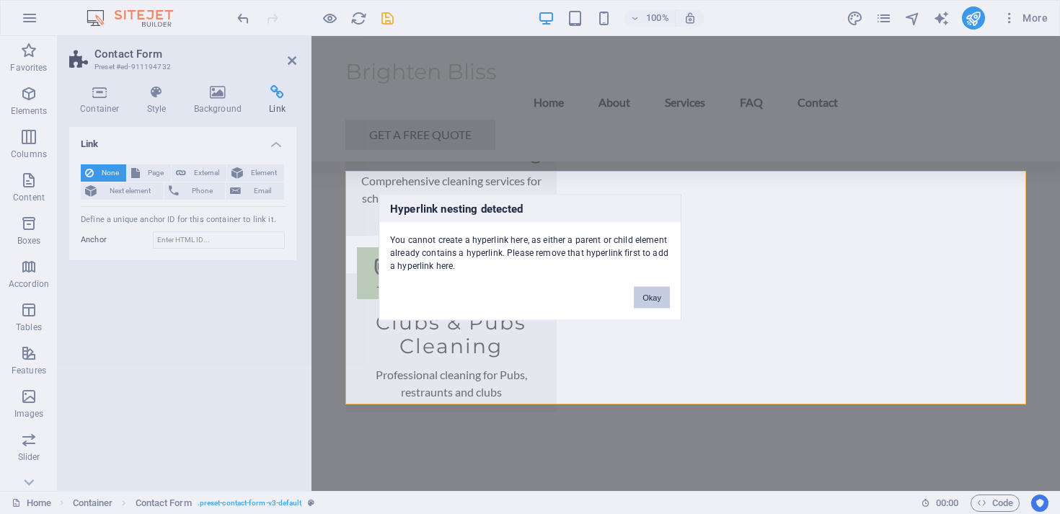
click at [641, 302] on button "Okay" at bounding box center [652, 297] width 36 height 22
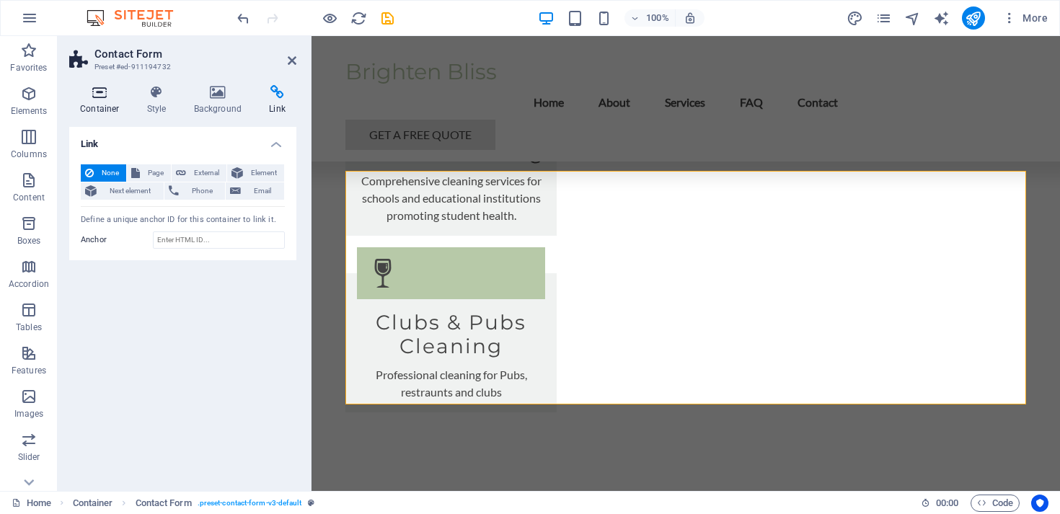
click at [105, 87] on icon at bounding box center [99, 92] width 61 height 14
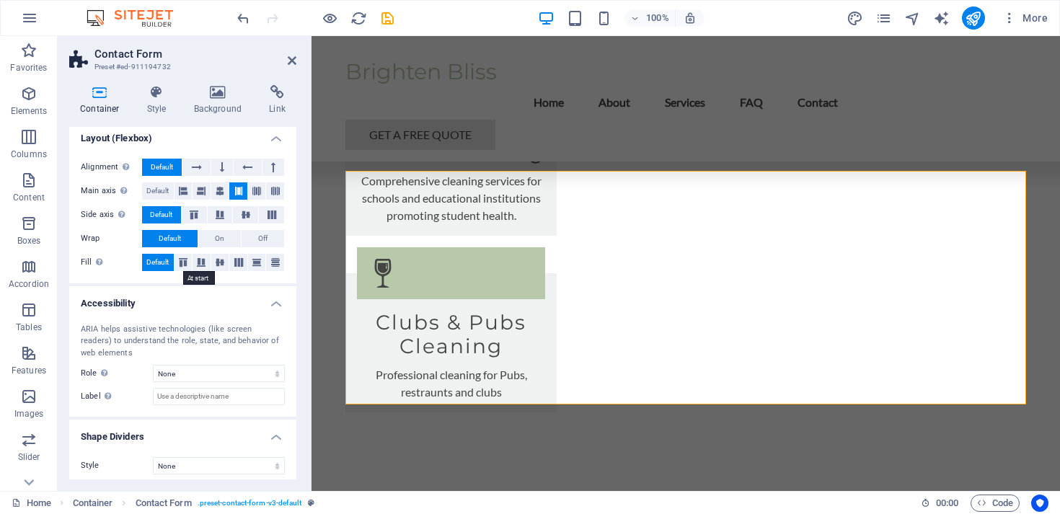
scroll to position [206, 0]
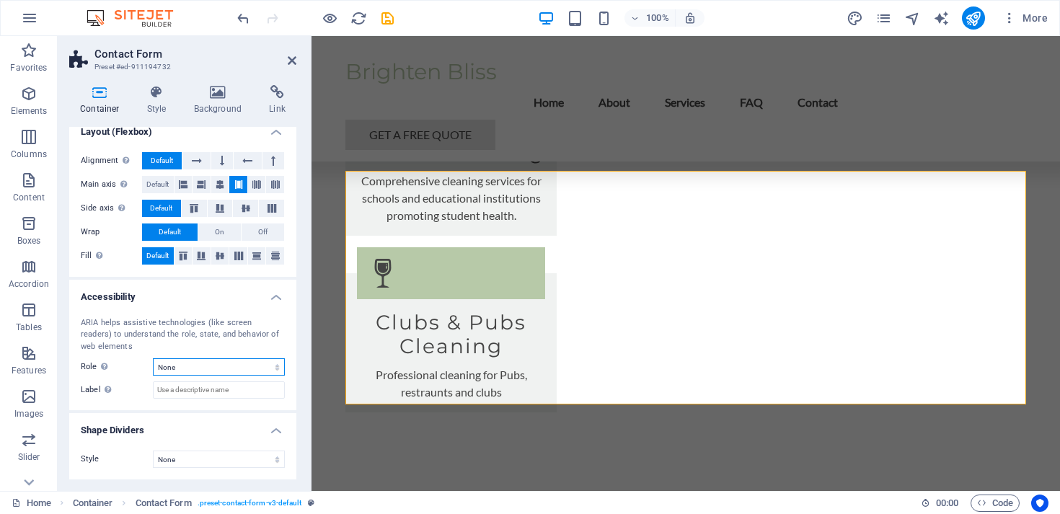
click at [211, 371] on select "None Alert Article Banner Comment Complementary Dialog Footer Header Marquee Pr…" at bounding box center [219, 366] width 132 height 17
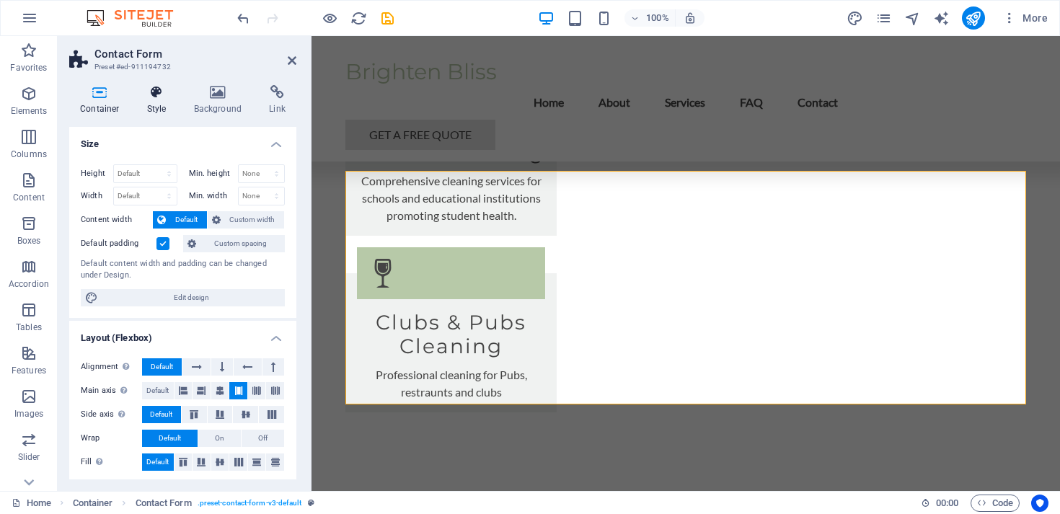
click at [160, 107] on h4 "Style" at bounding box center [159, 100] width 47 height 30
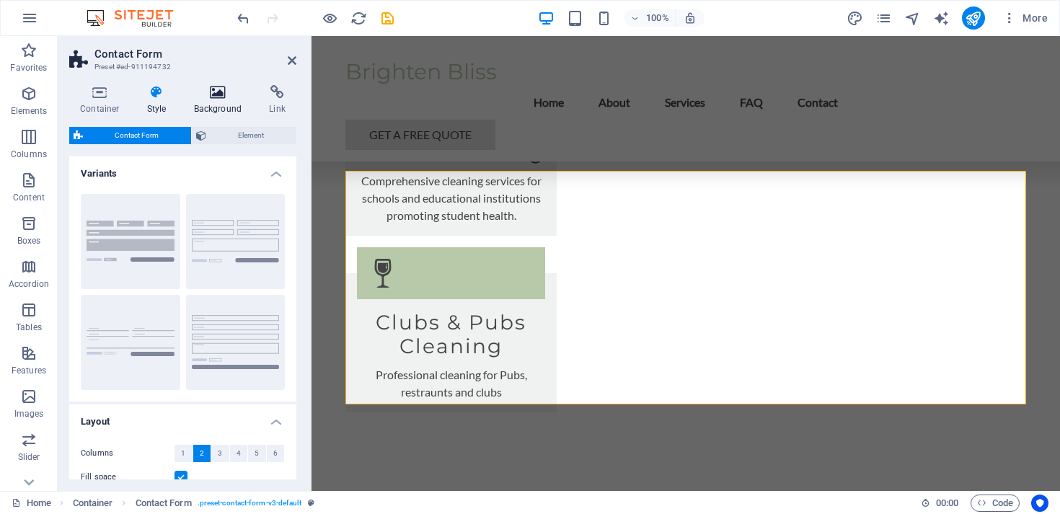
click at [211, 100] on h4 "Background" at bounding box center [221, 100] width 76 height 30
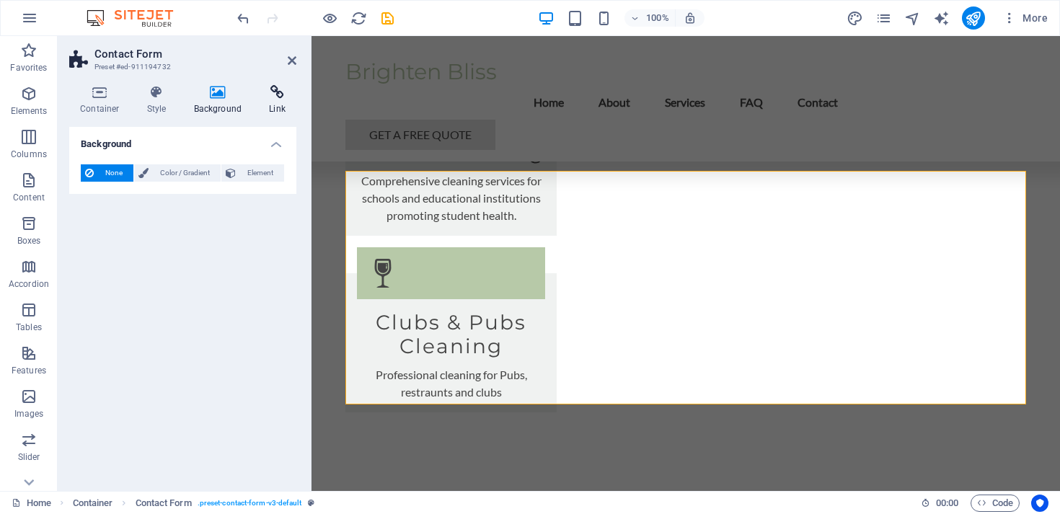
click at [286, 100] on h4 "Link" at bounding box center [277, 100] width 38 height 30
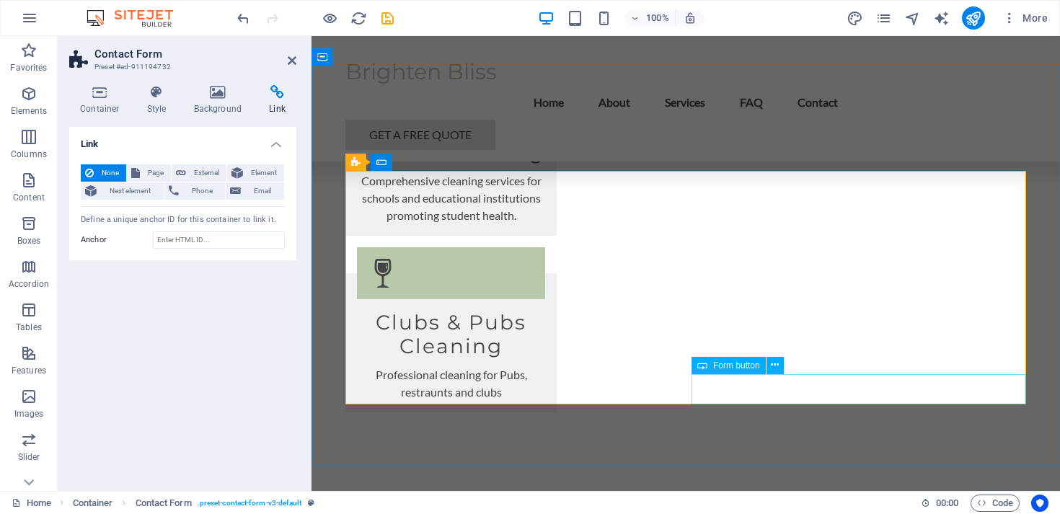
click at [742, 363] on span "Form button" at bounding box center [736, 365] width 47 height 9
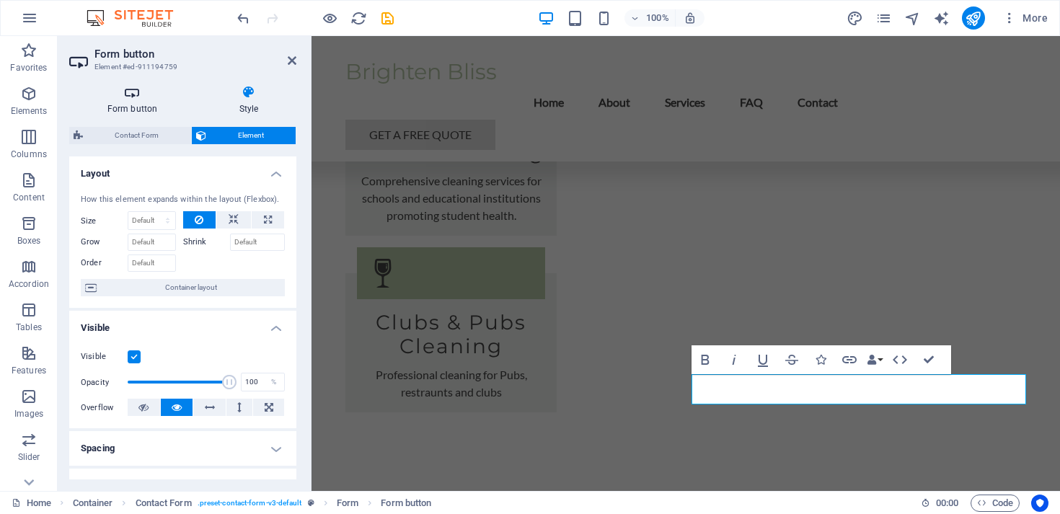
click at [154, 97] on icon at bounding box center [132, 92] width 126 height 14
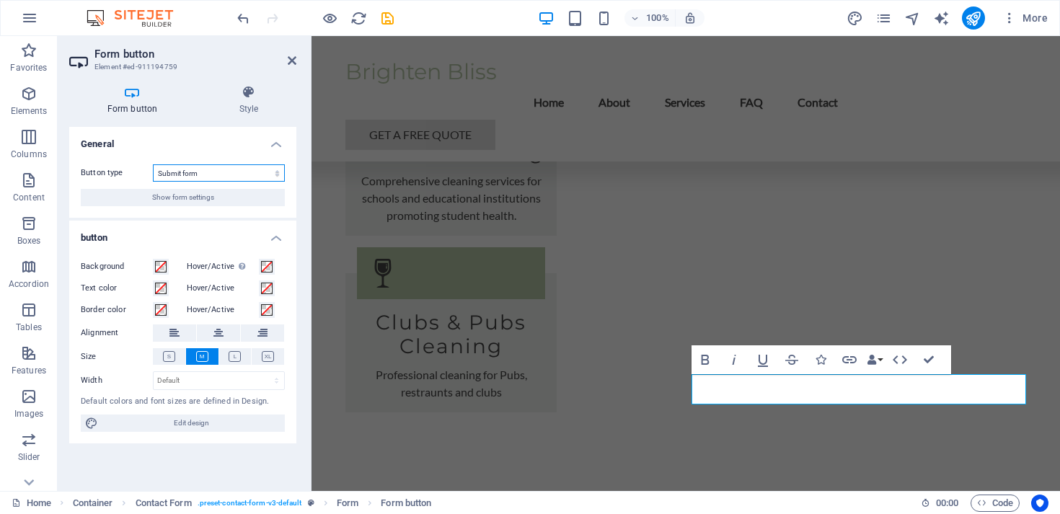
click at [195, 171] on select "Submit form Reset form No action" at bounding box center [219, 172] width 132 height 17
click at [193, 200] on span "Show form settings" at bounding box center [183, 197] width 62 height 17
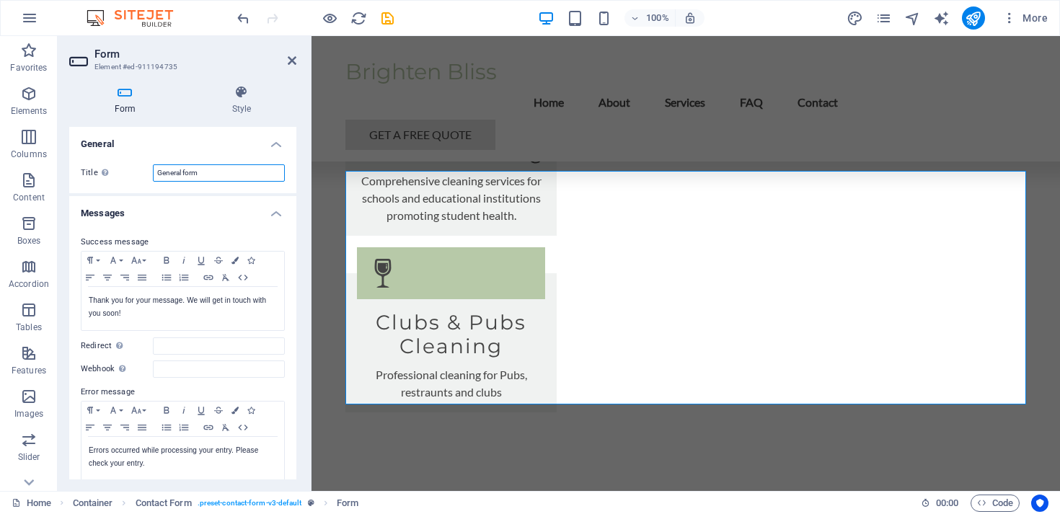
click at [208, 177] on input "General form" at bounding box center [219, 172] width 132 height 17
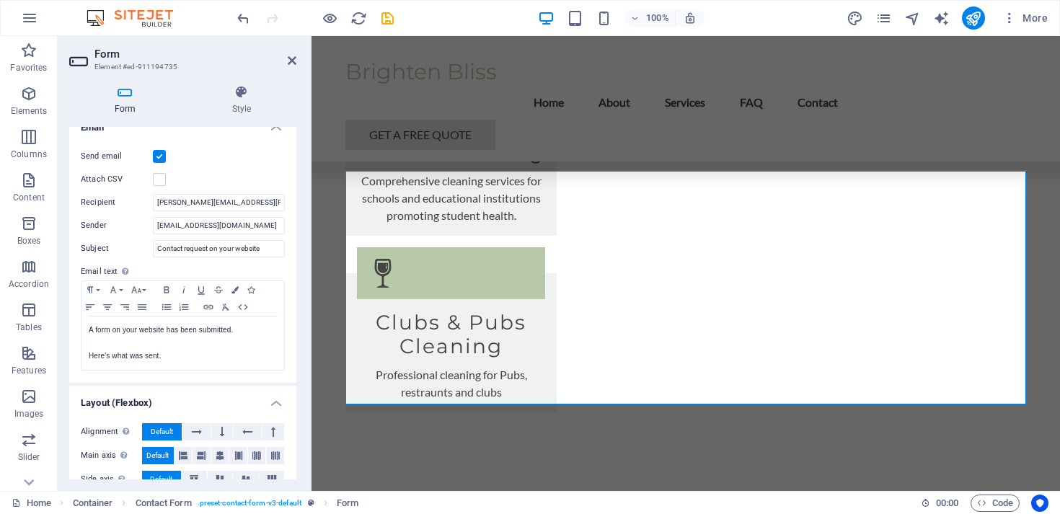
scroll to position [384, 0]
type input "contact Us"
click at [163, 182] on label at bounding box center [159, 181] width 13 height 13
click at [0, 0] on input "Attach CSV" at bounding box center [0, 0] width 0 height 0
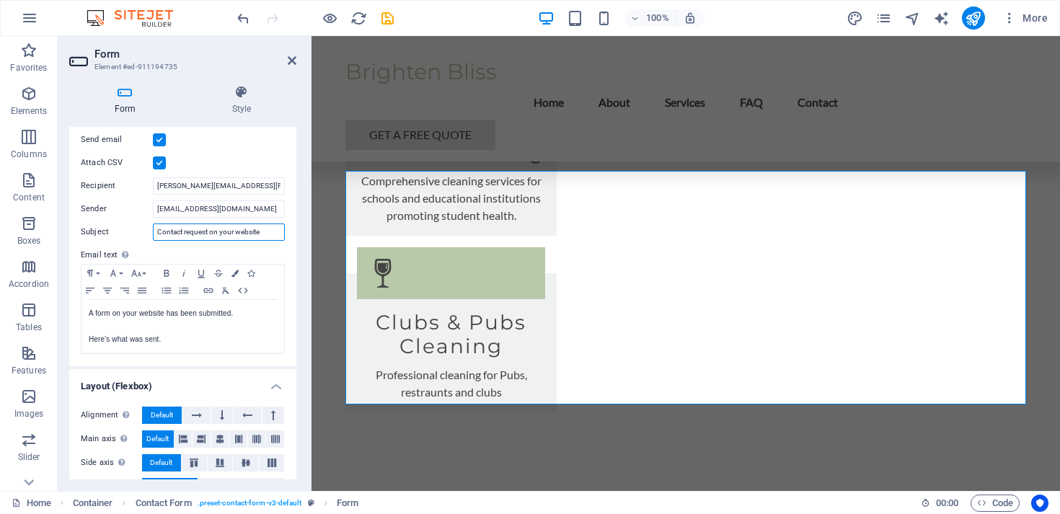
click at [244, 235] on input "Contact request on your website" at bounding box center [219, 232] width 132 height 17
click at [237, 189] on input "divyansh.sultania@gmail.com" at bounding box center [219, 185] width 132 height 17
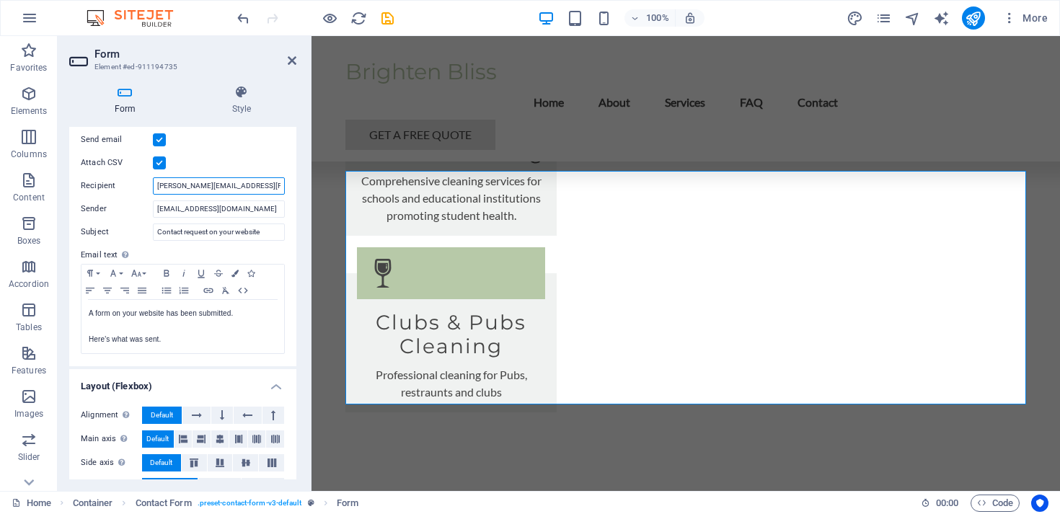
click at [237, 189] on input "divyansh.sultania@gmail.com" at bounding box center [219, 185] width 132 height 17
click at [267, 189] on input "divyansh.sultania@gmail.com" at bounding box center [219, 185] width 132 height 17
click at [252, 209] on input "[EMAIL_ADDRESS][DOMAIN_NAME]" at bounding box center [219, 208] width 132 height 17
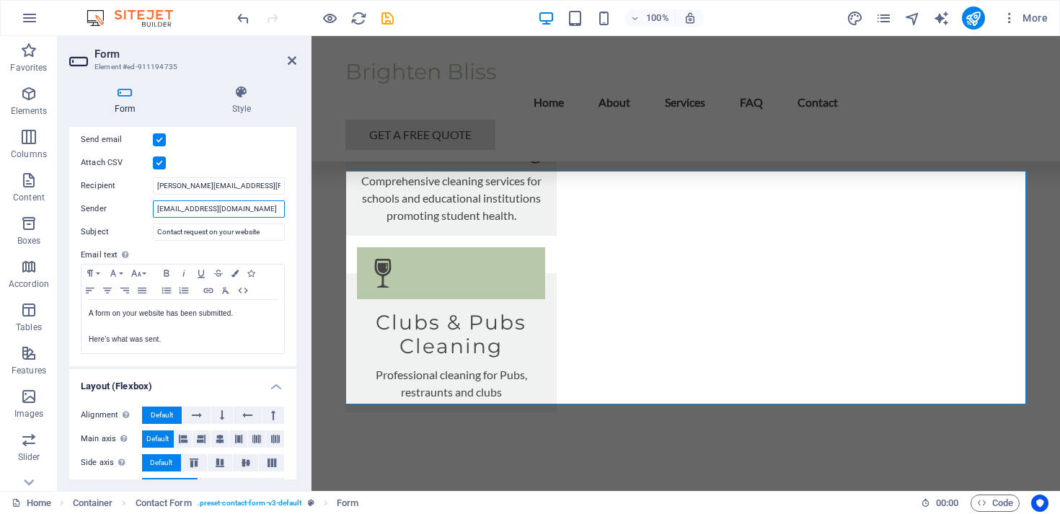
click at [252, 209] on input "[EMAIL_ADDRESS][DOMAIN_NAME]" at bounding box center [219, 208] width 132 height 17
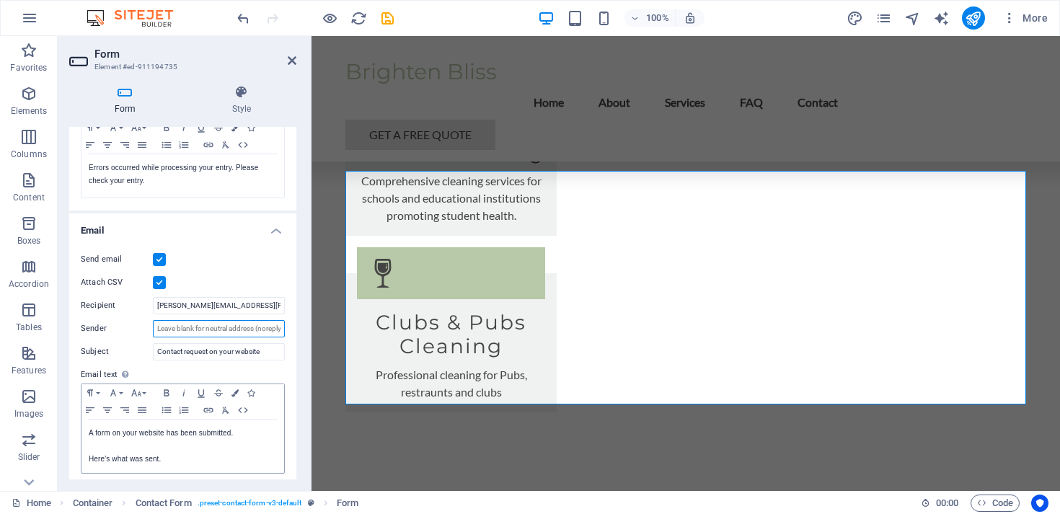
scroll to position [0, 0]
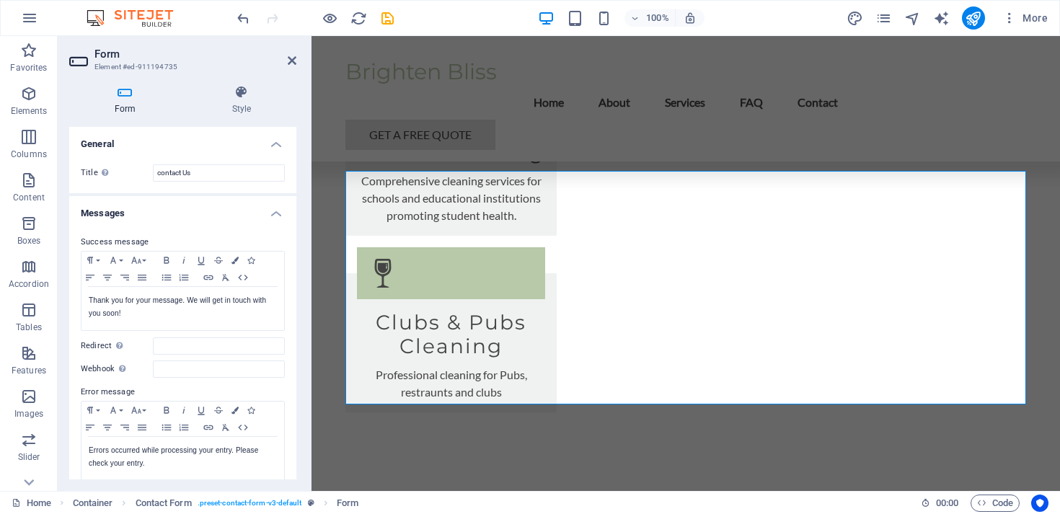
click at [206, 78] on div "Form Style General Title Define a name for the form. contact Us Messages Succes…" at bounding box center [183, 283] width 250 height 418
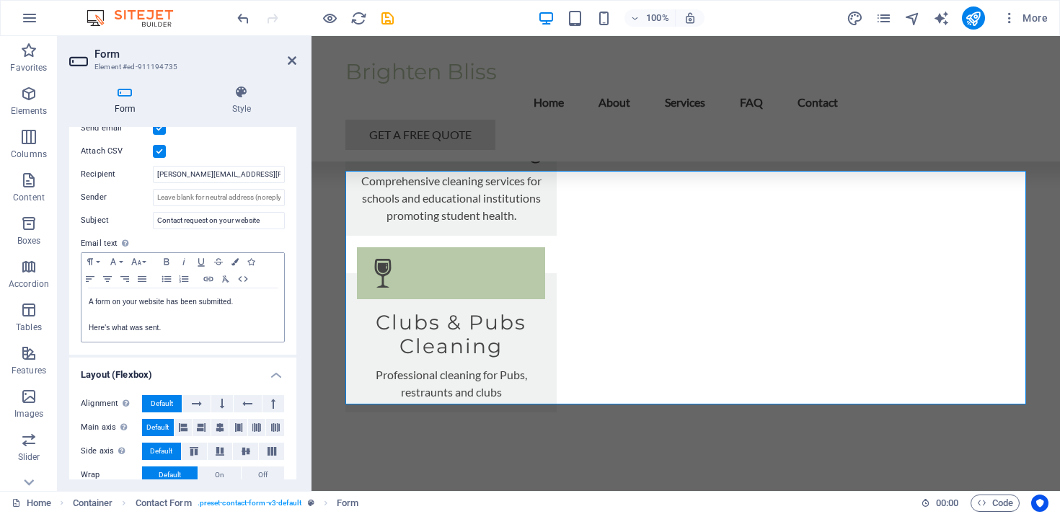
scroll to position [385, 0]
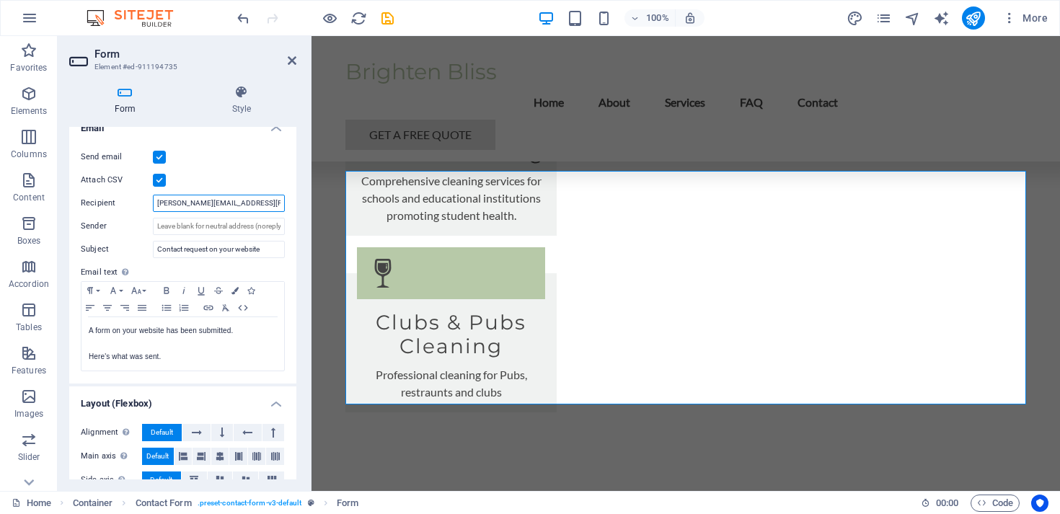
click at [239, 198] on input "divyansh.sultania@gmail.com" at bounding box center [219, 203] width 132 height 17
type input "divyansh.sultania@gmail.com"
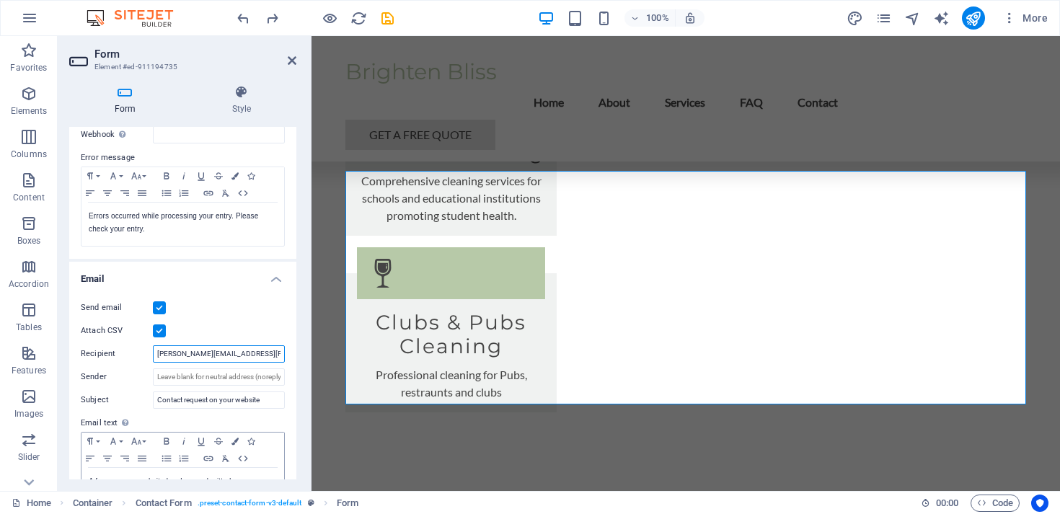
scroll to position [0, 0]
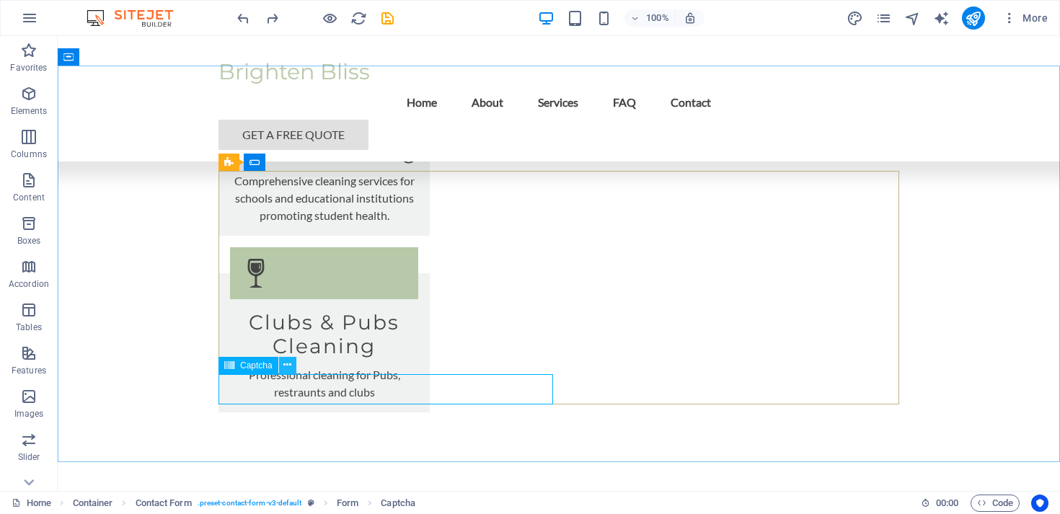
click at [285, 367] on icon at bounding box center [287, 365] width 8 height 15
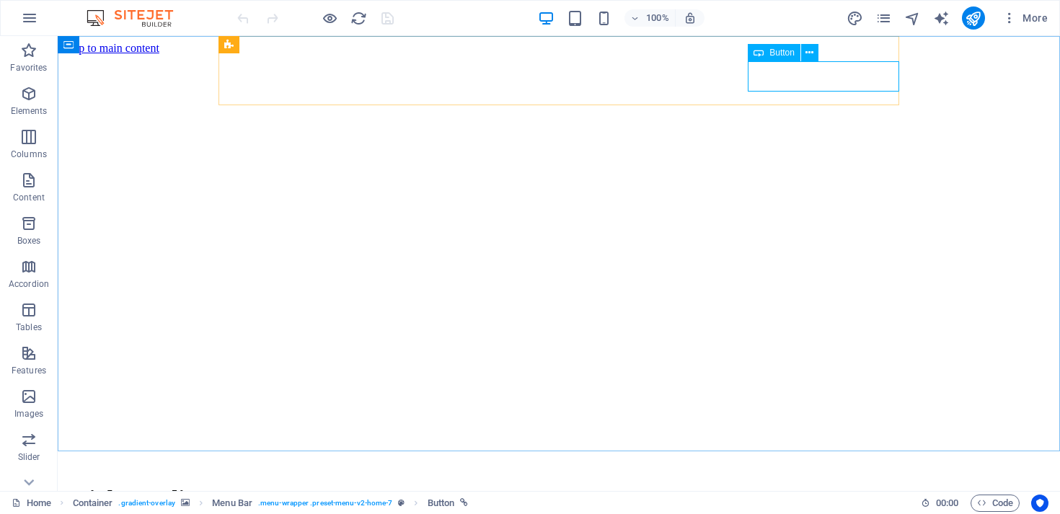
click at [772, 52] on span "Button" at bounding box center [781, 52] width 25 height 9
click at [774, 53] on span "Button" at bounding box center [781, 52] width 25 height 9
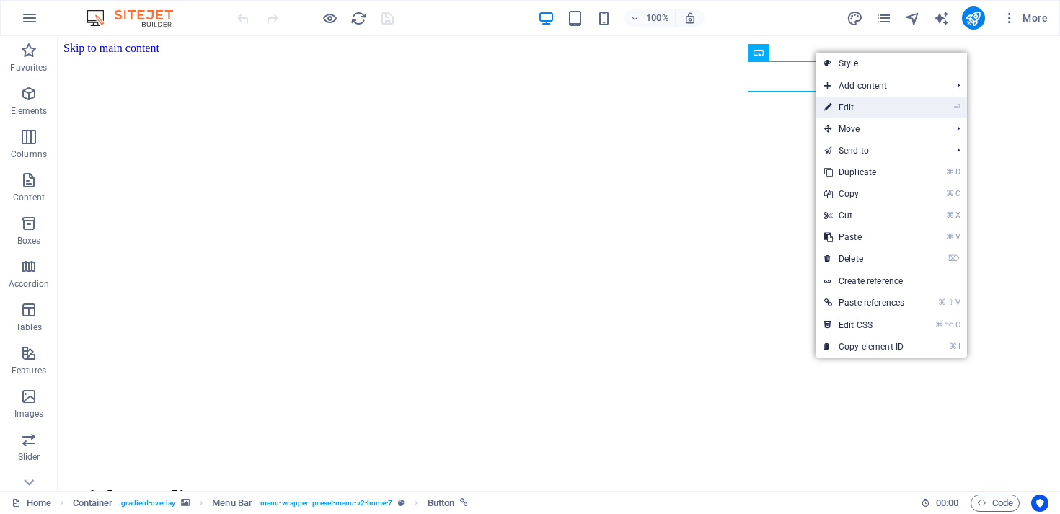
click at [850, 109] on link "⏎ Edit" at bounding box center [864, 108] width 97 height 22
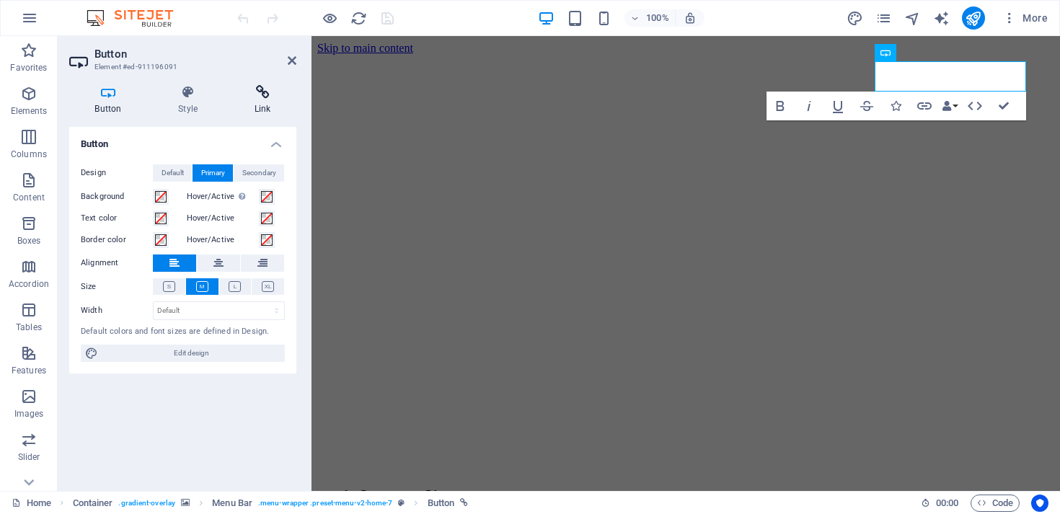
click at [265, 85] on icon at bounding box center [263, 92] width 68 height 14
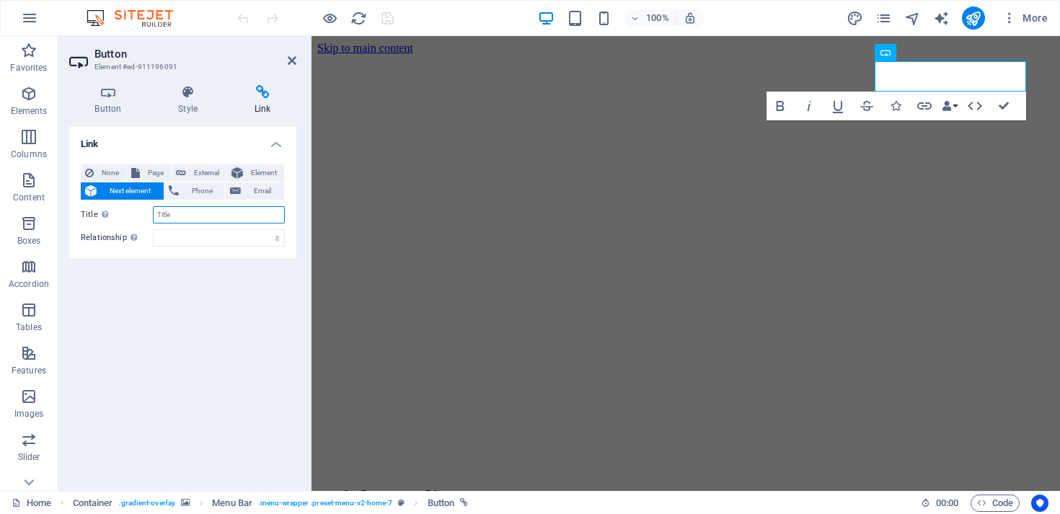
click at [178, 210] on input "Title Additional link description, should not be the same as the link text. The…" at bounding box center [219, 214] width 132 height 17
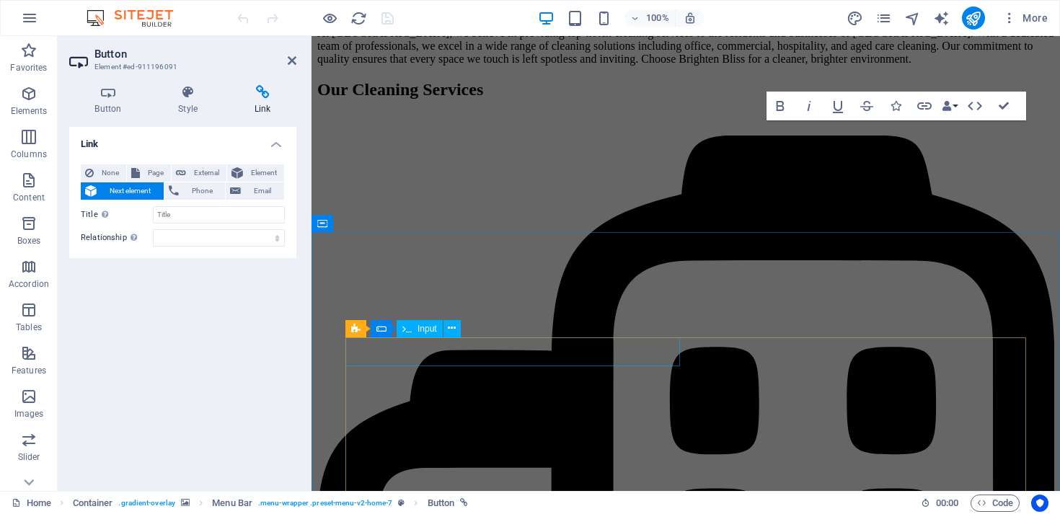
scroll to position [2017, 0]
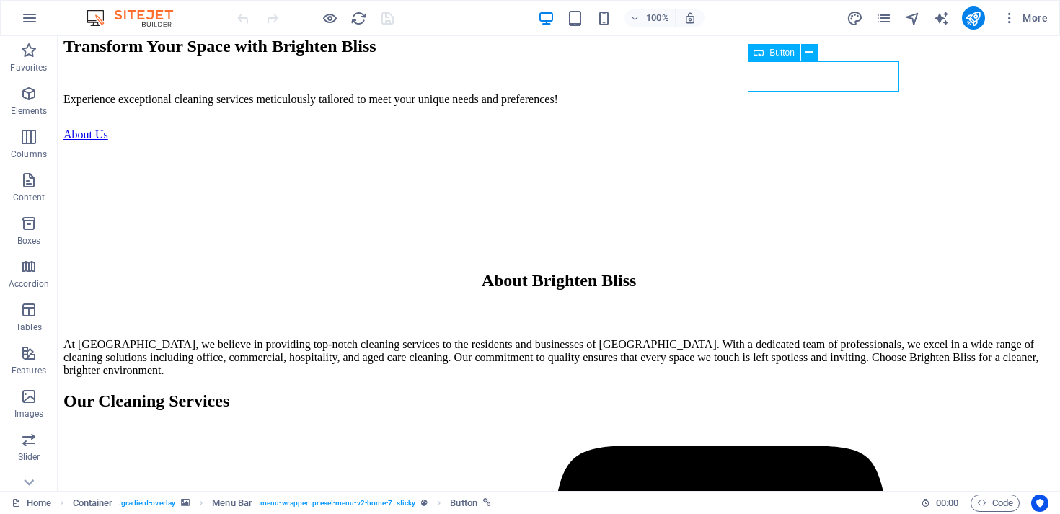
select select
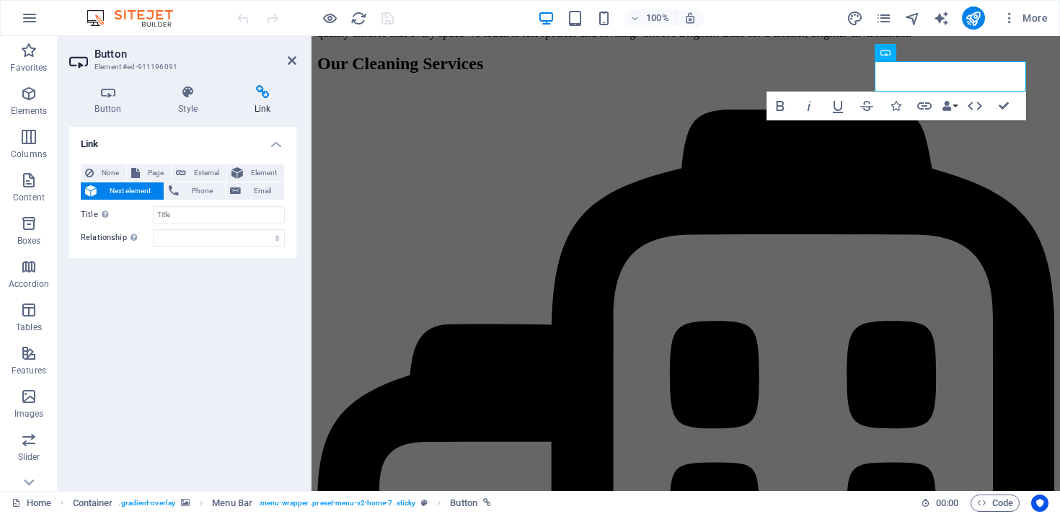
click at [113, 200] on div "None Page External Element Next element Phone Email Page Home Subpage Legal Not…" at bounding box center [183, 205] width 204 height 82
click at [112, 190] on span "Next element" at bounding box center [130, 190] width 58 height 17
click at [152, 170] on span "Page" at bounding box center [155, 172] width 22 height 17
select select
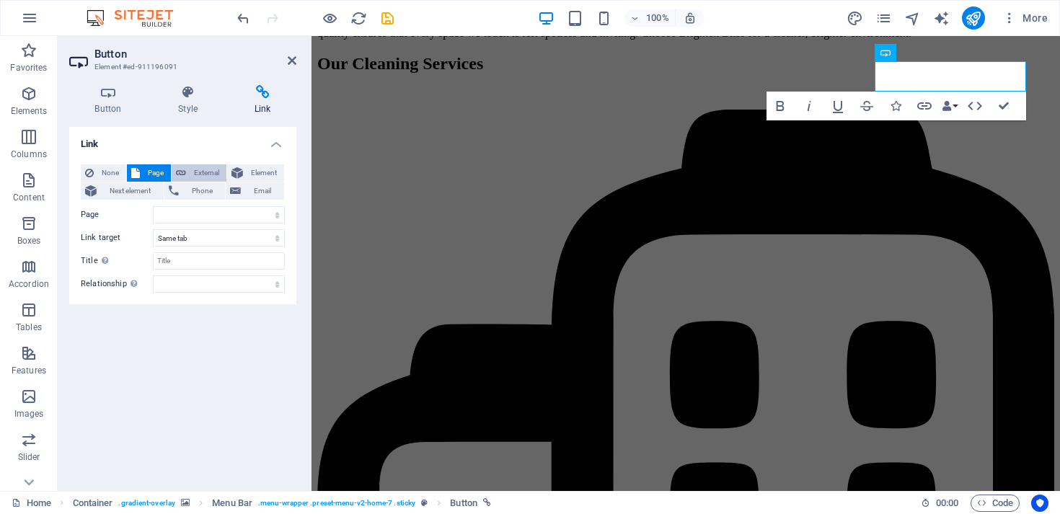
click at [200, 165] on span "External" at bounding box center [206, 172] width 32 height 17
select select "blank"
click at [255, 169] on span "Element" at bounding box center [263, 172] width 32 height 17
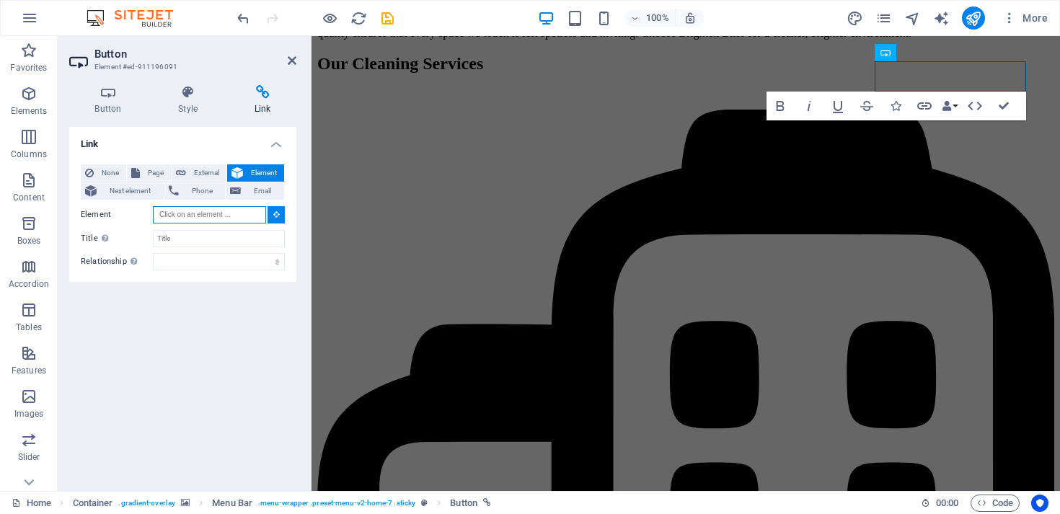
click at [226, 213] on input "Element" at bounding box center [209, 214] width 113 height 17
click at [225, 213] on input "Element" at bounding box center [209, 214] width 113 height 17
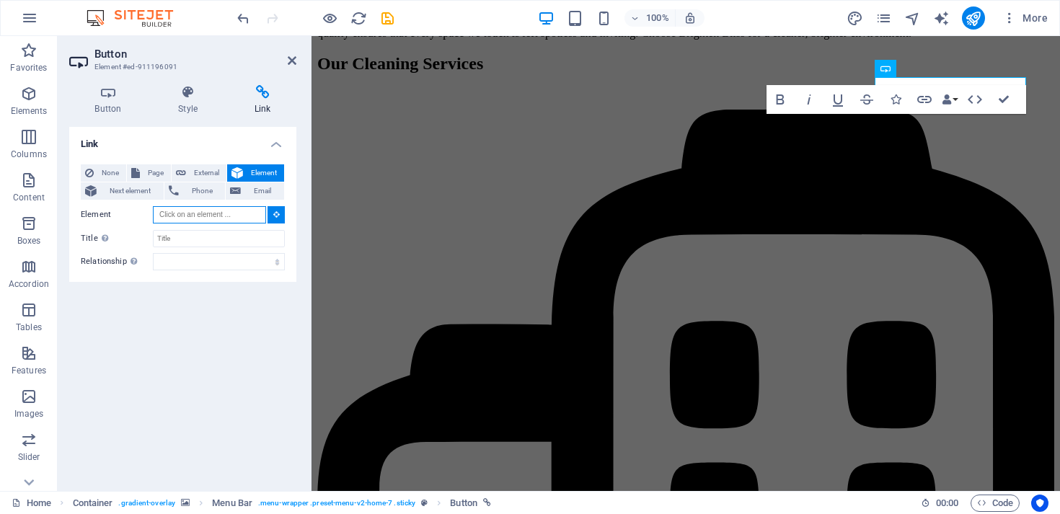
scroll to position [1948, 0]
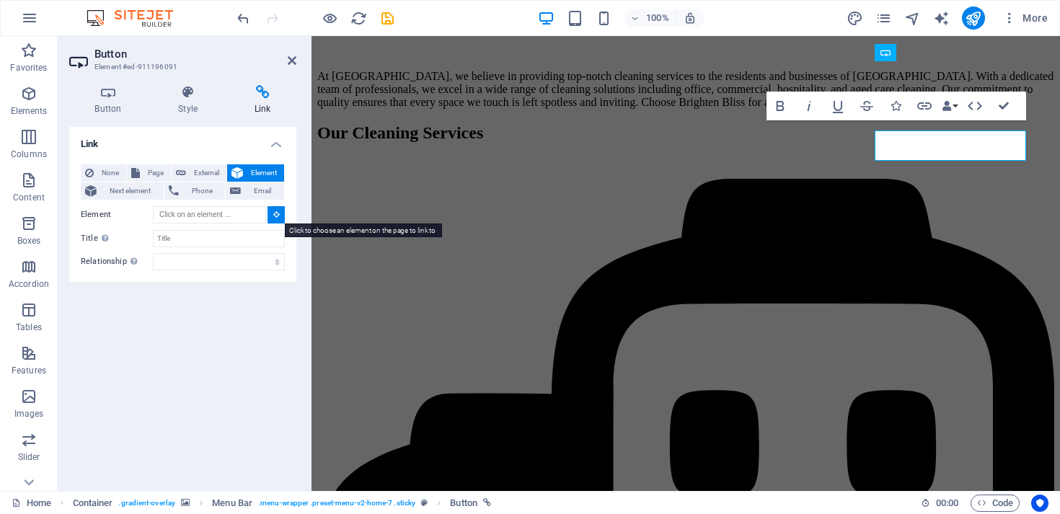
click at [279, 216] on icon at bounding box center [276, 214] width 6 height 7
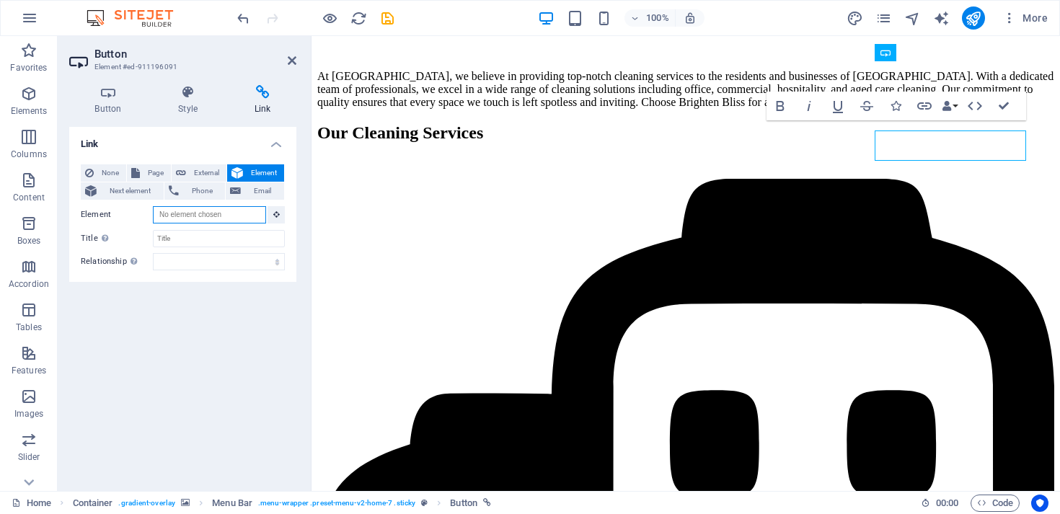
click at [230, 214] on input "Element" at bounding box center [209, 214] width 113 height 17
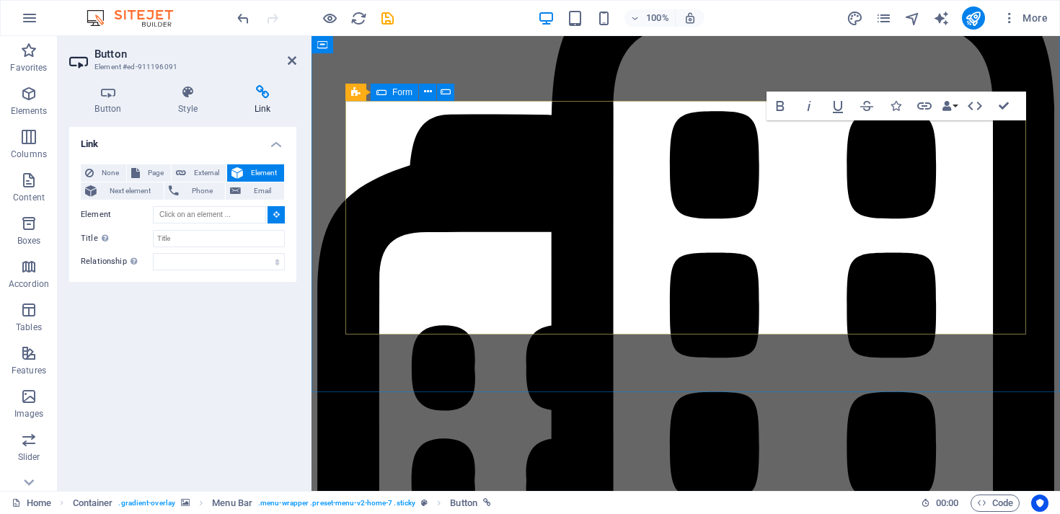
scroll to position [2192, 0]
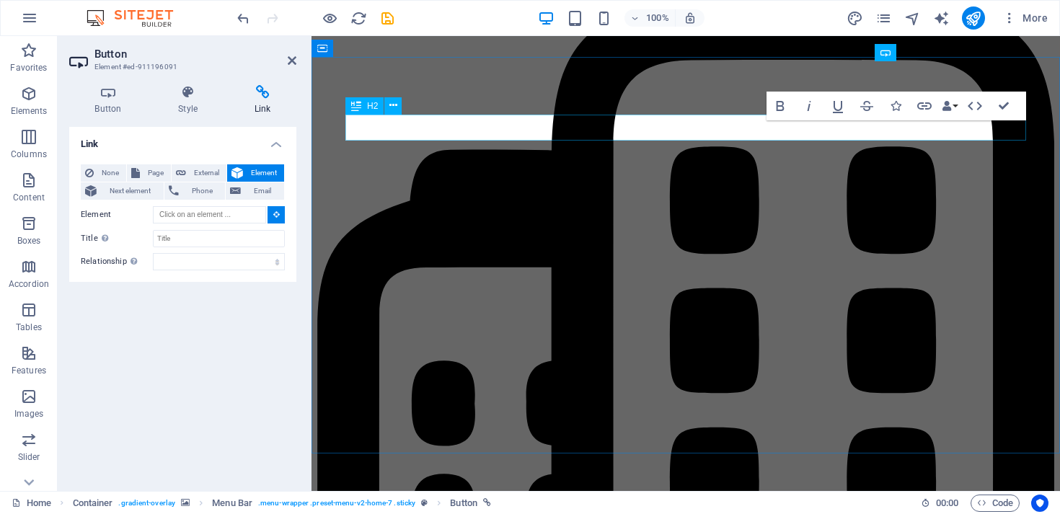
type input "#ed-911194726"
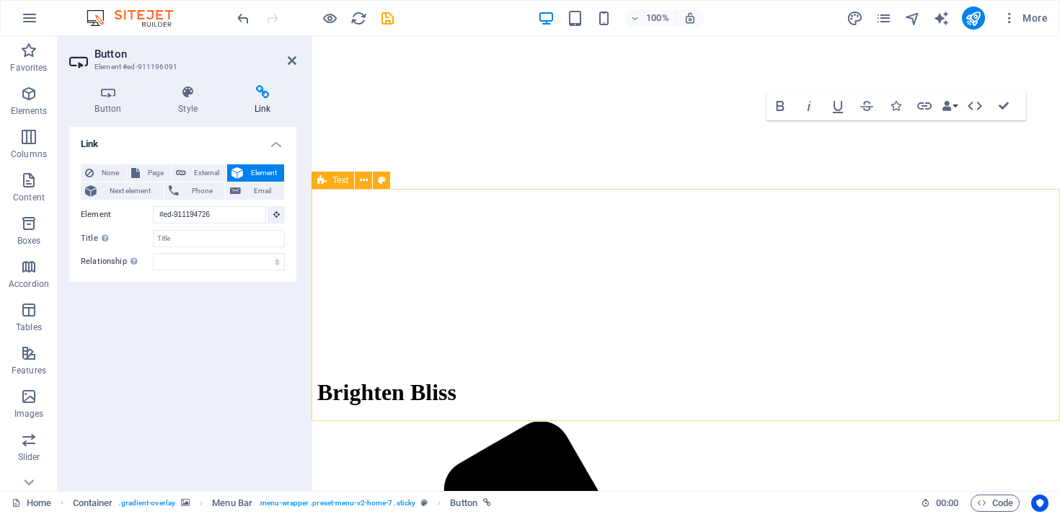
scroll to position [0, 0]
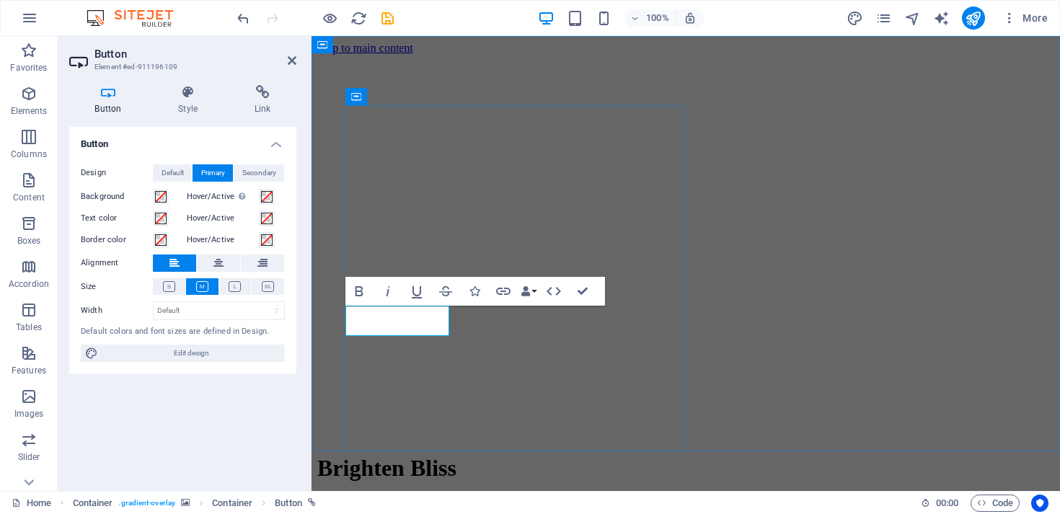
click at [254, 110] on h4 "Link" at bounding box center [263, 100] width 68 height 30
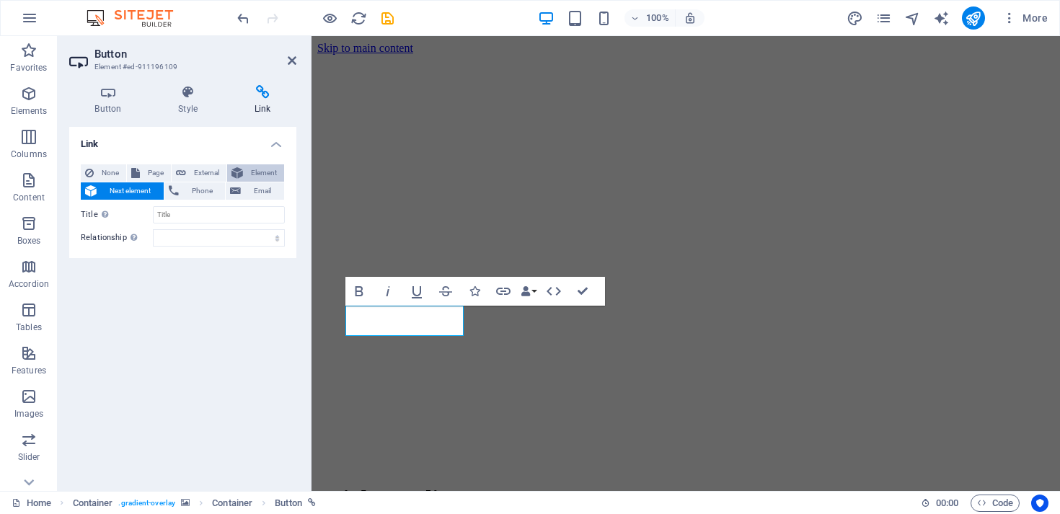
click at [256, 172] on span "Element" at bounding box center [263, 172] width 32 height 17
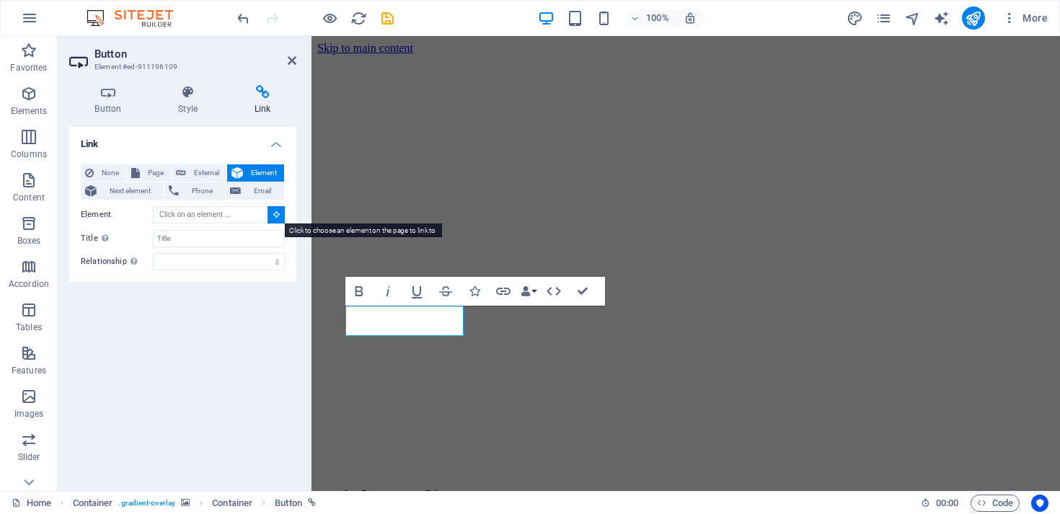
click at [277, 216] on icon at bounding box center [276, 214] width 6 height 7
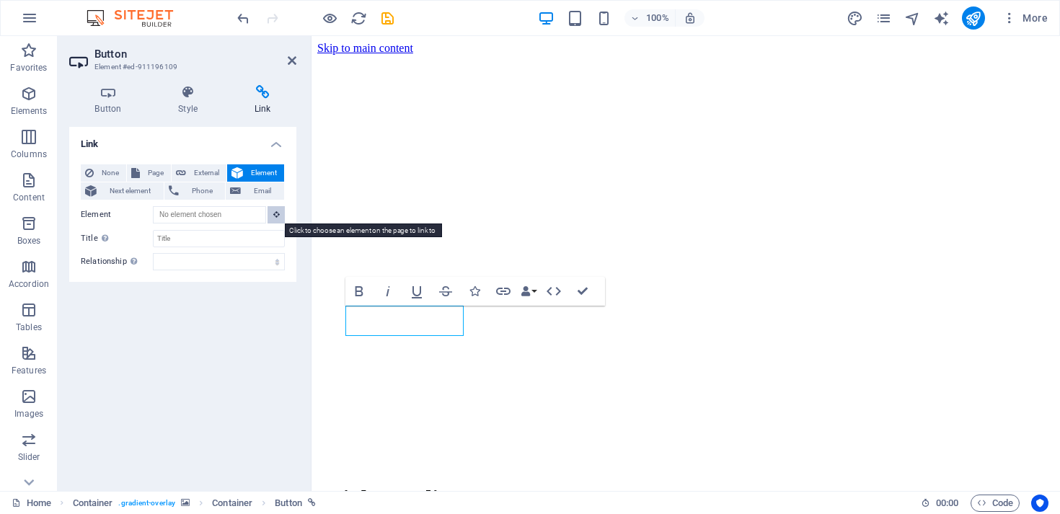
click at [277, 216] on icon at bounding box center [276, 214] width 6 height 7
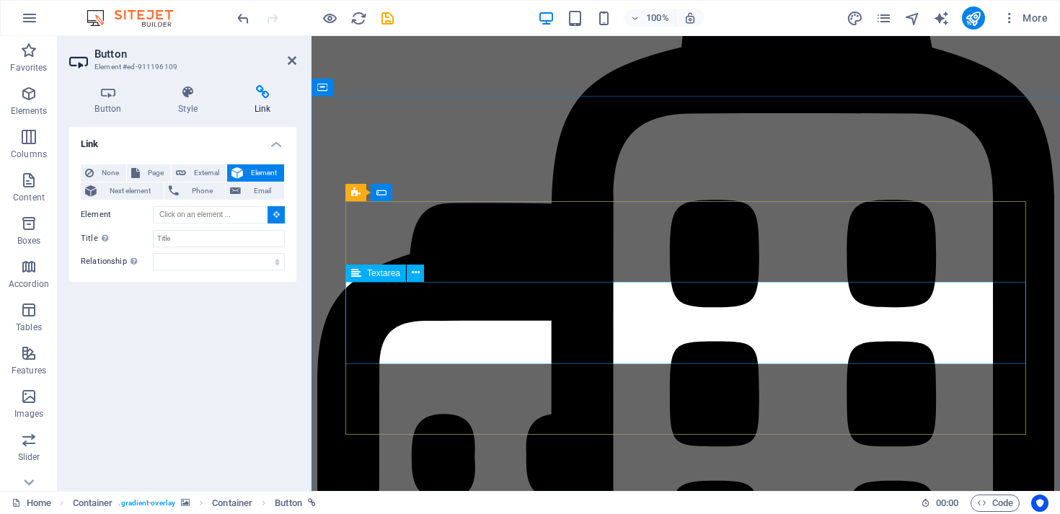
scroll to position [2122, 0]
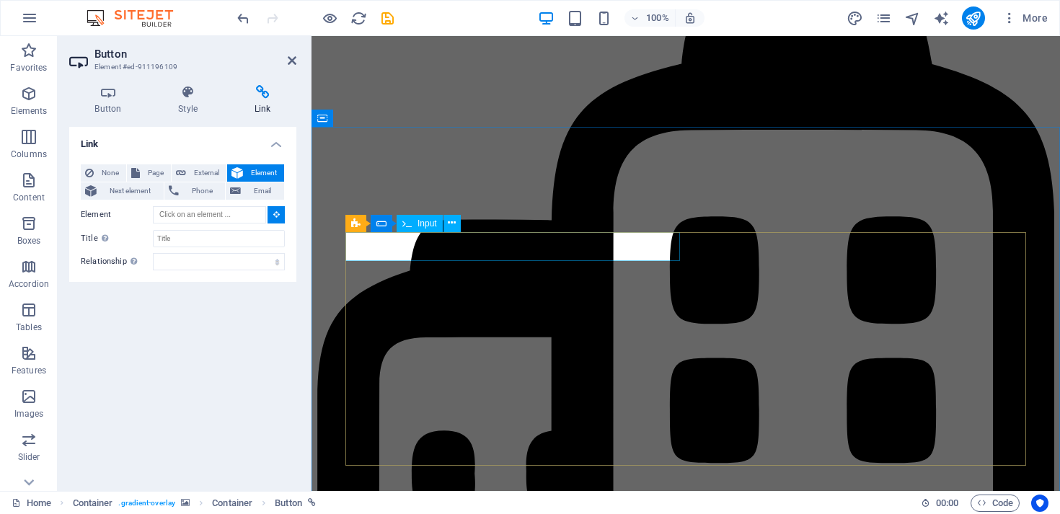
type input "#ed-911194738"
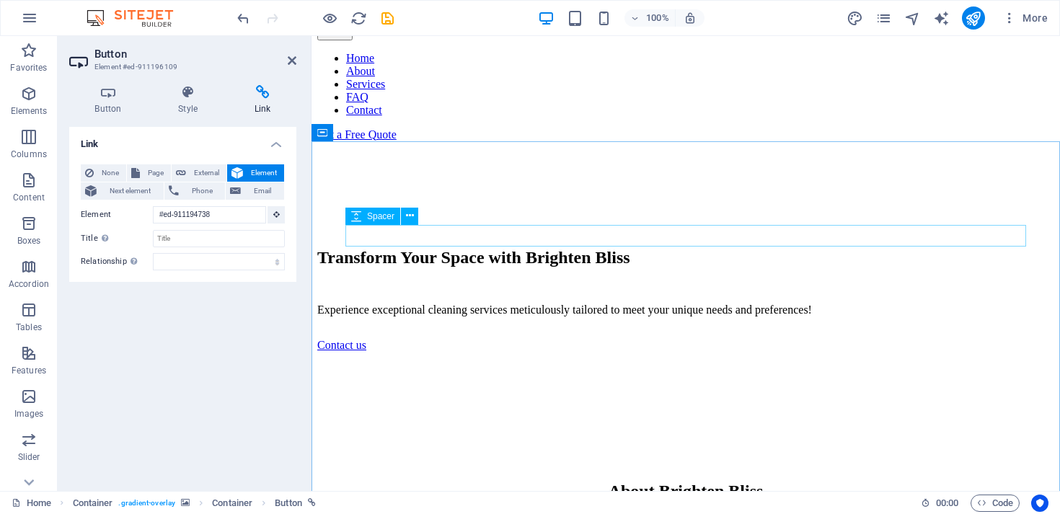
scroll to position [57, 0]
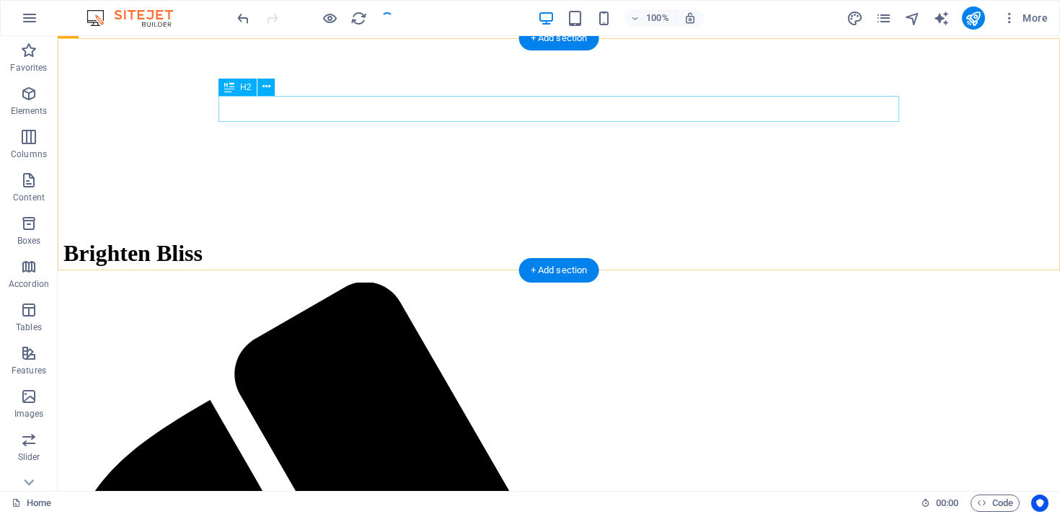
scroll to position [0, 0]
